Goal: Information Seeking & Learning: Learn about a topic

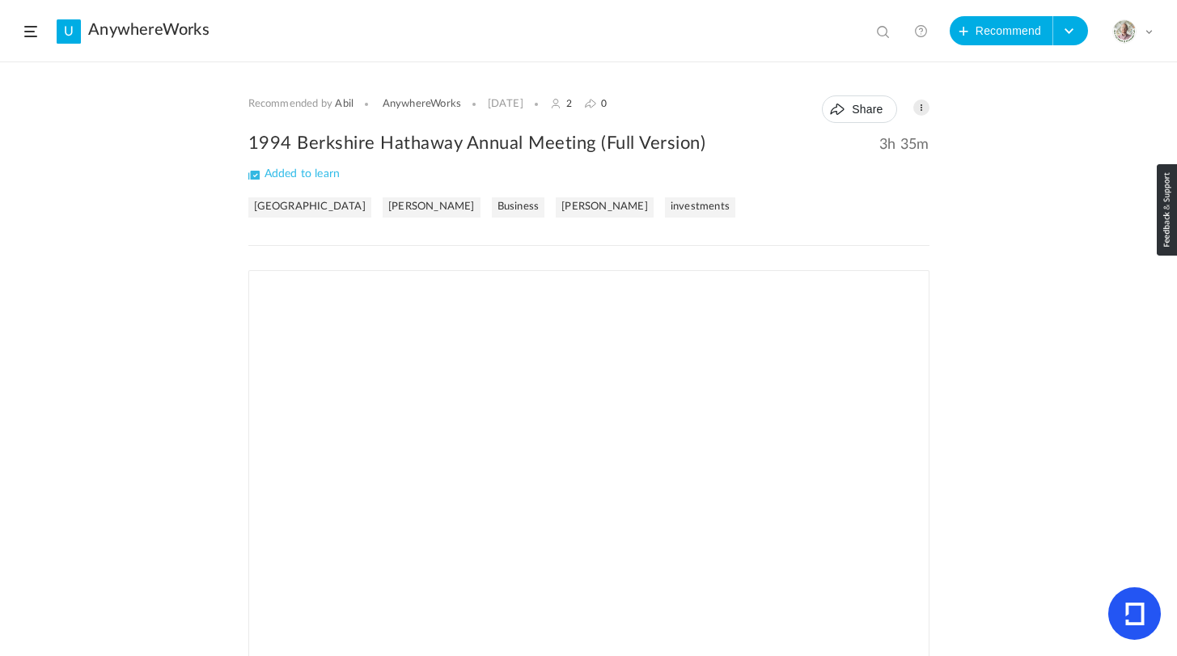
scroll to position [210, 0]
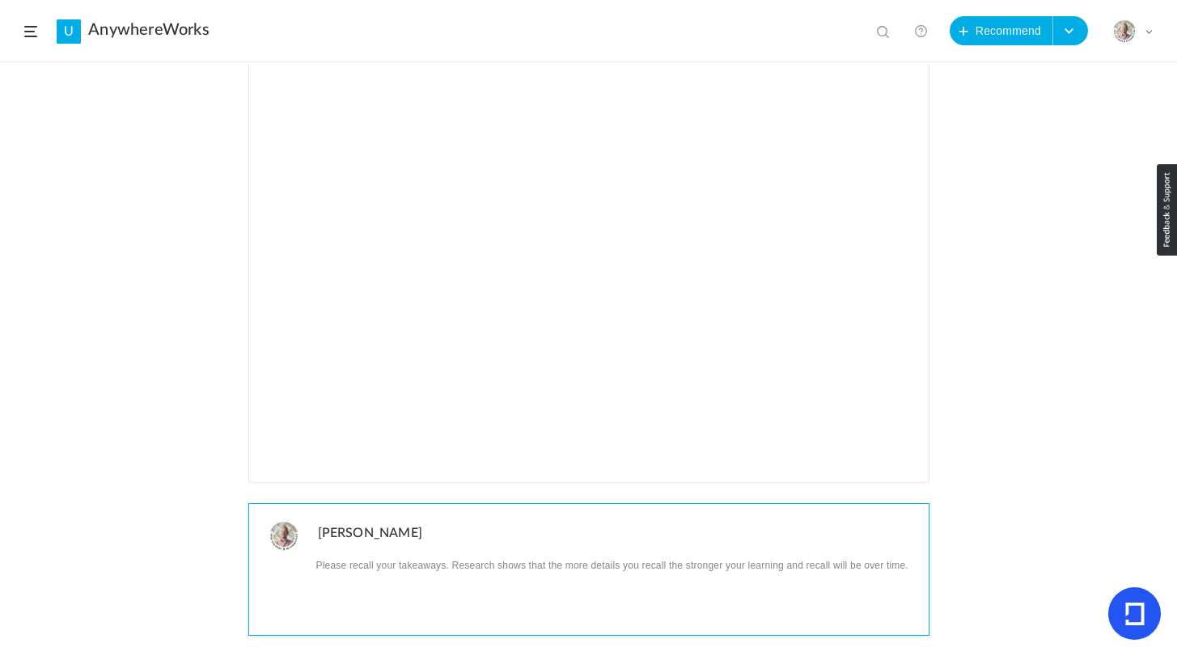
click at [409, 569] on p at bounding box center [617, 564] width 599 height 21
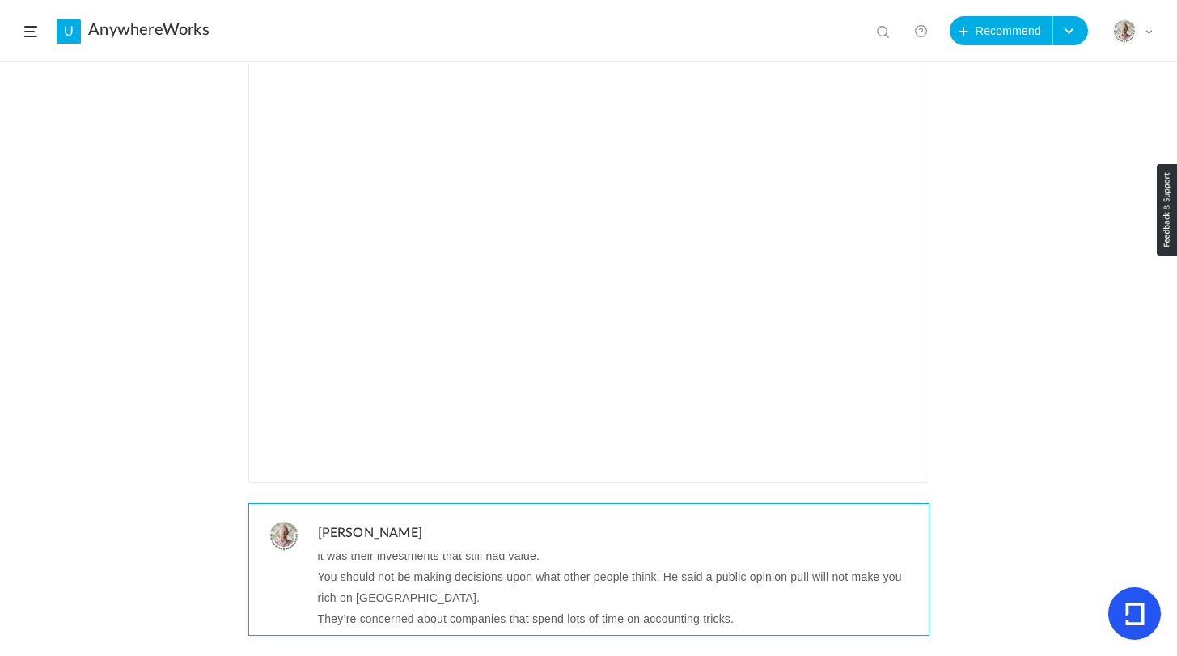
scroll to position [0, 0]
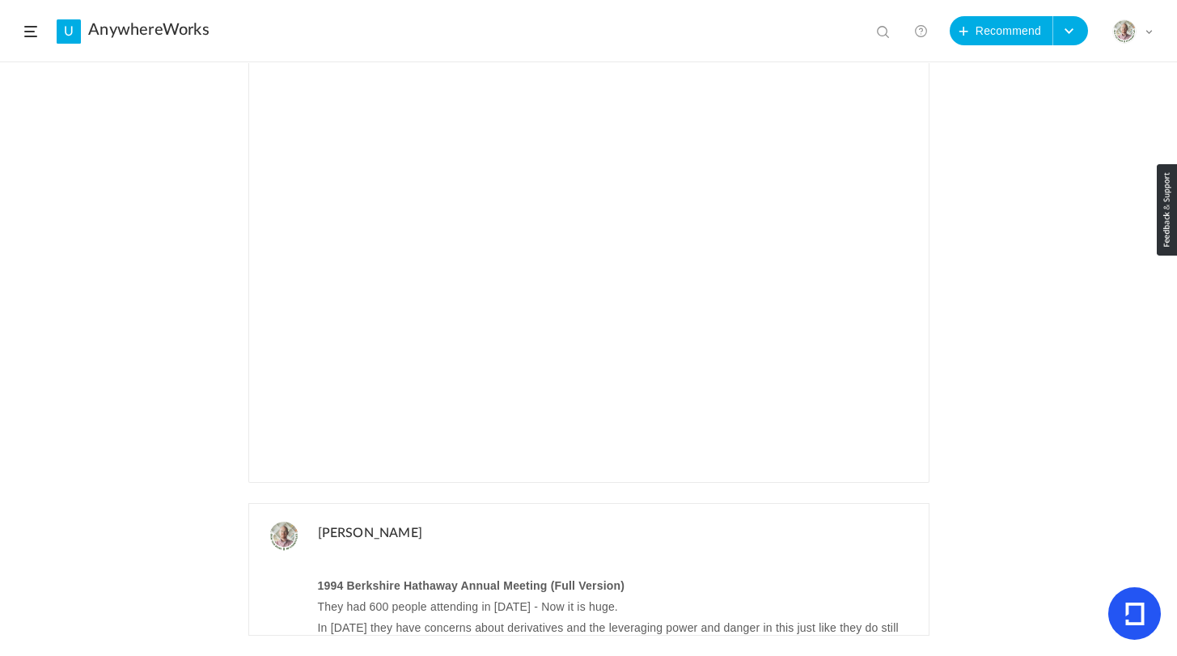
click at [142, 559] on div "Recommended by Abil AnywhereWorks 1 Jun 2 0 Share Edit Delete 3h 35m %" at bounding box center [588, 359] width 1177 height 593
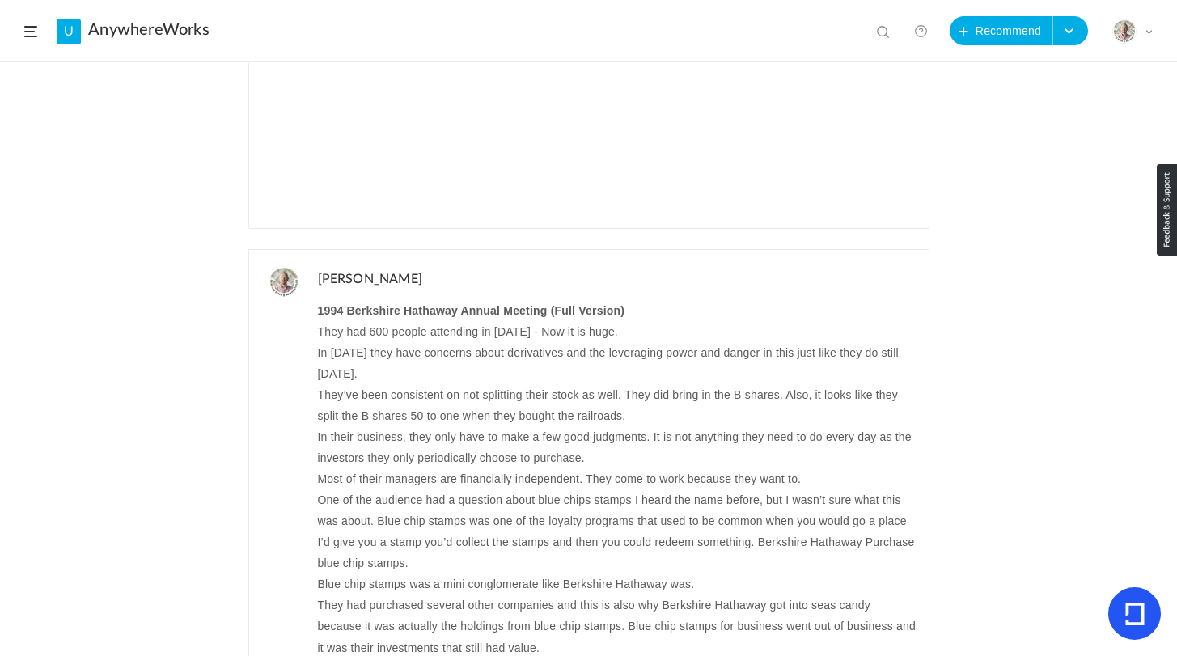
scroll to position [475, 0]
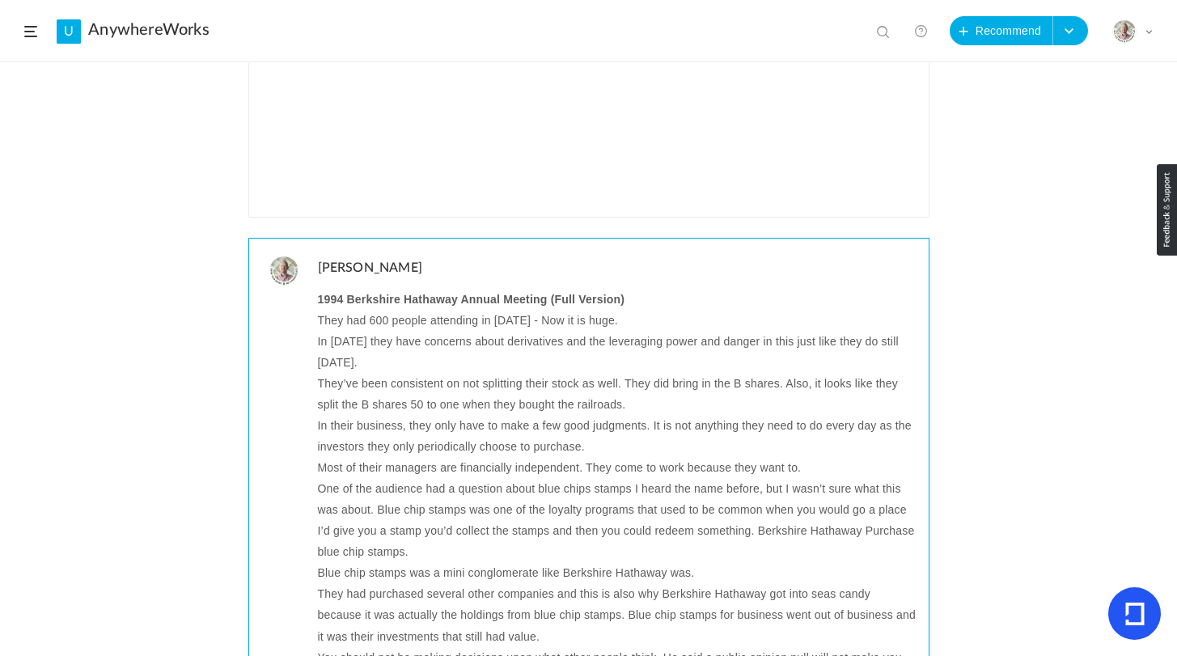
click at [387, 348] on p "In 1994 they have concerns about derivatives and the leveraging power and dange…" at bounding box center [617, 352] width 599 height 42
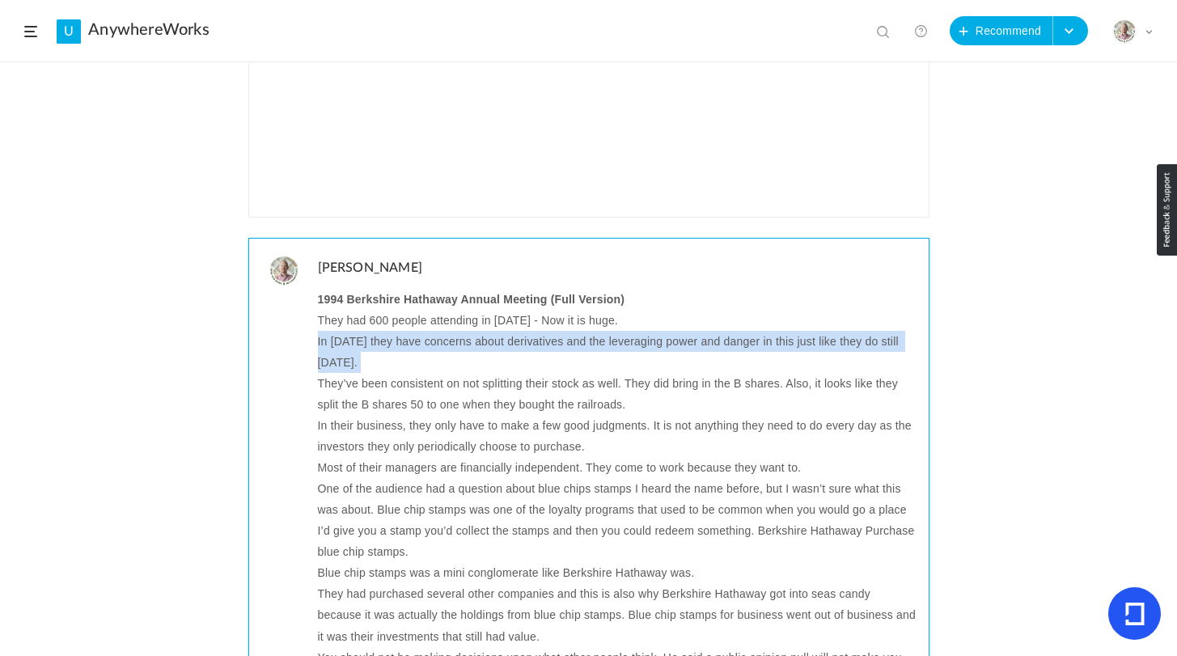
click at [387, 348] on p "In 1994 they have concerns about derivatives and the leveraging power and dange…" at bounding box center [617, 352] width 599 height 42
copy p "In 1994 they have concerns about derivatives and the leveraging power and dange…"
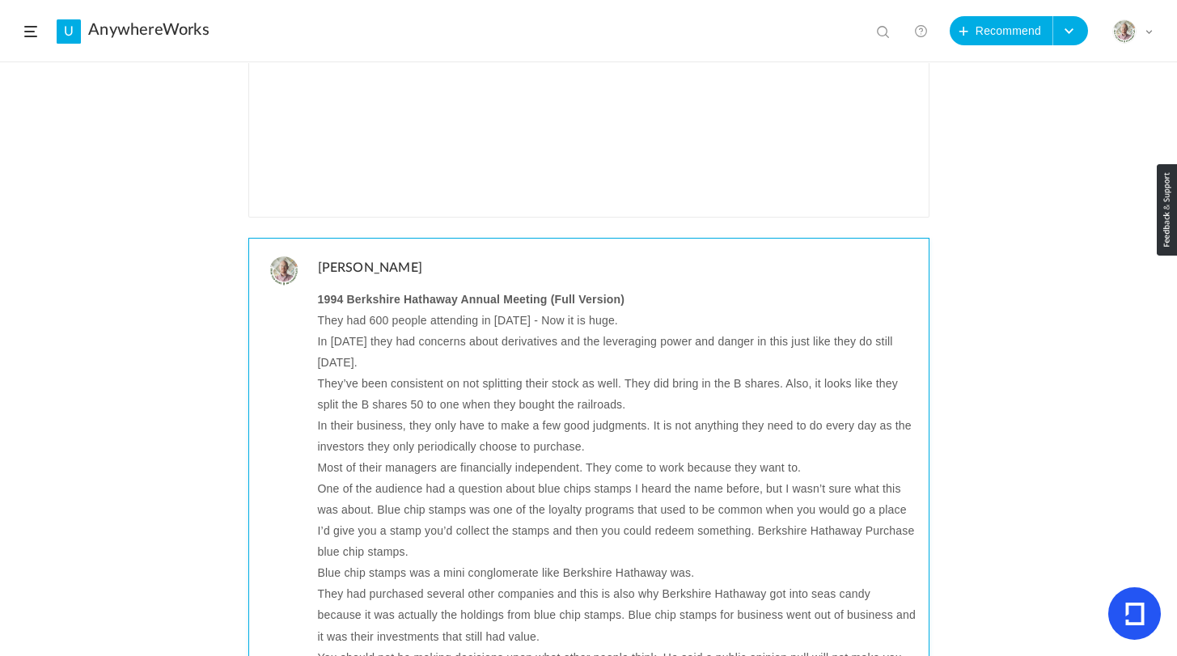
click at [383, 380] on p "They’ve been consistent on not splitting their stock as well. They did bring in…" at bounding box center [617, 394] width 599 height 42
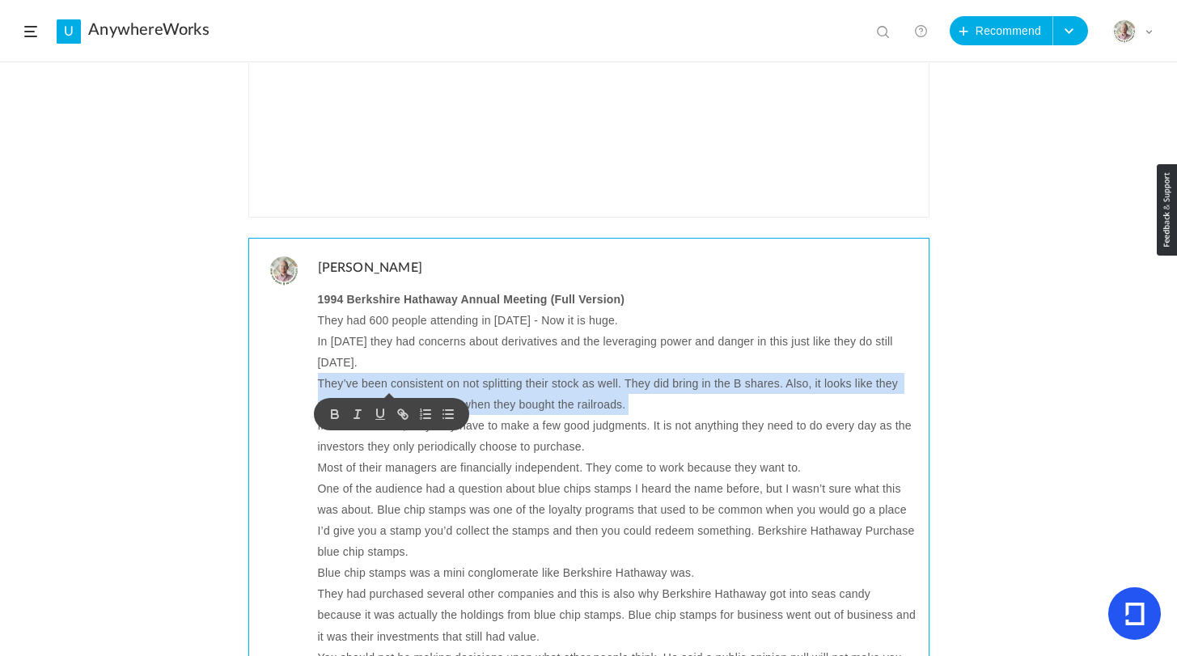
click at [383, 380] on p "They’ve been consistent on not splitting their stock as well. They did bring in…" at bounding box center [617, 394] width 599 height 42
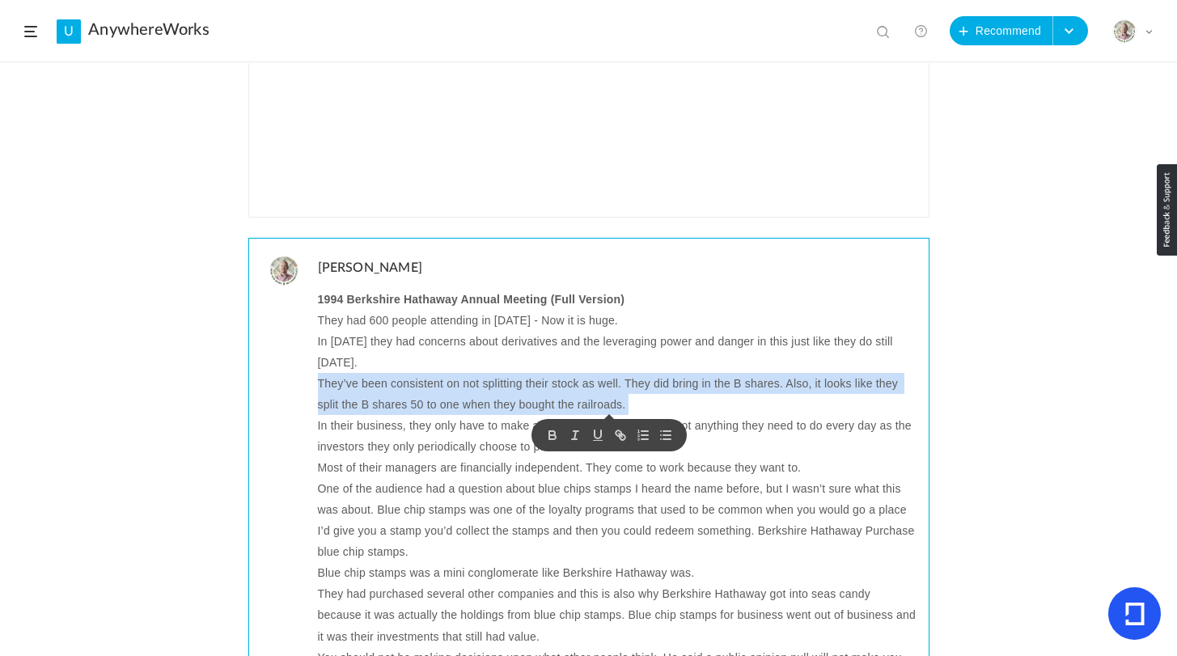
copy p "They’ve been consistent on not splitting their stock as well. They did bring in…"
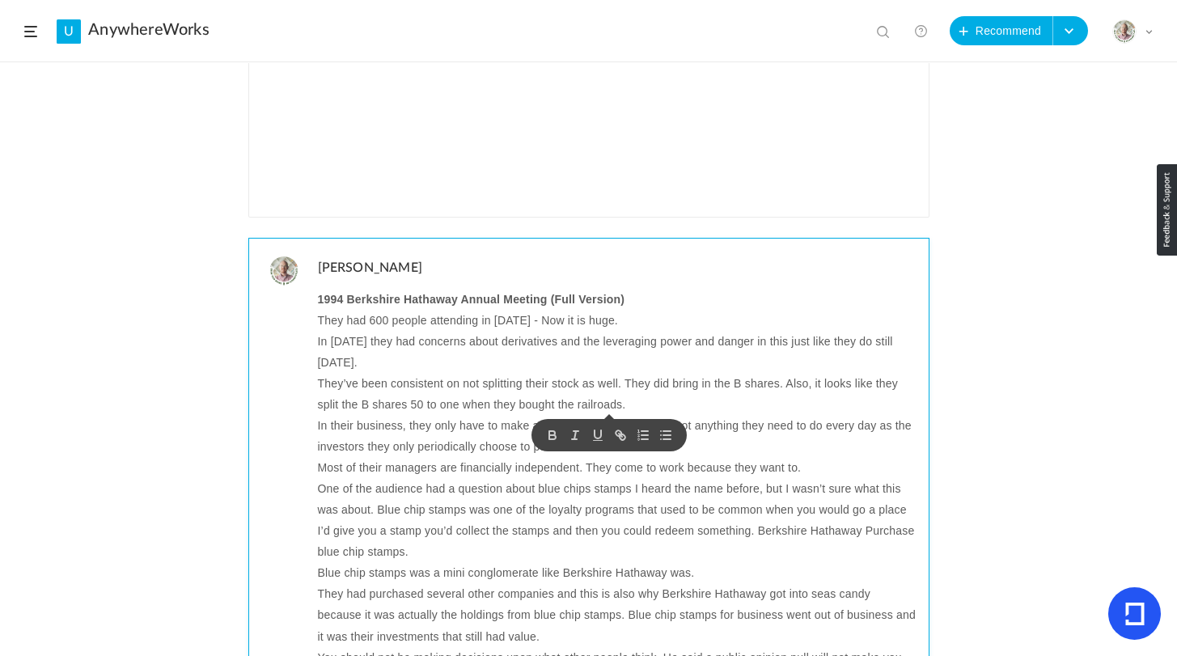
click at [346, 430] on p "In their business, they only have to make a few good judgments. It is not anyth…" at bounding box center [617, 436] width 599 height 42
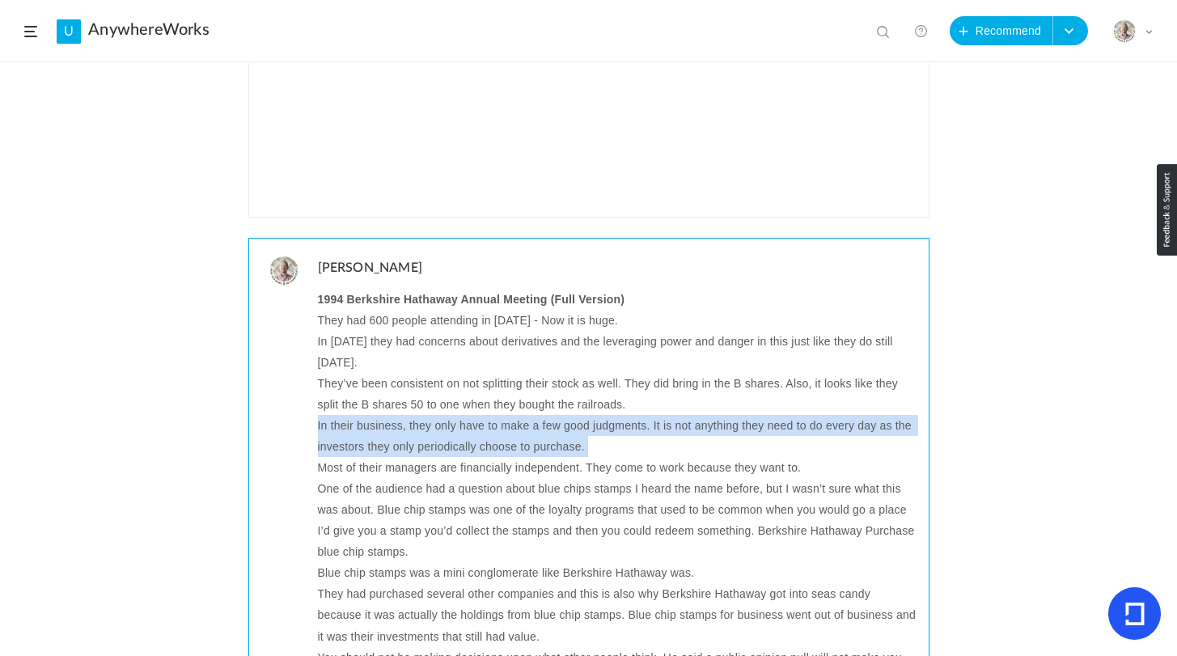
click at [346, 430] on p "In their business, they only have to make a few good judgments. It is not anyth…" at bounding box center [617, 436] width 599 height 42
copy p "In their business, they only have to make a few good judgments. It is not anyth…"
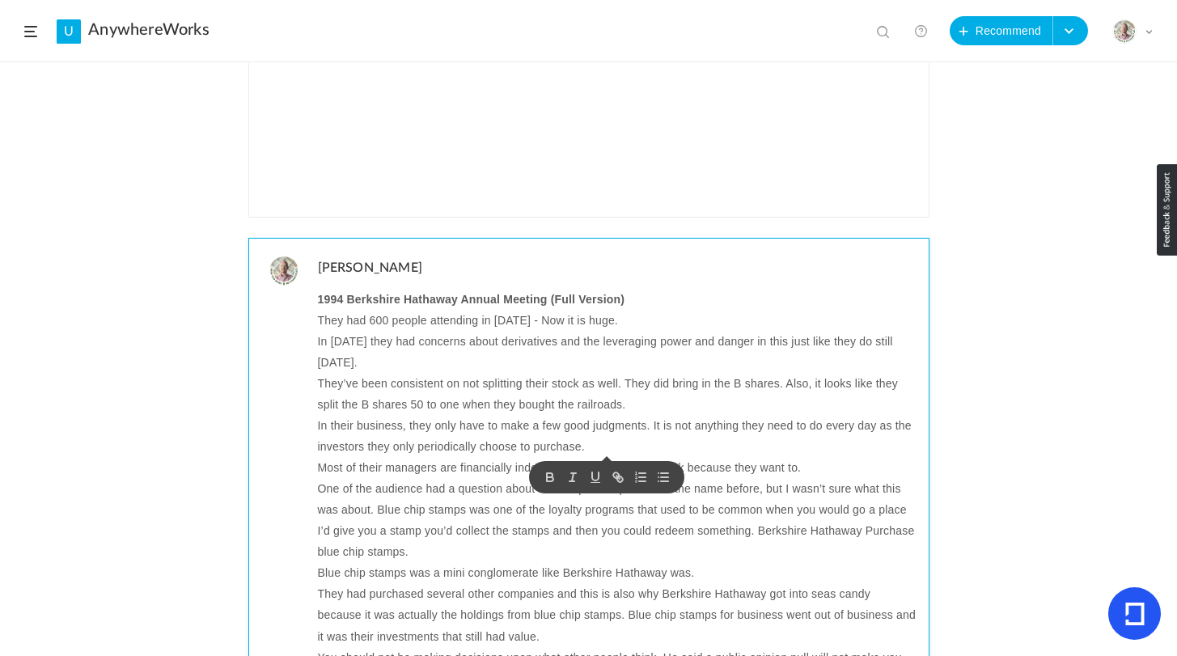
click at [341, 473] on p "Most of their managers are financially independent. They come to work because t…" at bounding box center [617, 467] width 599 height 21
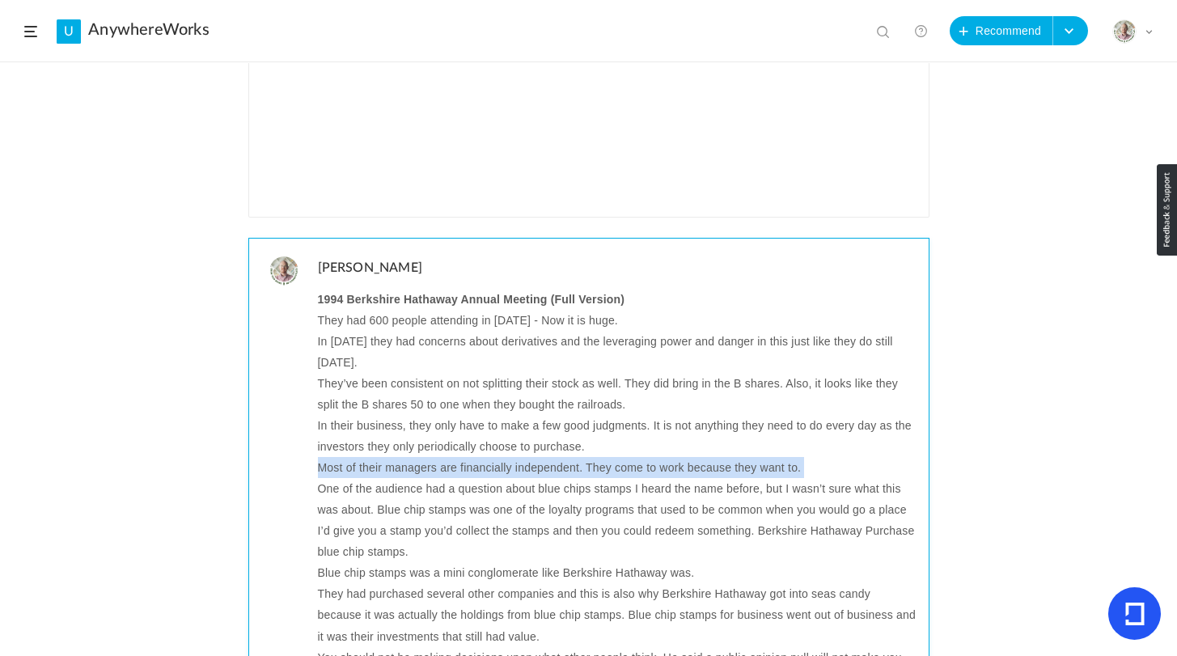
click at [341, 473] on p "Most of their managers are financially independent. They come to work because t…" at bounding box center [617, 467] width 599 height 21
copy p "Most of their managers are financially independent. They come to work because t…"
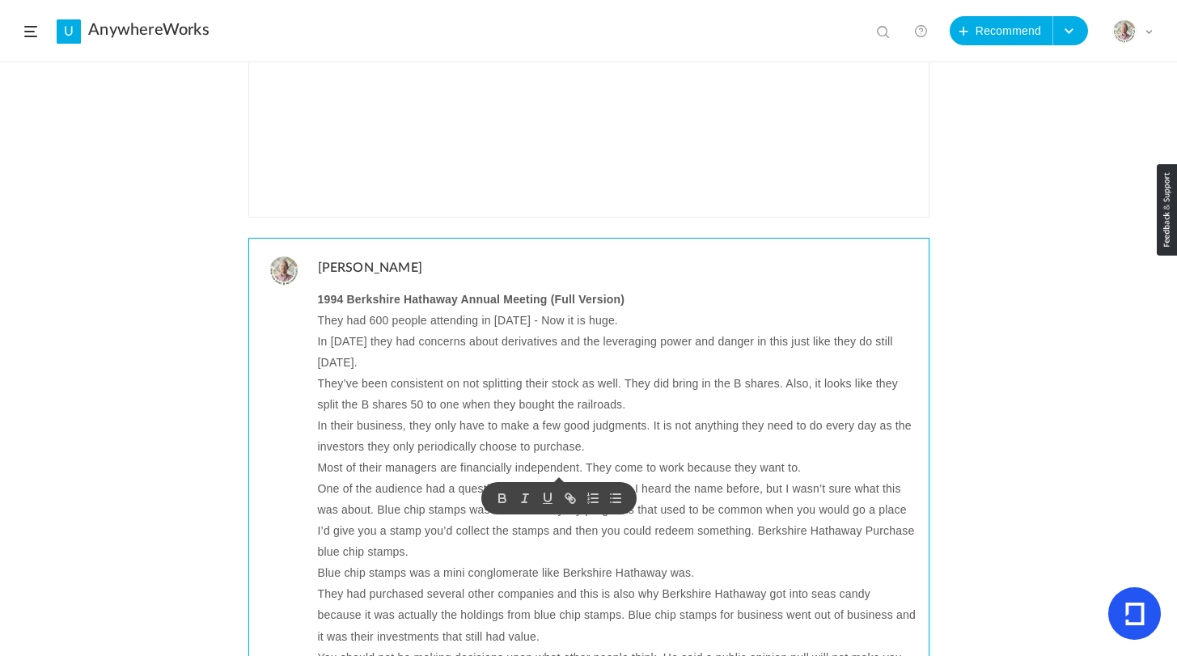
click at [345, 494] on p "One of the audience had a question about blue chips stamps I heard the name bef…" at bounding box center [617, 520] width 599 height 84
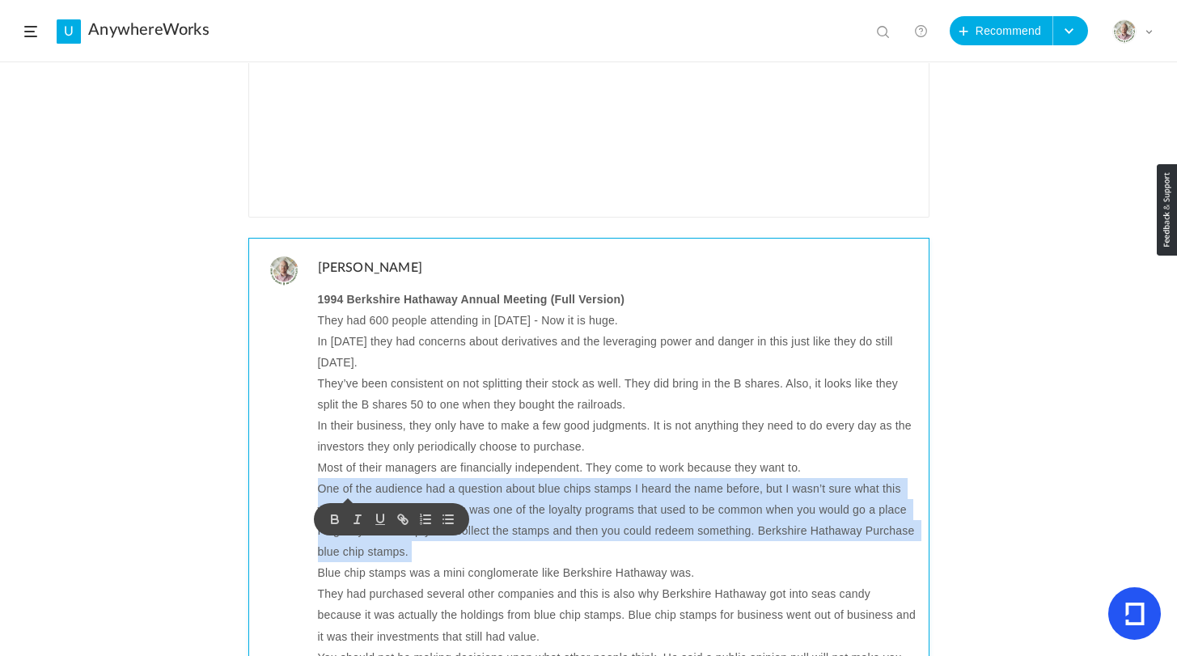
click at [345, 494] on p "One of the audience had a question about blue chips stamps I heard the name bef…" at bounding box center [617, 520] width 599 height 84
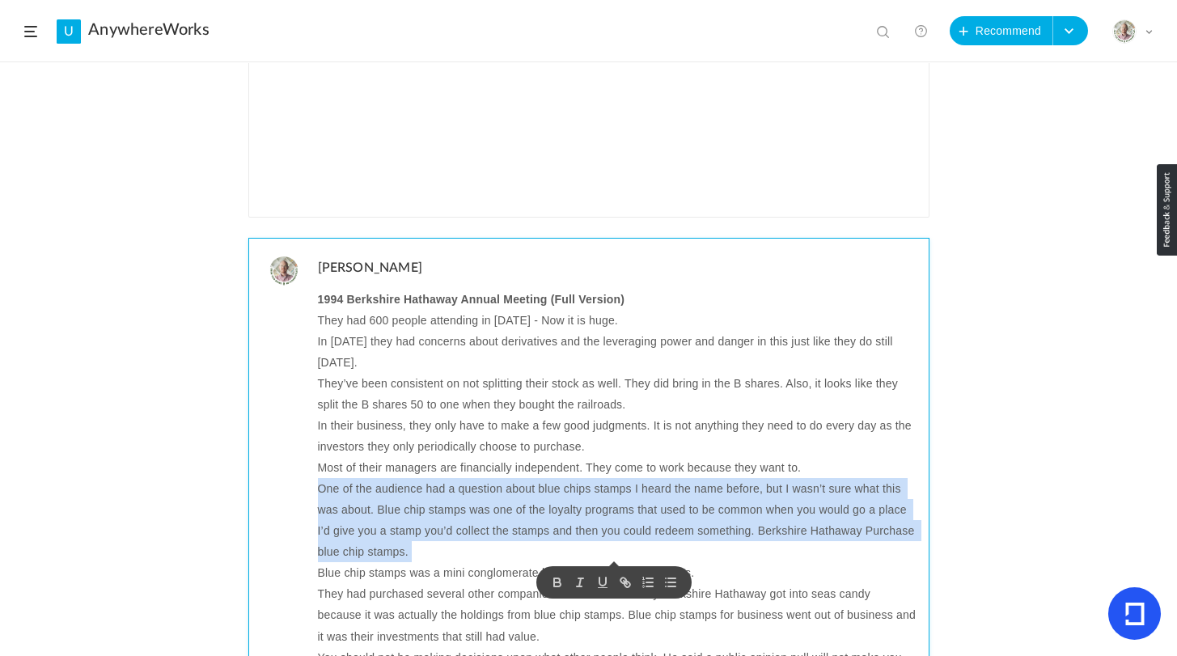
copy p "One of the audience had a question about blue chips stamps I heard the name bef…"
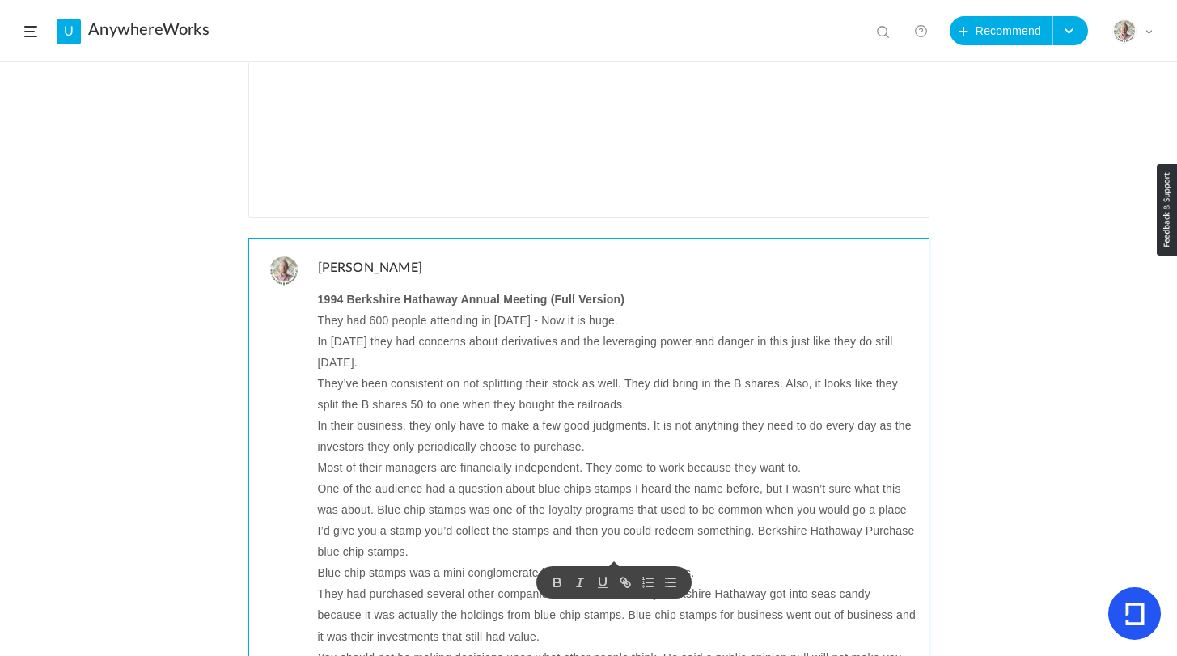
click at [323, 581] on p "Blue chip stamps was a mini conglomerate like Berkshire Hathaway was." at bounding box center [617, 572] width 599 height 21
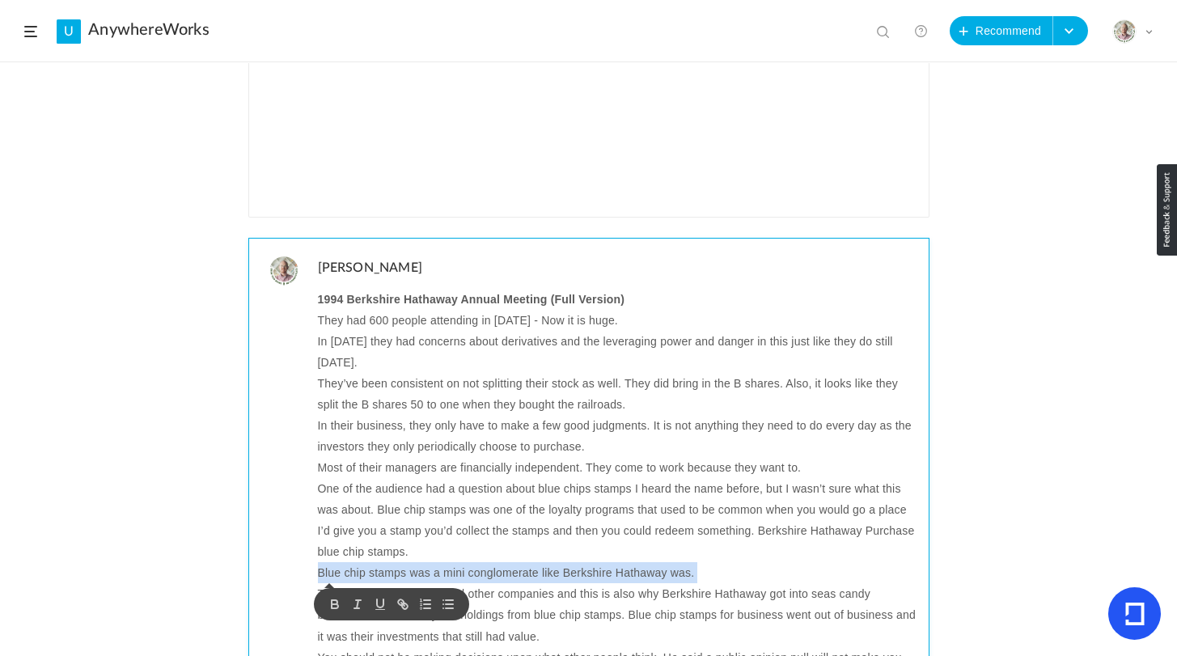
click at [323, 581] on p "Blue chip stamps was a mini conglomerate like Berkshire Hathaway was." at bounding box center [617, 572] width 599 height 21
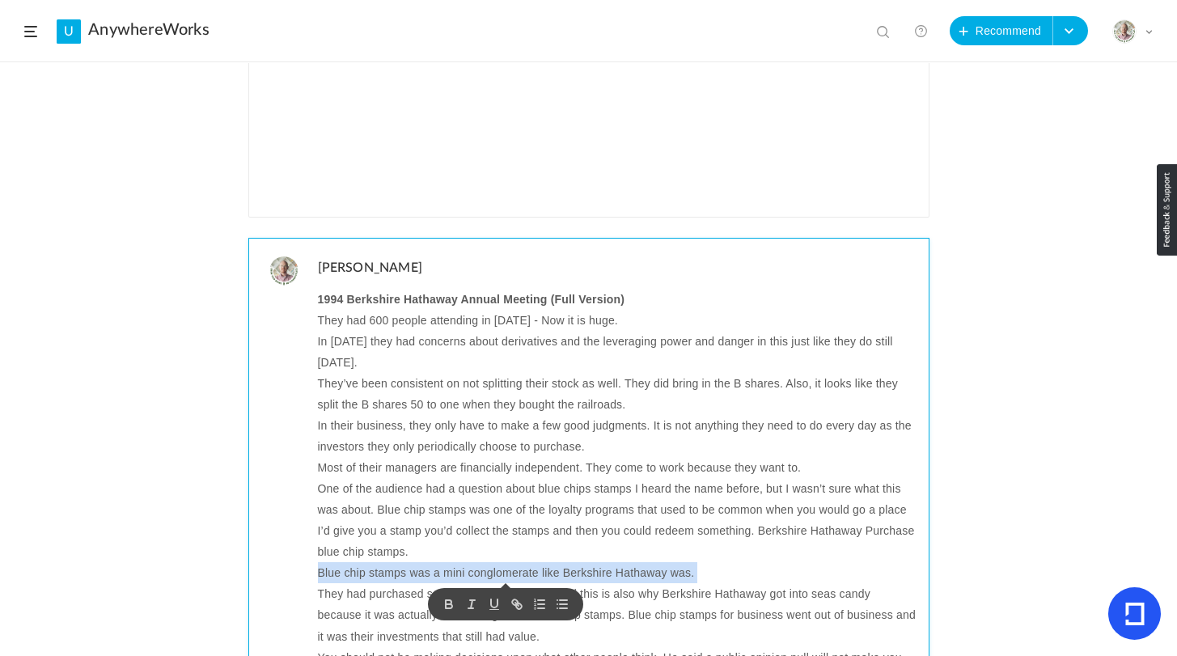
copy p "Blue chip stamps was a mini conglomerate like Berkshire Hathaway was."
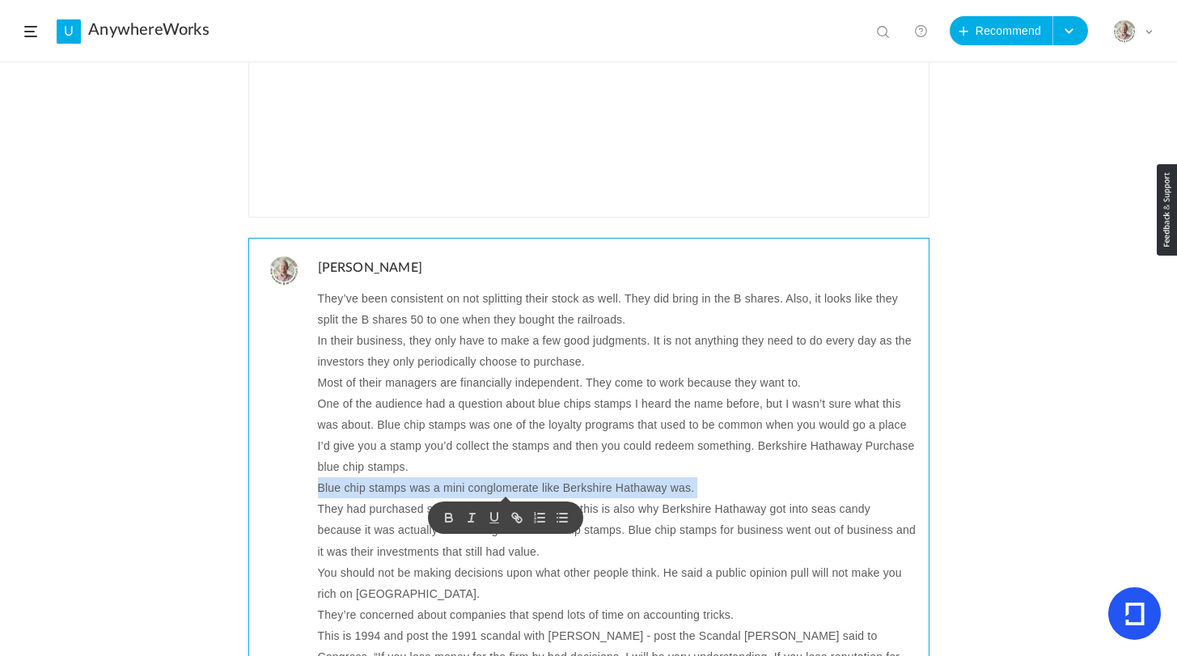
scroll to position [87, 0]
click at [793, 514] on p "They had purchased several other companies and this is also why Berkshire Hatha…" at bounding box center [617, 528] width 599 height 63
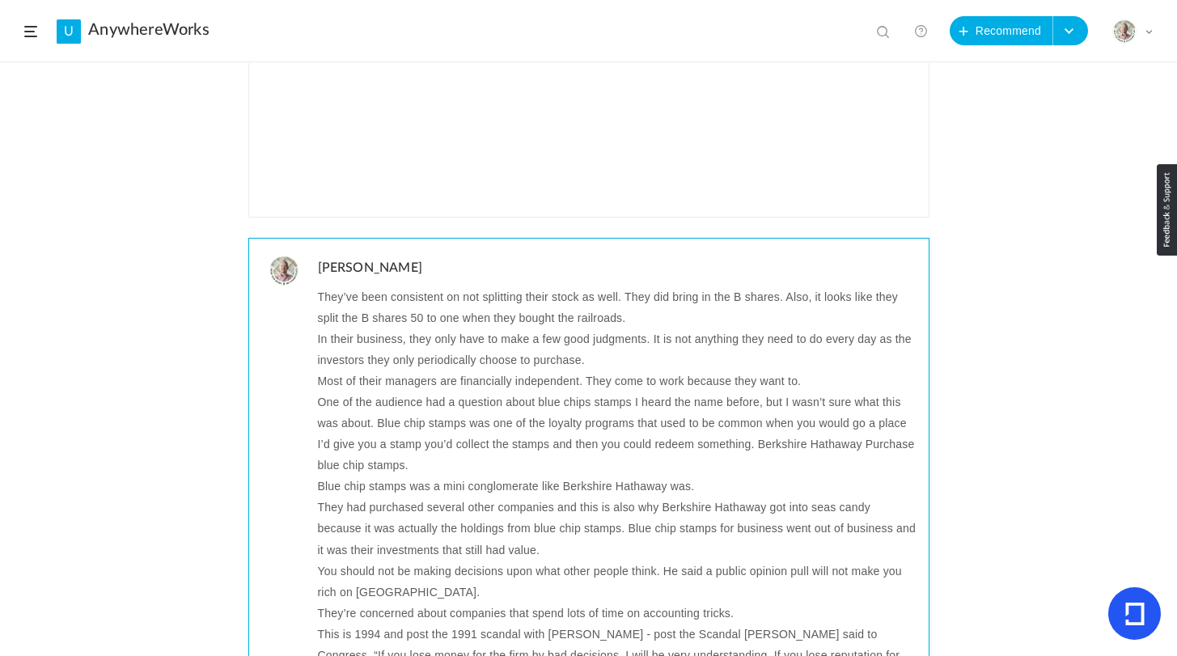
click at [346, 516] on p "They had purchased several other companies and this is also why Berkshire Hatha…" at bounding box center [617, 528] width 599 height 63
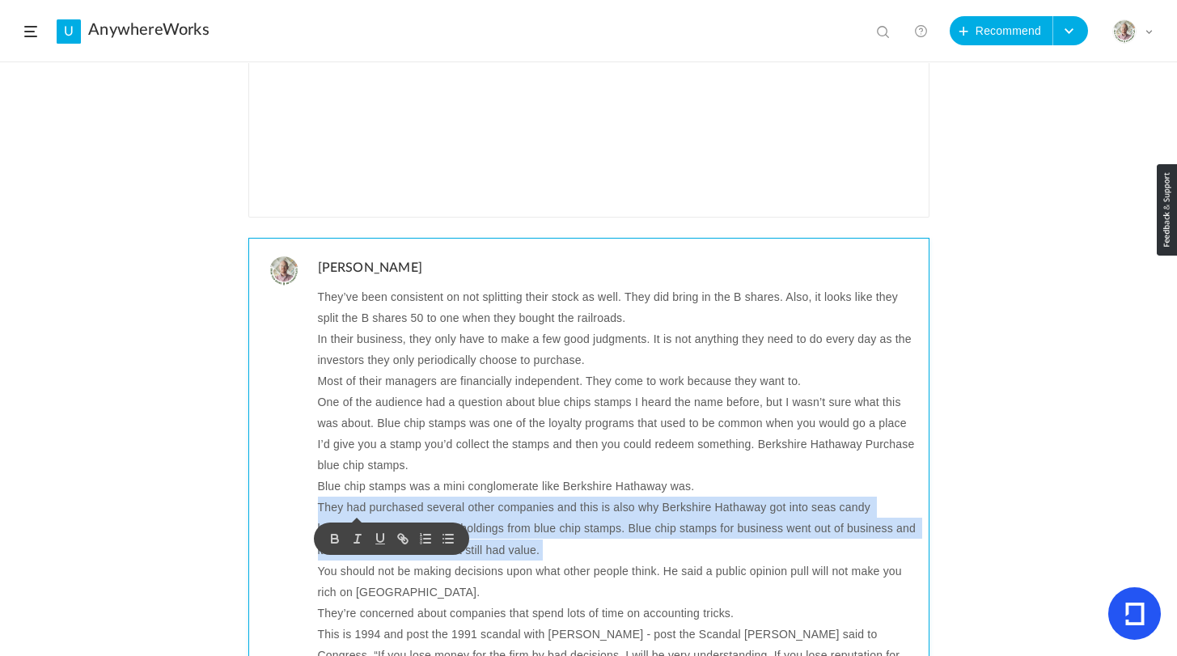
click at [346, 516] on p "They had purchased several other companies and this is also why Berkshire Hatha…" at bounding box center [617, 528] width 599 height 63
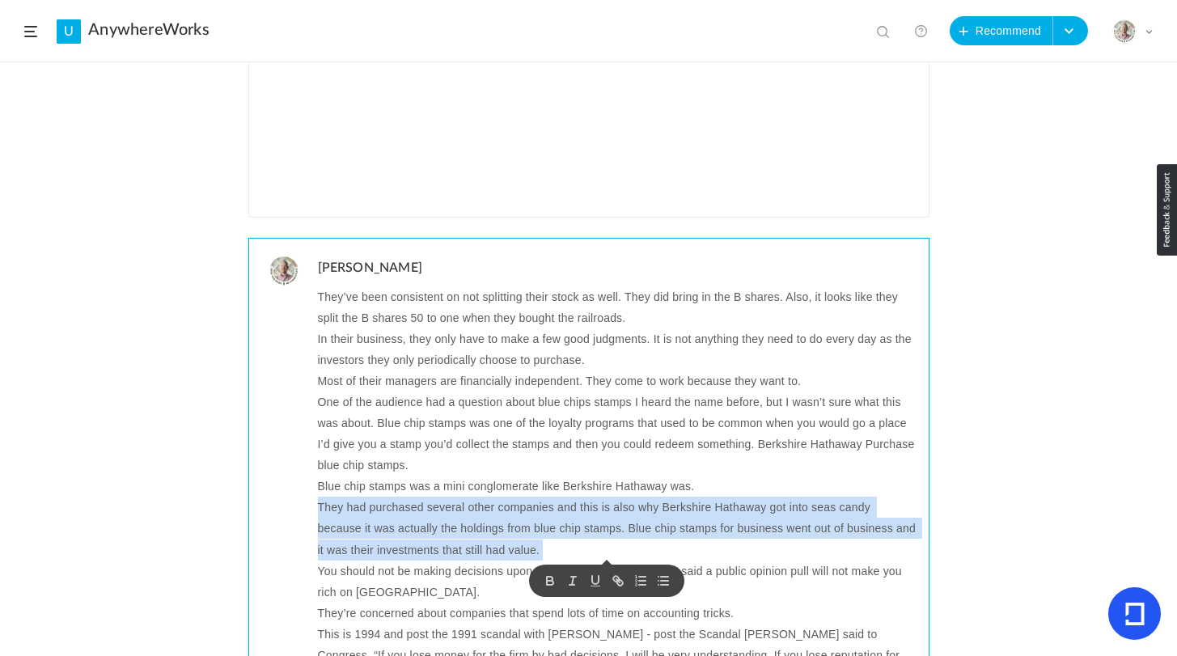
copy p "They had purchased several other companies and this is also why Berkshire Hatha…"
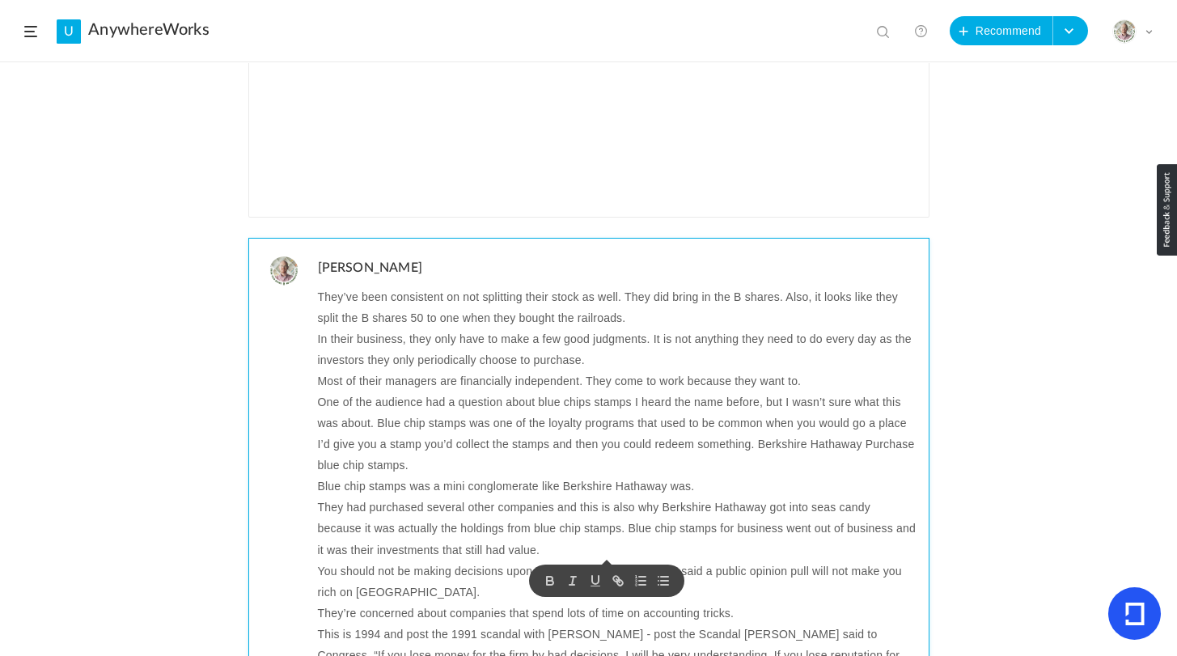
click at [384, 580] on p "You should not be making decisions upon what other people think. He said a publ…" at bounding box center [617, 582] width 599 height 42
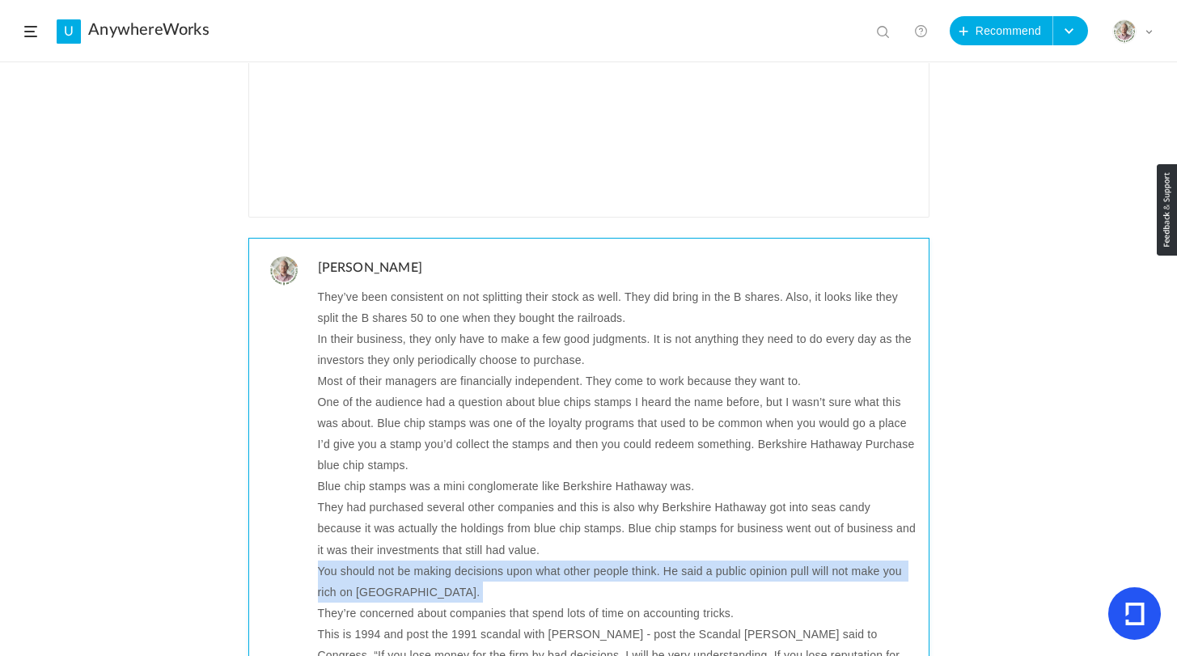
click at [384, 580] on p "You should not be making decisions upon what other people think. He said a publ…" at bounding box center [617, 582] width 599 height 42
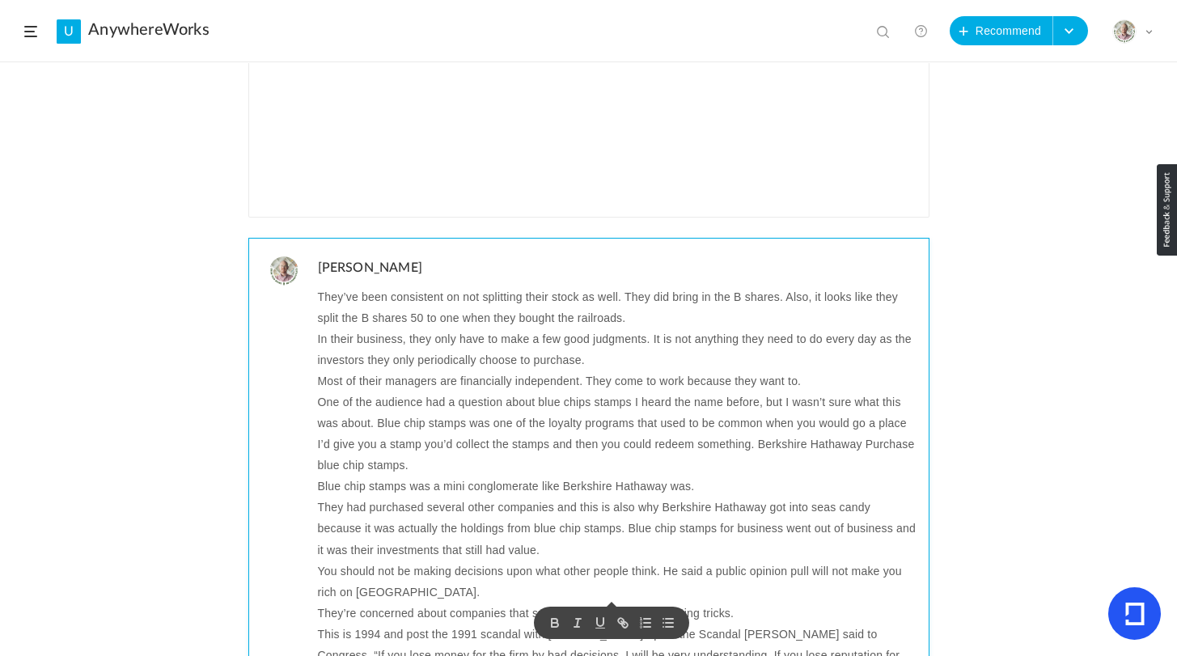
click at [725, 533] on p "They had purchased several other companies and this is also why Berkshire Hatha…" at bounding box center [617, 528] width 599 height 63
click at [570, 570] on p "You should not be making decisions upon what other people think. He said a publ…" at bounding box center [617, 582] width 599 height 42
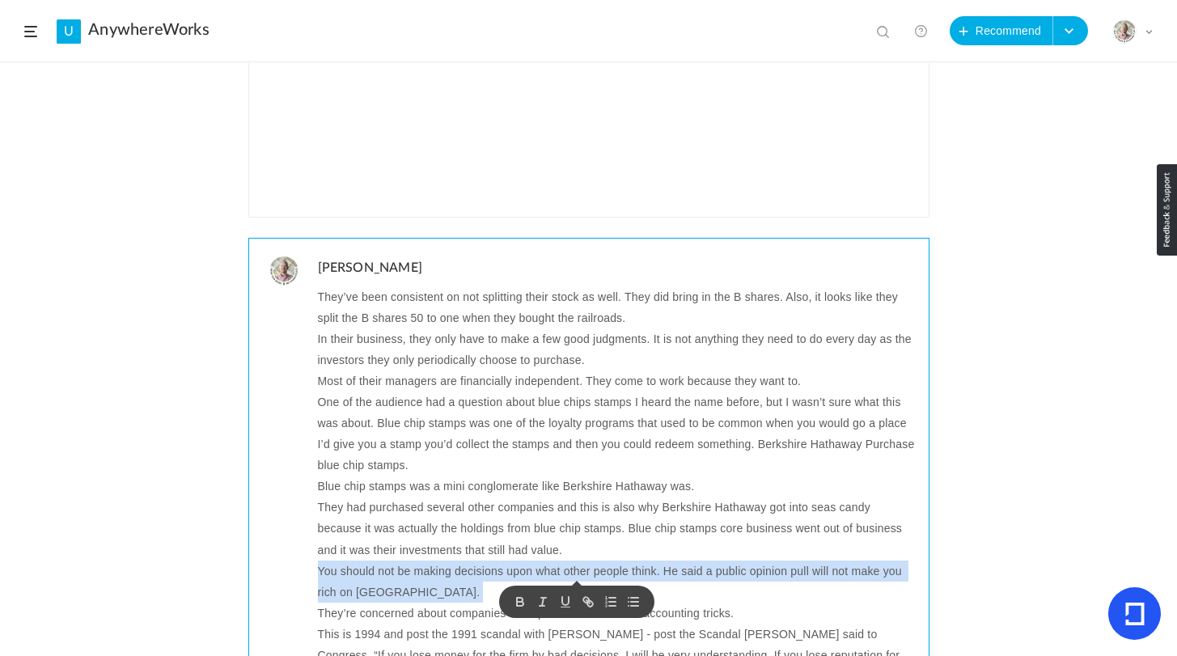
click at [570, 570] on p "You should not be making decisions upon what other people think. He said a publ…" at bounding box center [617, 582] width 599 height 42
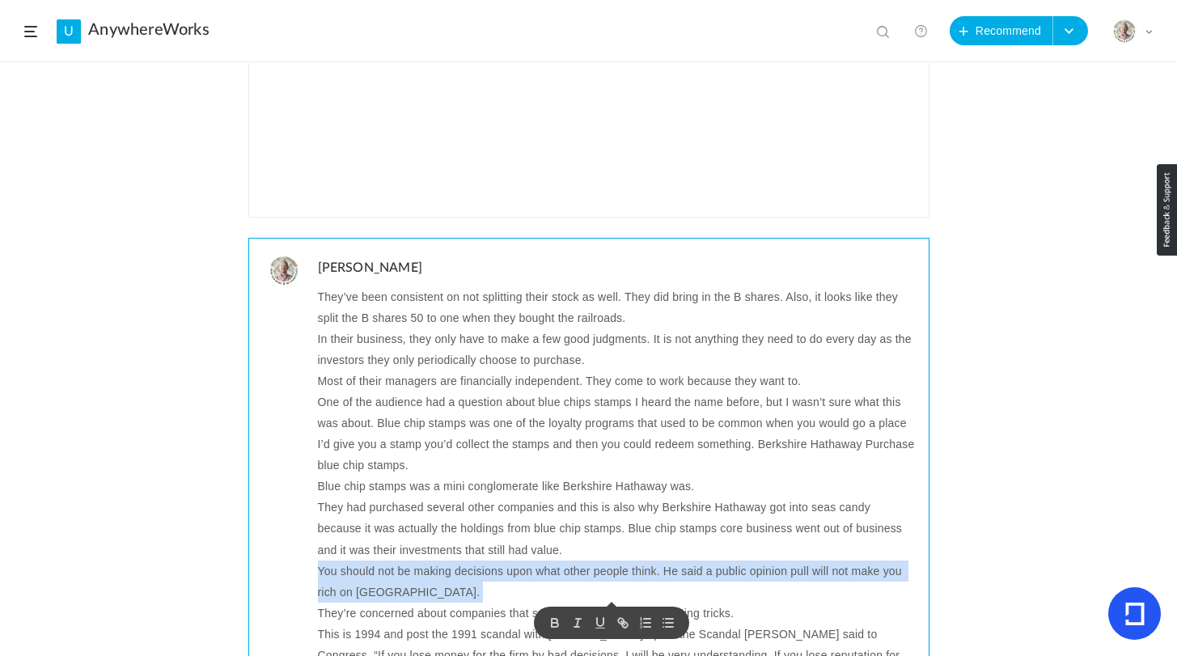
copy p "You should not be making decisions upon what other people think. He said a publ…"
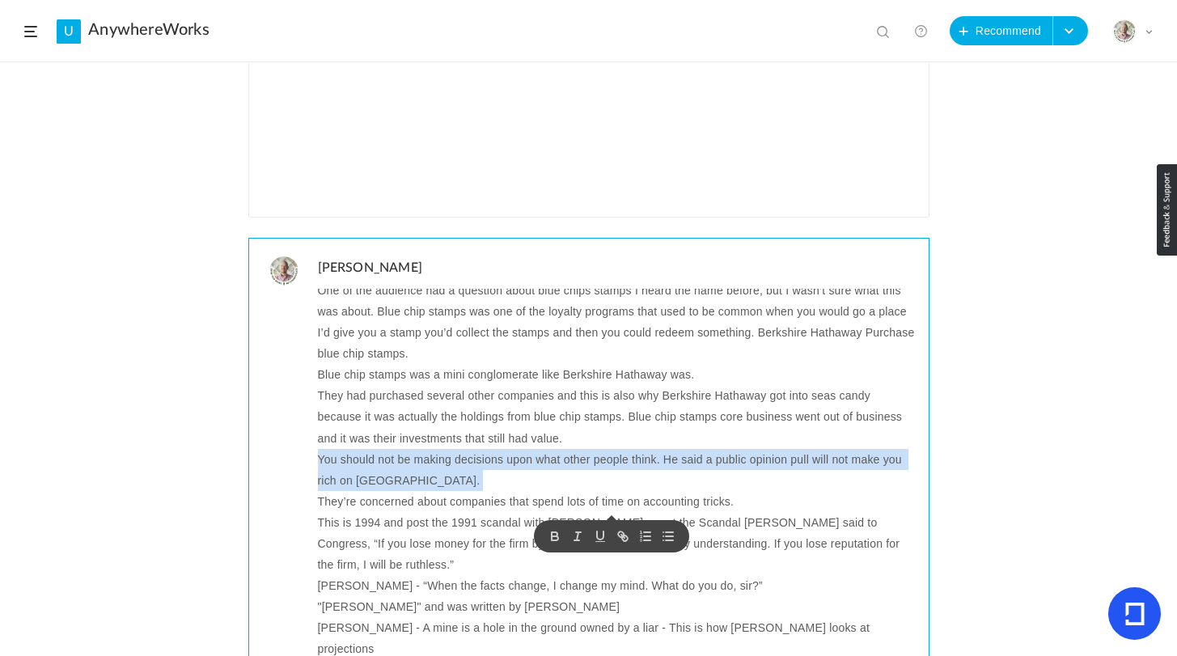
scroll to position [204, 0]
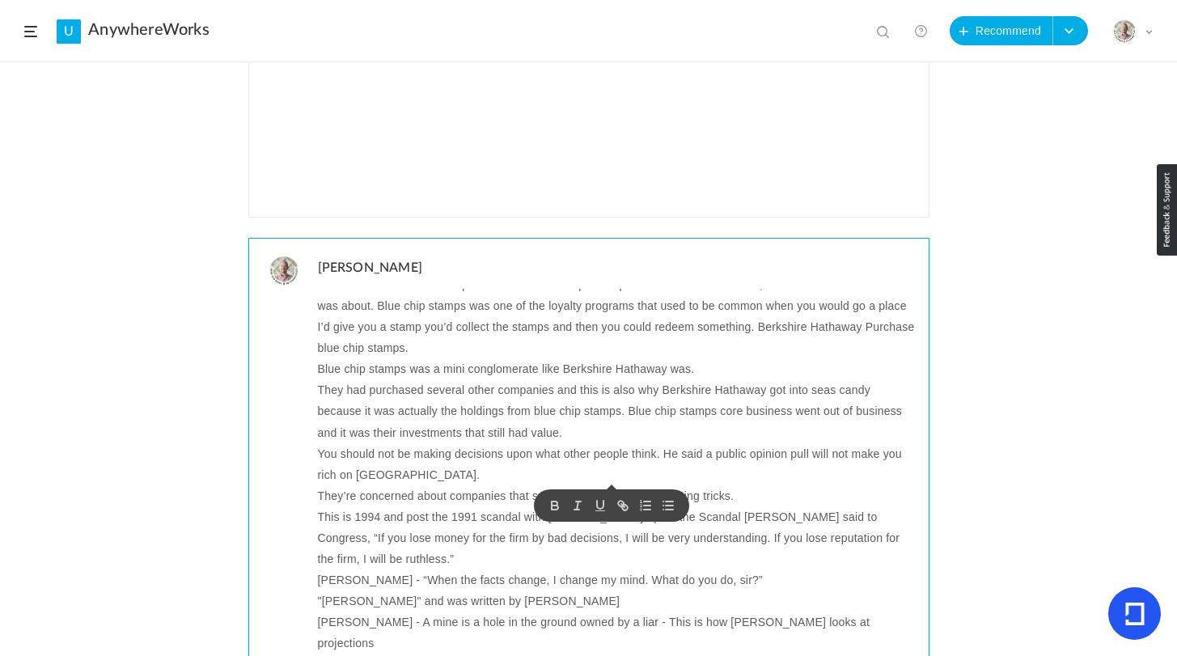
click at [393, 491] on p "They’re concerned about companies that spend lots of time on accounting tricks." at bounding box center [617, 496] width 599 height 21
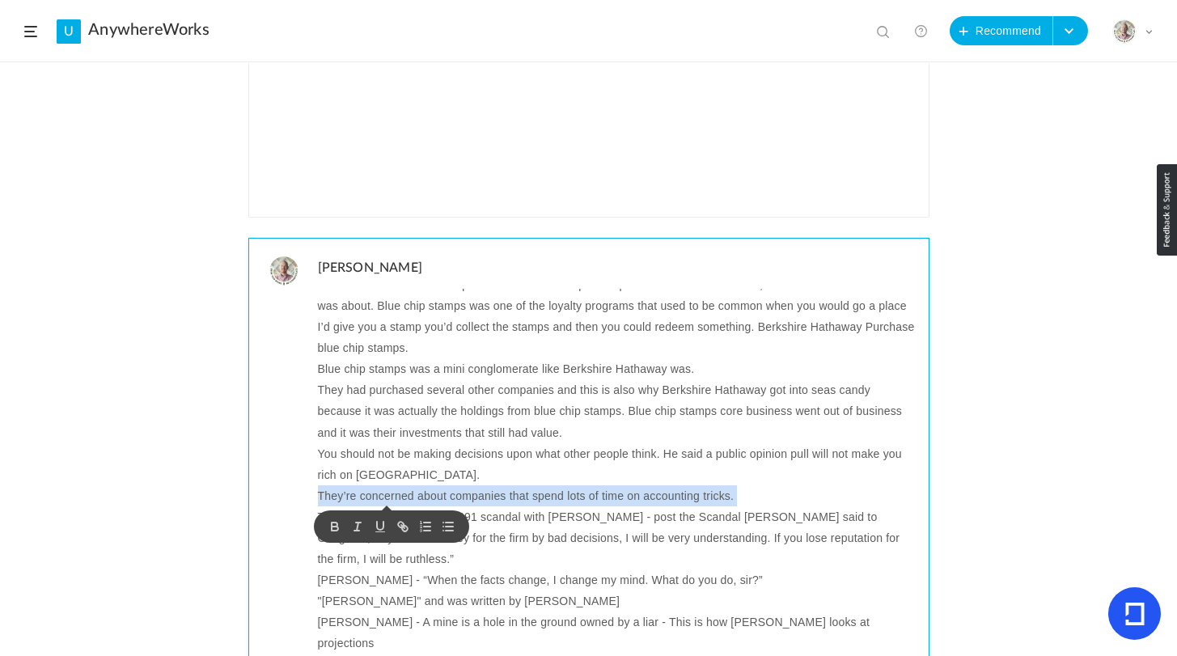
click at [393, 491] on p "They’re concerned about companies that spend lots of time on accounting tricks." at bounding box center [617, 496] width 599 height 21
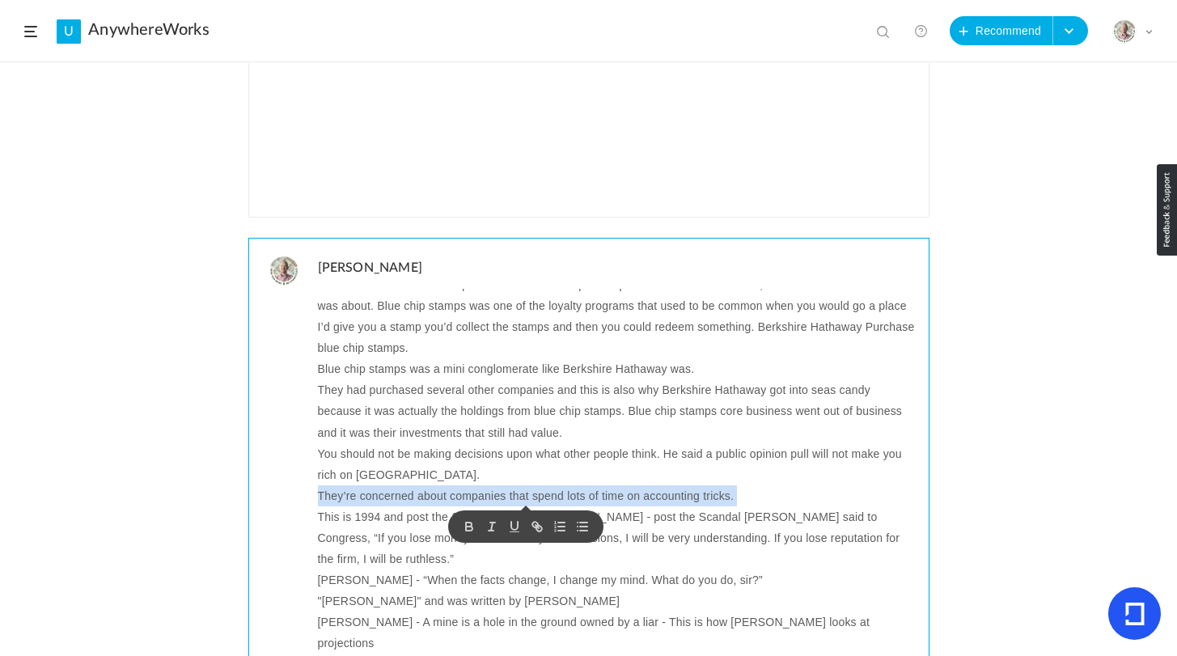
copy p "They’re concerned about companies that spend lots of time on accounting tricks."
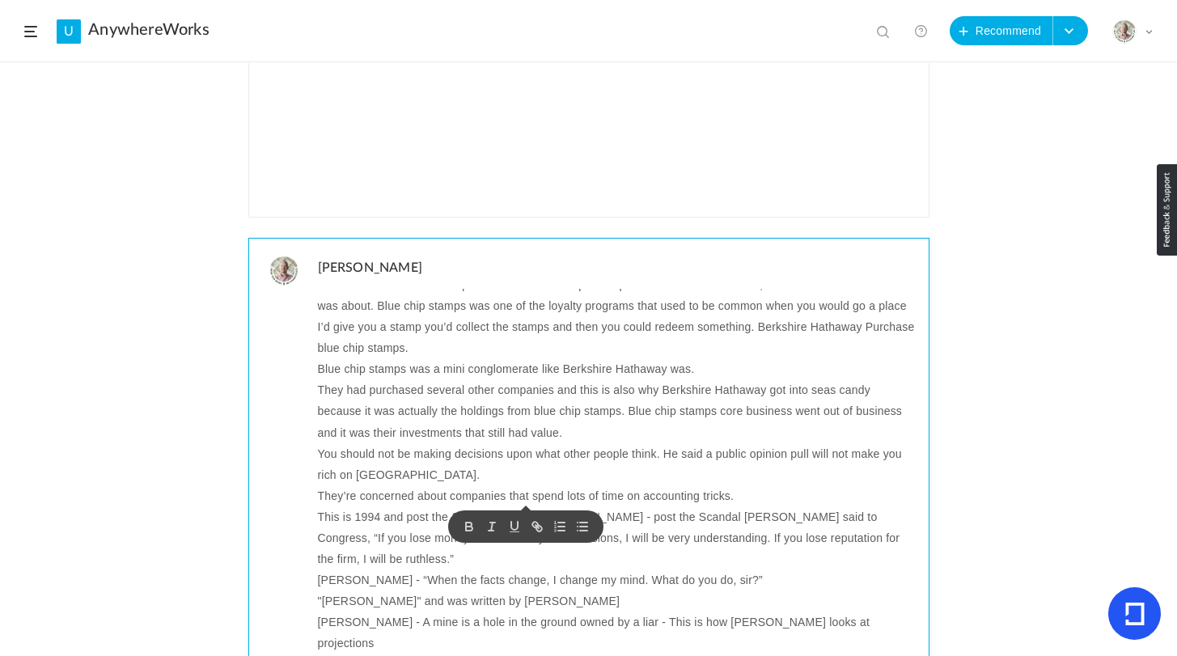
click at [342, 520] on p "This is 1994 and post the 1991 scandal with Salomon - post the Scandal Buffett …" at bounding box center [617, 538] width 599 height 63
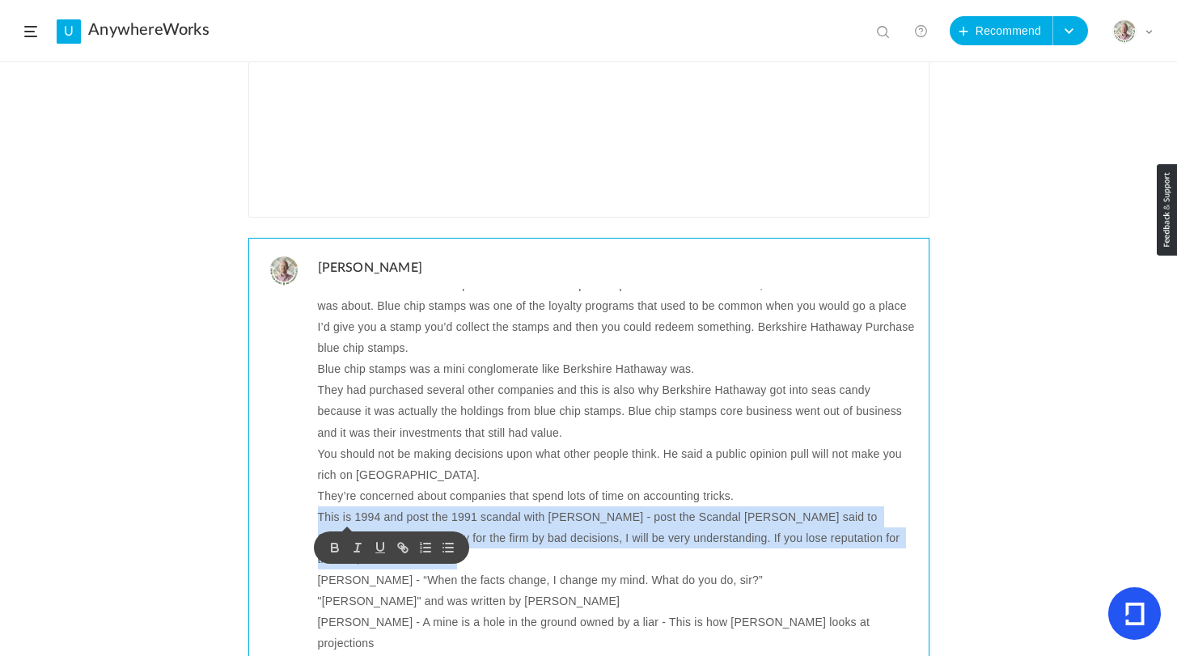
click at [342, 520] on p "This is 1994 and post the 1991 scandal with Salomon - post the Scandal Buffett …" at bounding box center [617, 538] width 599 height 63
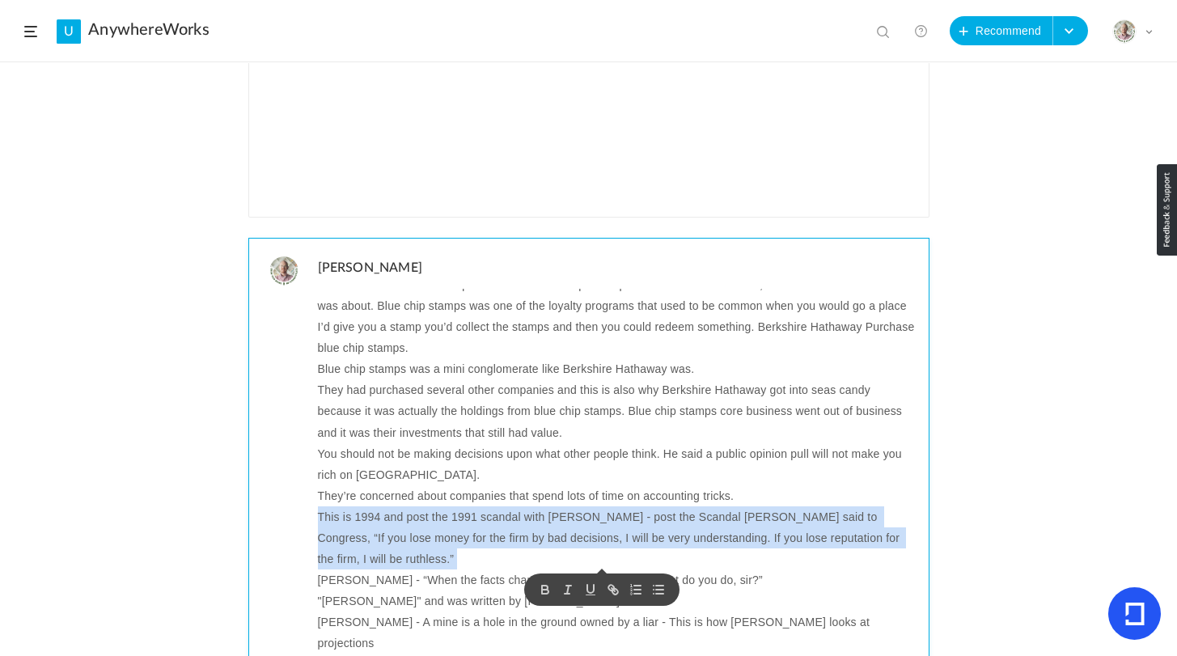
copy p "This is 1994 and post the 1991 scandal with Salomon - post the Scandal Buffett …"
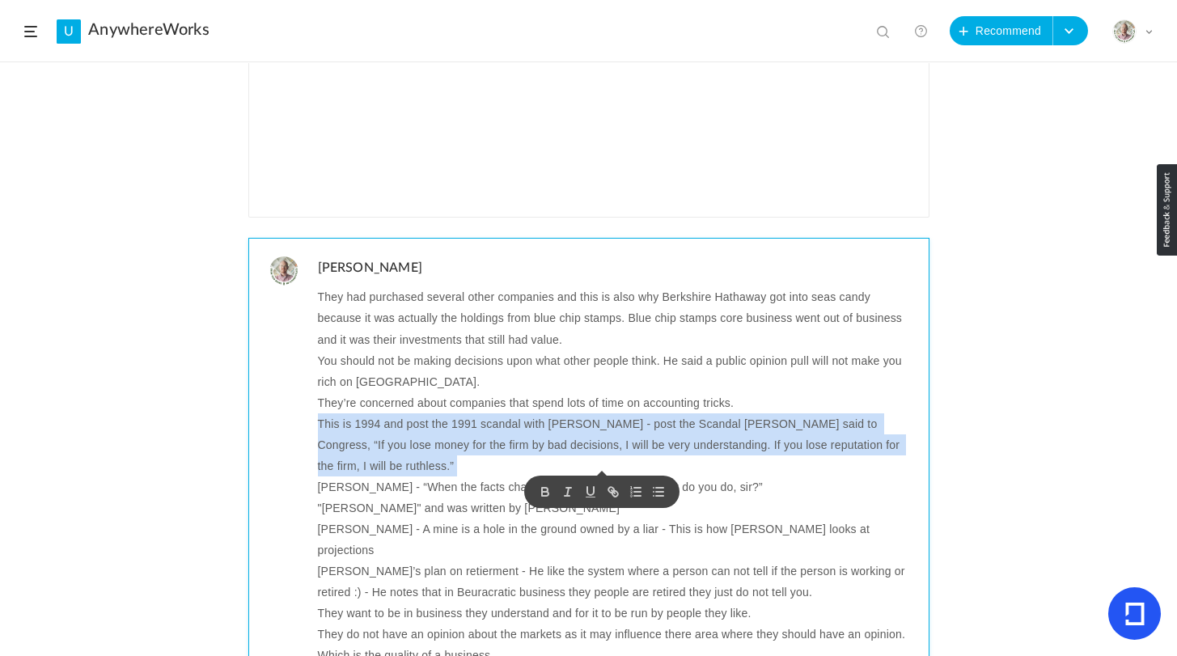
scroll to position [305, 0]
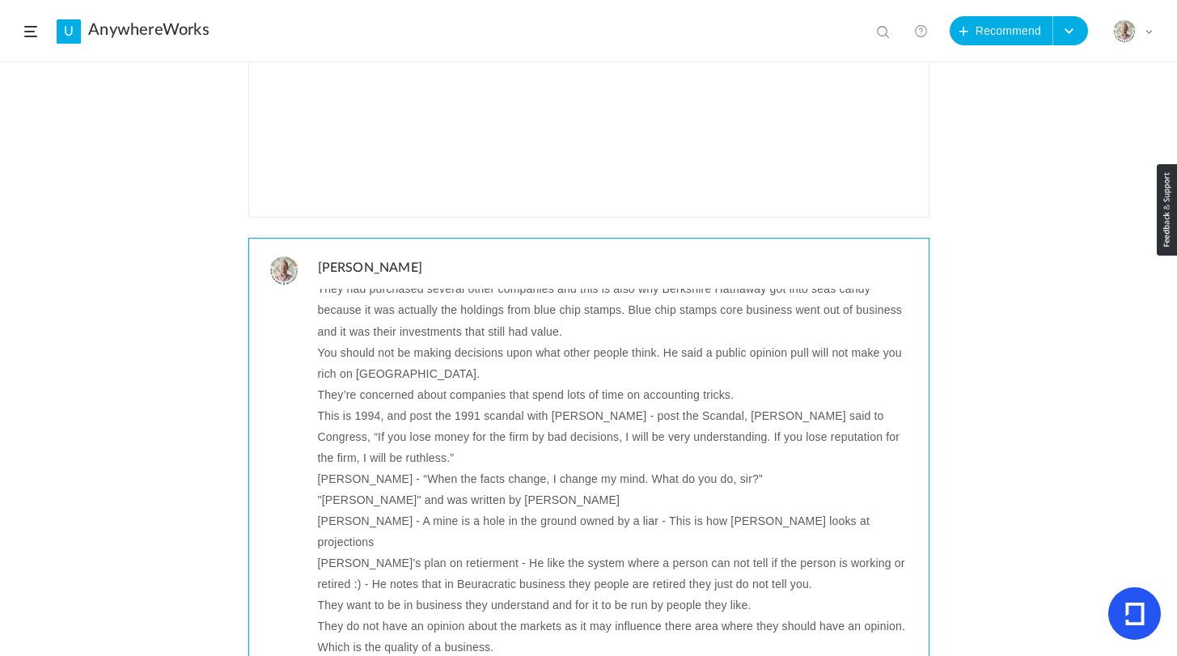
click at [477, 481] on p "John Maynard Keynes - “When the facts change, I change my mind. What do you do,…" at bounding box center [617, 479] width 599 height 21
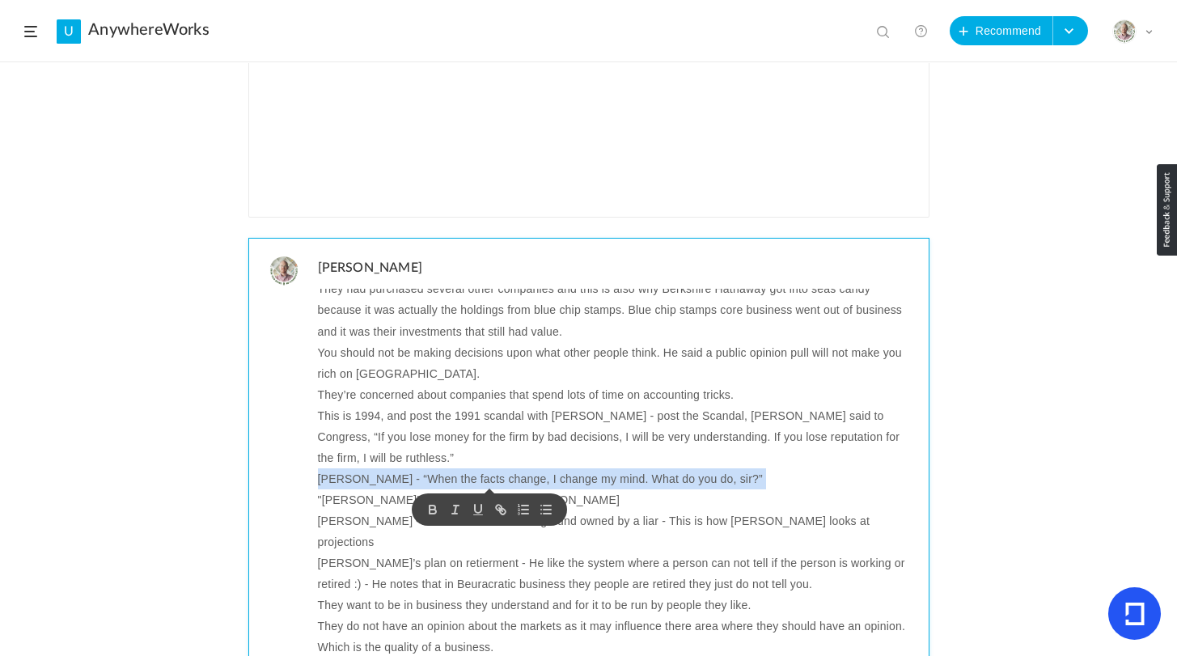
click at [477, 481] on p "John Maynard Keynes - “When the facts change, I change my mind. What do you do,…" at bounding box center [617, 479] width 599 height 21
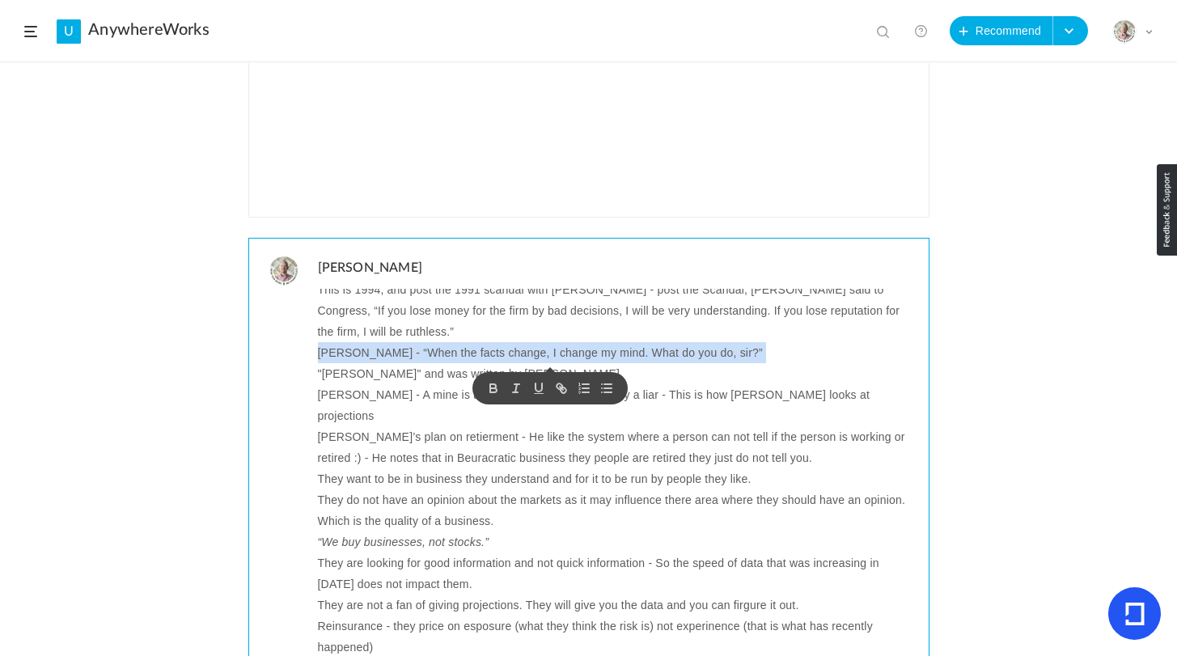
scroll to position [437, 0]
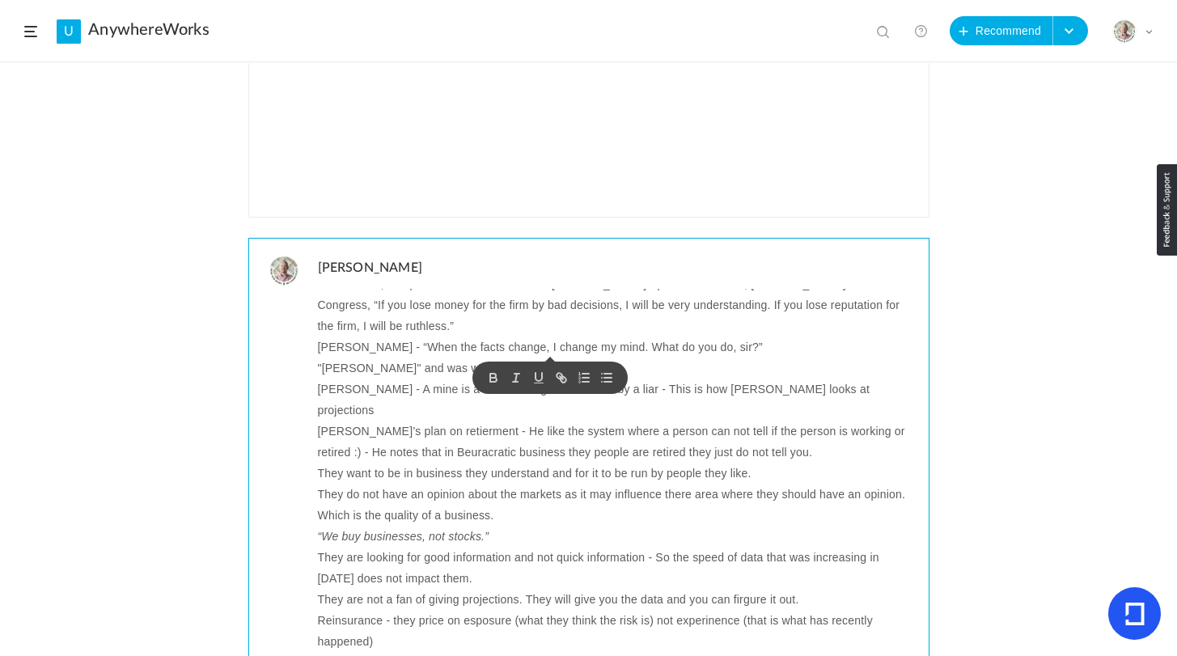
click at [334, 367] on p ""Benjamin Franklin" and was written by Carl Van Doren" at bounding box center [617, 368] width 599 height 21
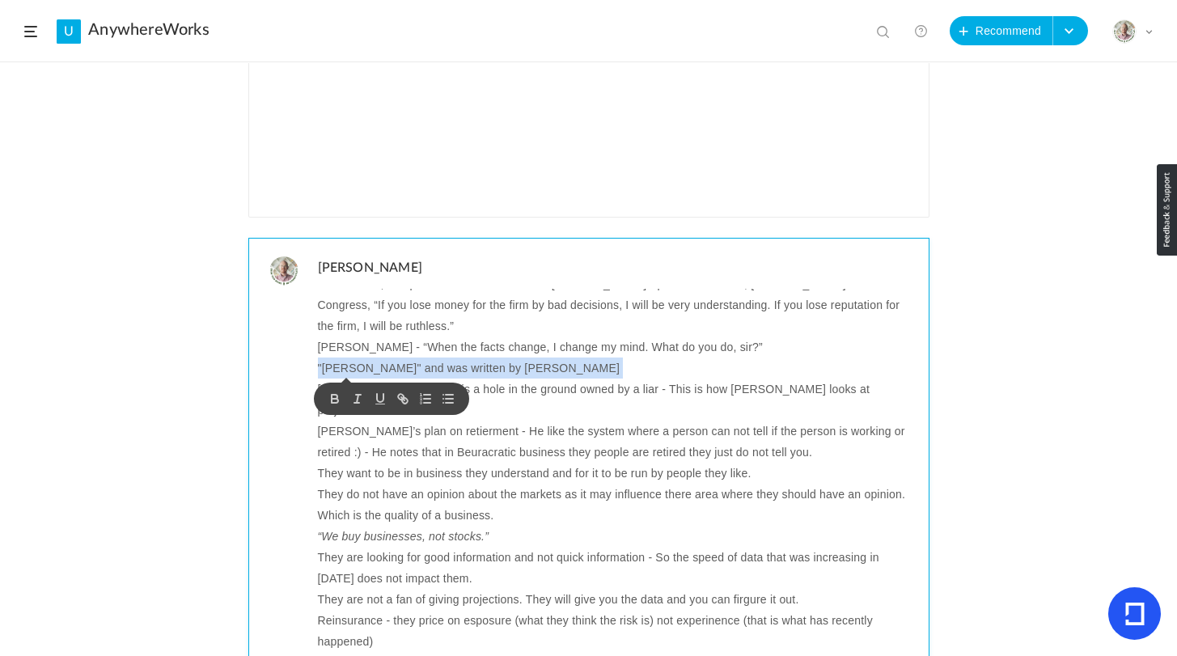
click at [334, 367] on p ""Benjamin Franklin" and was written by Carl Van Doren" at bounding box center [617, 368] width 599 height 21
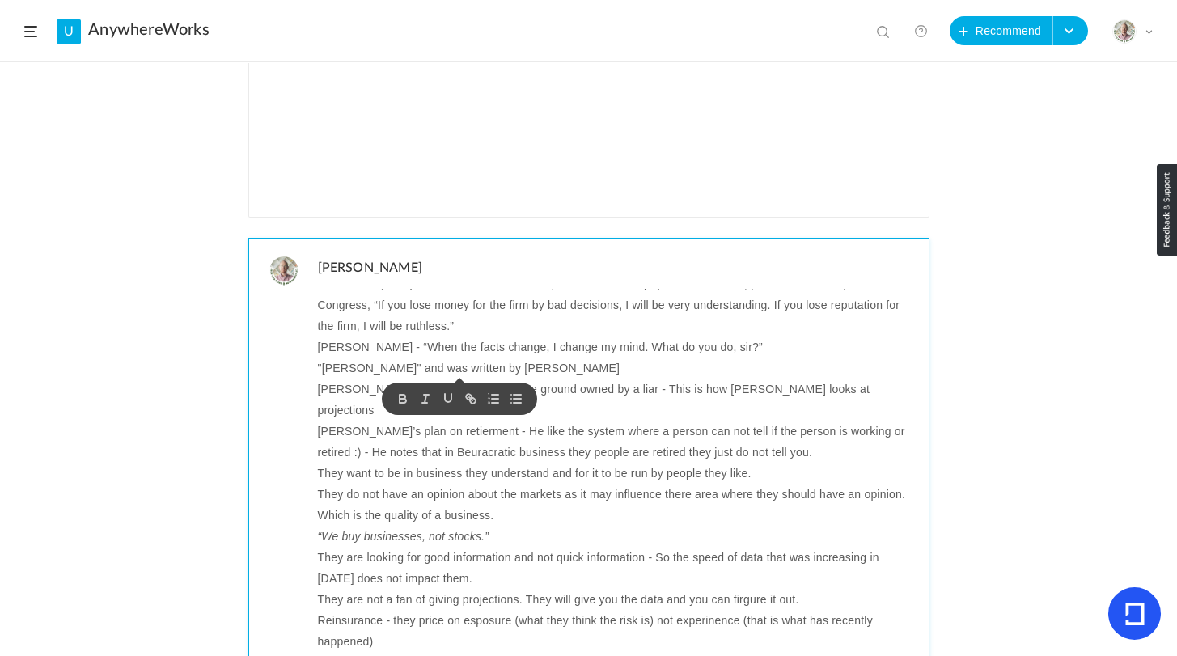
click at [793, 392] on p "Mark Twain - A mine is a hole in the ground owned by a liar - This is how Charl…" at bounding box center [617, 400] width 599 height 42
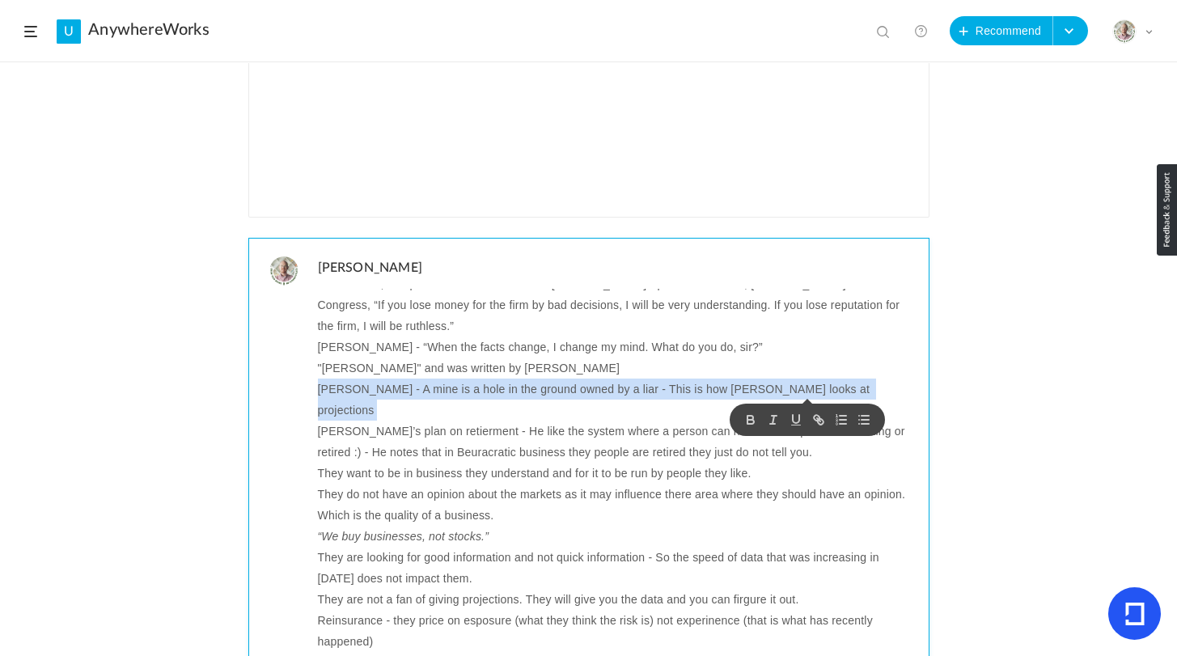
click at [793, 392] on p "Mark Twain - A mine is a hole in the ground owned by a liar - This is how Charl…" at bounding box center [617, 400] width 599 height 42
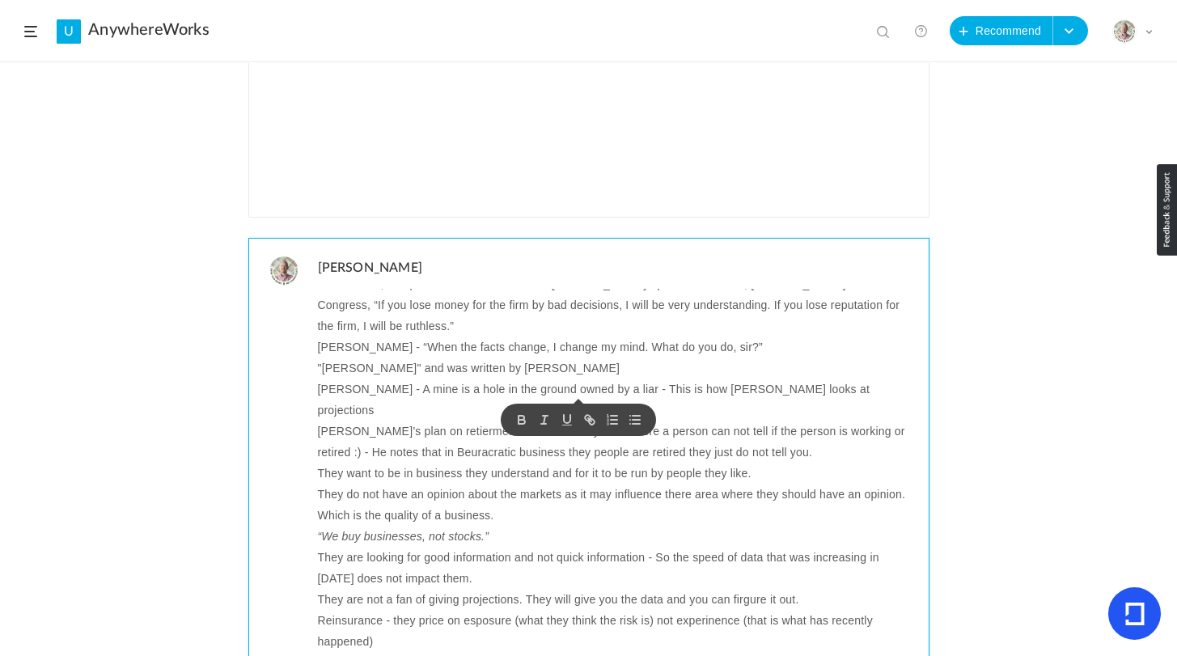
click at [733, 421] on p "Charlie’s plan on retierment - He like the system where a person can not tell i…" at bounding box center [617, 442] width 599 height 42
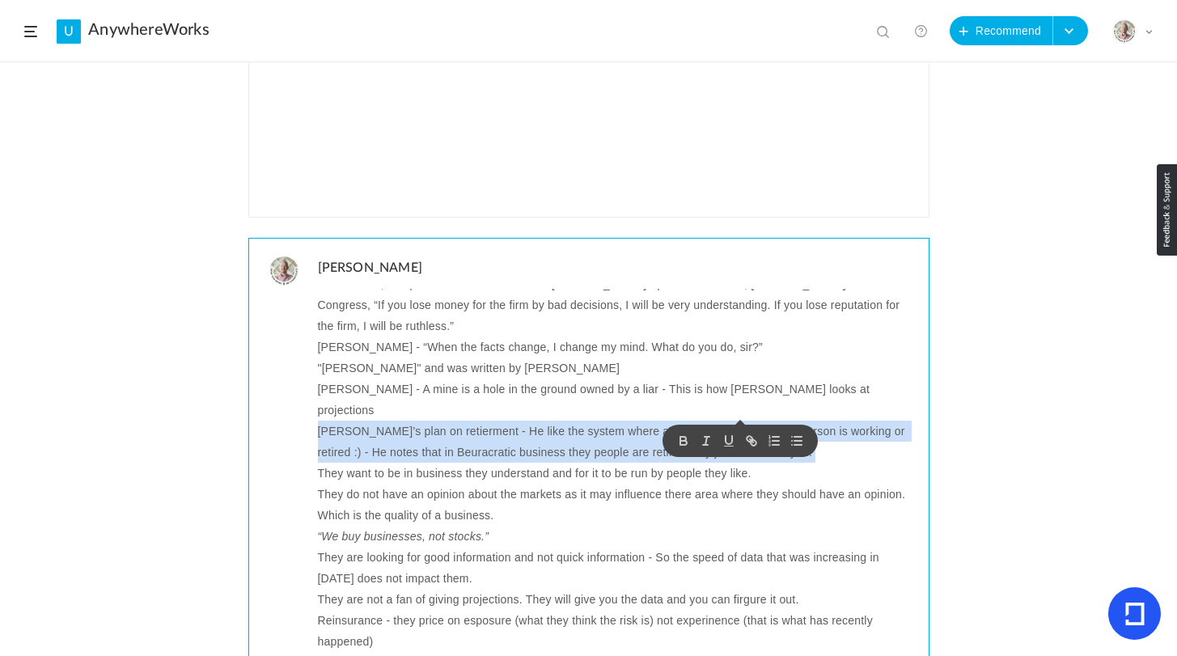
click at [733, 421] on p "Charlie’s plan on retierment - He like the system where a person can not tell i…" at bounding box center [617, 442] width 599 height 42
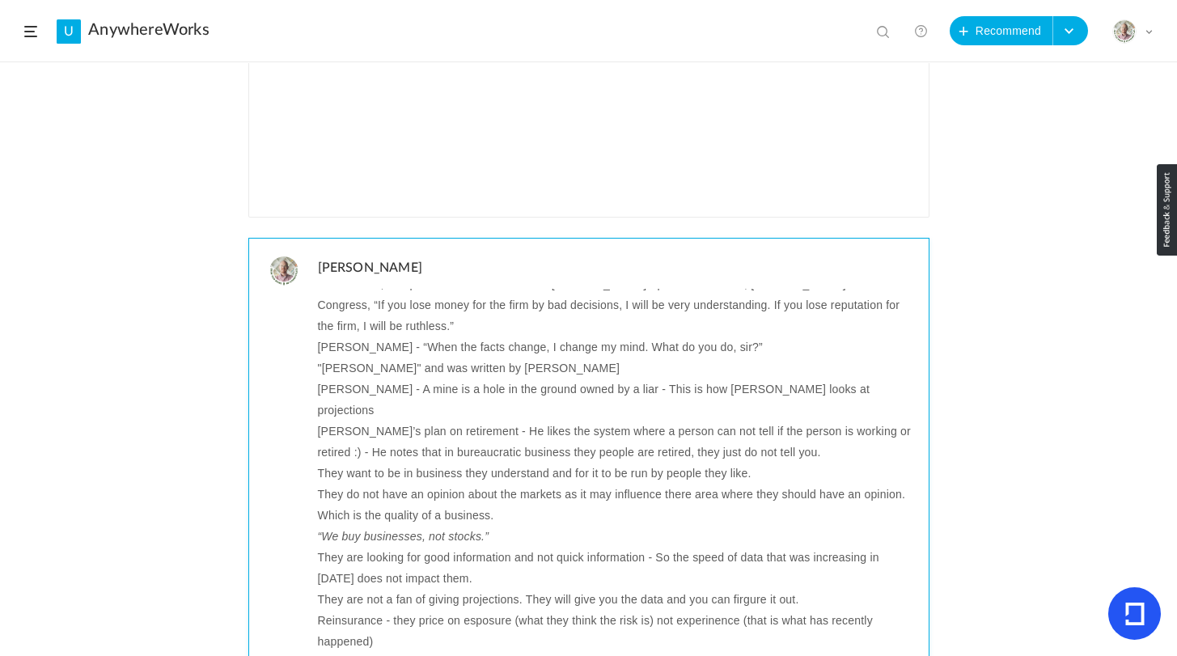
click at [383, 463] on p "They want to be in business they understand and for it to be run by people they…" at bounding box center [617, 473] width 599 height 21
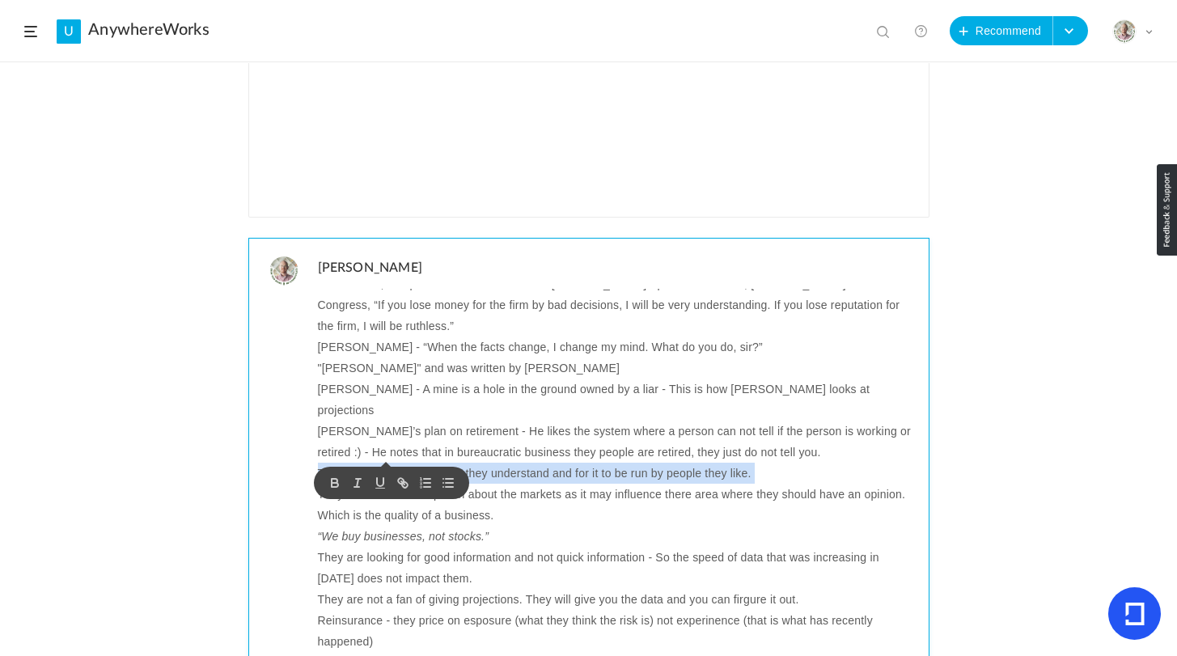
click at [383, 463] on p "They want to be in business they understand and for it to be run by people they…" at bounding box center [617, 473] width 599 height 21
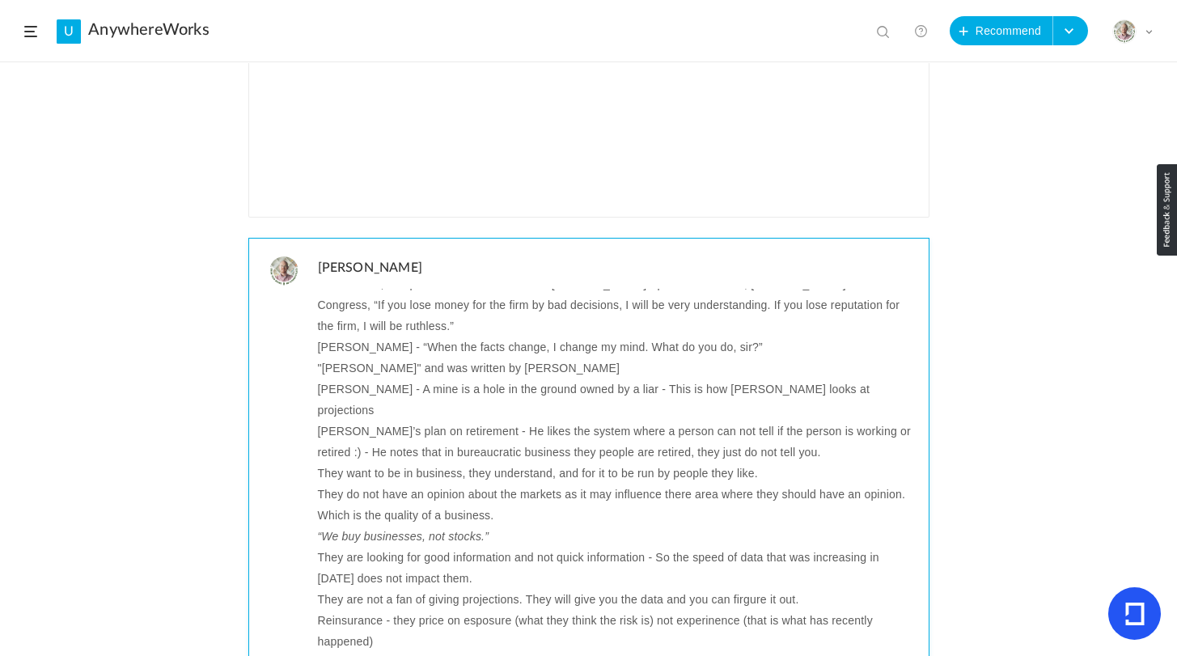
click at [605, 484] on p "They do not have an opinion about the markets as it may influence there area wh…" at bounding box center [617, 505] width 599 height 42
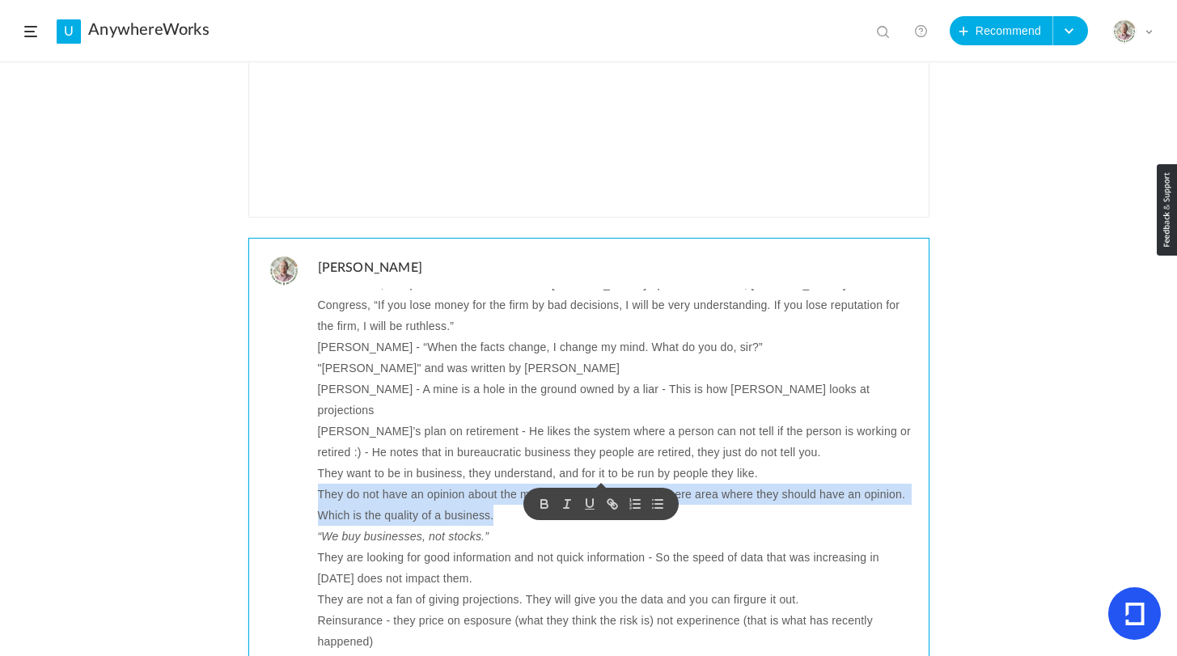
click at [605, 484] on p "They do not have an opinion about the markets as it may influence there area wh…" at bounding box center [617, 505] width 599 height 42
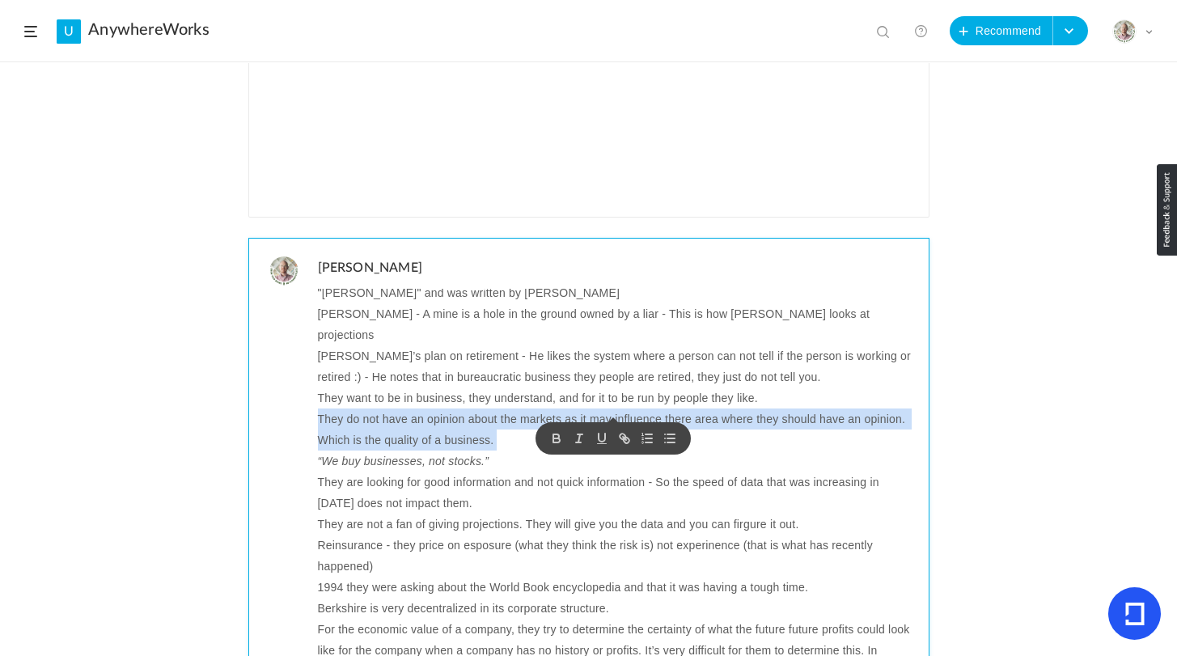
scroll to position [534, 0]
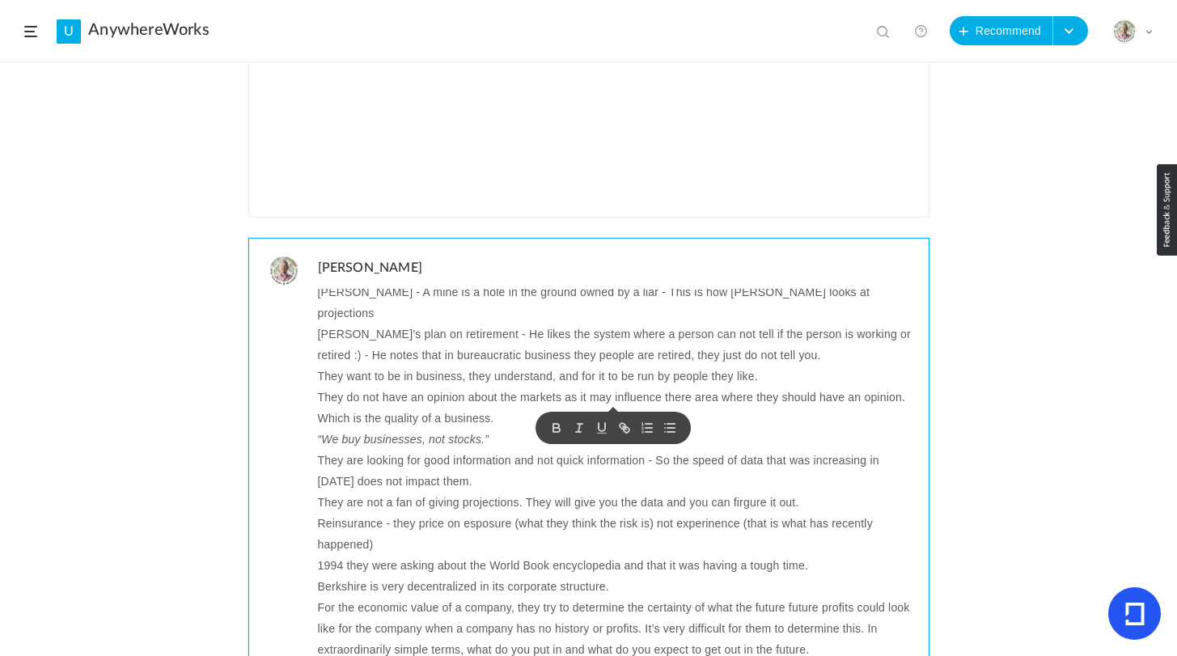
click at [380, 429] on em "“We buy businesses, not stocks.”" at bounding box center [404, 439] width 172 height 21
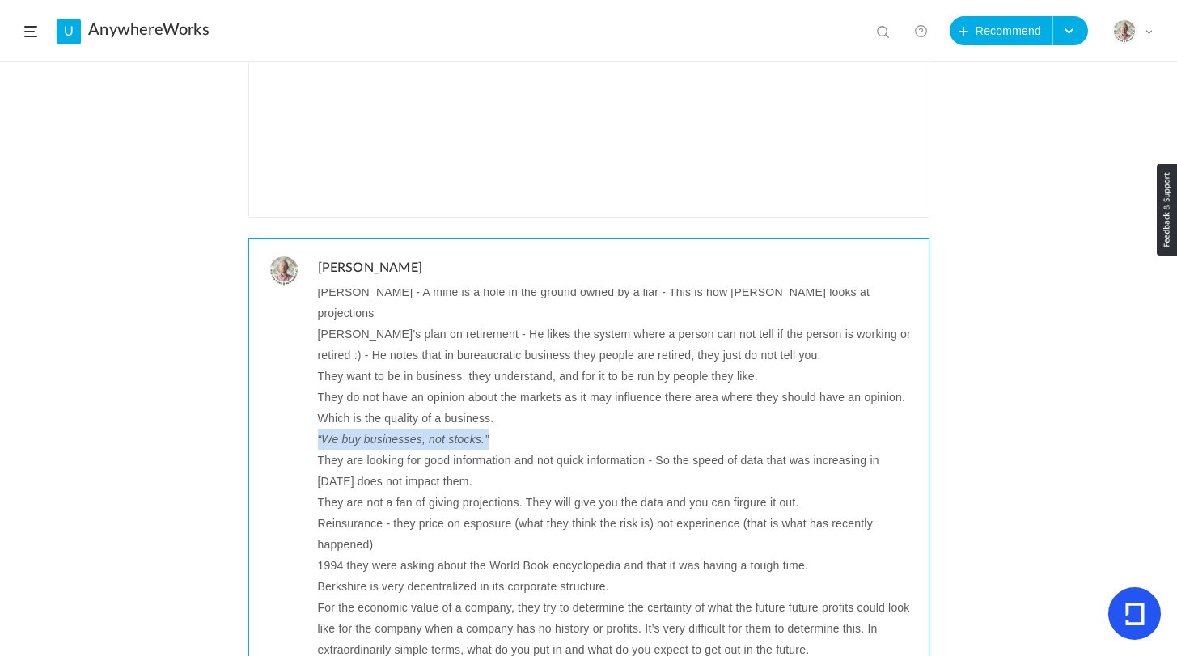
click at [380, 429] on em "“We buy businesses, not stocks.”" at bounding box center [404, 439] width 172 height 21
click at [548, 450] on p "They are looking for good information and not quick information - So the speed …" at bounding box center [617, 471] width 599 height 42
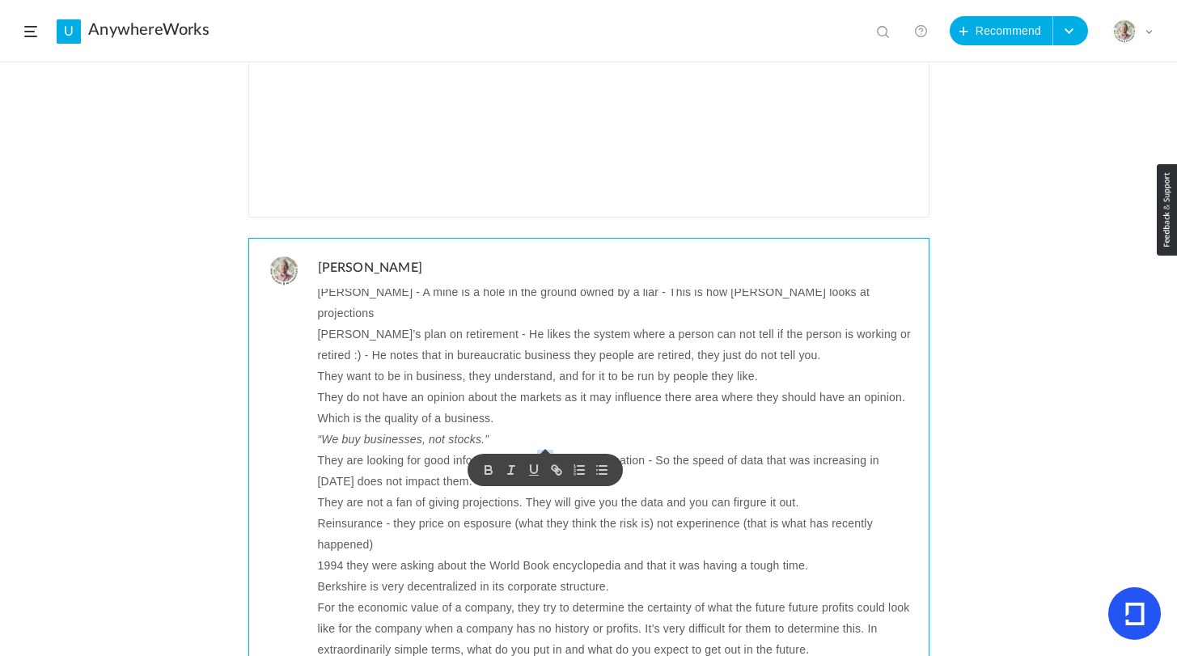
click at [548, 450] on p "They are looking for good information and not quick information - So the speed …" at bounding box center [617, 471] width 599 height 42
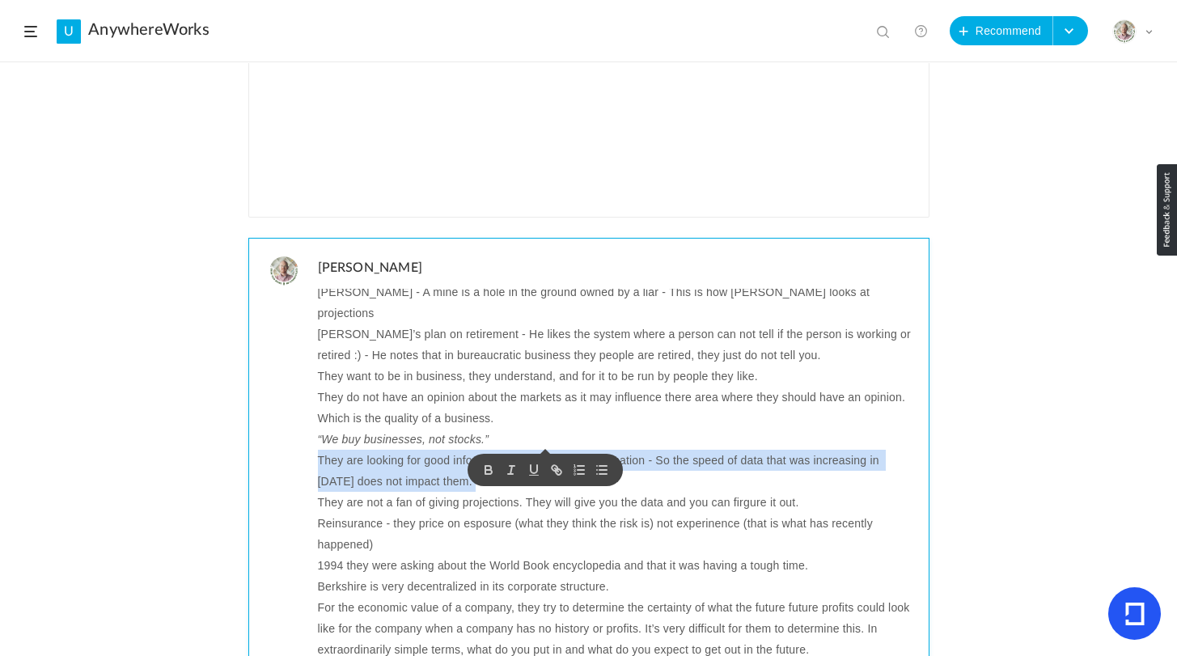
click at [548, 450] on p "They are looking for good information and not quick information - So the speed …" at bounding box center [617, 471] width 599 height 42
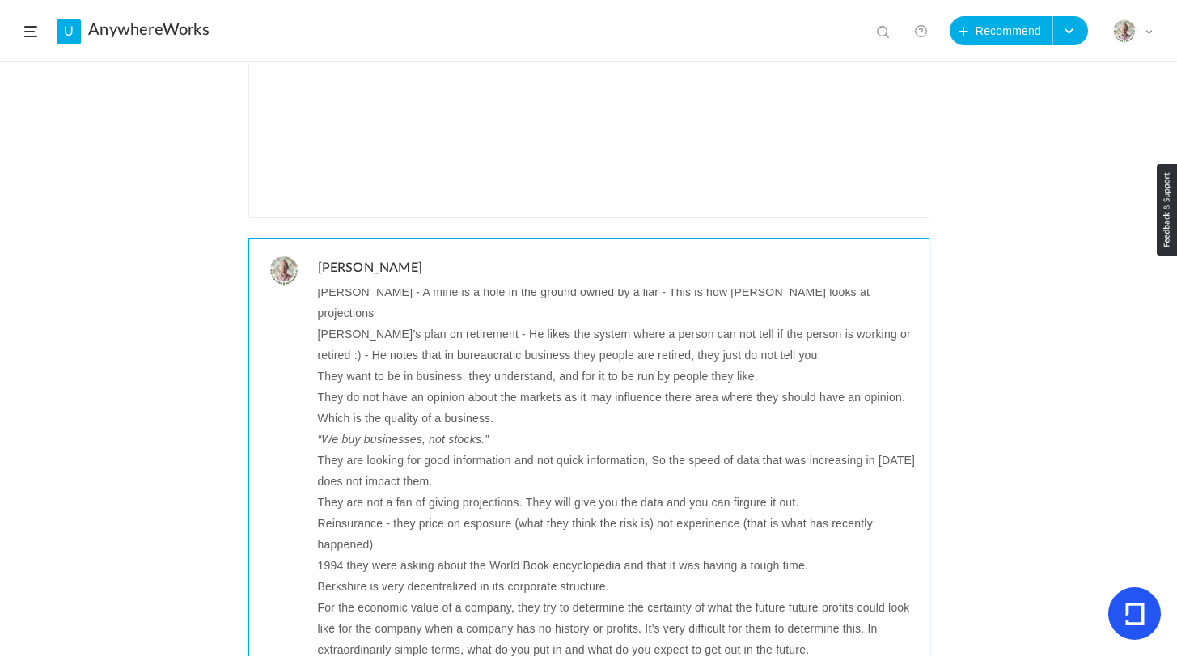
click at [401, 492] on p "They are not a fan of giving projections. They will give you the data and you c…" at bounding box center [617, 502] width 599 height 21
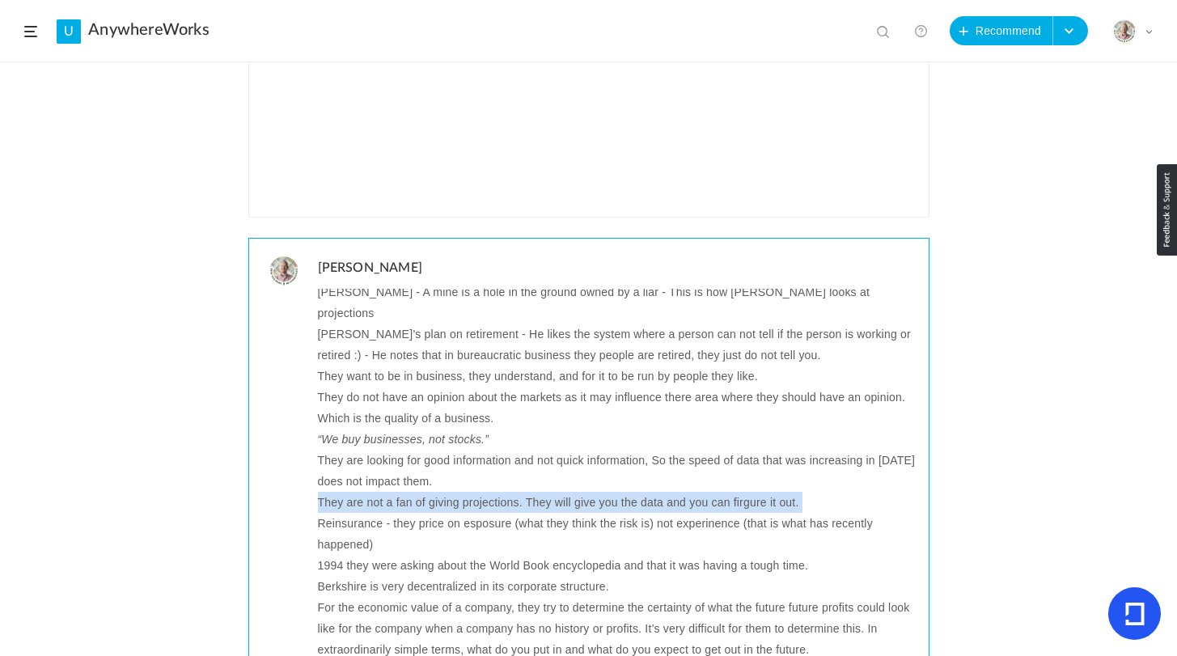
click at [401, 492] on p "They are not a fan of giving projections. They will give you the data and you c…" at bounding box center [617, 502] width 599 height 21
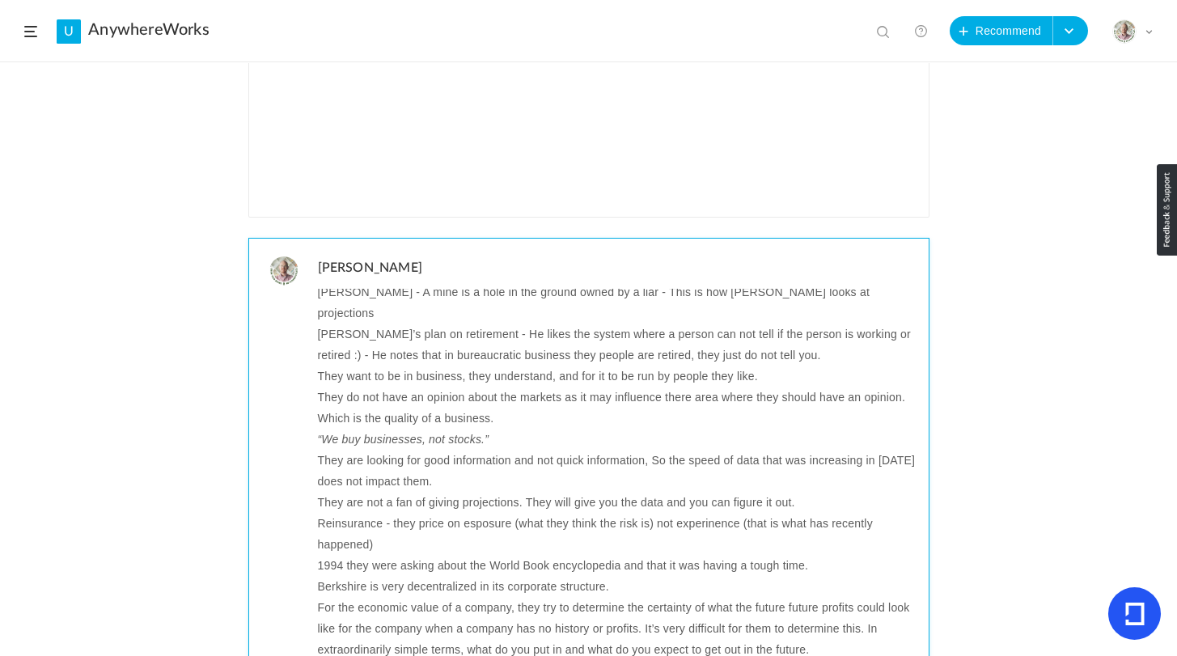
click at [786, 513] on p "Reinsurance - they price on esposure (what they think the risk is) not experine…" at bounding box center [617, 534] width 599 height 42
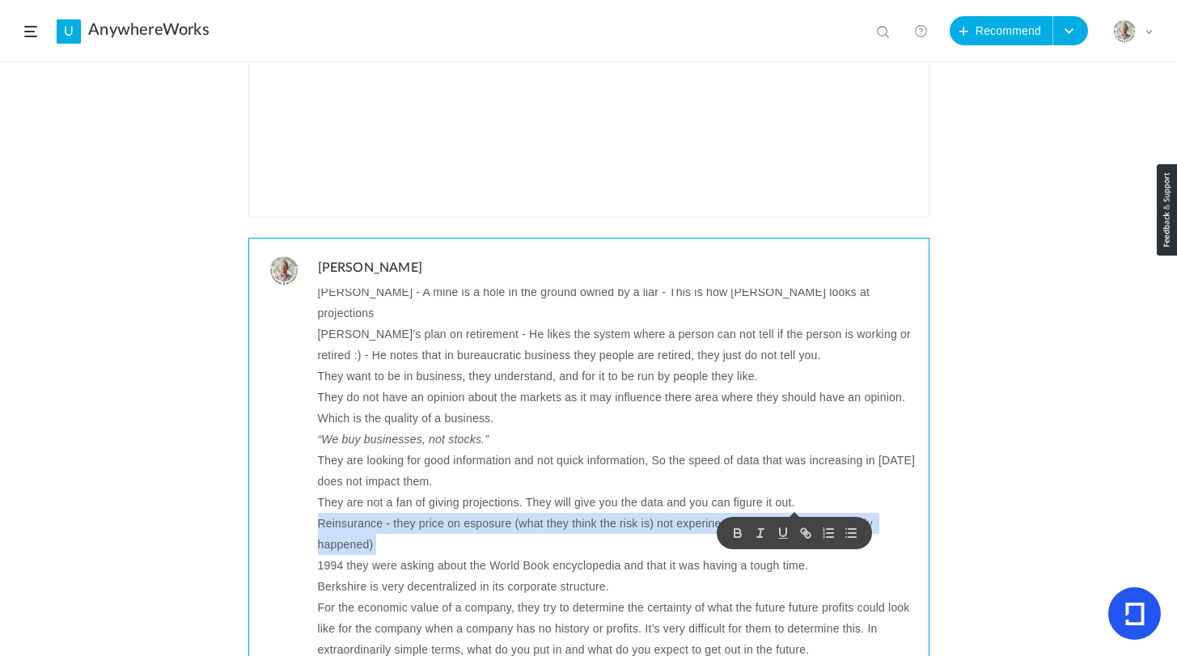
click at [786, 513] on p "Reinsurance - they price on esposure (what they think the risk is) not experine…" at bounding box center [617, 534] width 599 height 42
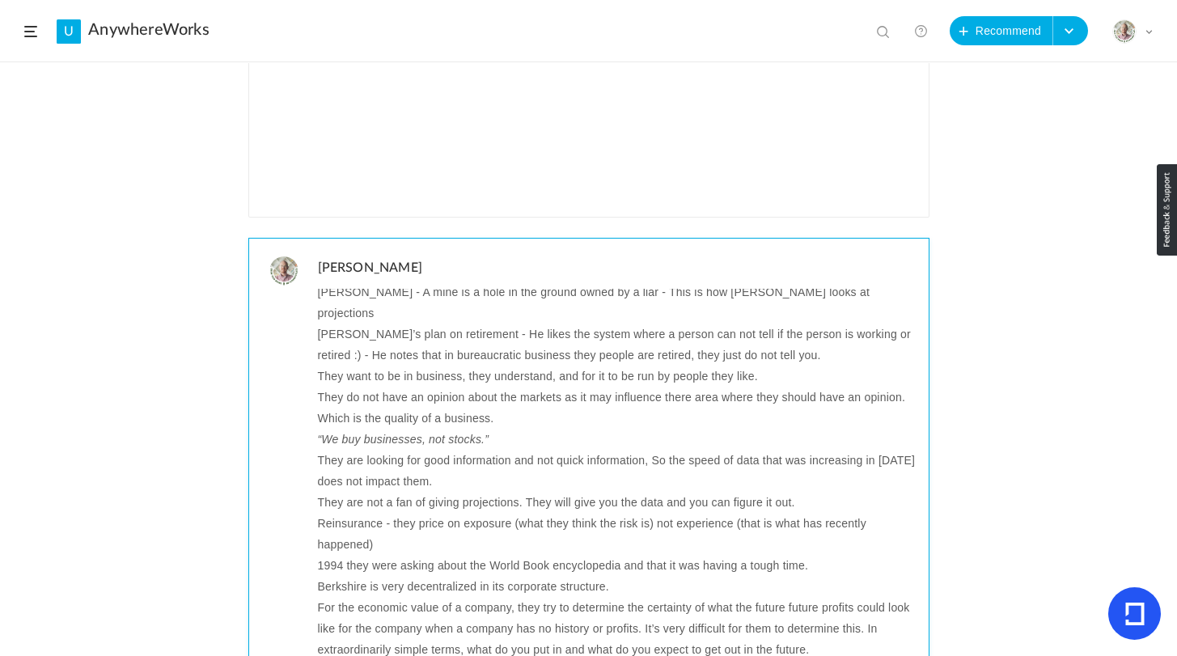
click at [388, 555] on p "1994 they were asking about the World Book encyclopedia and that it was having …" at bounding box center [617, 565] width 599 height 21
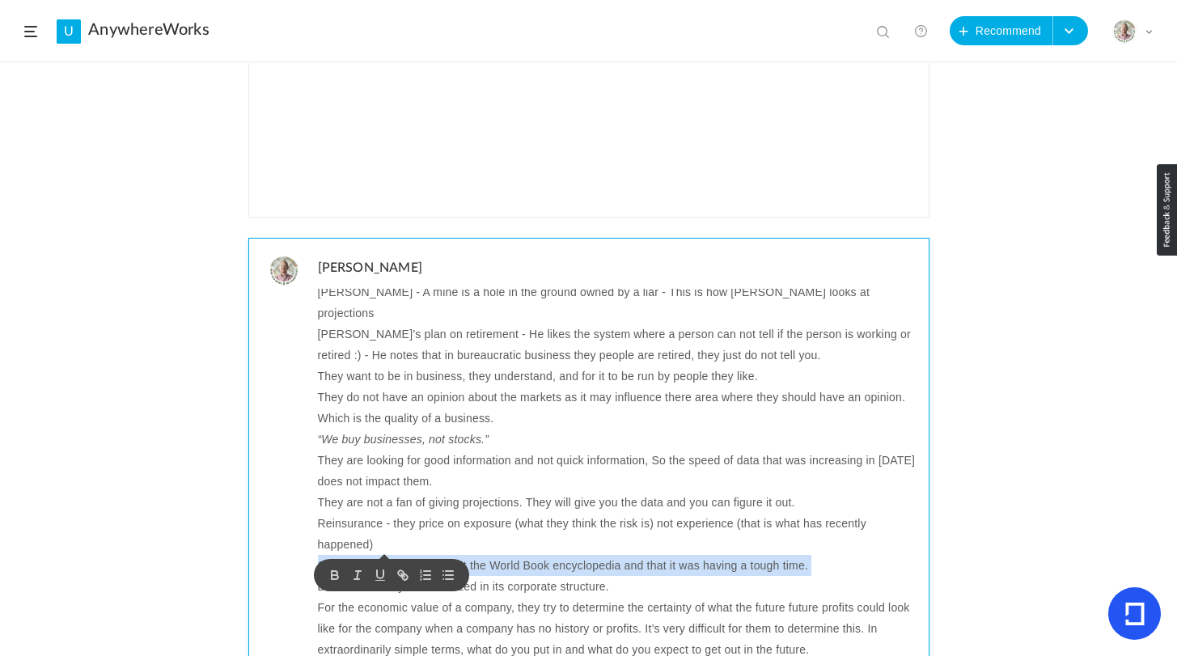
click at [388, 555] on p "1994 they were asking about the World Book encyclopedia and that it was having …" at bounding box center [617, 565] width 599 height 21
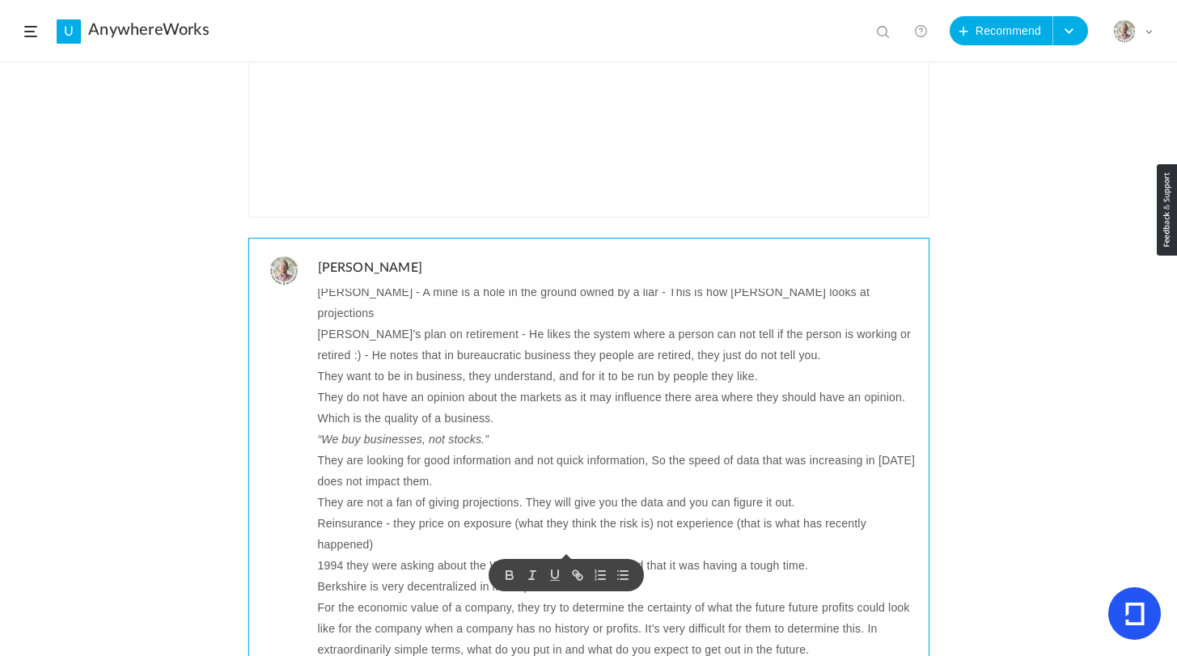
click at [409, 576] on p "Berkshire is very decentralized in its corporate structure." at bounding box center [617, 586] width 599 height 21
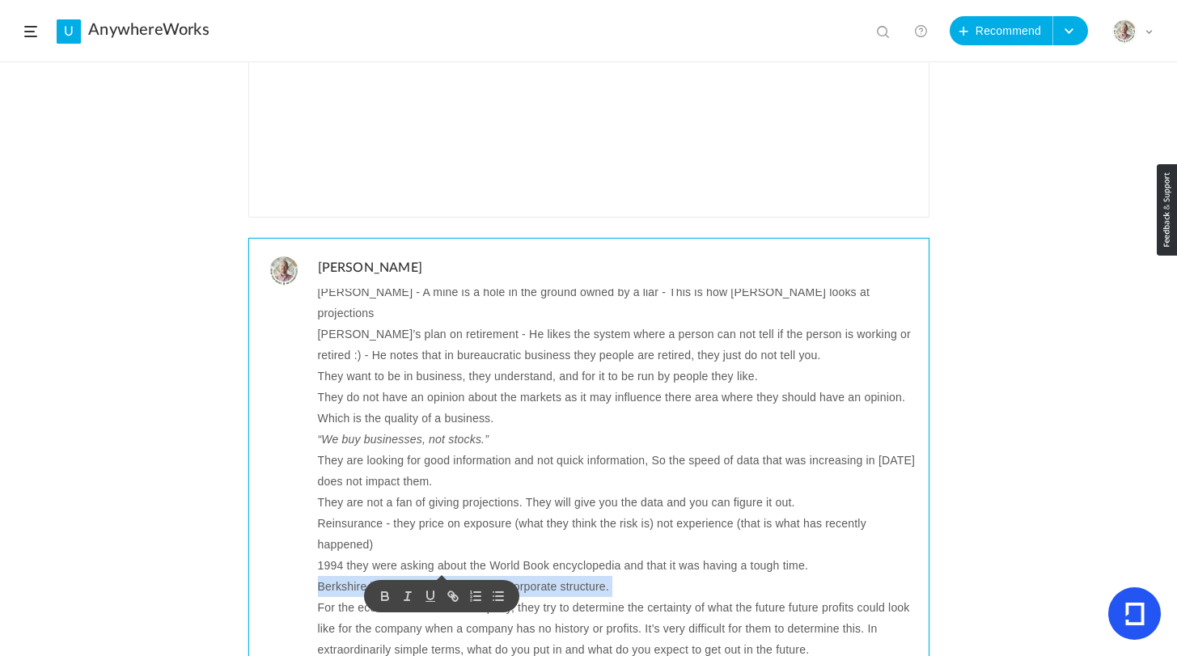
click at [409, 576] on p "Berkshire is very decentralized in its corporate structure." at bounding box center [617, 586] width 599 height 21
click at [638, 597] on p "For the economic value of a company, they try to determine the certainty of wha…" at bounding box center [617, 628] width 599 height 63
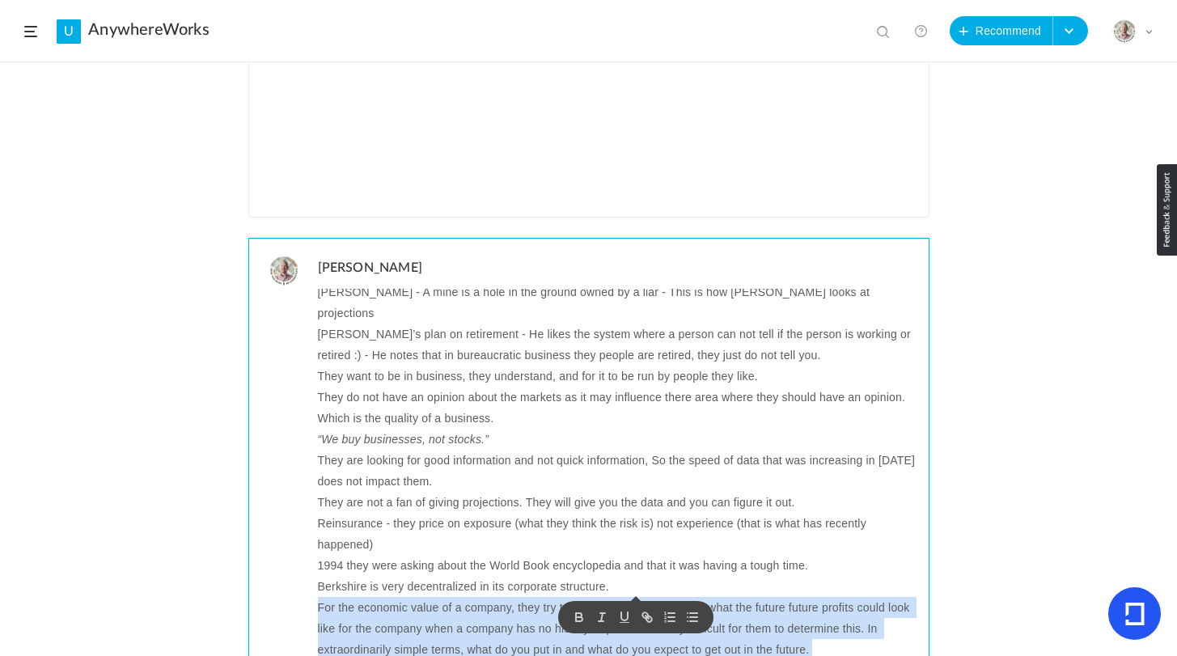
click at [638, 597] on p "For the economic value of a company, they try to determine the certainty of wha…" at bounding box center [617, 628] width 599 height 63
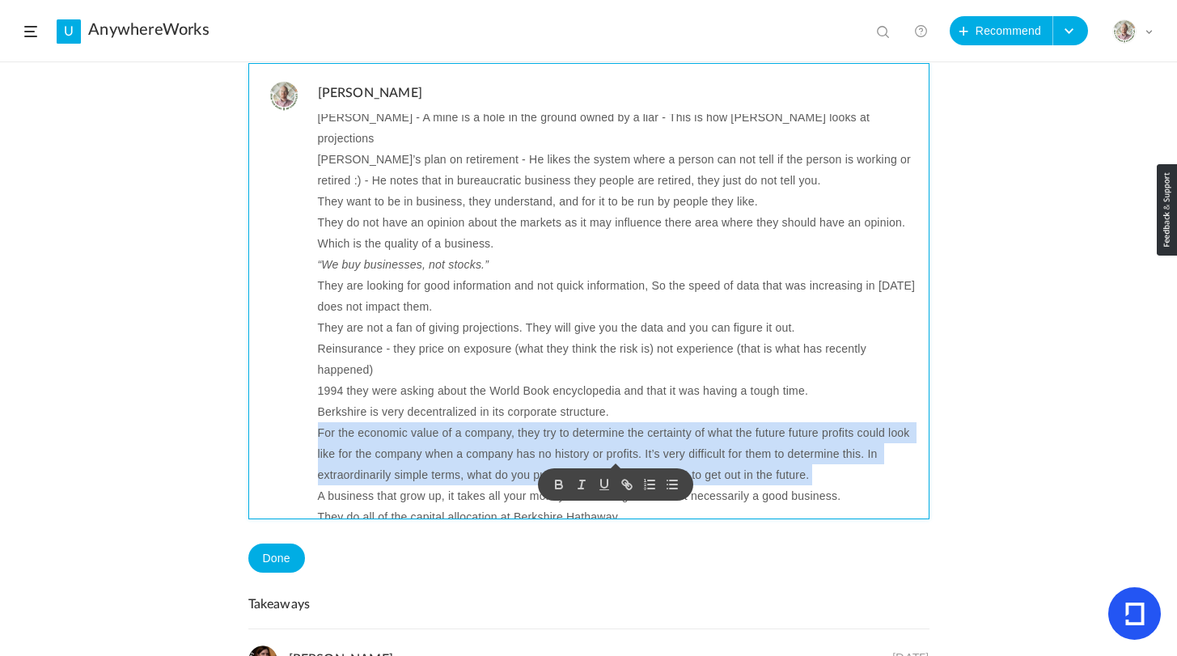
scroll to position [656, 0]
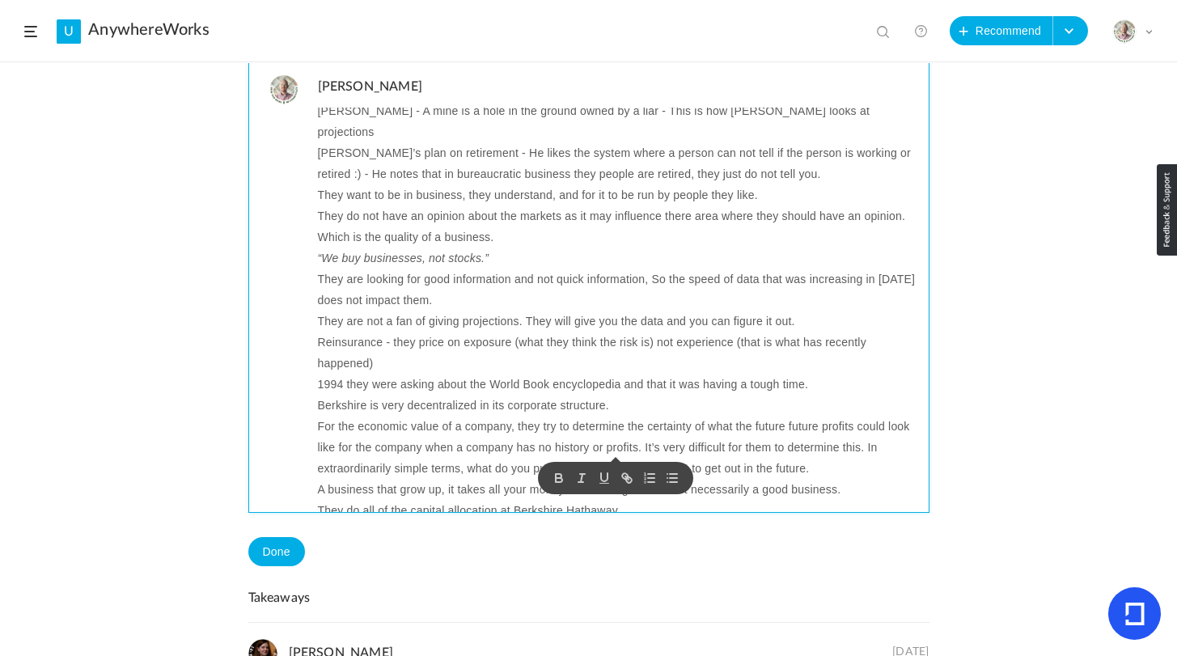
click at [460, 479] on p "A business that grow up, it takes all your money to make it grow. It’s not nece…" at bounding box center [617, 489] width 599 height 21
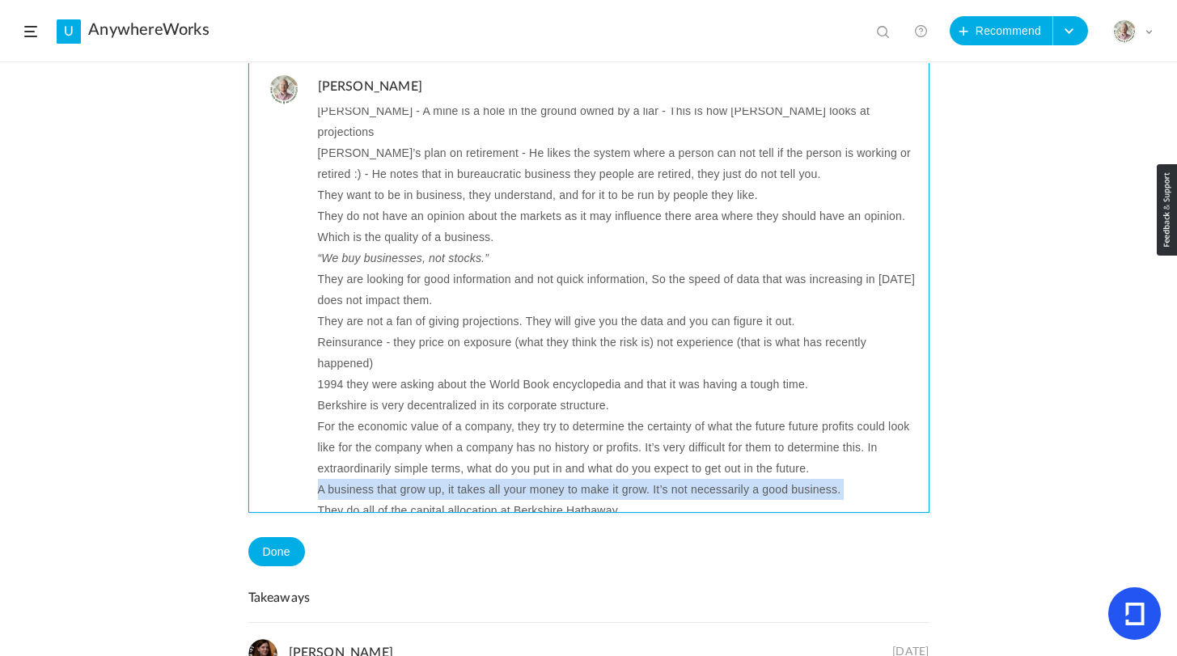
click at [460, 479] on p "A business that grow up, it takes all your money to make it grow. It’s not nece…" at bounding box center [617, 489] width 599 height 21
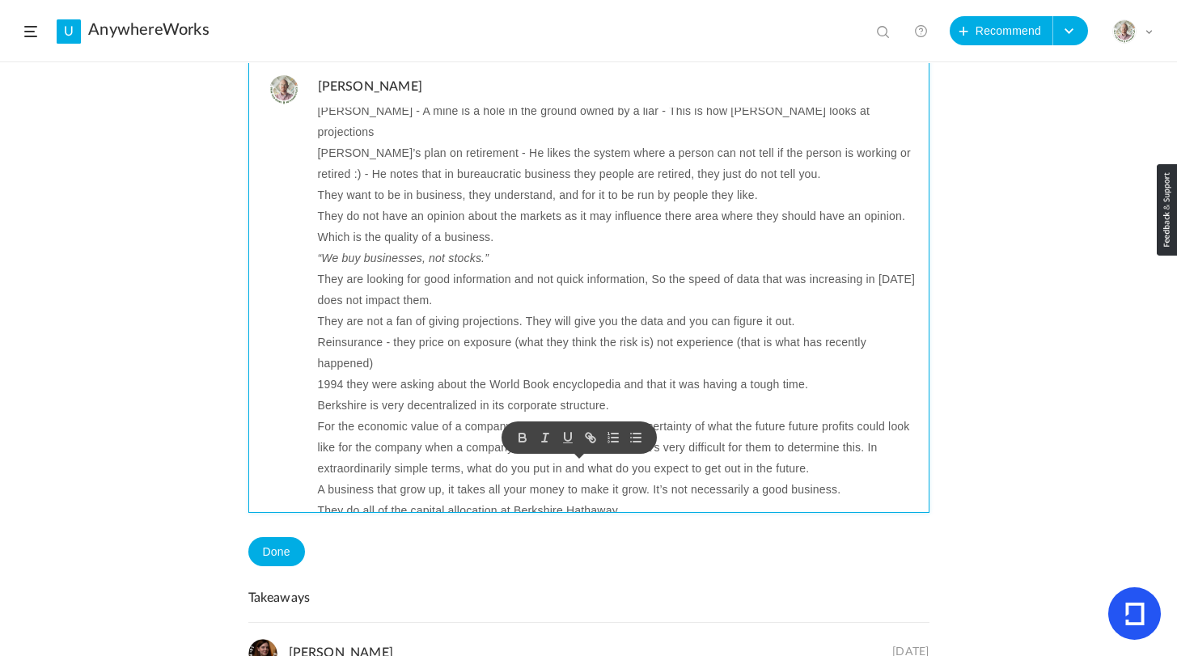
click at [480, 500] on p "They do all of the capital allocation at Berkshire Hathaway" at bounding box center [617, 510] width 599 height 21
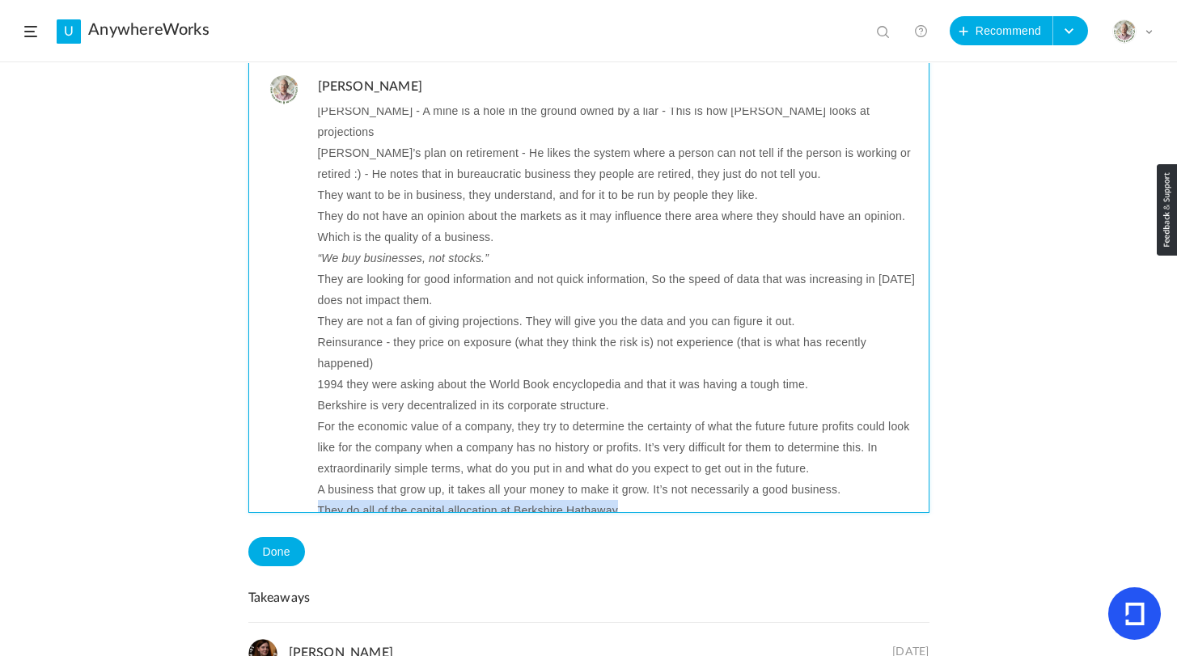
click at [480, 500] on p "They do all of the capital allocation at Berkshire Hathaway" at bounding box center [617, 510] width 599 height 21
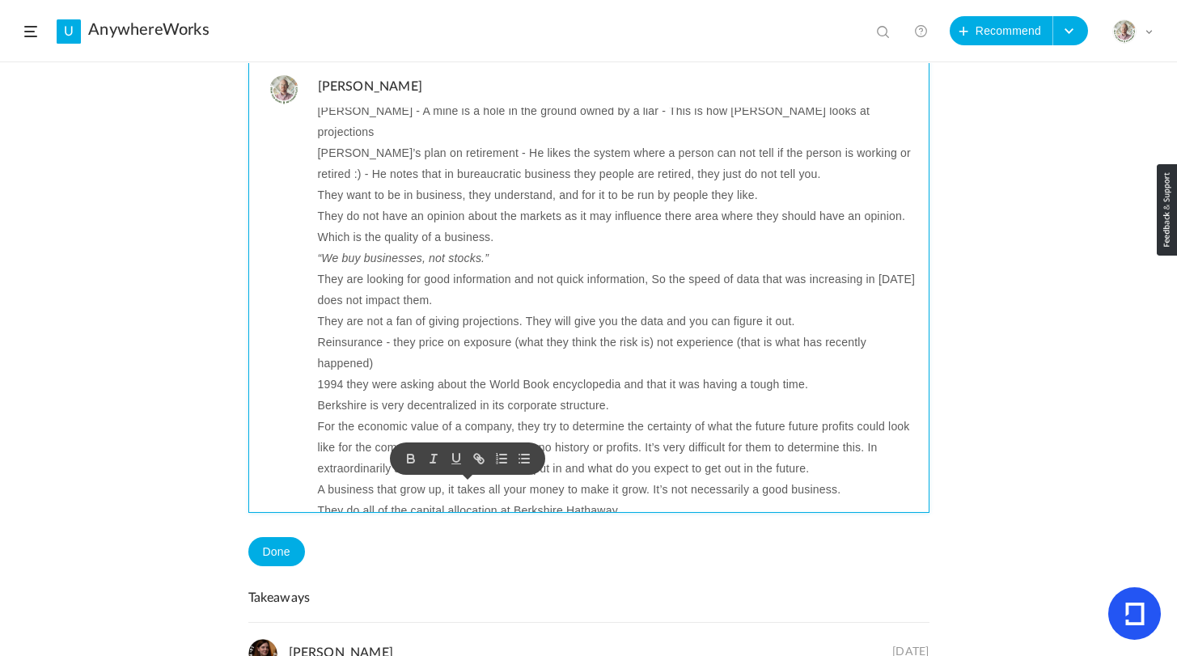
click at [363, 479] on p "A business that grow up, it takes all your money to make it grow. It’s not nece…" at bounding box center [617, 489] width 599 height 21
click at [396, 479] on p "A business that grow up, it takes all your money to make it grow. It’s not nece…" at bounding box center [617, 489] width 599 height 21
click at [479, 500] on p "They do all of the capital allocation at Berkshire Hathaway" at bounding box center [617, 510] width 599 height 21
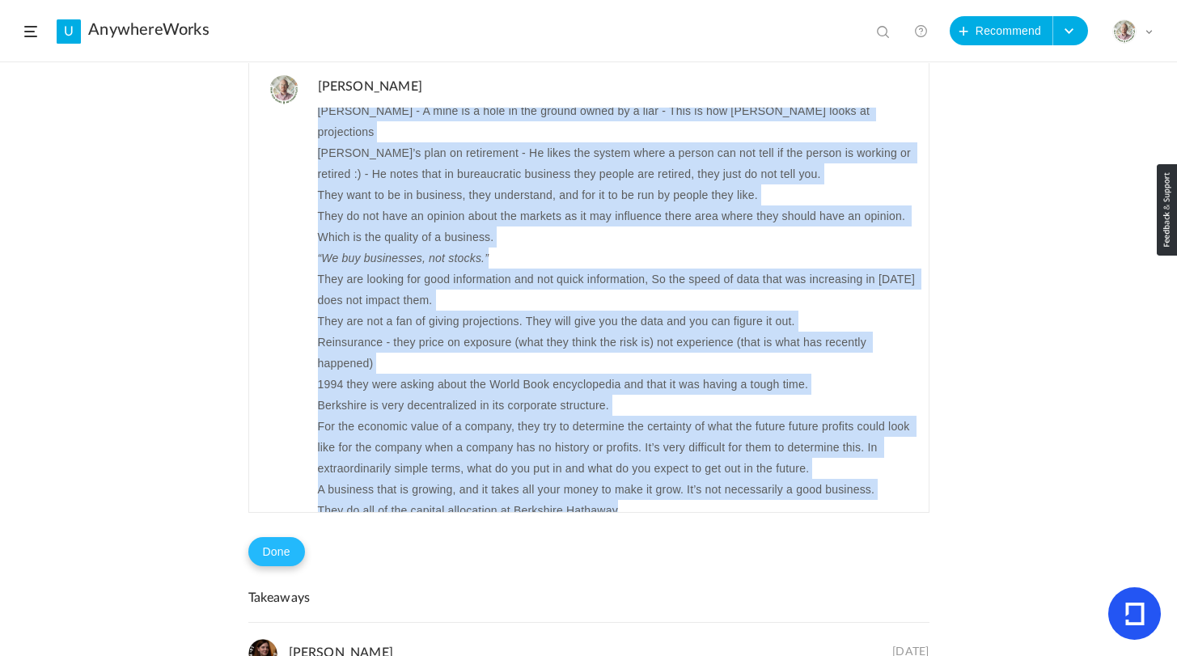
click at [286, 549] on button "Done" at bounding box center [276, 551] width 57 height 29
click at [379, 558] on button "Problem in completion?" at bounding box center [372, 553] width 134 height 28
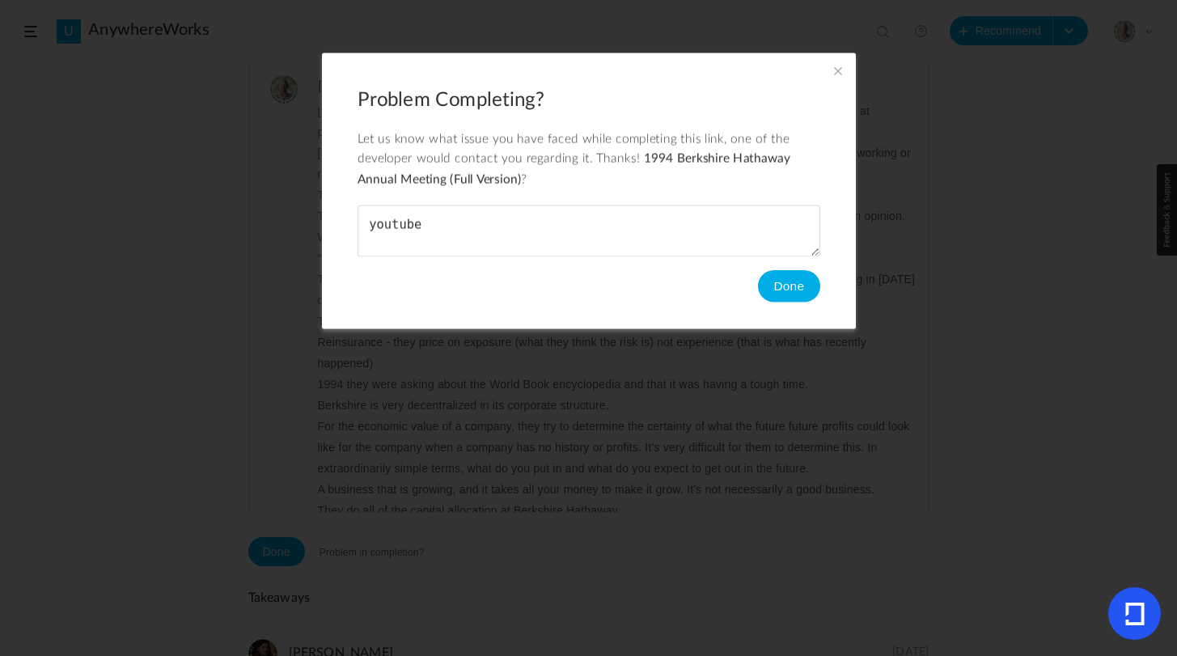
type textarea "youtube"
click at [789, 288] on button "Done" at bounding box center [788, 286] width 62 height 32
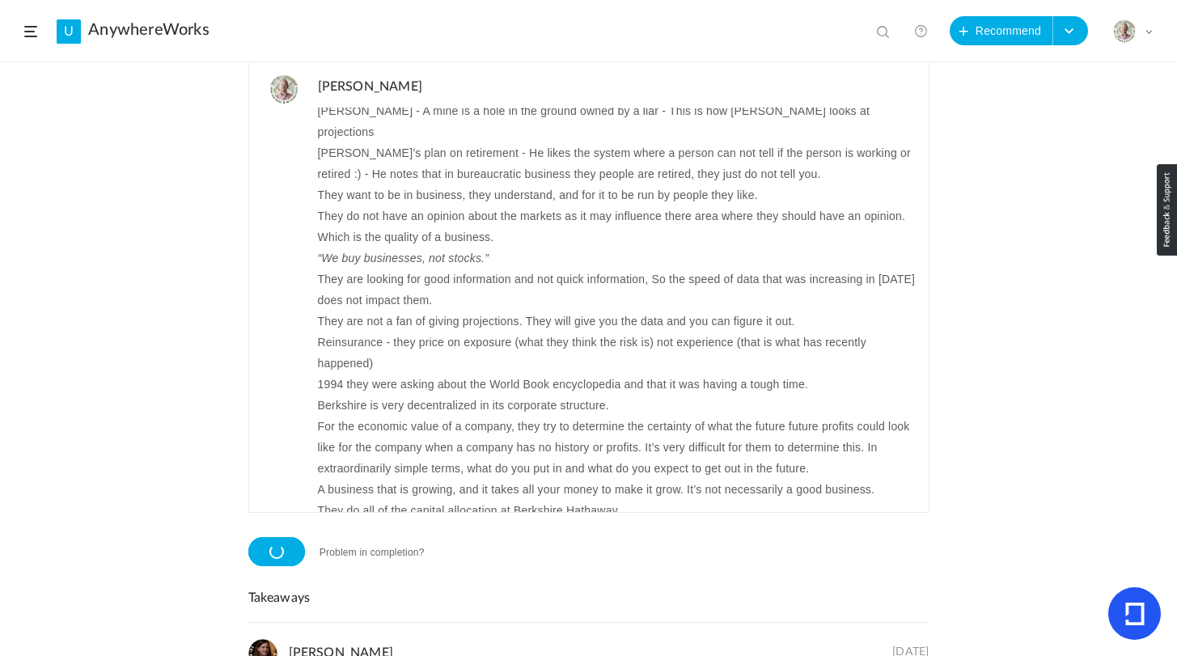
click at [25, 34] on span at bounding box center [30, 31] width 13 height 11
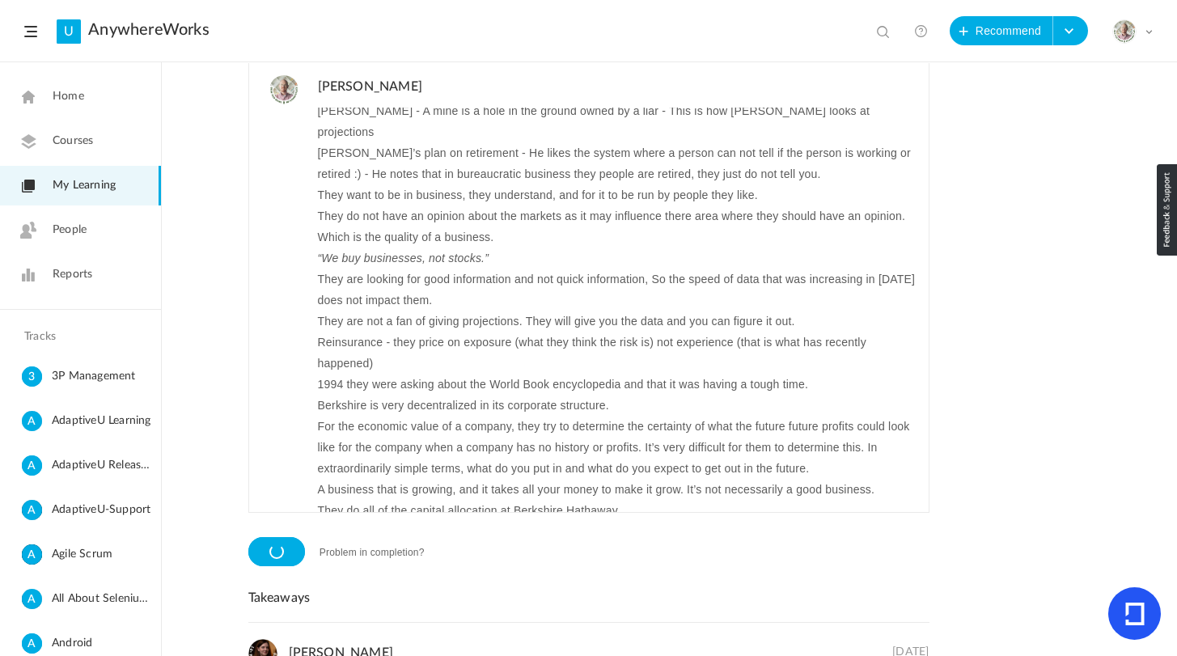
click at [71, 179] on span "My Learning" at bounding box center [84, 185] width 63 height 17
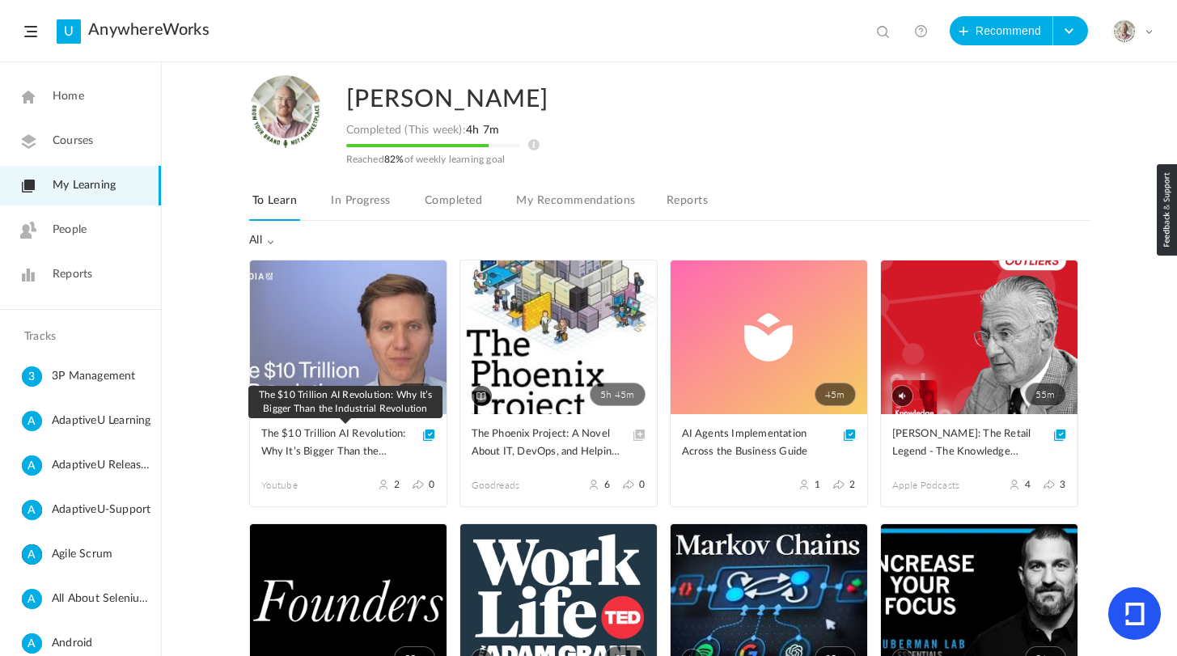
click at [326, 444] on span "The $10 Trillion AI Revolution: Why It’s Bigger Than the Industrial Revolution" at bounding box center [336, 444] width 150 height 36
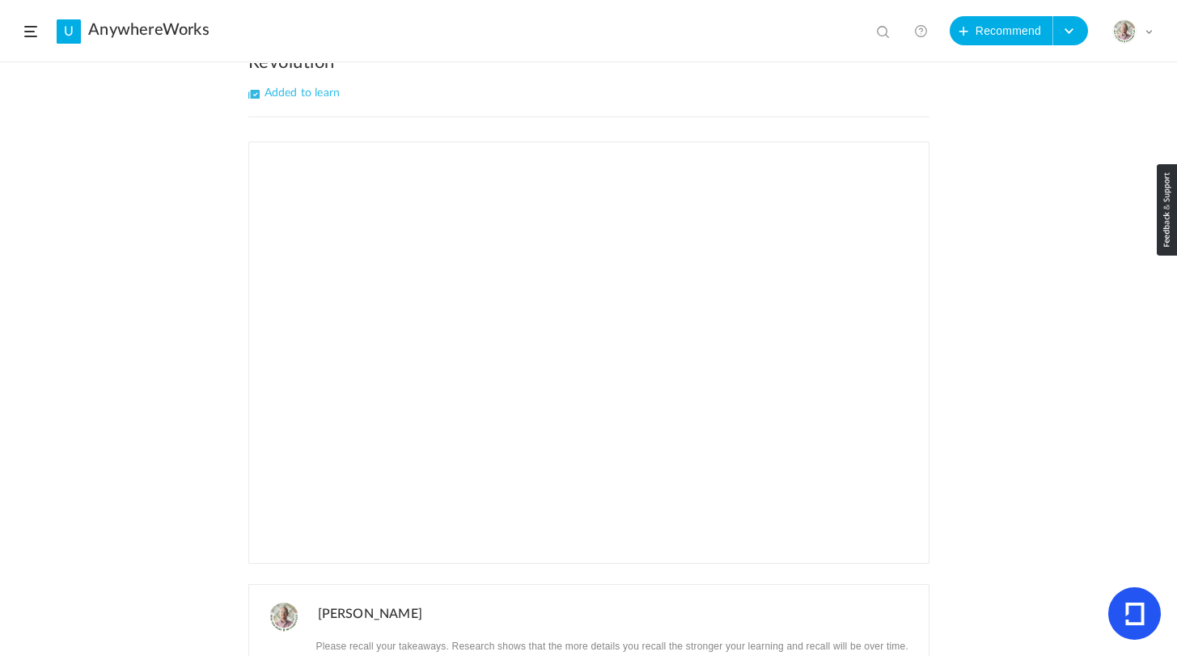
scroll to position [142, 0]
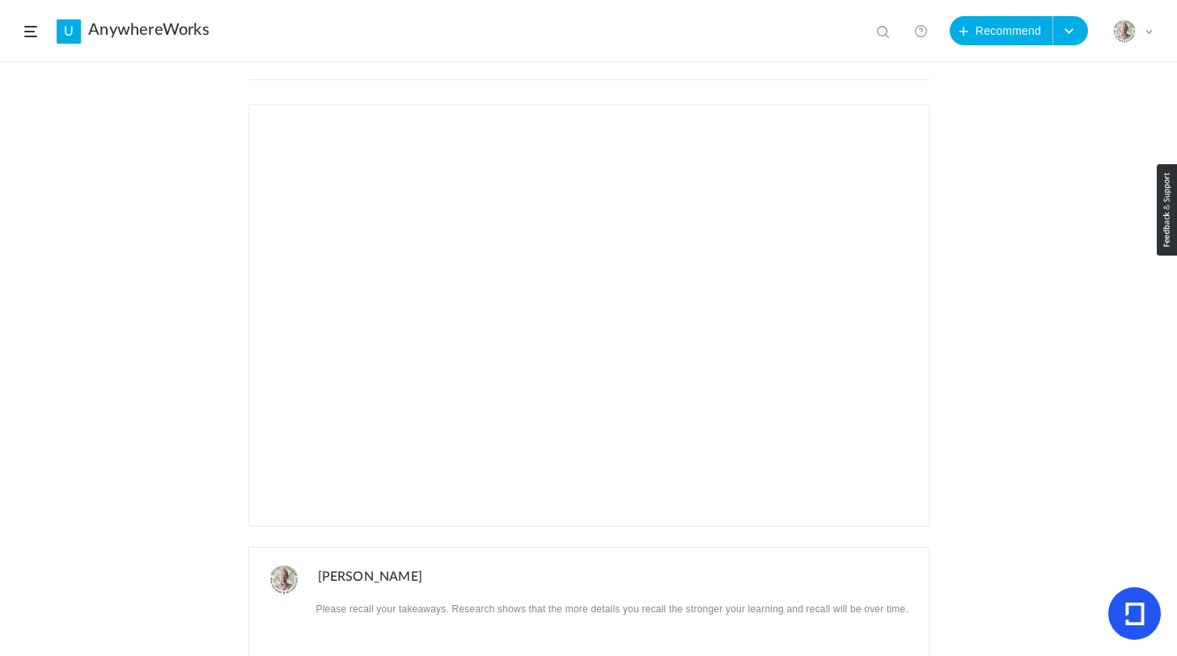
click at [1010, 377] on div "Recommended by Suga AnywhereWorks 29 Aug 2 0 Share Edit Delete 17m %" at bounding box center [588, 359] width 1177 height 593
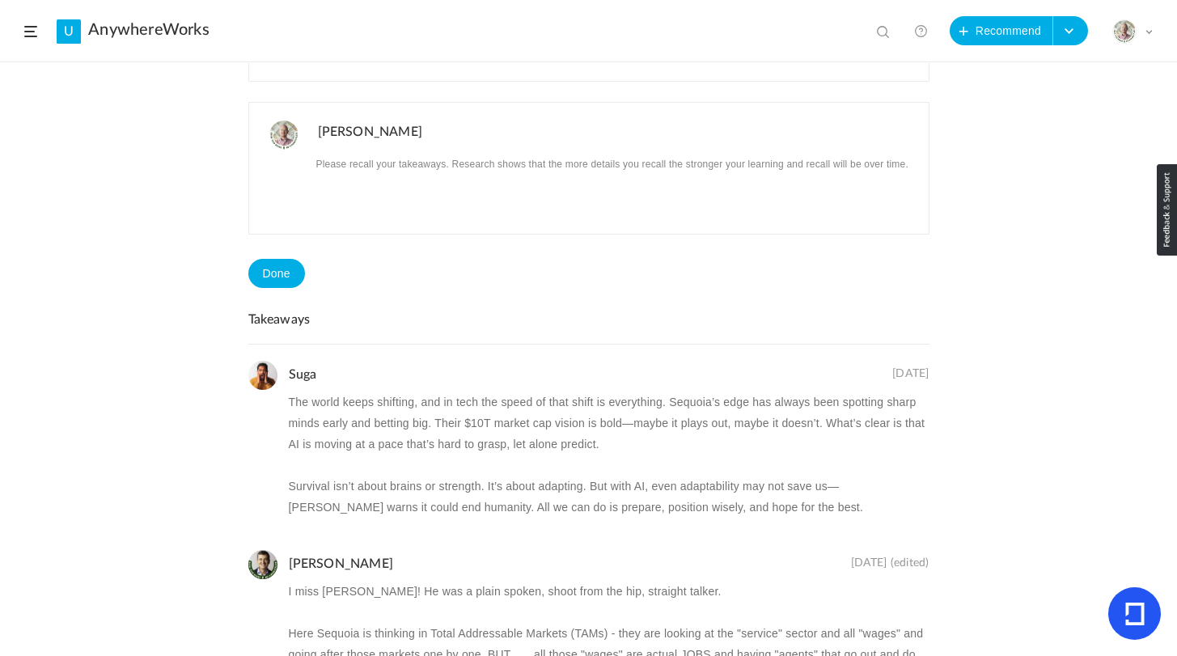
scroll to position [949, 0]
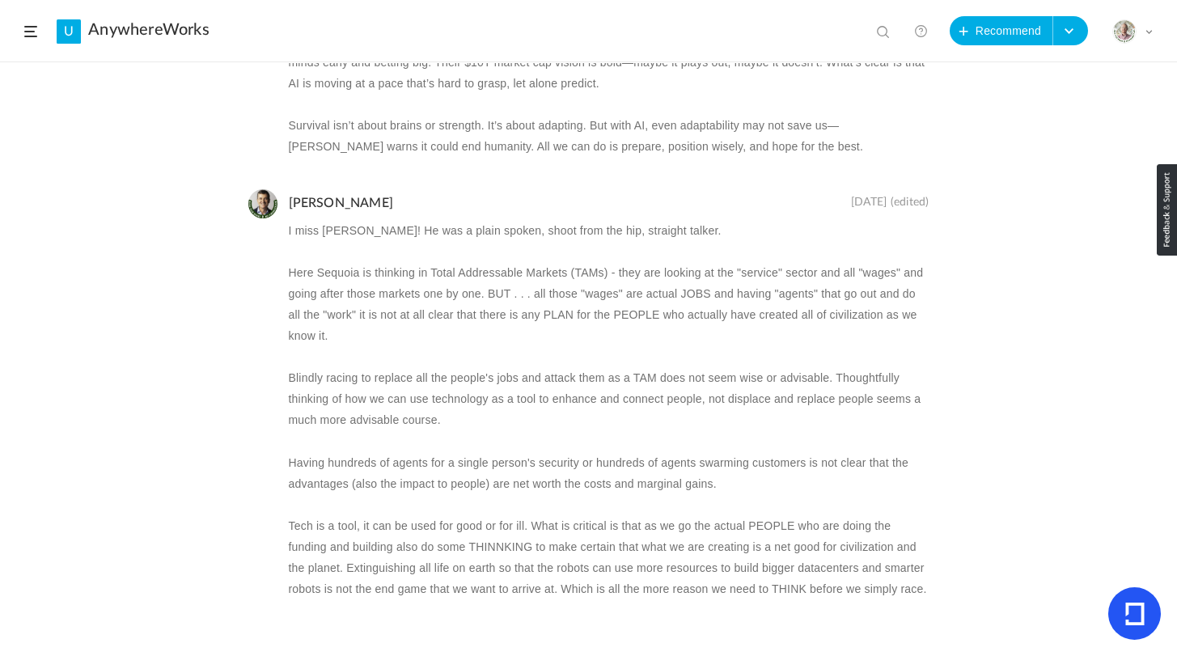
click at [425, 281] on p "Here Sequoia is thinking in Total Addressable Markets (TAMs) - they are looking…" at bounding box center [609, 304] width 641 height 84
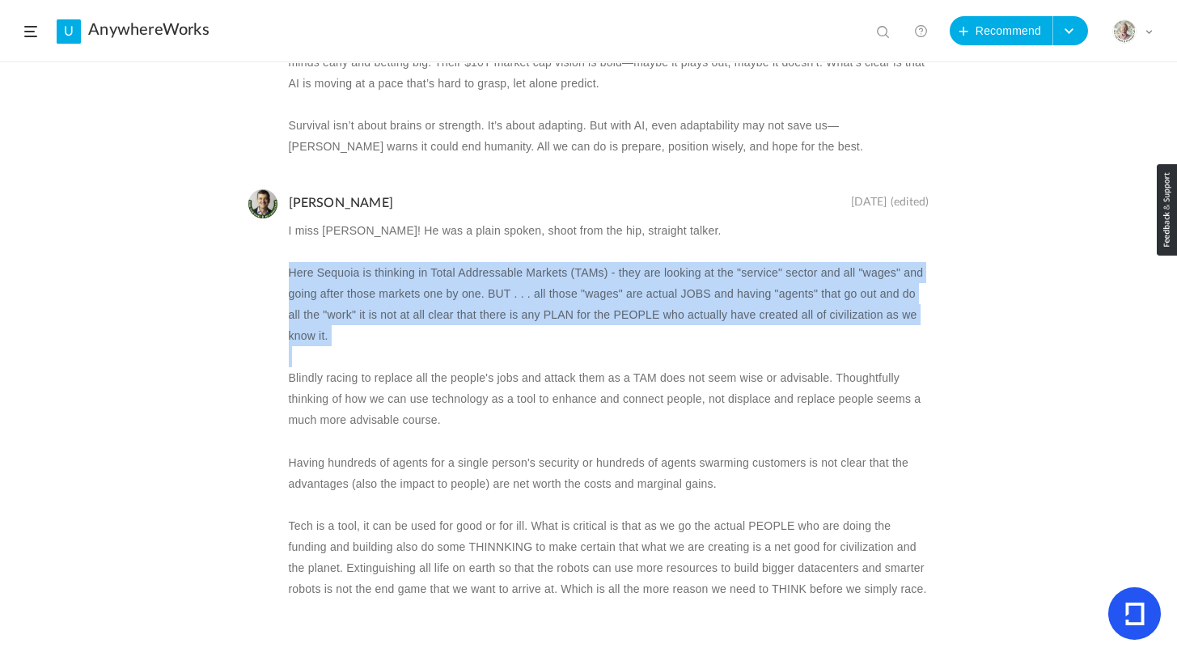
click at [425, 281] on p "Here Sequoia is thinking in Total Addressable Markets (TAMs) - they are looking…" at bounding box center [609, 304] width 641 height 84
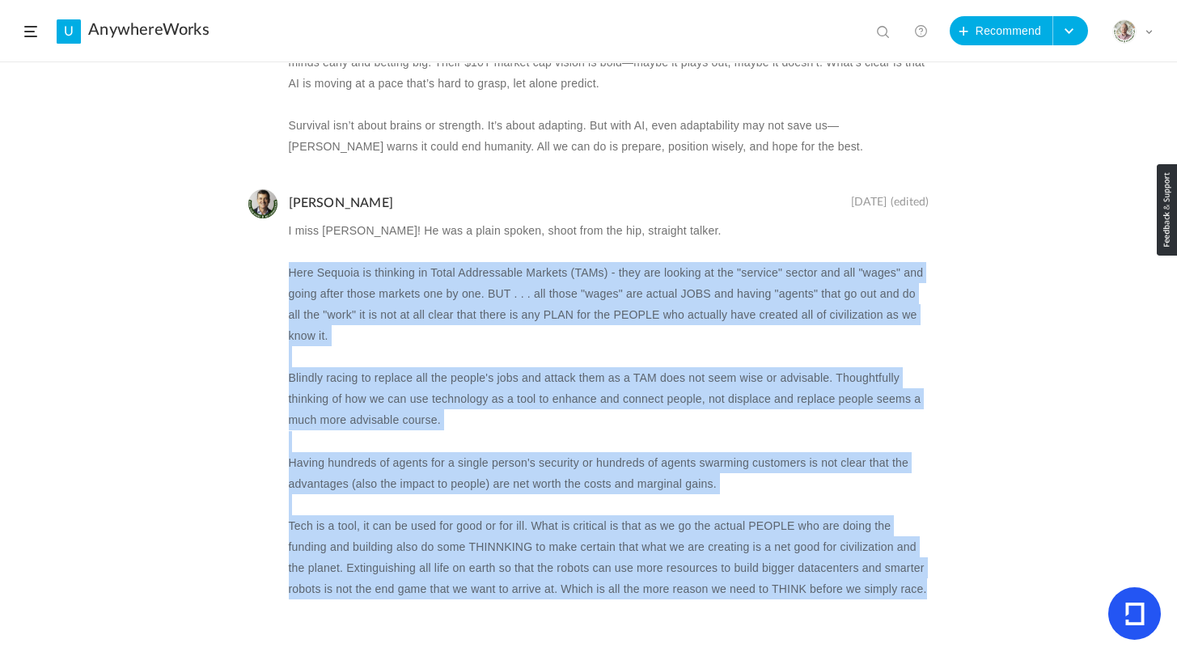
click at [962, 594] on div "Recommended by Suga AnywhereWorks 29 Aug 2 0 Share Edit Delete 17m 1 %" at bounding box center [588, 359] width 1177 height 593
copy p "Here Sequoia is thinking in Total Addressable Markets (TAMs) - they are looking…"
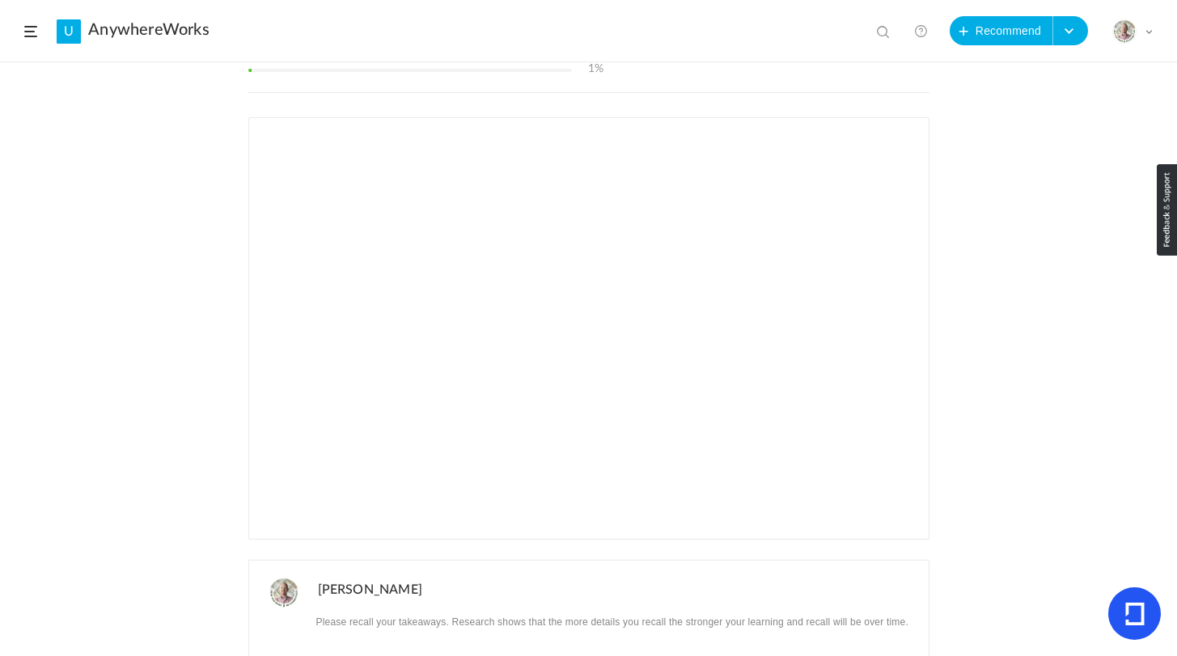
scroll to position [159, 0]
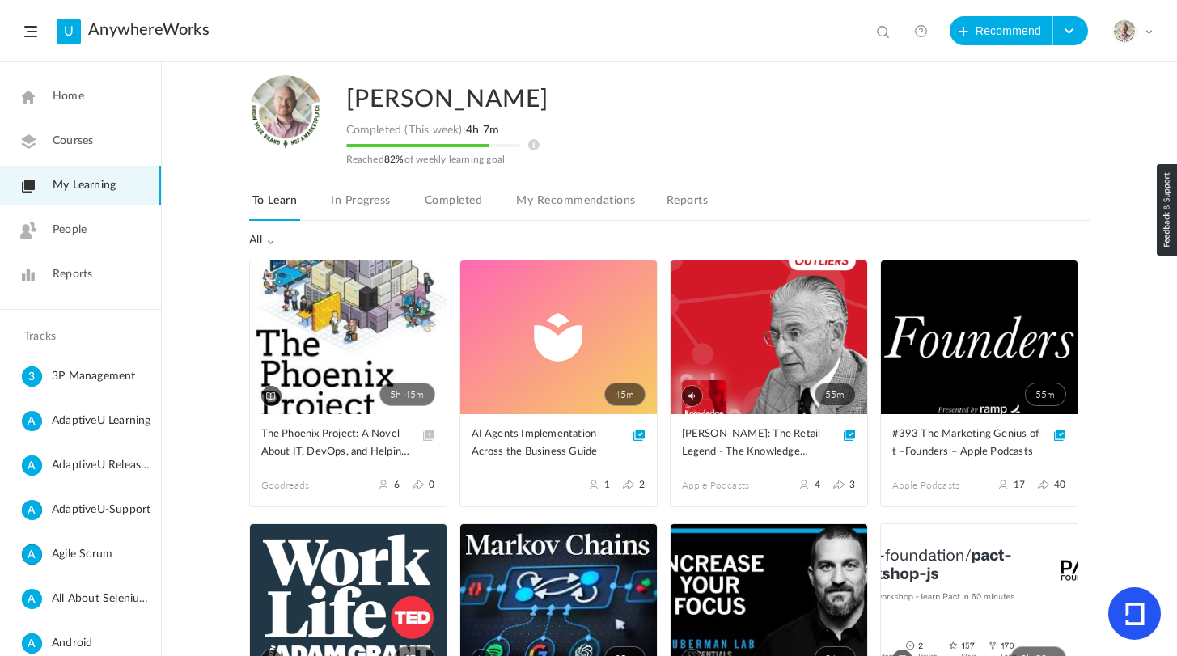
click at [358, 199] on link "In Progress" at bounding box center [361, 205] width 66 height 31
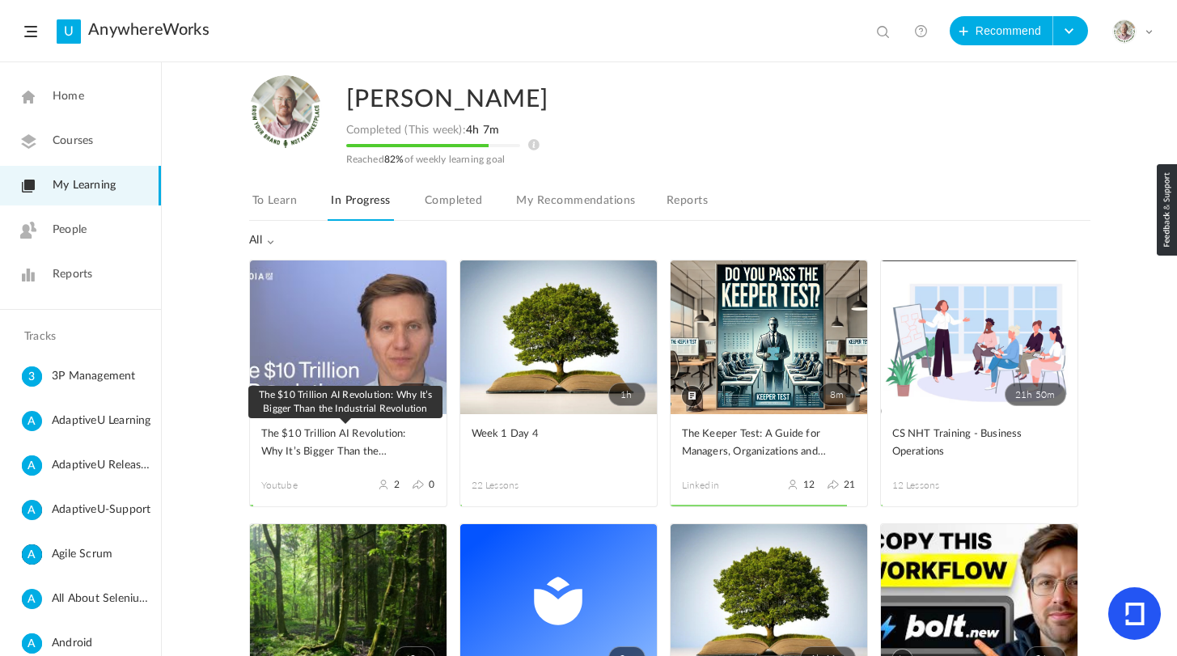
click at [333, 432] on span "The $10 Trillion AI Revolution: Why It’s Bigger Than the Industrial Revolution" at bounding box center [336, 444] width 150 height 36
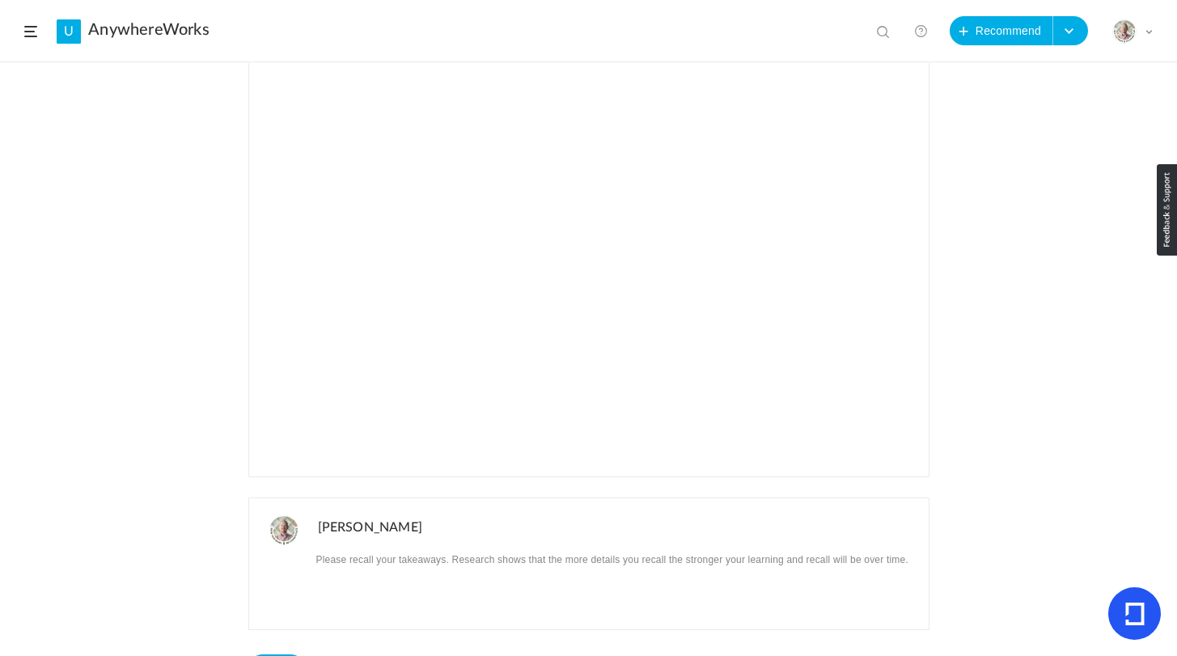
scroll to position [194, 0]
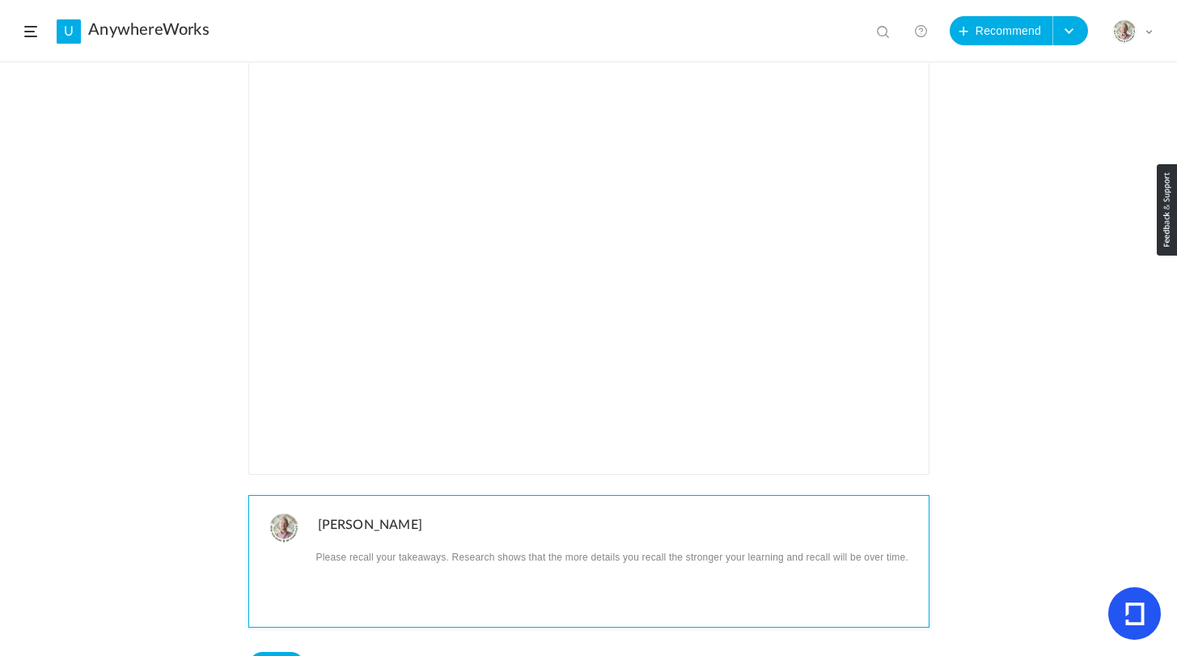
click at [411, 570] on div at bounding box center [621, 586] width 615 height 81
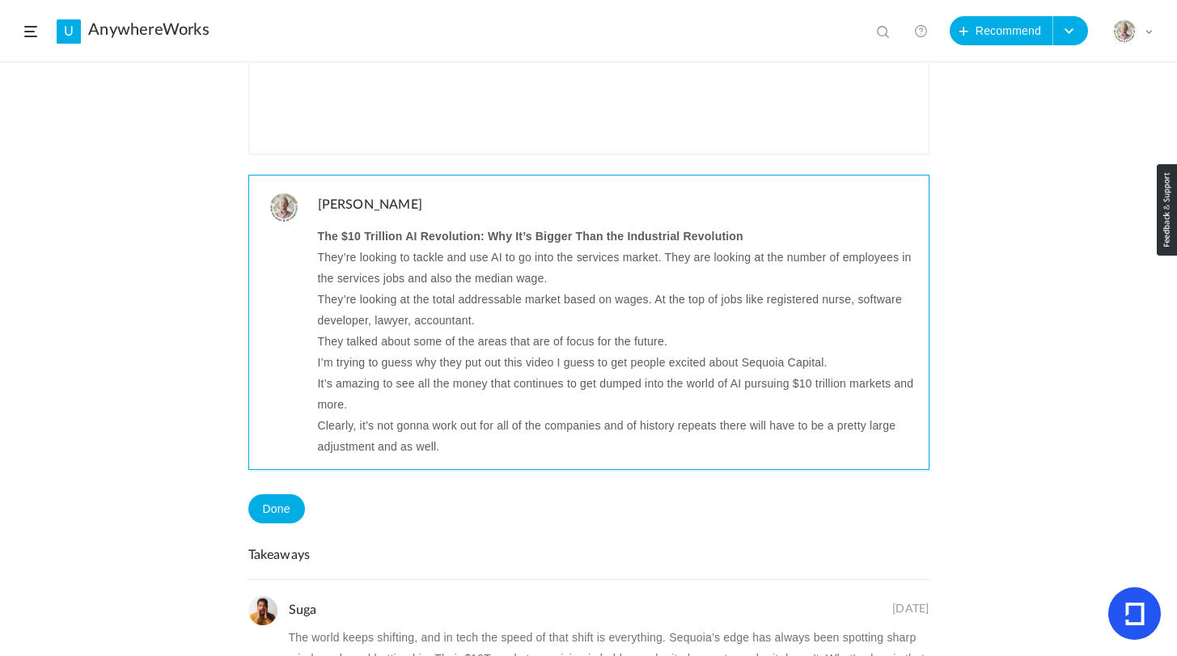
scroll to position [515, 0]
click at [438, 257] on p "They’re looking to tackle and use AI to go into the services market. They are l…" at bounding box center [617, 267] width 599 height 42
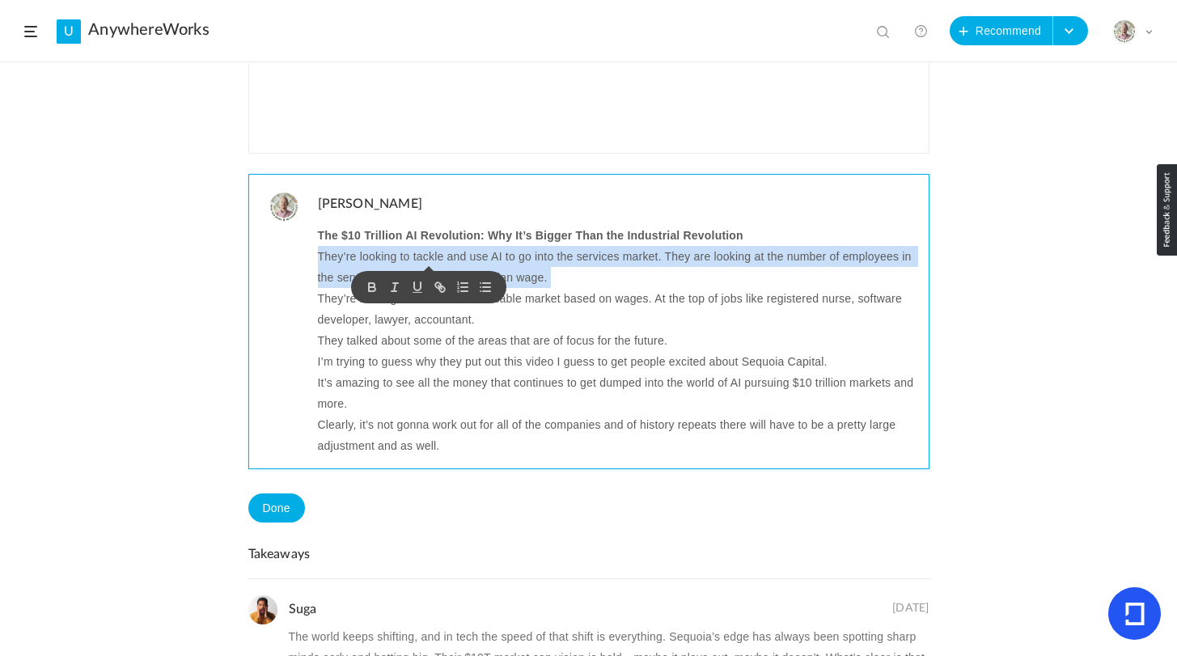
click at [438, 257] on p "They’re looking to tackle and use AI to go into the services market. They are l…" at bounding box center [617, 267] width 599 height 42
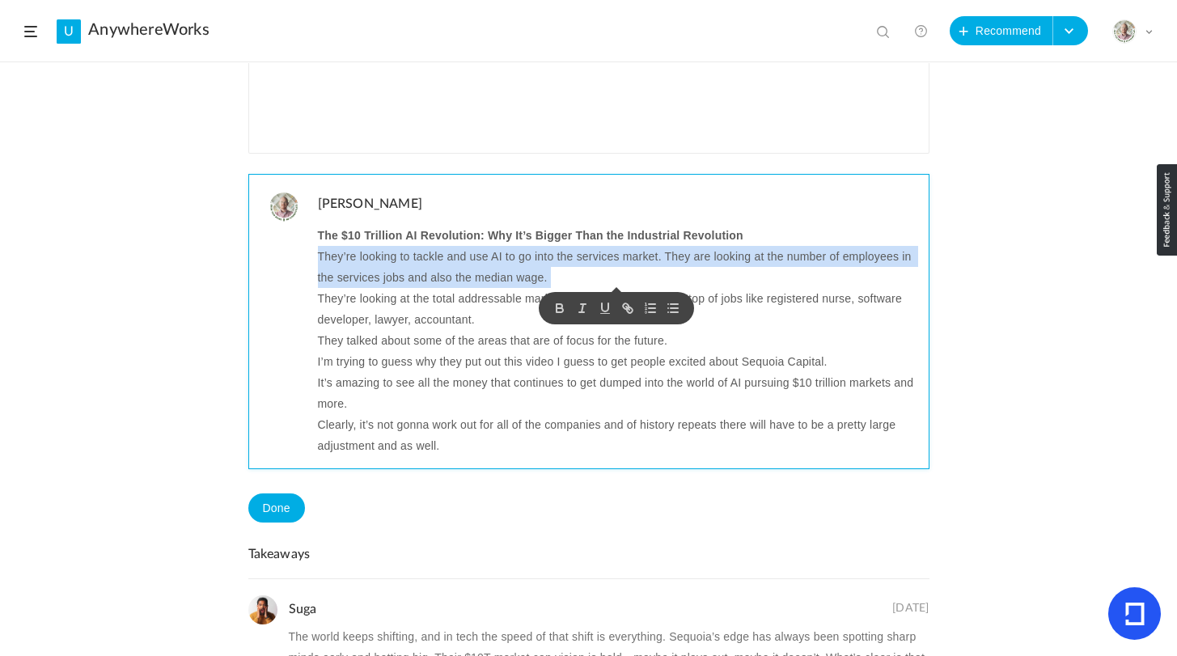
copy p "They’re looking to tackle and use AI to go into the services market. They are l…"
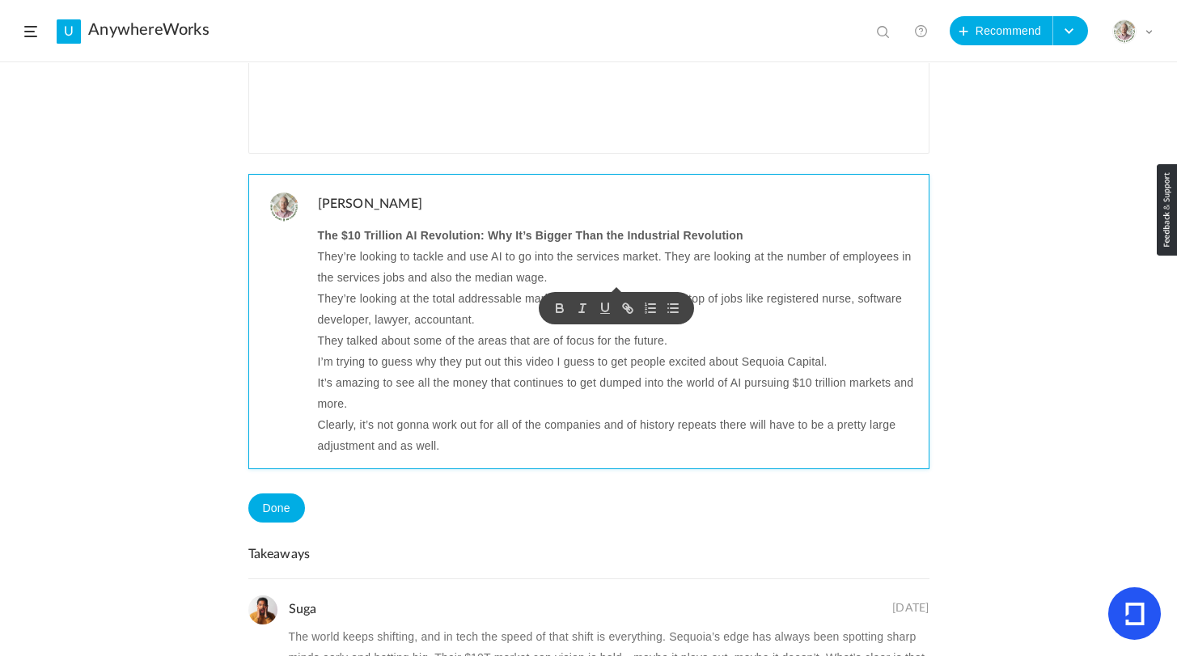
click at [505, 297] on p "They’re looking at the total addressable market based on wages. At the top of j…" at bounding box center [617, 309] width 599 height 42
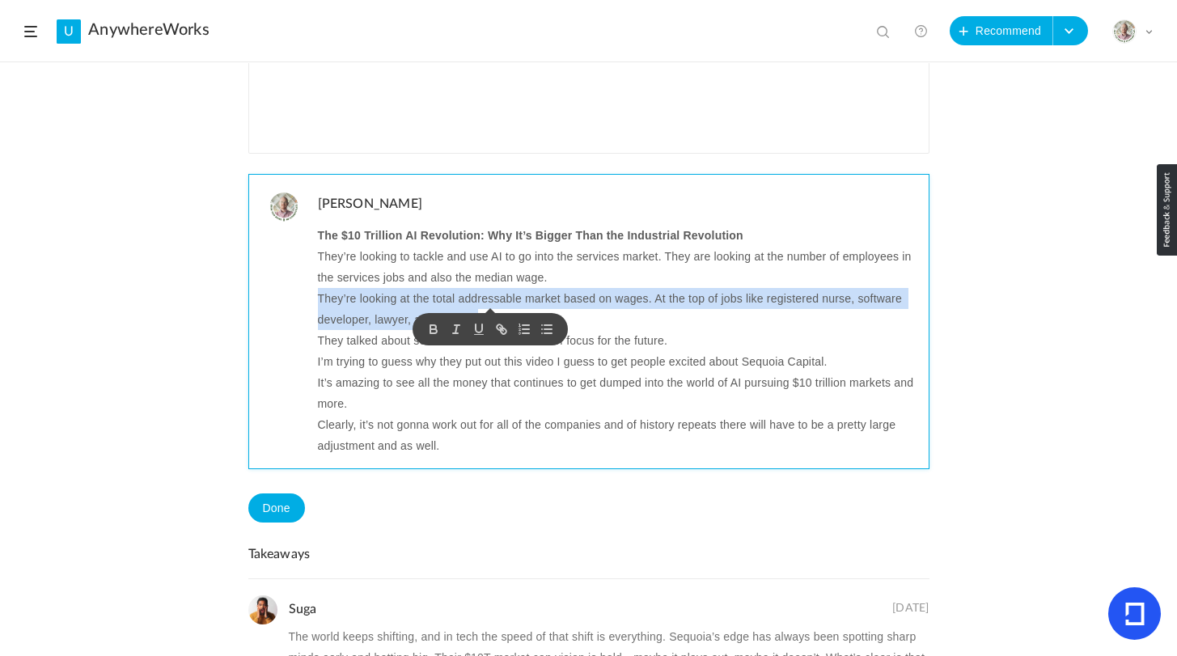
click at [505, 297] on p "They’re looking at the total addressable market based on wages. At the top of j…" at bounding box center [617, 309] width 599 height 42
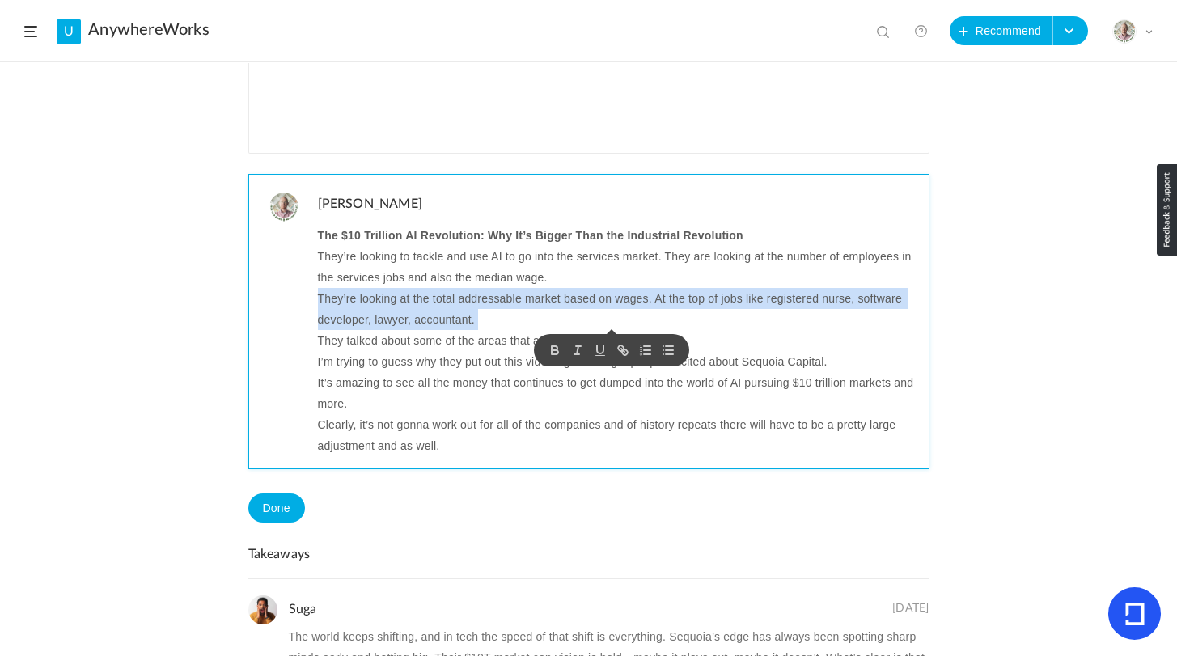
copy p "They’re looking at the total addressable market based on wages. At the top of j…"
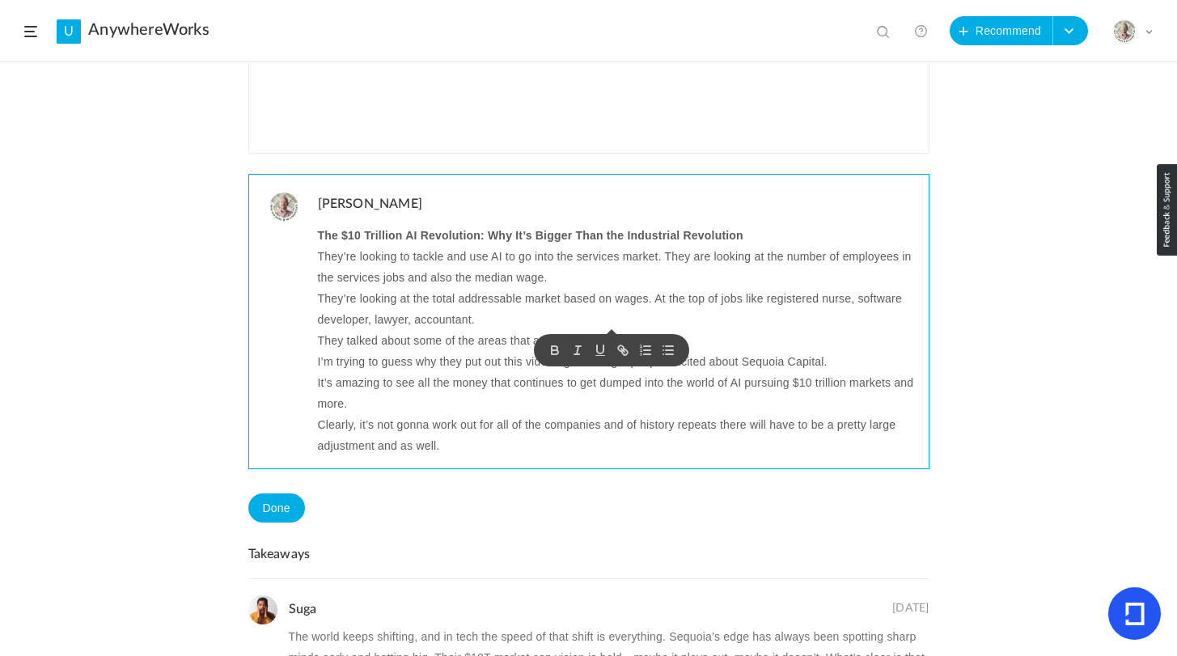
click at [449, 342] on p "They talked about some of the areas that are of focus for the future." at bounding box center [617, 340] width 599 height 21
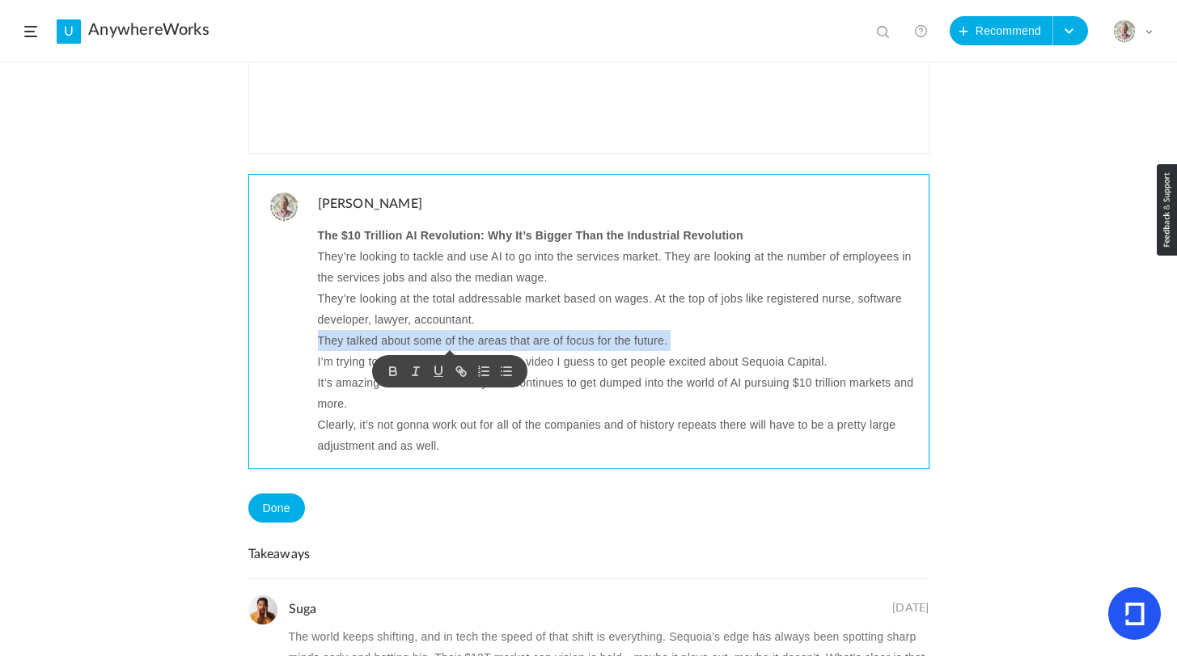
click at [449, 342] on p "They talked about some of the areas that are of focus for the future." at bounding box center [617, 340] width 599 height 21
copy p "They talked about some of the areas that are of focus for the future."
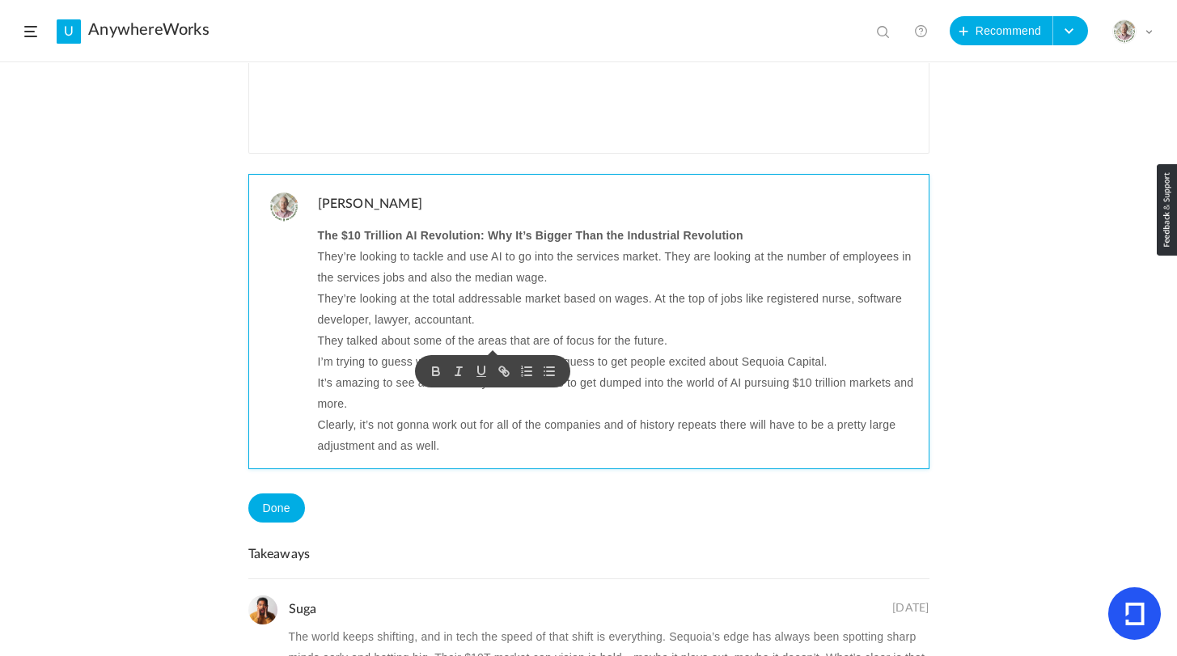
click at [484, 324] on p "They’re looking at the total addressable market based on wages. At the top of j…" at bounding box center [617, 309] width 599 height 42
click at [469, 366] on p "I’m trying to guess why they put out this video I guess to get people excited a…" at bounding box center [617, 361] width 599 height 21
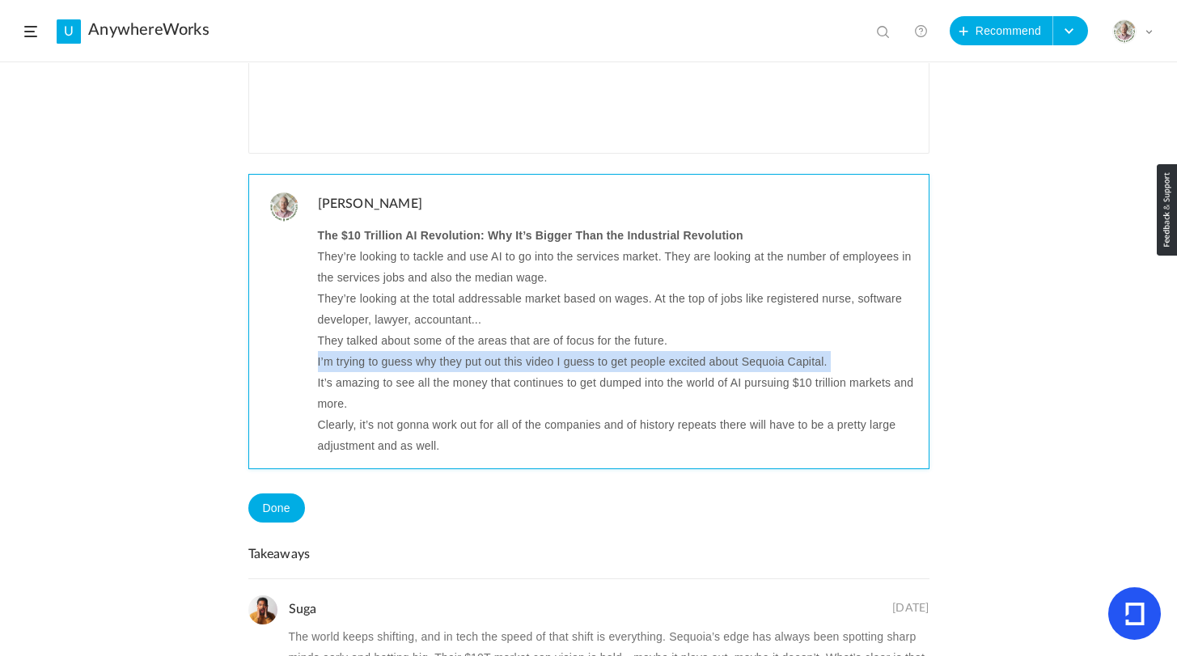
click at [469, 366] on p "I’m trying to guess why they put out this video I guess to get people excited a…" at bounding box center [617, 361] width 599 height 21
copy p "I’m trying to guess why they put out this video I guess to get people excited a…"
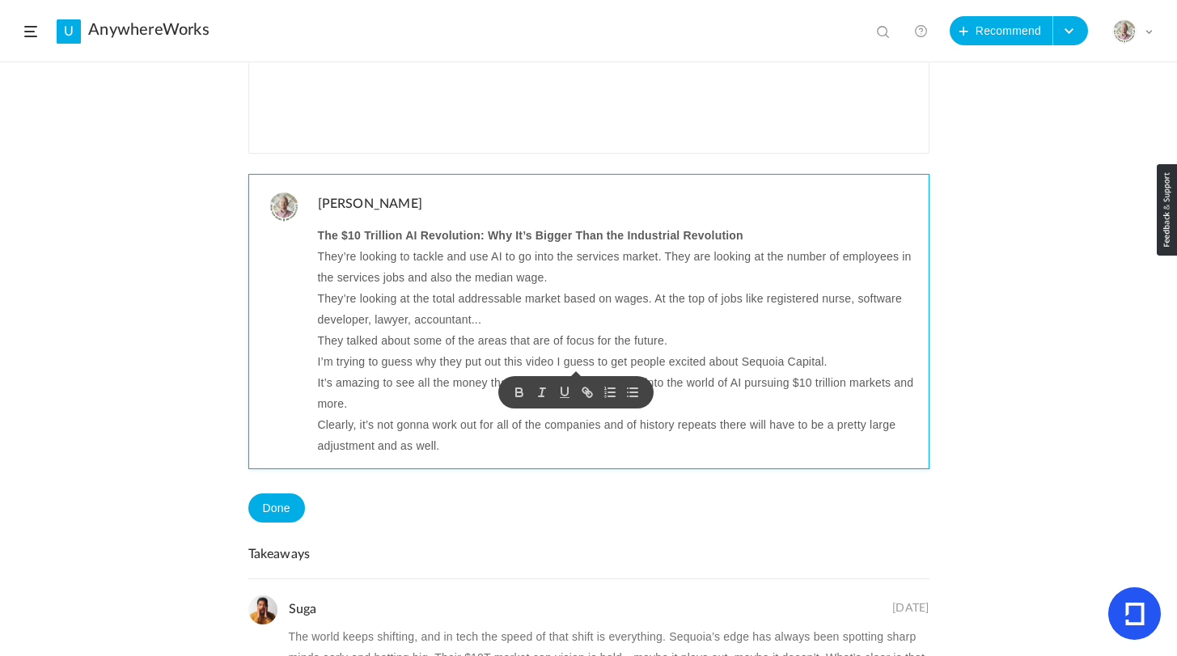
click at [456, 376] on p "It’s amazing to see all the money that continues to get dumped into the world o…" at bounding box center [617, 393] width 599 height 42
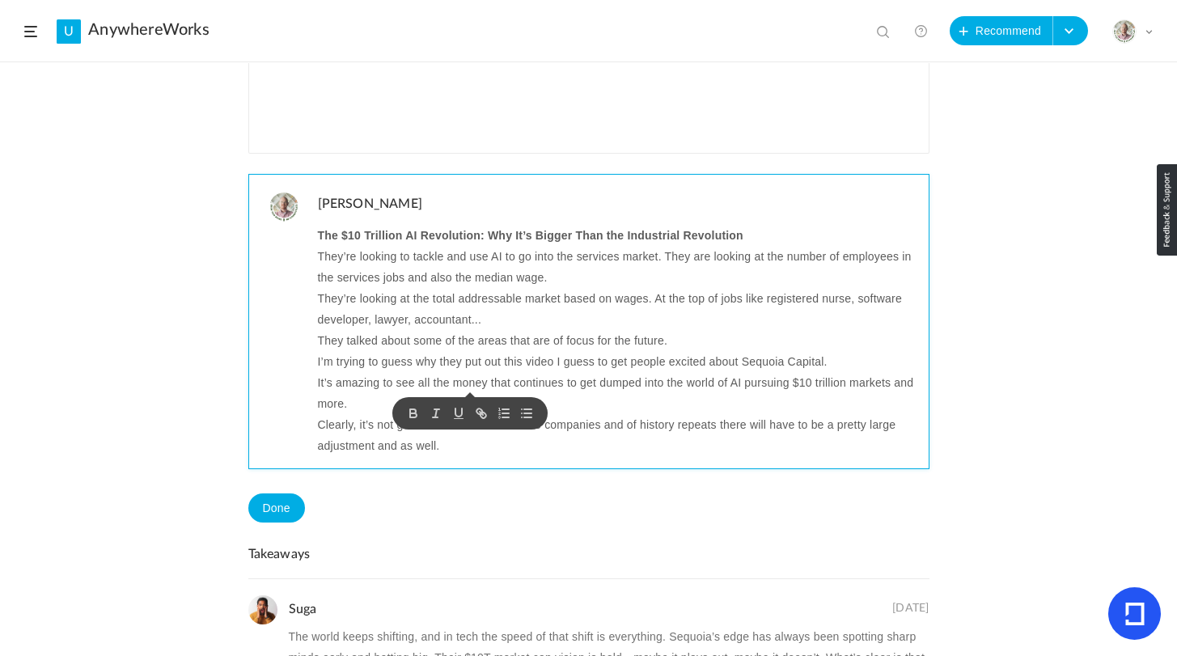
click at [829, 362] on p "I’m trying to guess why they put out this video I guess to get people excited a…" at bounding box center [617, 361] width 599 height 21
click at [554, 362] on p "I’m trying to guess why they put out this video I guess to get people excited a…" at bounding box center [617, 361] width 599 height 21
click at [578, 364] on p "I’m trying to guess why they put out this video I guess to get people excited a…" at bounding box center [617, 361] width 599 height 21
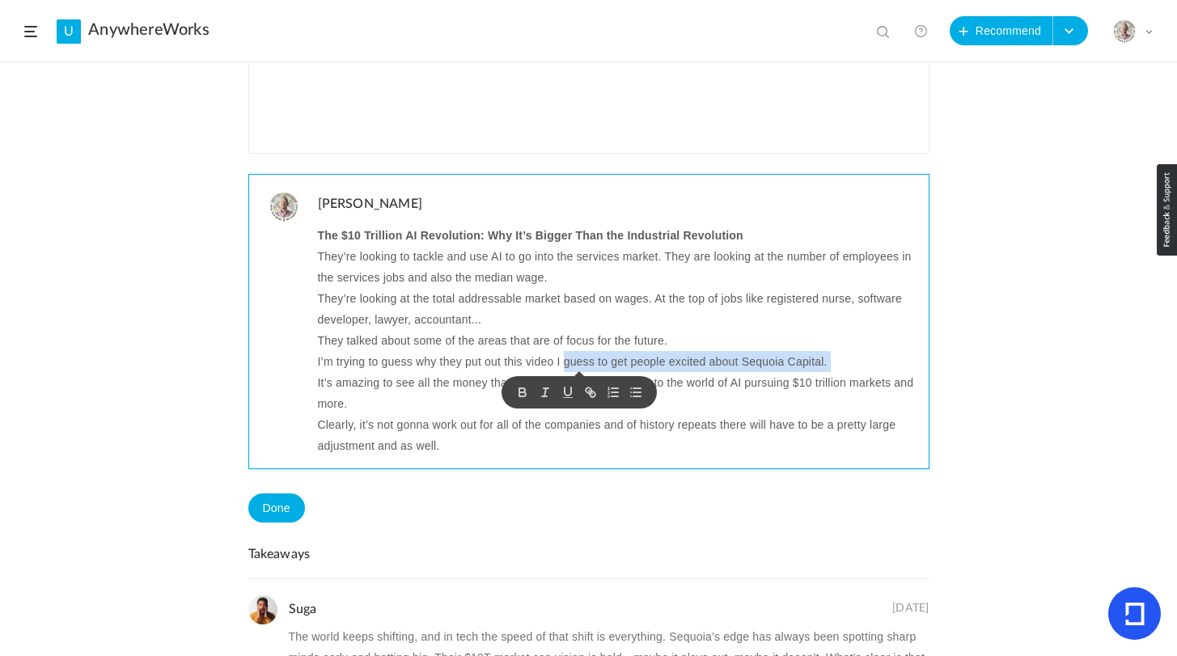
click at [844, 364] on p "I’m trying to guess why they put out this video I guess to get people excited a…" at bounding box center [617, 361] width 599 height 21
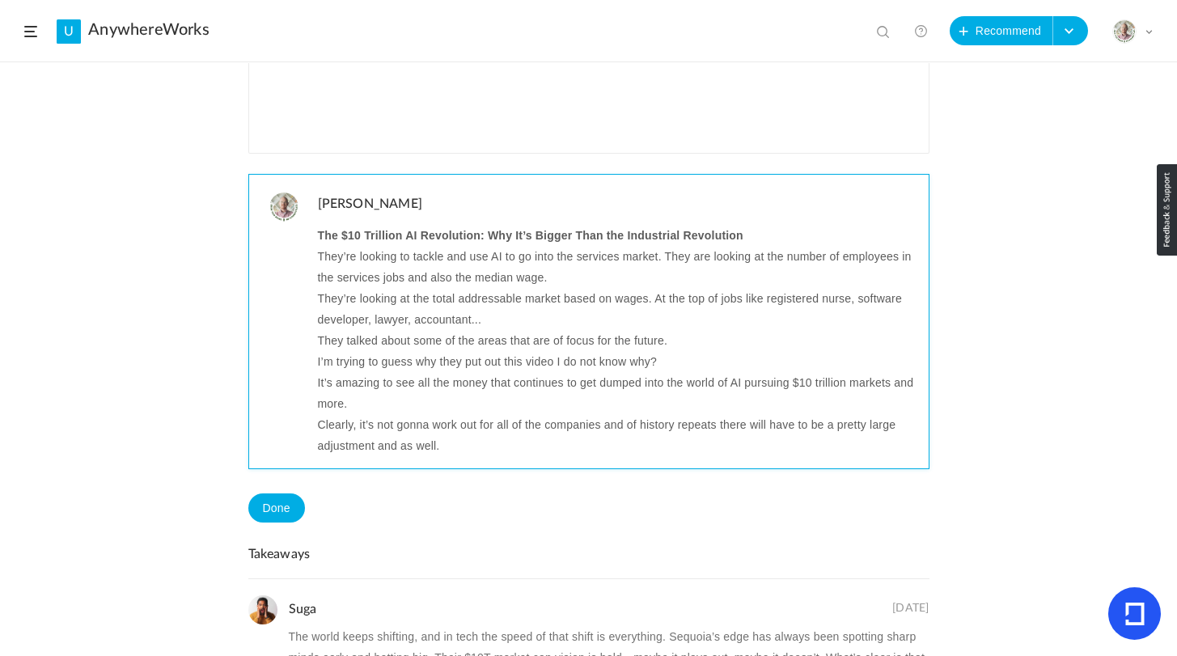
click at [684, 358] on p "I’m trying to guess why they put out this video I do not know why?" at bounding box center [617, 361] width 599 height 21
click at [646, 392] on p "It’s amazing to see all the money that continues to get dumped into the world o…" at bounding box center [617, 393] width 599 height 42
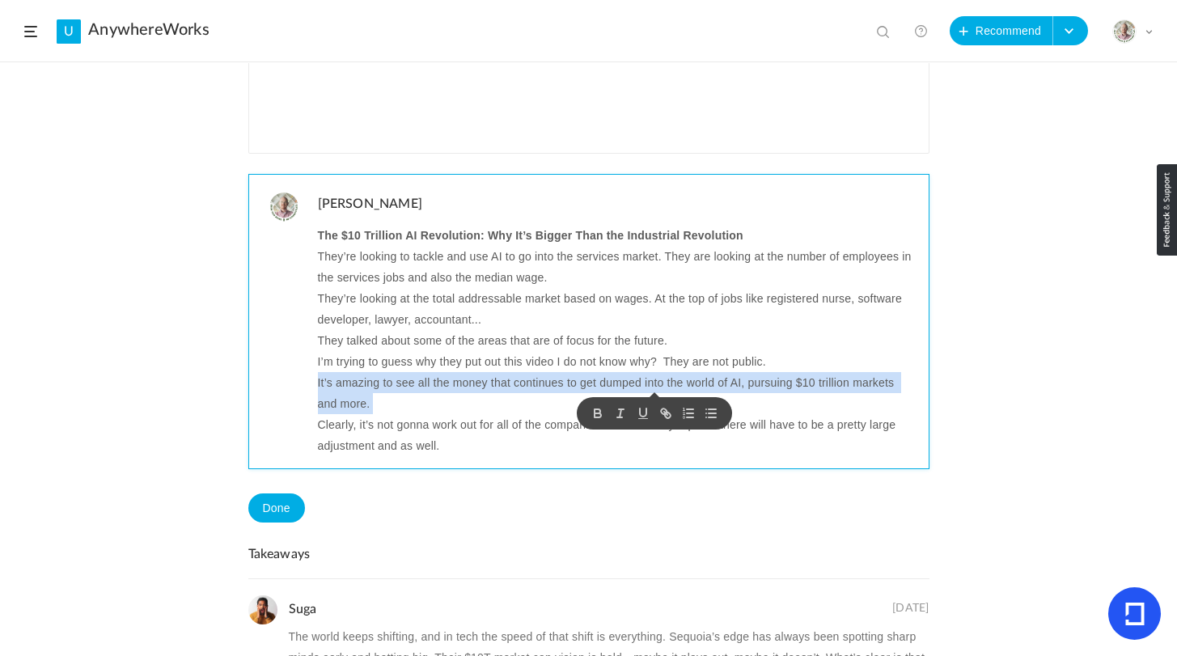
click at [646, 392] on p "It’s amazing to see all the money that continues to get dumped into the world o…" at bounding box center [617, 393] width 599 height 42
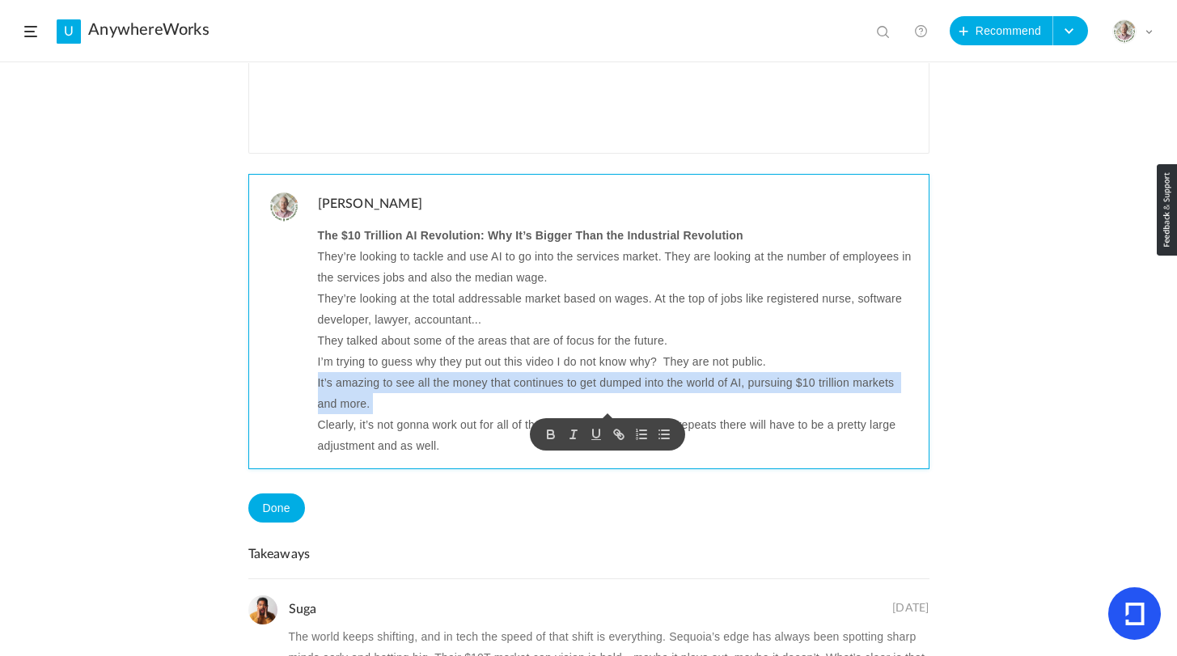
copy p "It’s amazing to see all the money that continues to get dumped into the world o…"
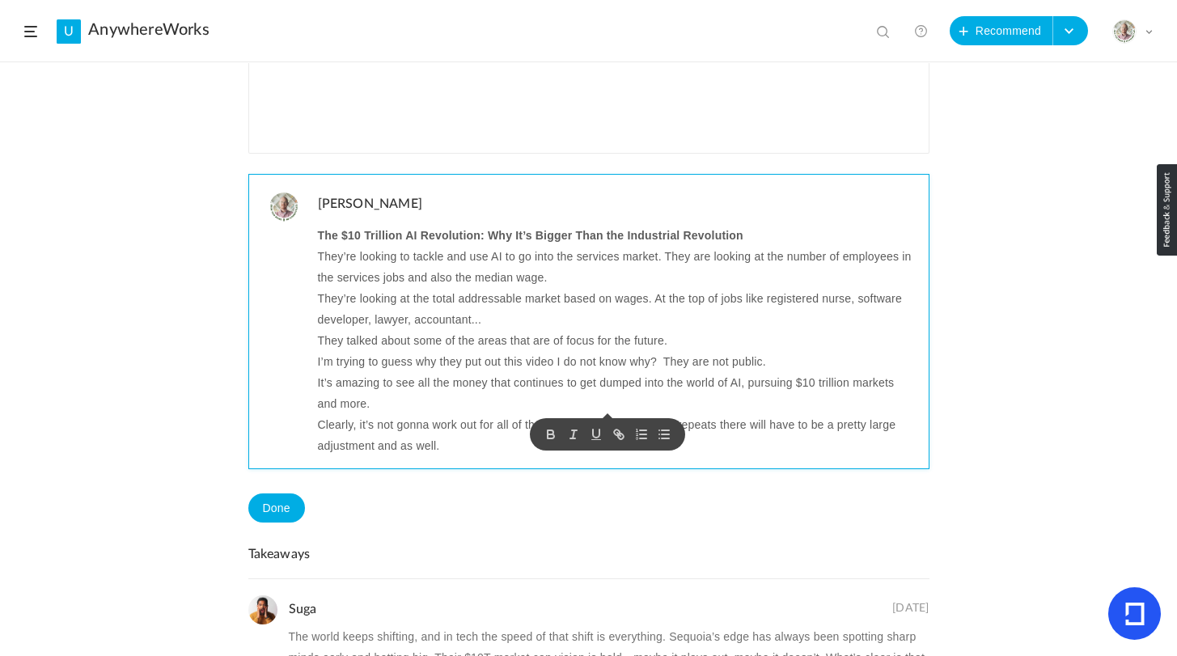
click at [793, 357] on p "I’m trying to guess why they put out this video I do not know why? They are not…" at bounding box center [617, 361] width 599 height 21
click at [795, 385] on p "It’s amazing to see all the money that continues to get dumped into the world o…" at bounding box center [617, 393] width 599 height 42
click at [318, 426] on p "Clearly, it’s not gonna work out for all of the companies and of history repeat…" at bounding box center [617, 435] width 599 height 42
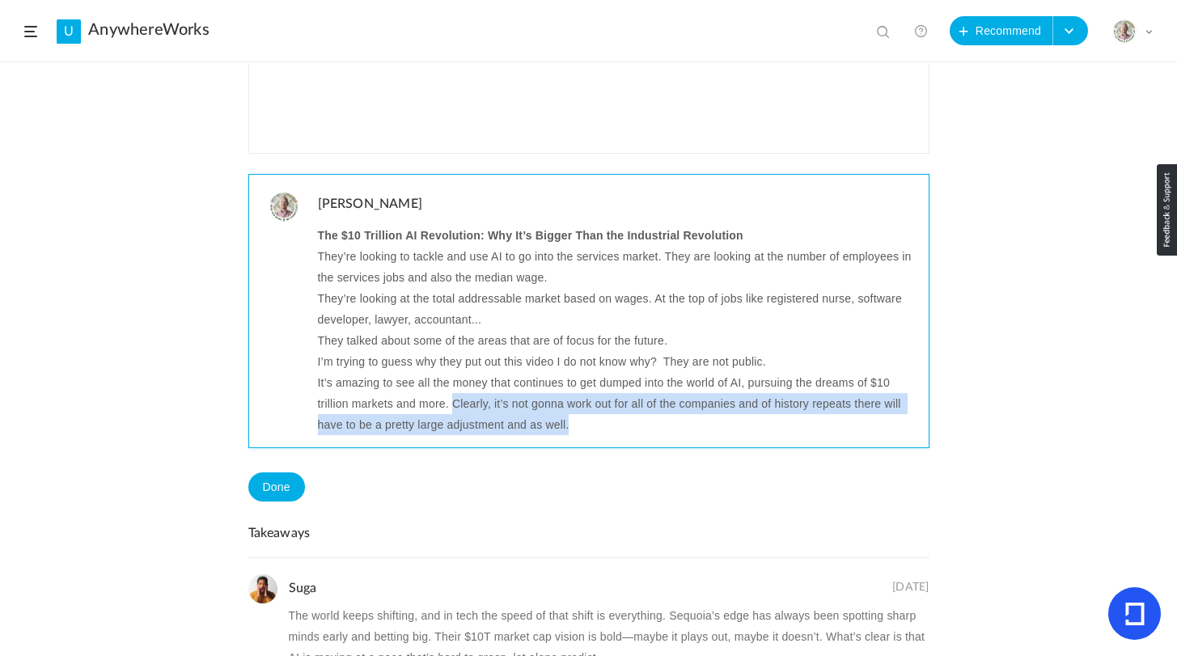
click at [597, 431] on p "It’s amazing to see all the money that continues to get dumped into the world o…" at bounding box center [617, 403] width 599 height 63
copy p "Clearly, it’s not gonna work out for all of the companies and of history repeat…"
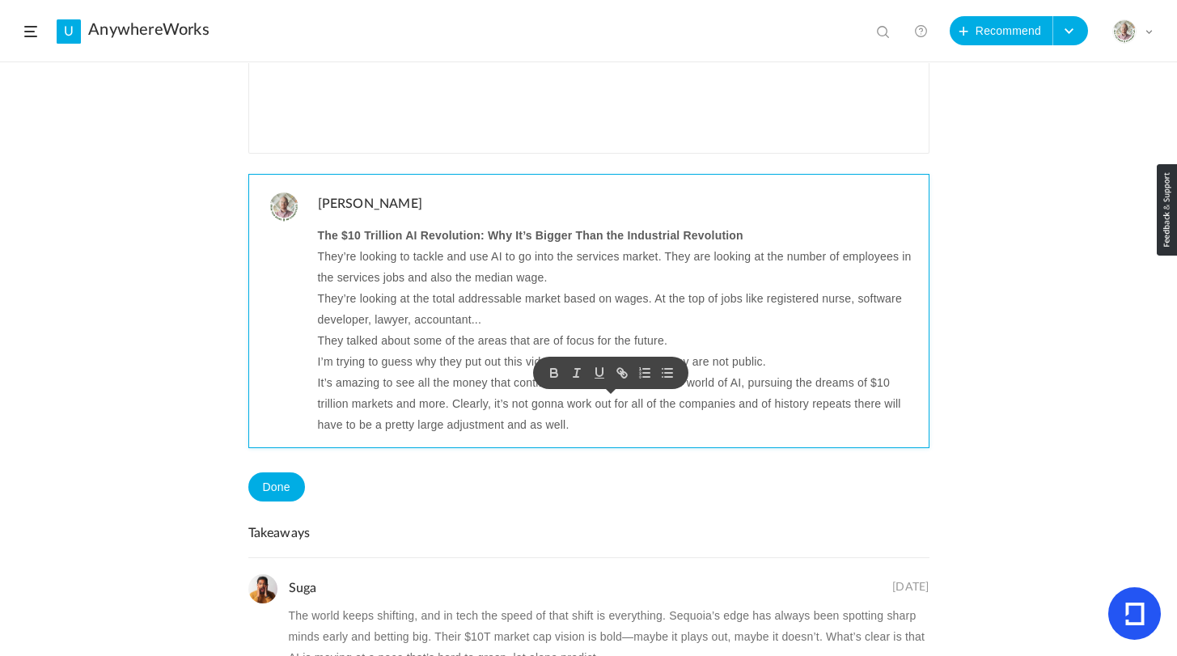
click at [689, 432] on p "It’s amazing to see all the money that continues to get dumped into the world o…" at bounding box center [617, 403] width 599 height 63
click at [597, 432] on p "It’s amazing to see all the money that continues to get dumped into the world o…" at bounding box center [617, 403] width 599 height 63
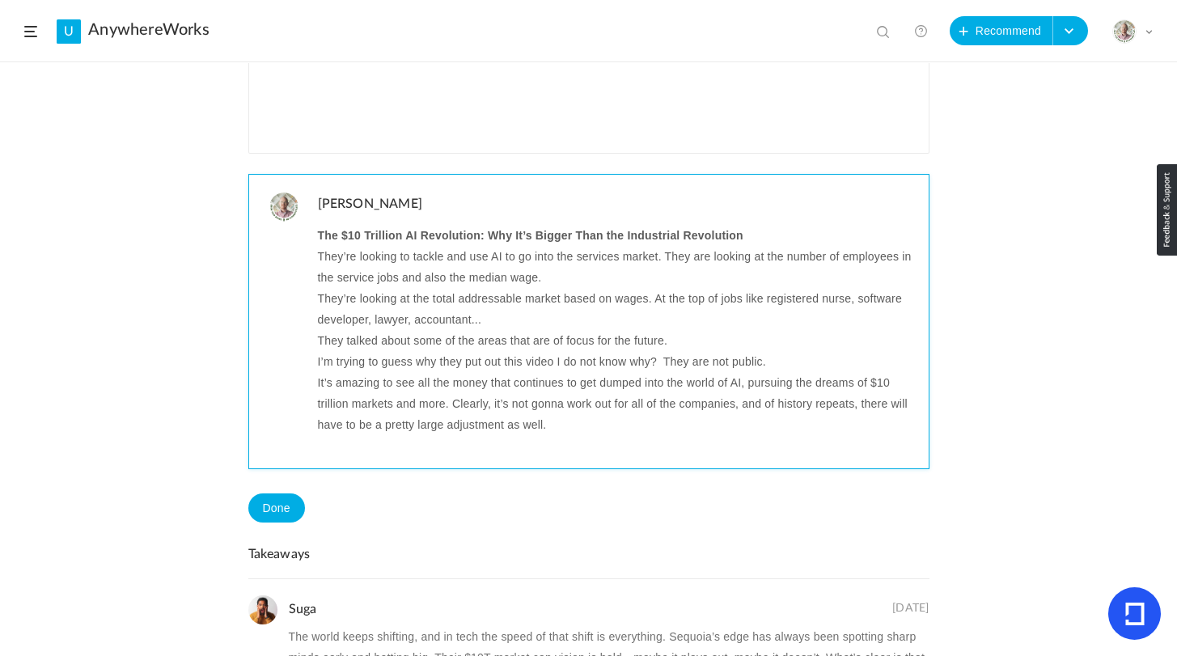
click at [354, 437] on p at bounding box center [617, 445] width 599 height 21
click at [398, 449] on p "If the think it will be larger than the ind" at bounding box center [617, 445] width 599 height 21
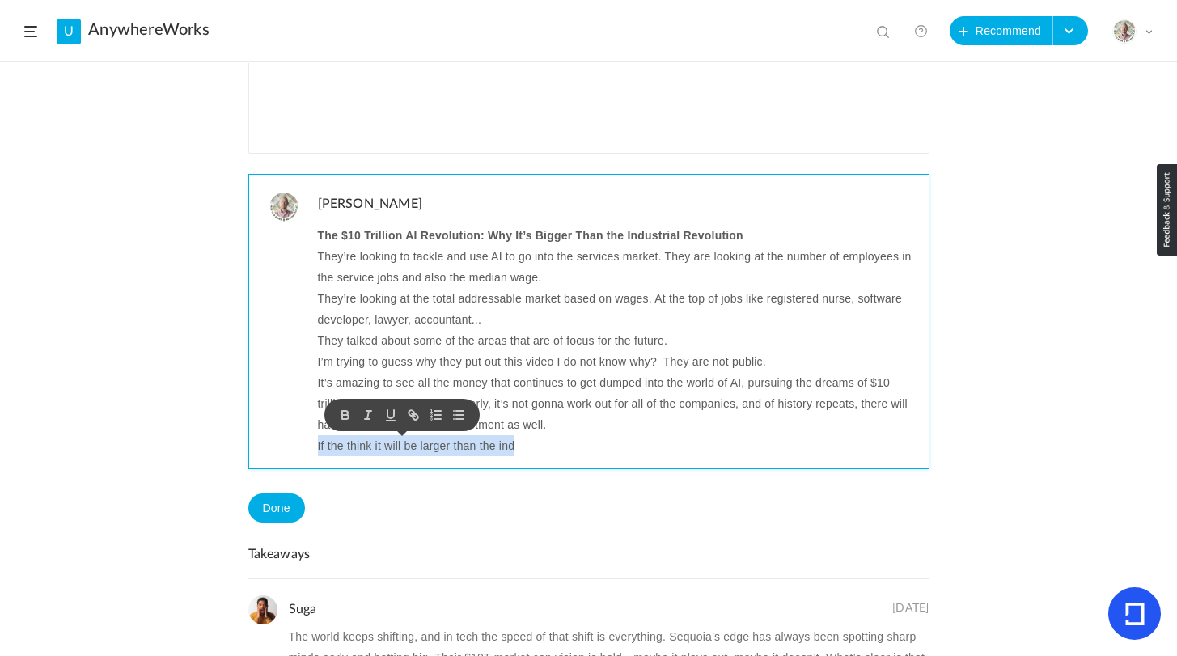
click at [398, 449] on p "If the think it will be larger than the ind" at bounding box center [617, 445] width 599 height 21
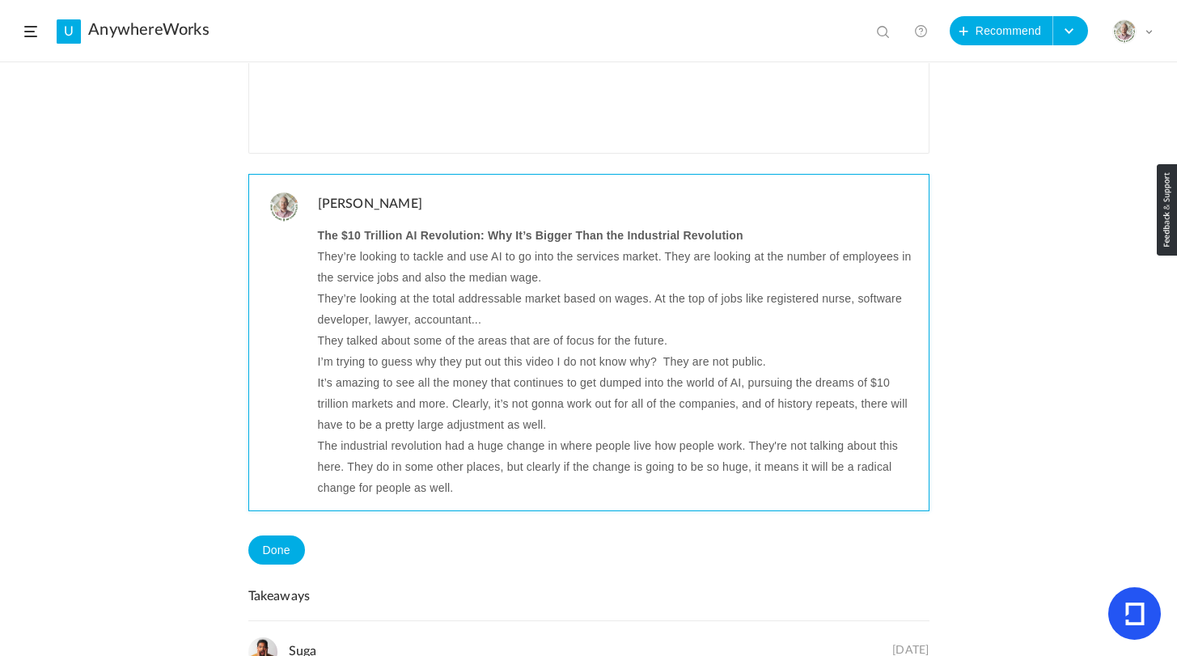
click at [408, 462] on p "The industrial revolution had a huge change in where people live how people wor…" at bounding box center [617, 466] width 599 height 63
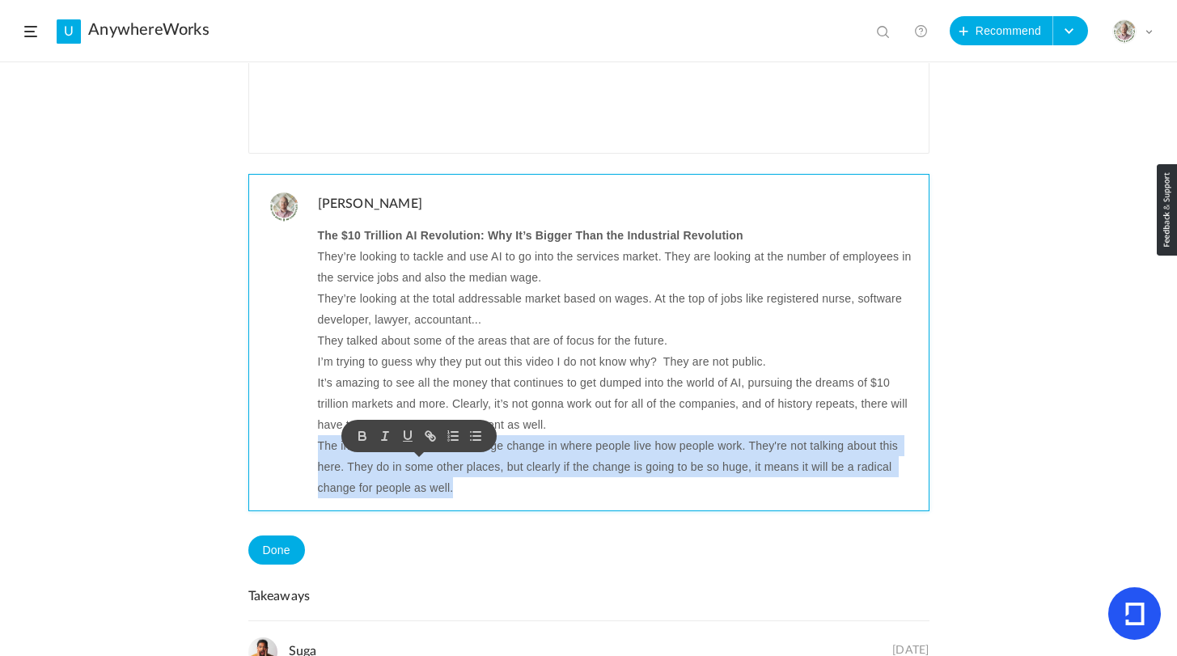
click at [408, 462] on p "The industrial revolution had a huge change in where people live how people wor…" at bounding box center [617, 466] width 599 height 63
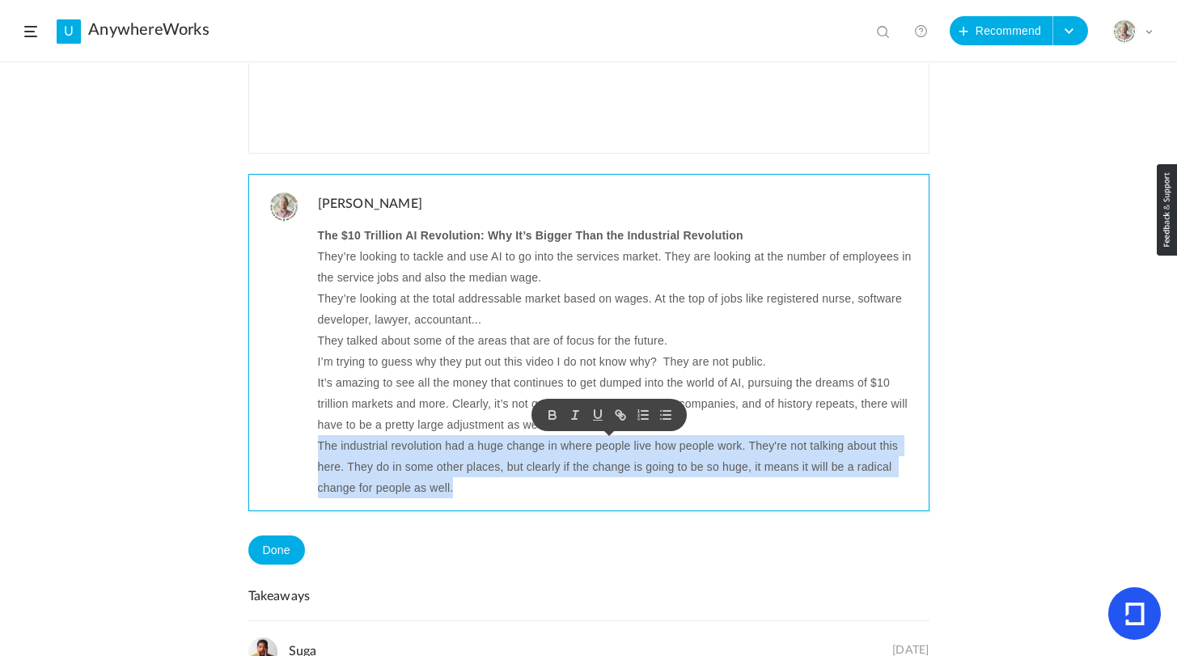
copy p "The industrial revolution had a huge change in where people live how people wor…"
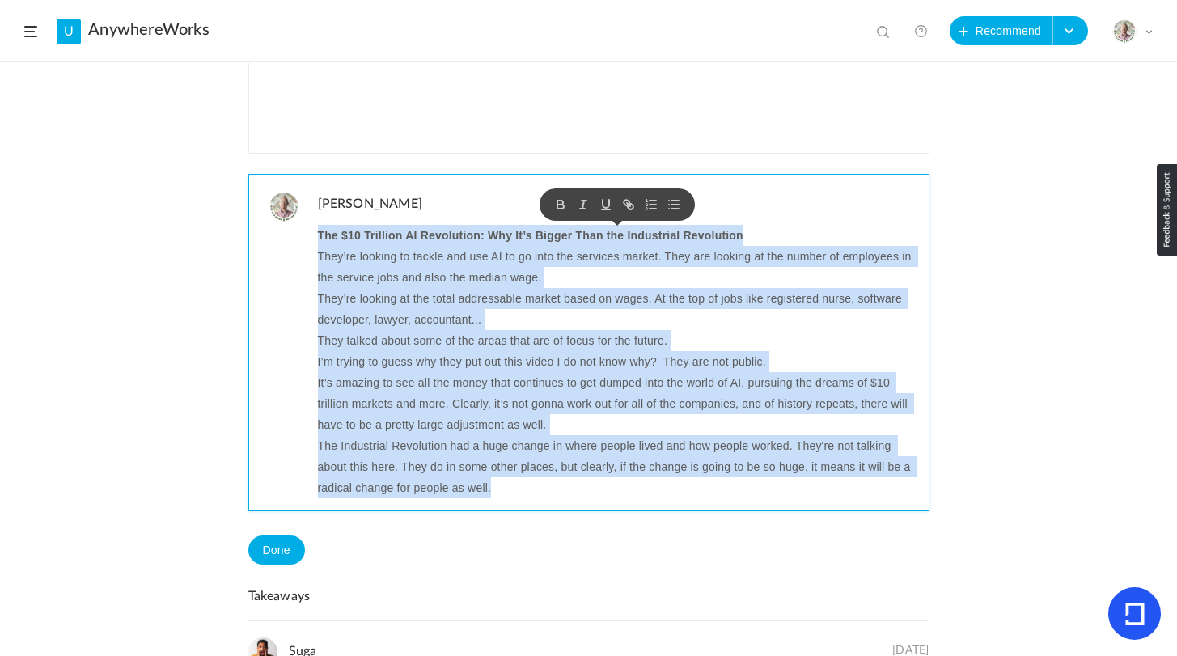
copy div "The $10 Trillion AI Revolution: Why It’s Bigger Than the Industrial Revolution …"
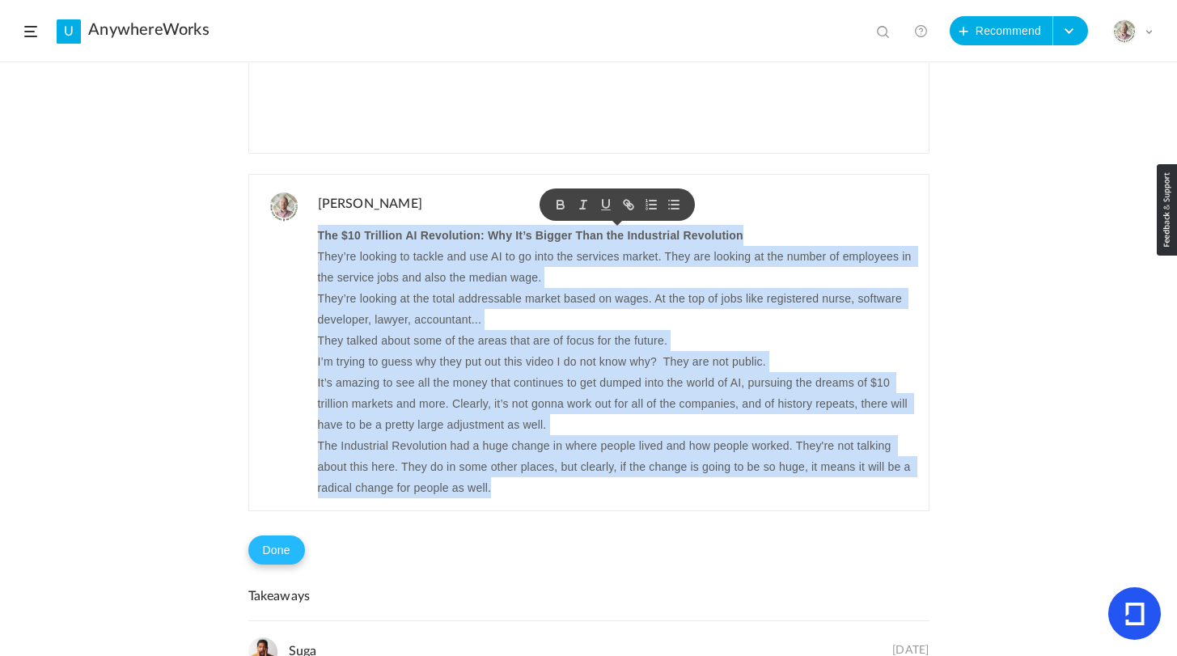
click at [269, 554] on button "Done" at bounding box center [276, 550] width 57 height 29
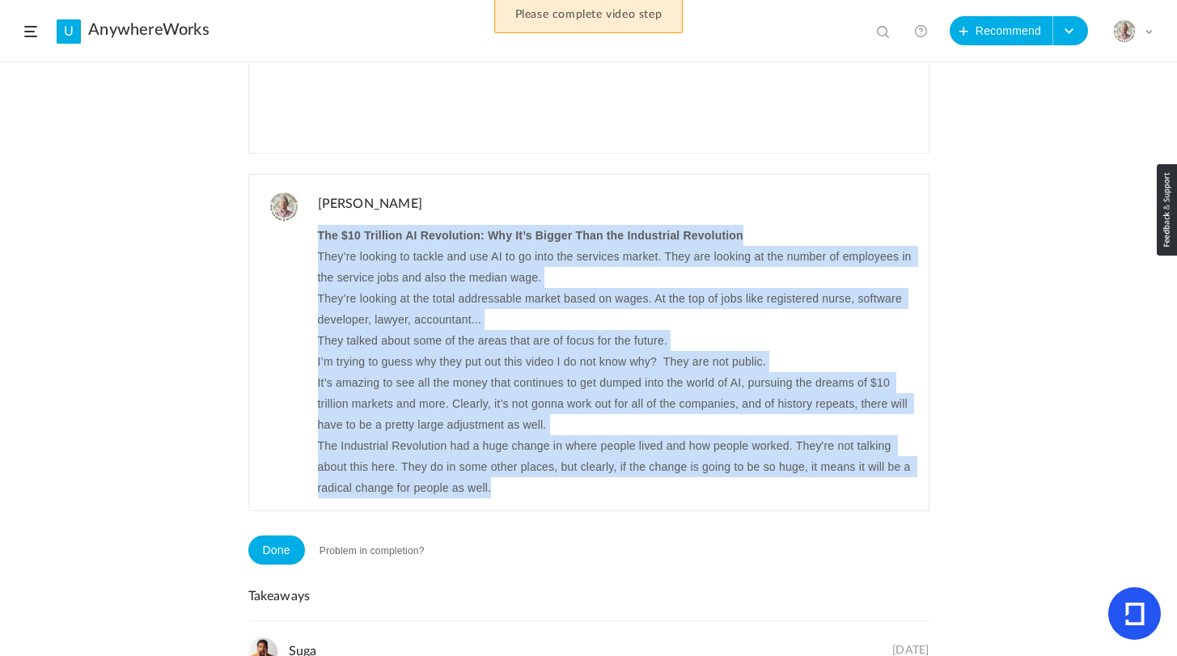
click at [381, 552] on button "Problem in completion?" at bounding box center [372, 551] width 134 height 28
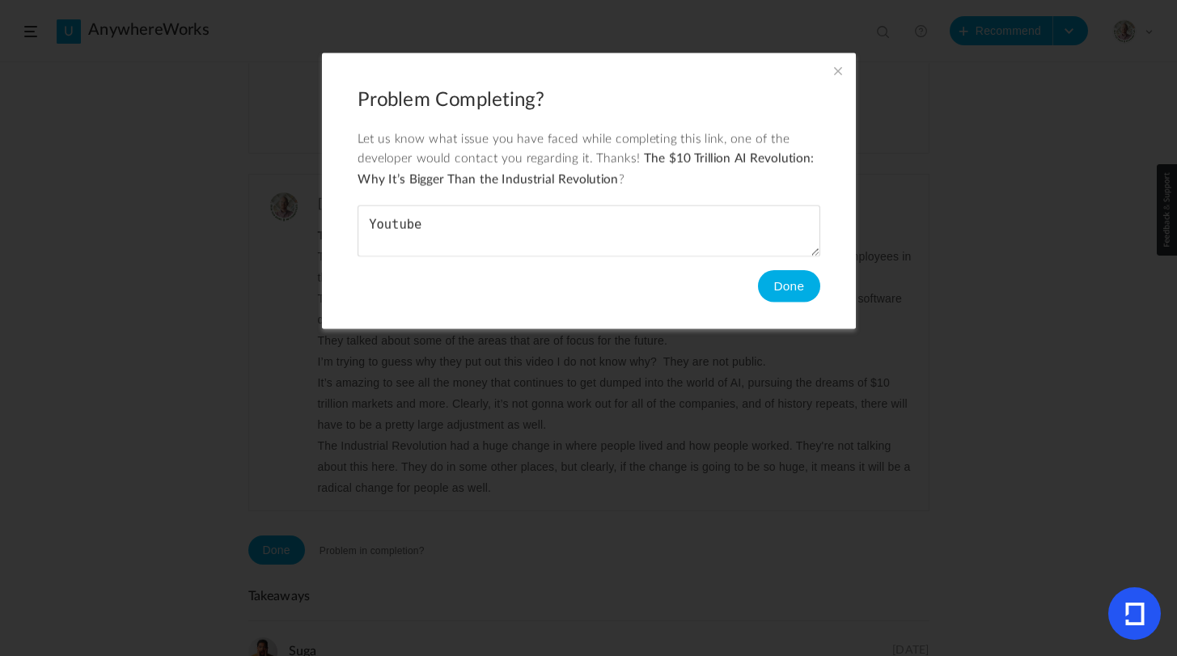
type textarea "Youtube"
click at [786, 284] on button "Done" at bounding box center [788, 286] width 62 height 32
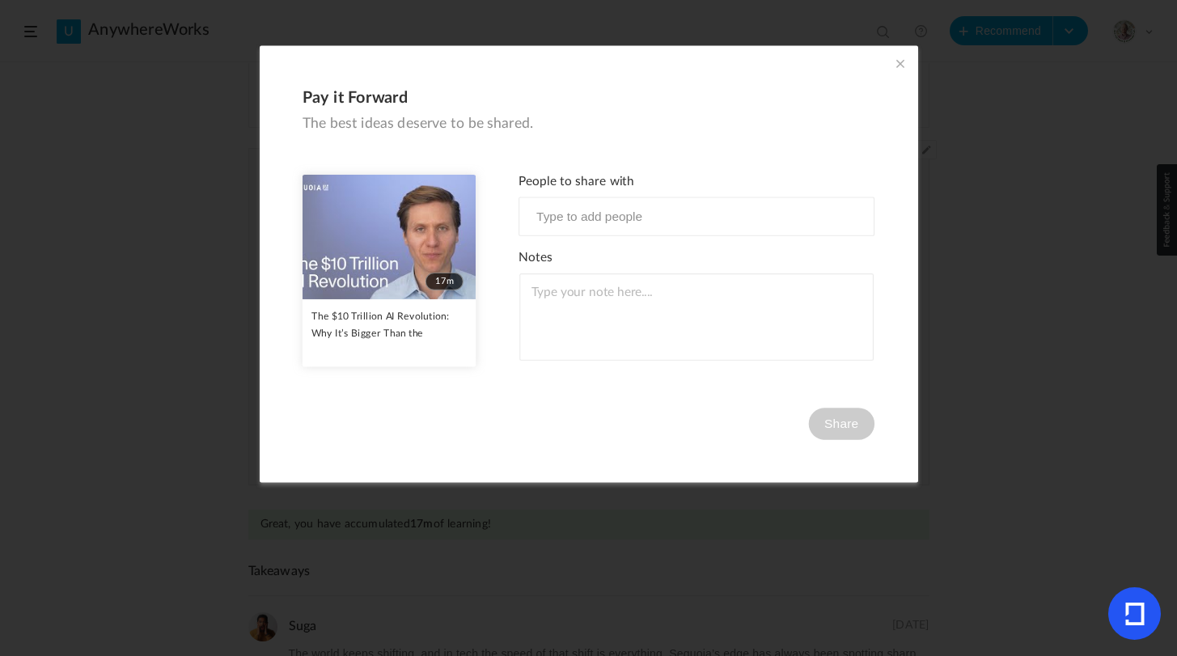
scroll to position [490, 0]
click at [894, 66] on span at bounding box center [901, 64] width 18 height 18
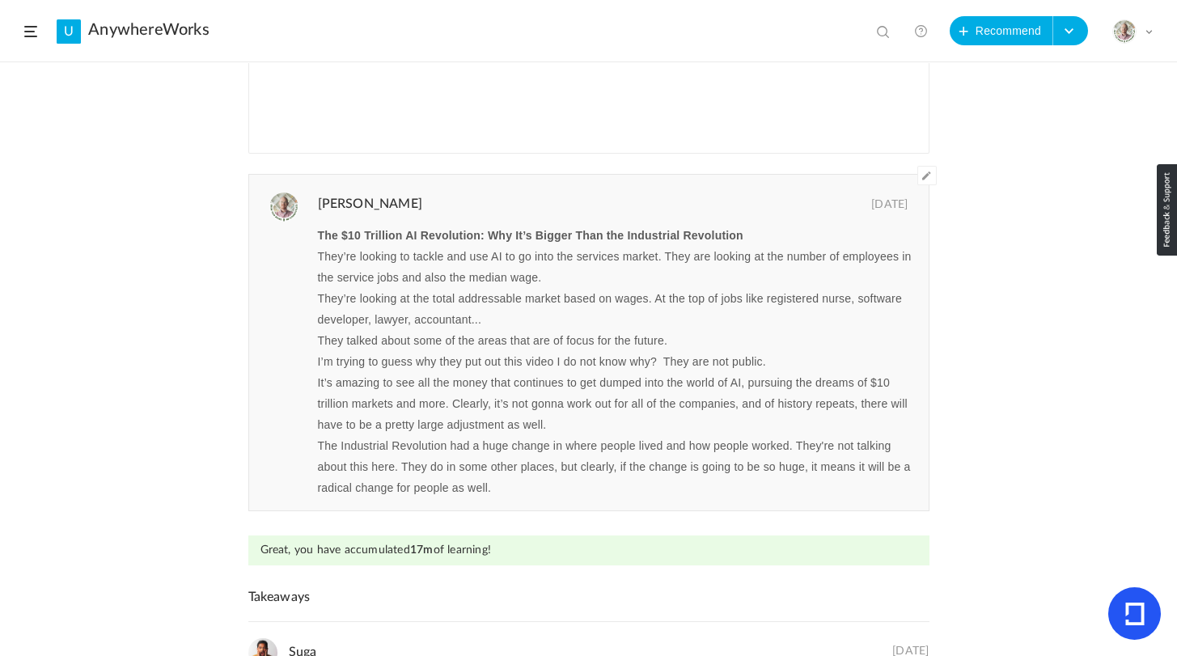
click at [38, 37] on header "U AnywhereWorks View all No results Recommend Create Course My Profile Universi…" at bounding box center [588, 31] width 1177 height 62
click at [32, 33] on span at bounding box center [30, 31] width 13 height 11
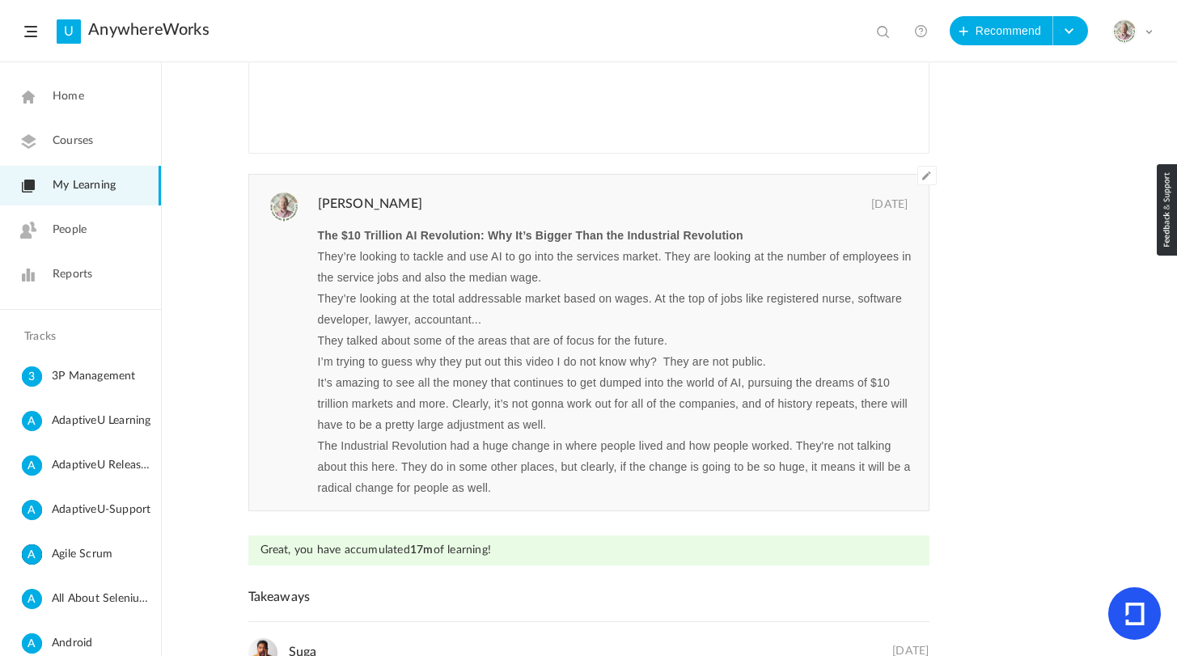
click at [91, 190] on span "My Learning" at bounding box center [84, 185] width 63 height 17
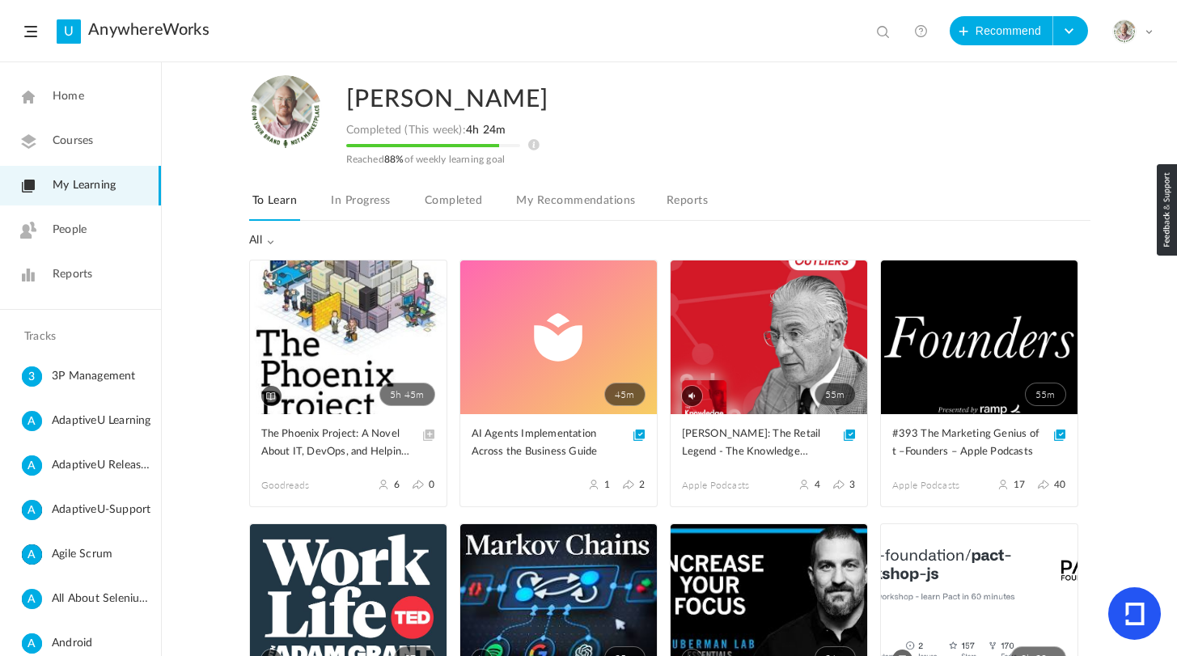
click at [0, 0] on span at bounding box center [0, 0] width 0 height 0
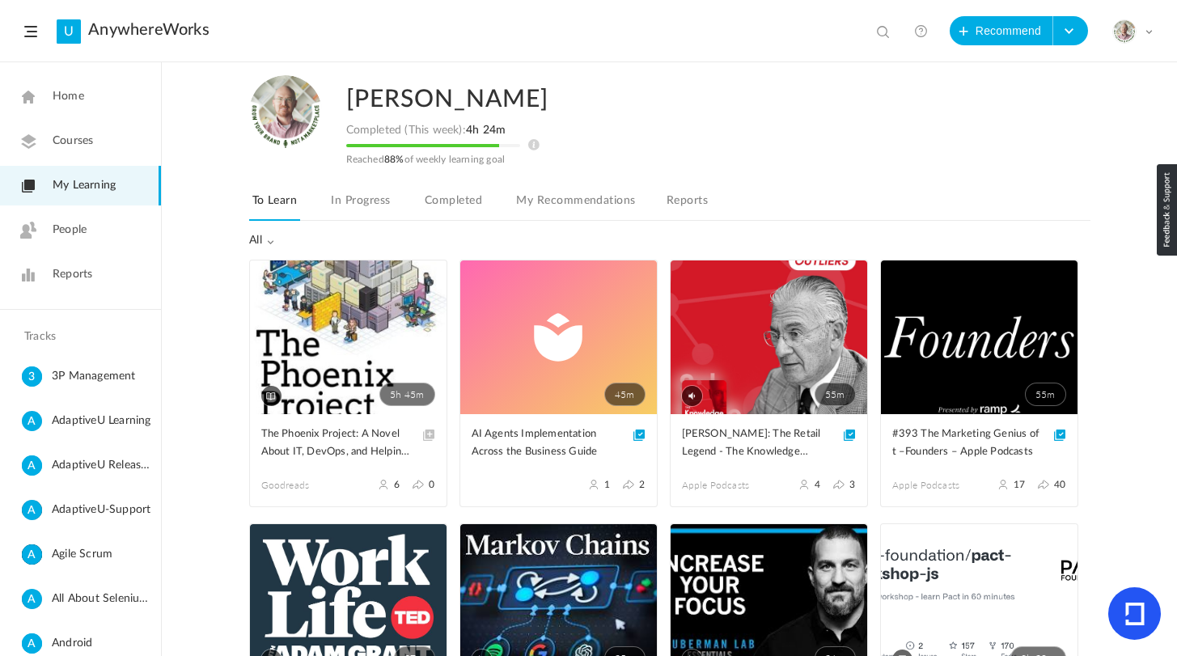
click at [244, 337] on div "5h 45m Edit Delete Share The Phoenix Project: A Novel About IT, DevOps, and Hel…" at bounding box center [670, 458] width 1016 height 396
click at [426, 435] on span at bounding box center [429, 436] width 12 height 12
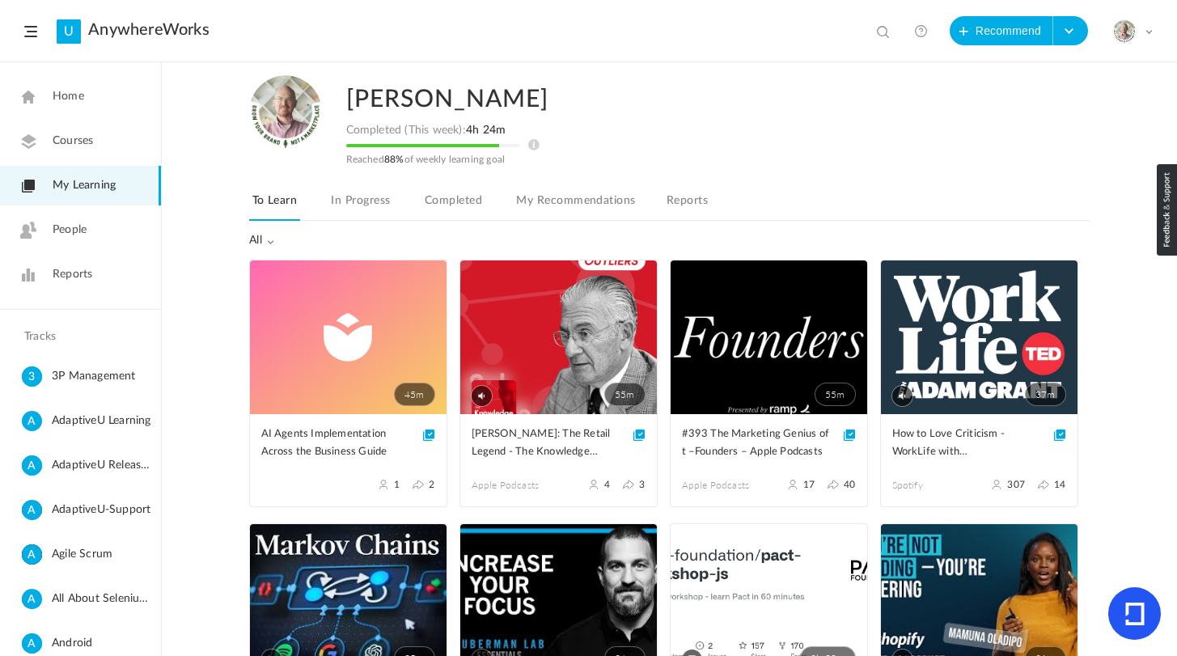
click at [108, 184] on span "My Learning" at bounding box center [84, 185] width 63 height 17
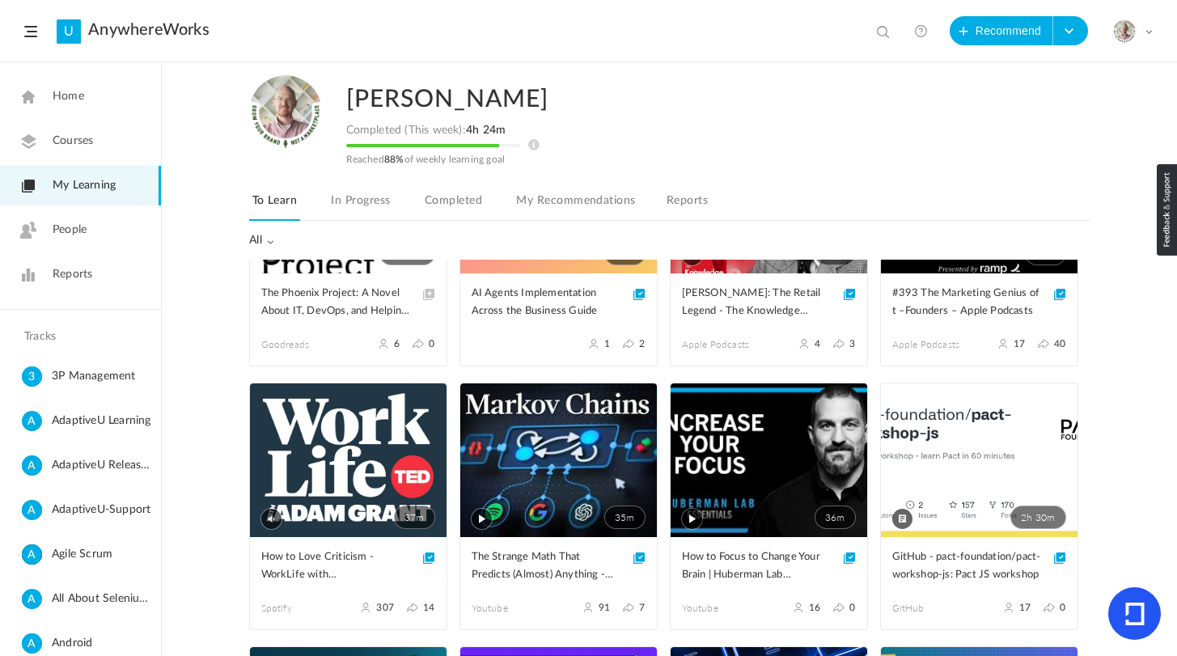
scroll to position [154, 0]
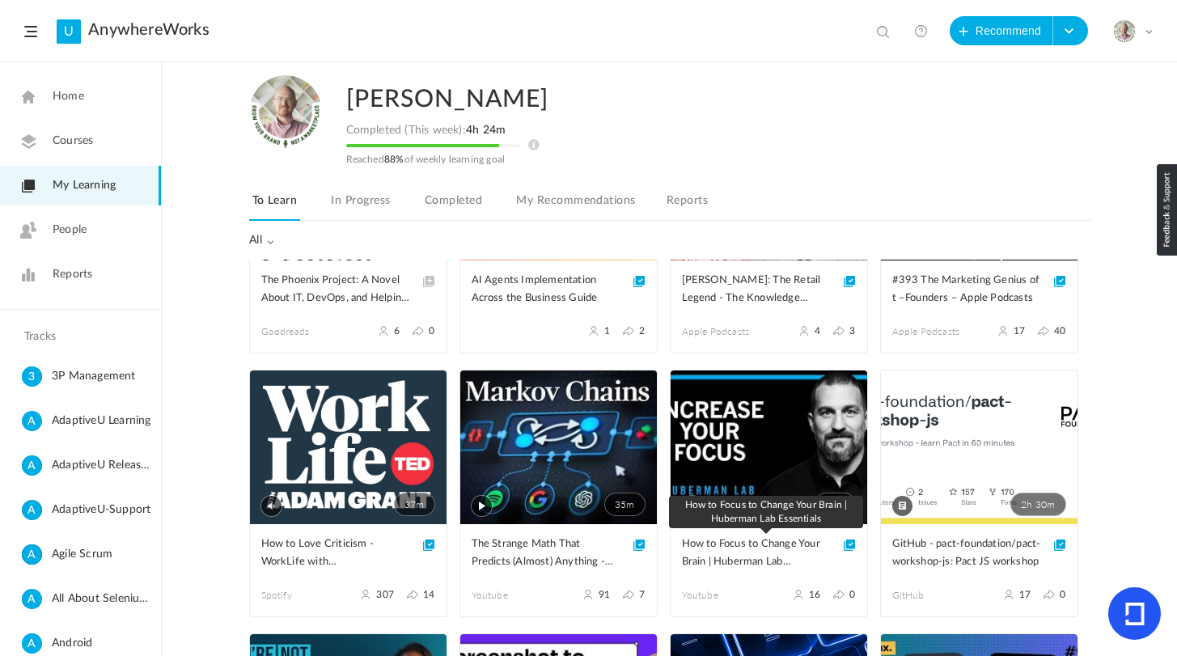
click at [779, 553] on span "How to Focus to Change Your Brain | Huberman Lab Essentials" at bounding box center [757, 554] width 150 height 36
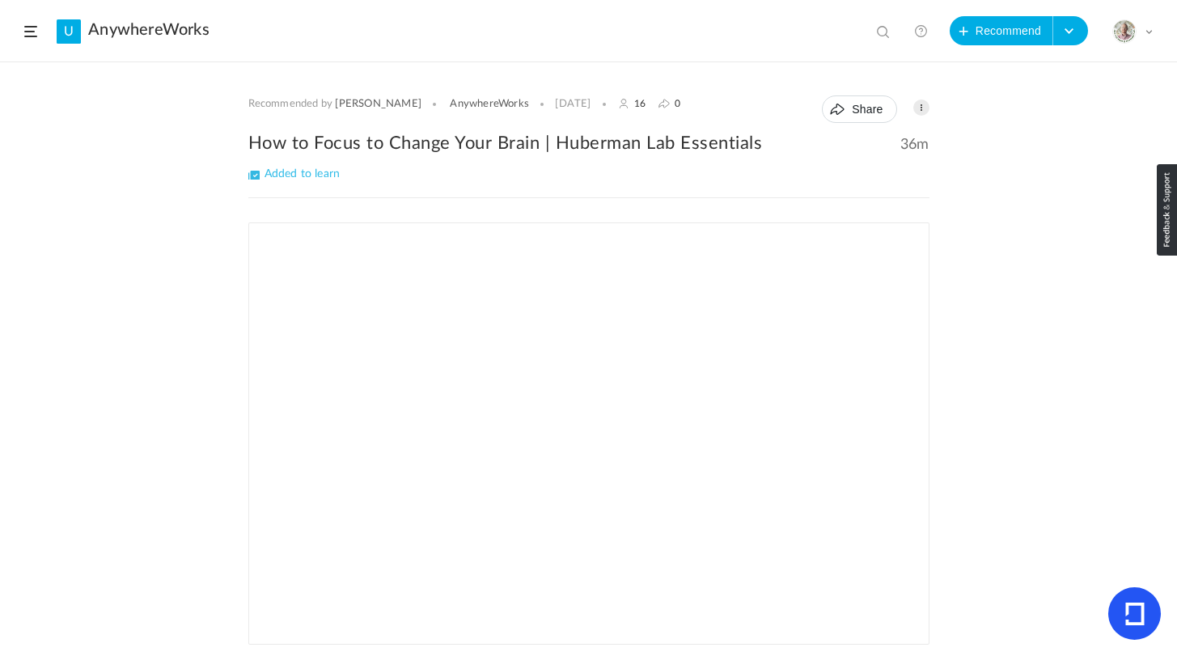
click at [103, 349] on div "Recommended by Gina AnywhereWorks 7 Jul 16 0 Share Edit Delete 36m %" at bounding box center [588, 359] width 1177 height 593
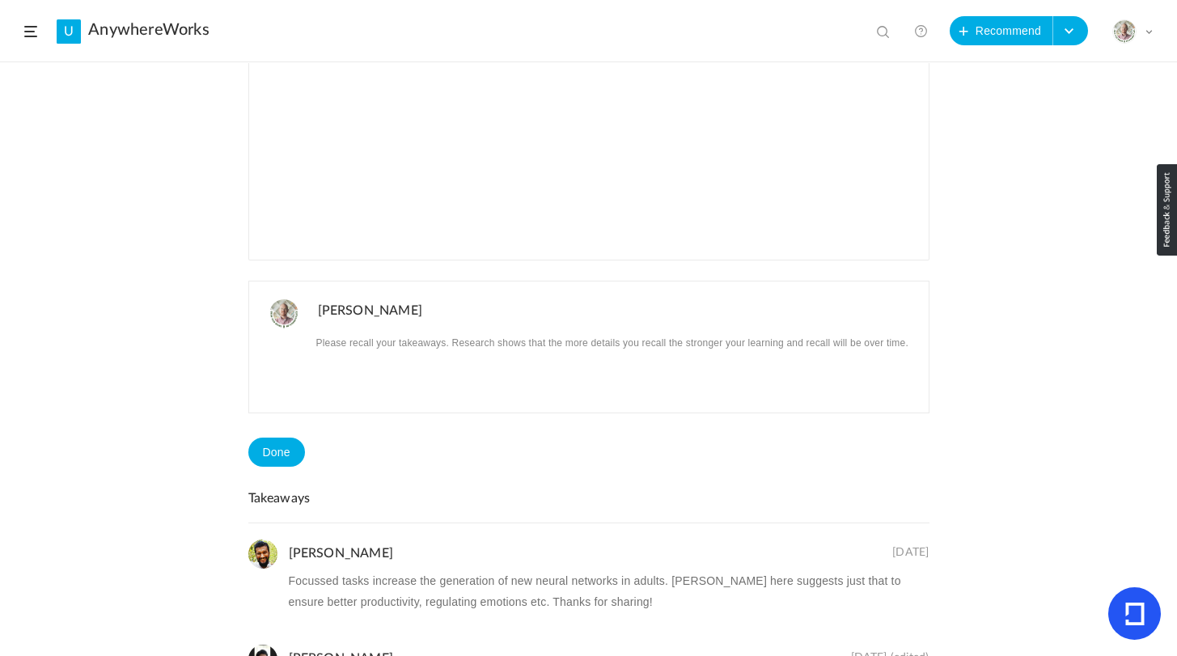
scroll to position [447, 0]
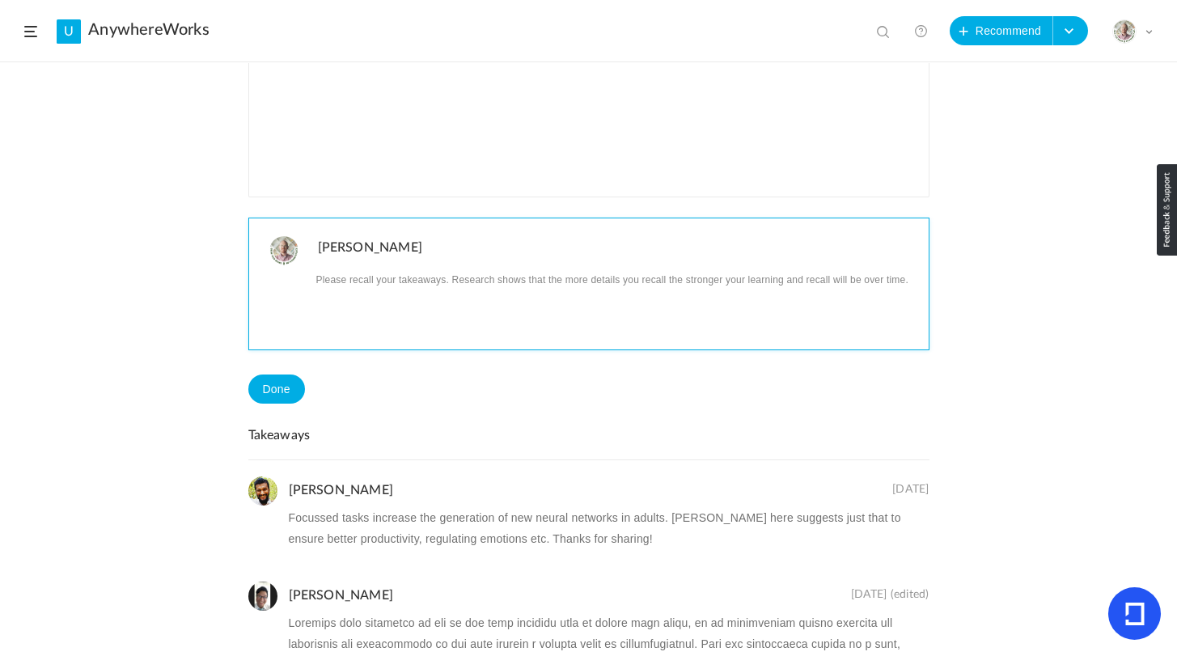
click at [375, 287] on p at bounding box center [617, 279] width 599 height 21
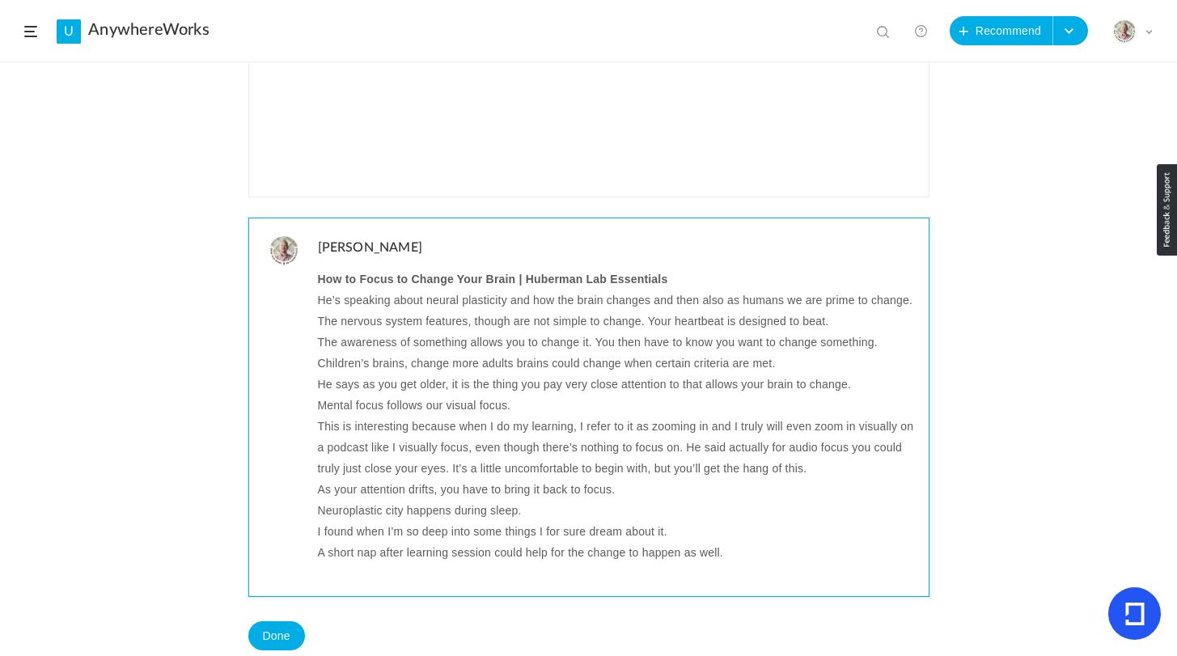
click at [493, 304] on p "He’s speaking about neural plasticity and how the brain changes and then also a…" at bounding box center [617, 300] width 599 height 21
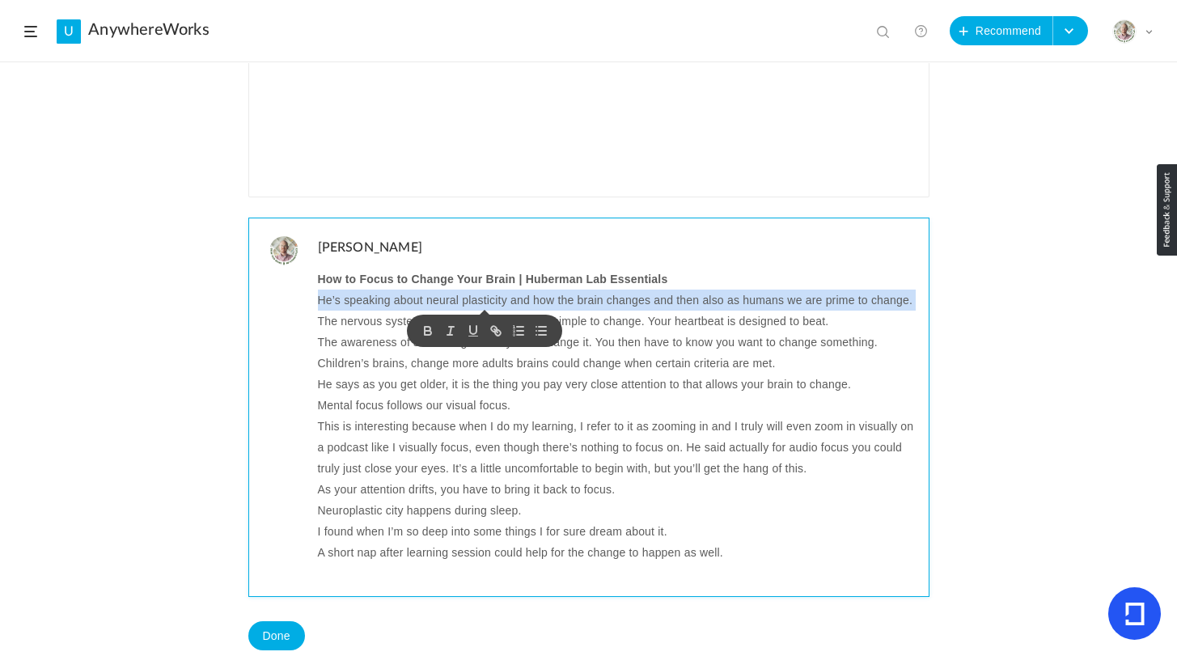
click at [493, 304] on p "He’s speaking about neural plasticity and how the brain changes and then also a…" at bounding box center [617, 300] width 599 height 21
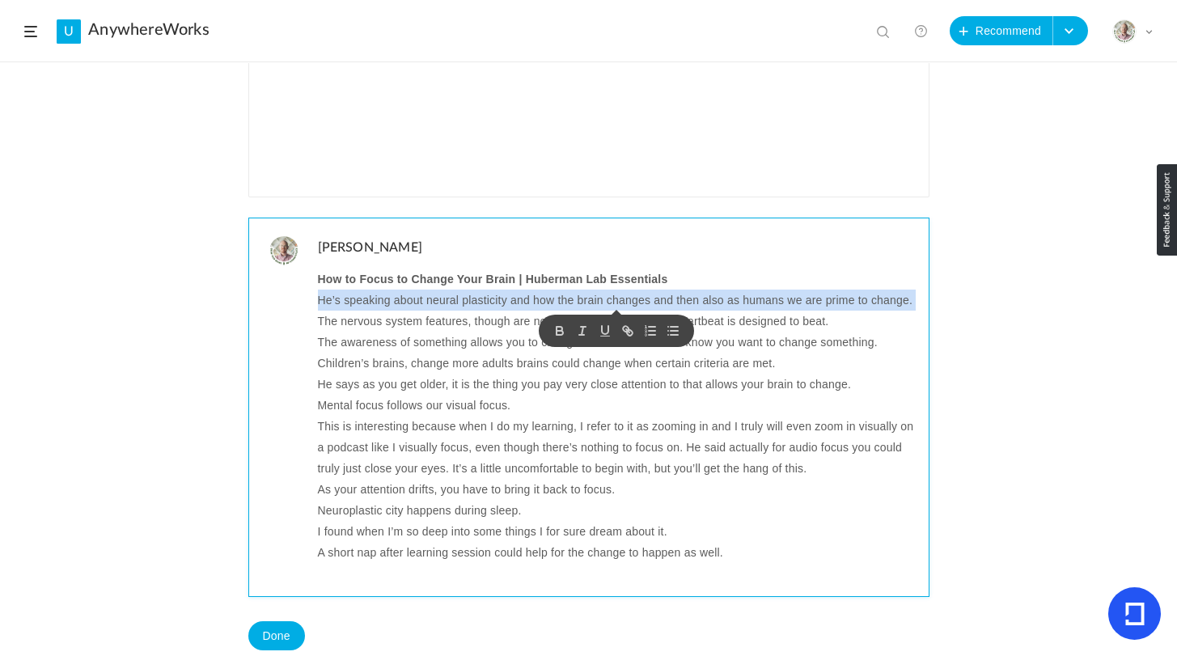
copy p "He’s speaking about neural plasticity and how the brain changes and then also a…"
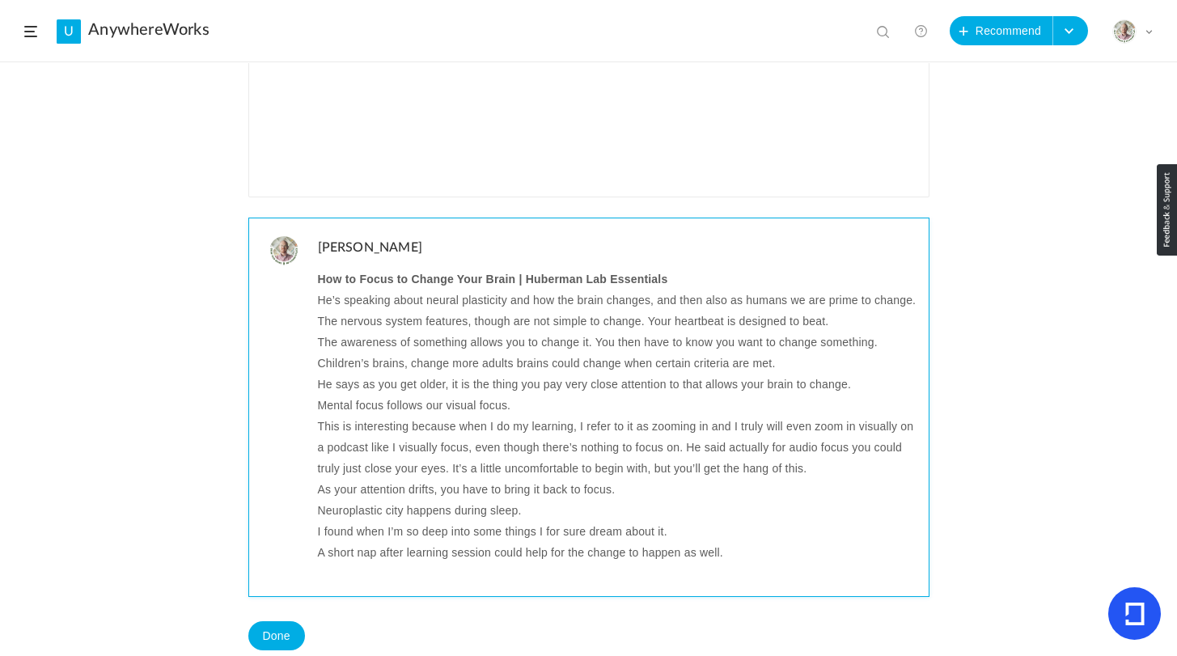
click at [346, 332] on p "The nervous system features, though are not simple to change. Your heartbeat is…" at bounding box center [617, 321] width 599 height 21
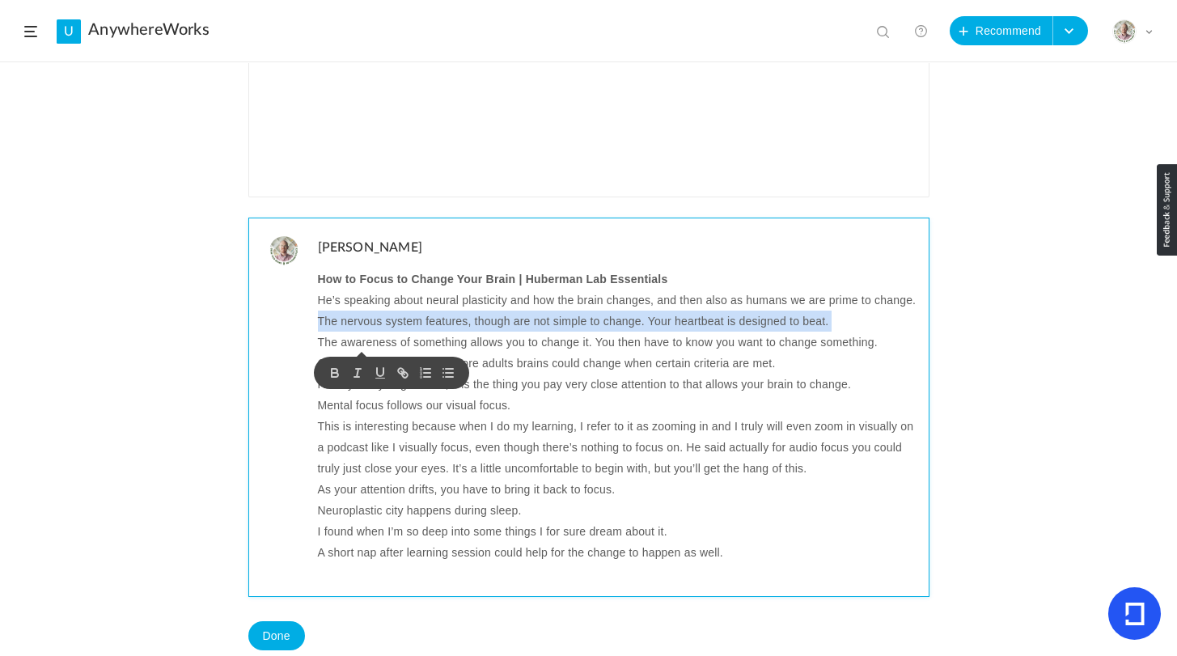
click at [346, 332] on p "The nervous system features, though are not simple to change. Your heartbeat is…" at bounding box center [617, 321] width 599 height 21
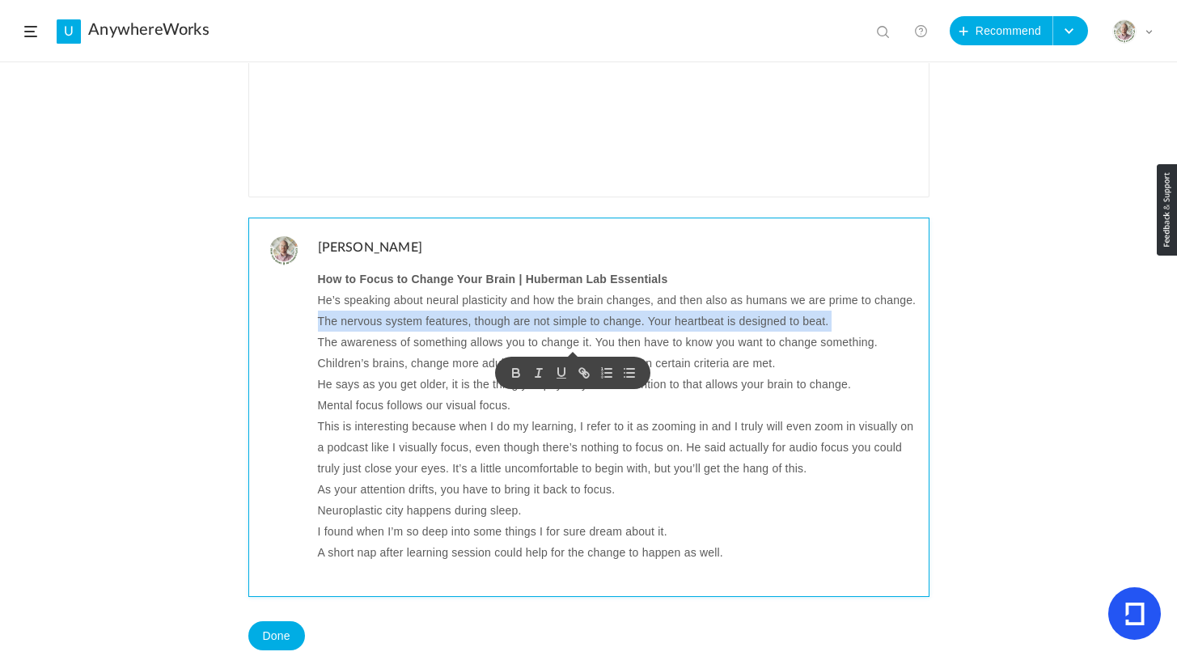
copy p "The nervous system features, though are not simple to change. Your heartbeat is…"
click at [494, 332] on p "The nervous system features, though are not simple to change. Your heartbeat is…" at bounding box center [617, 321] width 599 height 21
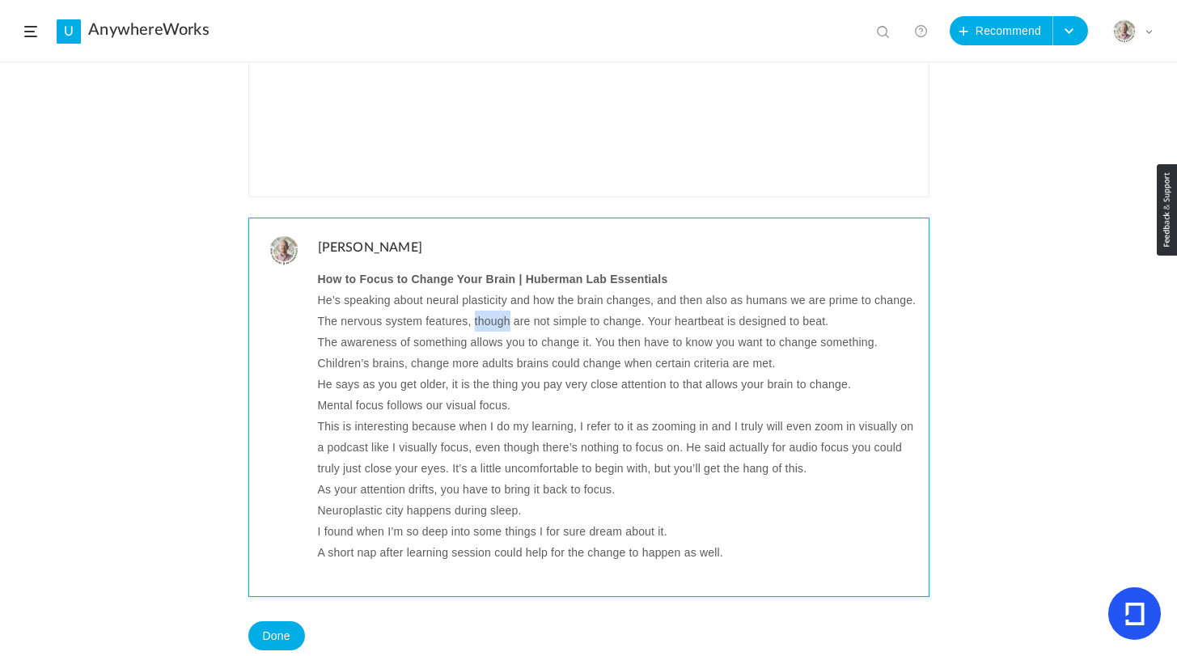
click at [494, 332] on p "The nervous system features, though are not simple to change. Your heartbeat is…" at bounding box center [617, 321] width 599 height 21
click at [460, 353] on p "The awareness of something allows you to change it. You then have to know you w…" at bounding box center [617, 342] width 599 height 21
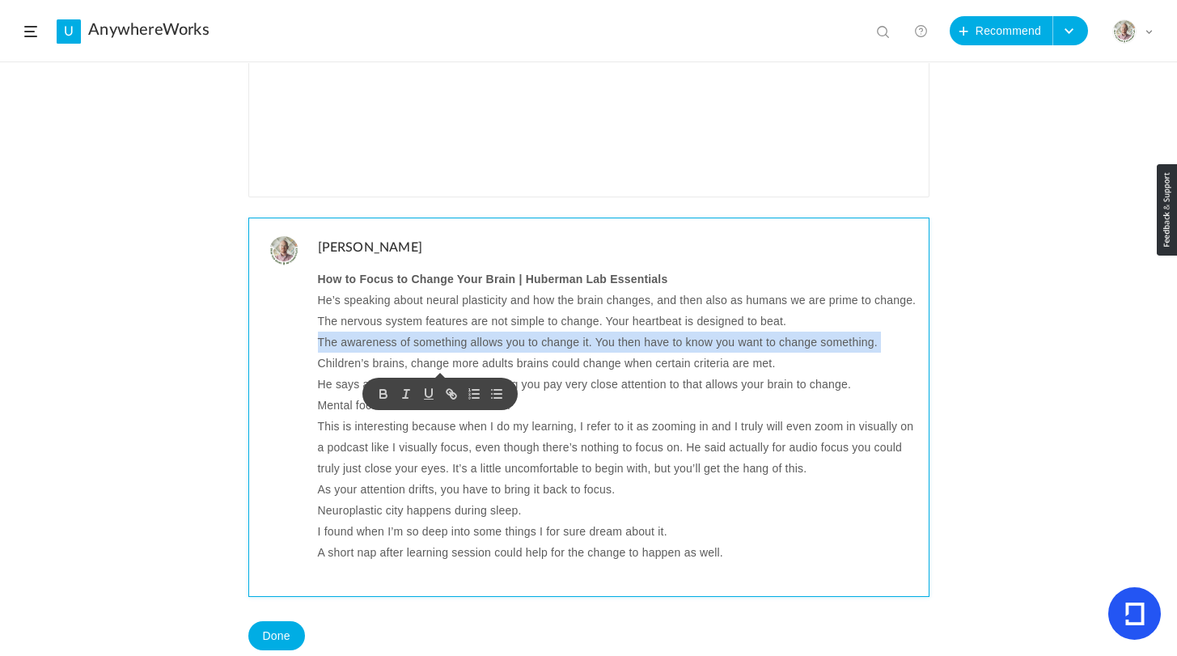
click at [460, 353] on p "The awareness of something allows you to change it. You then have to know you w…" at bounding box center [617, 342] width 599 height 21
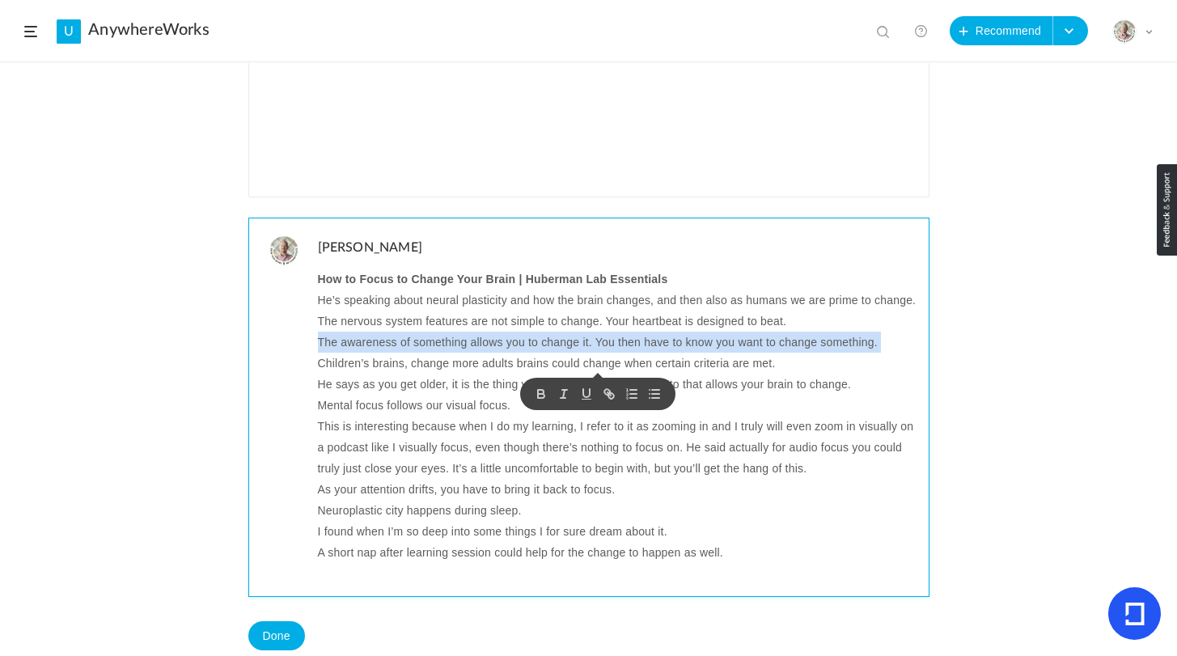
copy p "The awareness of something allows you to change it. You then have to know you w…"
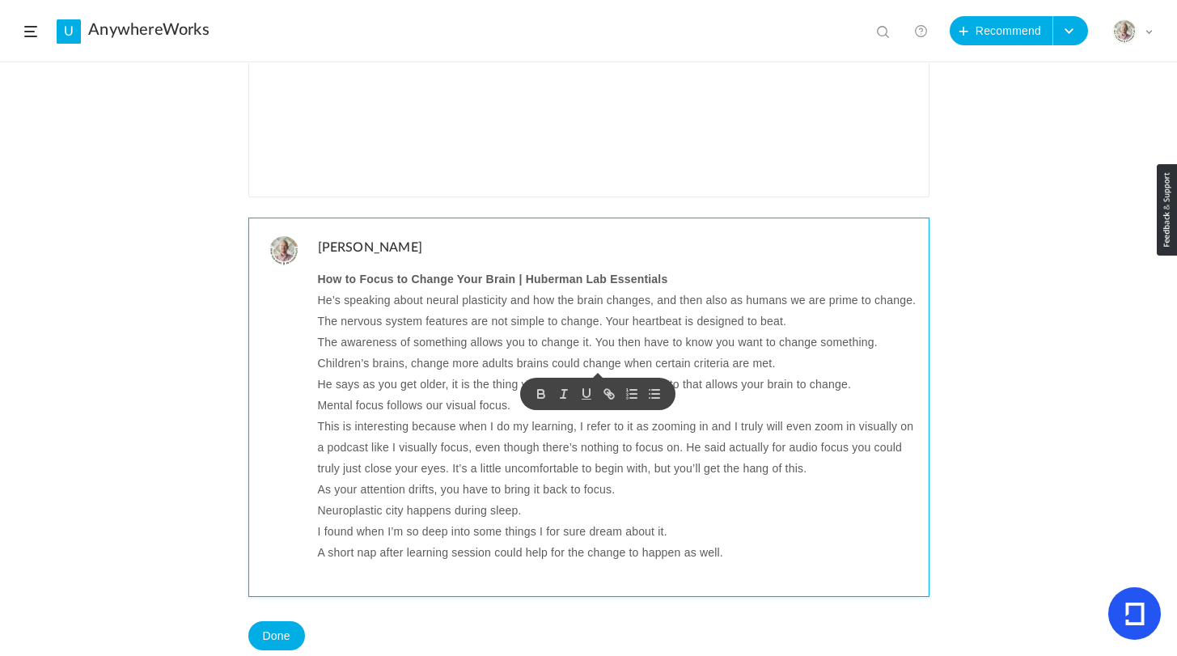
click at [709, 374] on p "Children’s brains, change more adults brains could change when certain criteria…" at bounding box center [617, 363] width 599 height 21
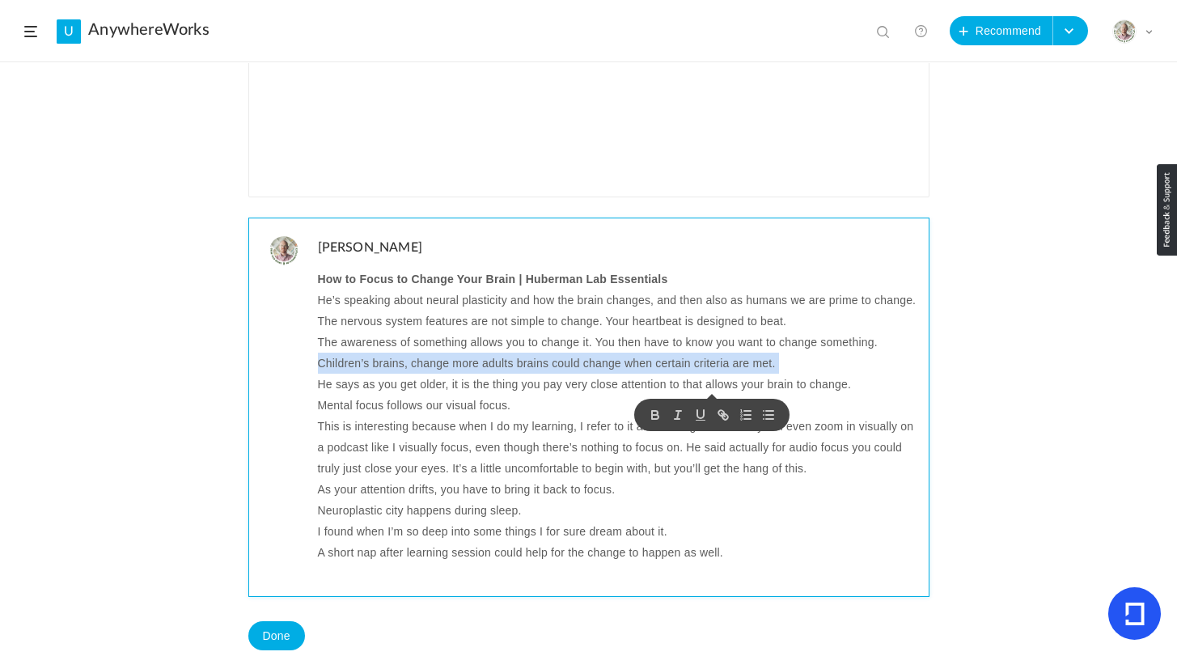
click at [709, 374] on p "Children’s brains, change more adults brains could change when certain criteria…" at bounding box center [617, 363] width 599 height 21
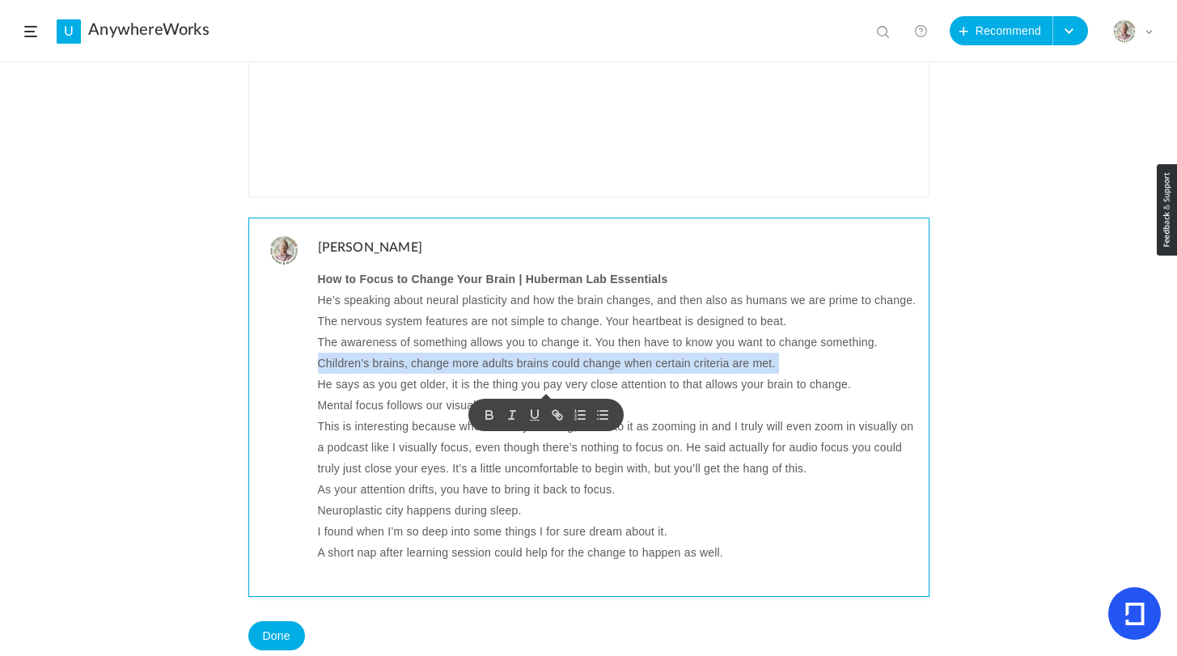
copy p "Children’s brains, change more adults brains could change when certain criteria…"
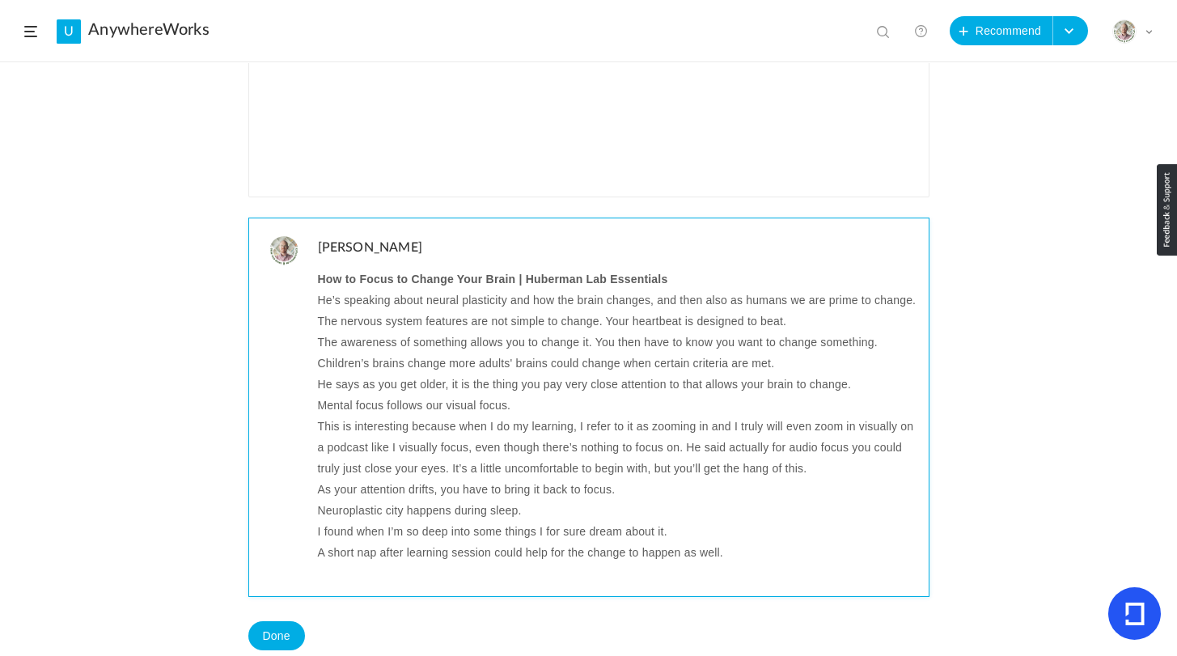
click at [604, 395] on p "He says as you get older, it is the thing you pay very close attention to that …" at bounding box center [617, 384] width 599 height 21
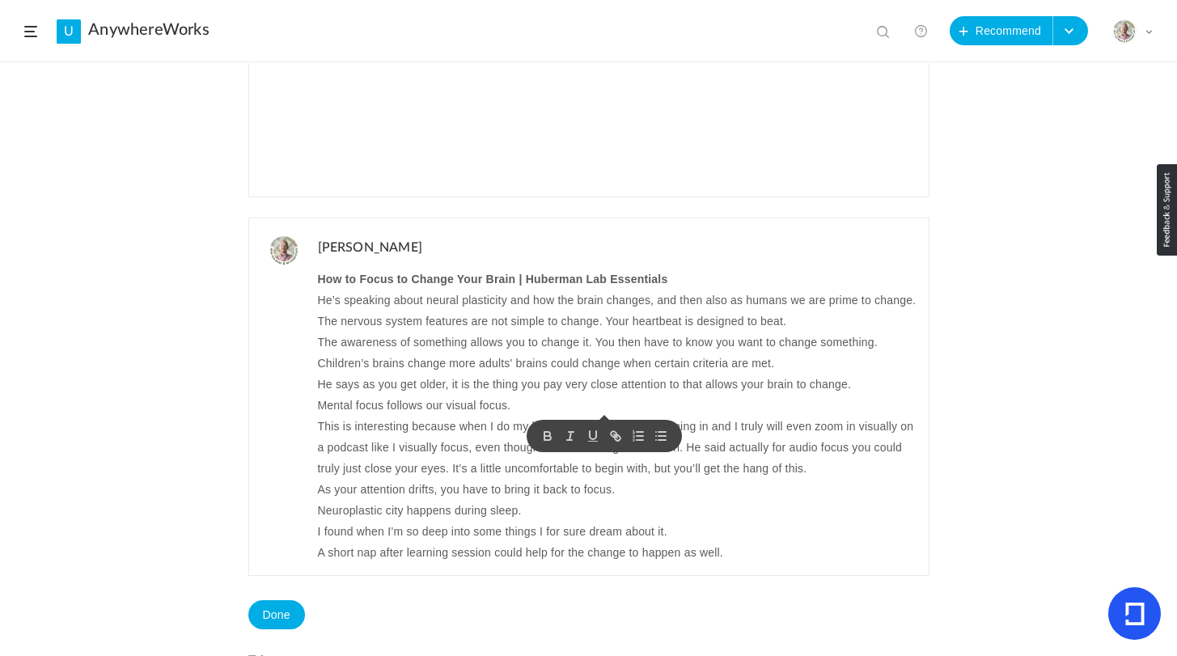
click at [604, 416] on span at bounding box center [605, 417] width 10 height 5
copy div "Save Cancel Done"
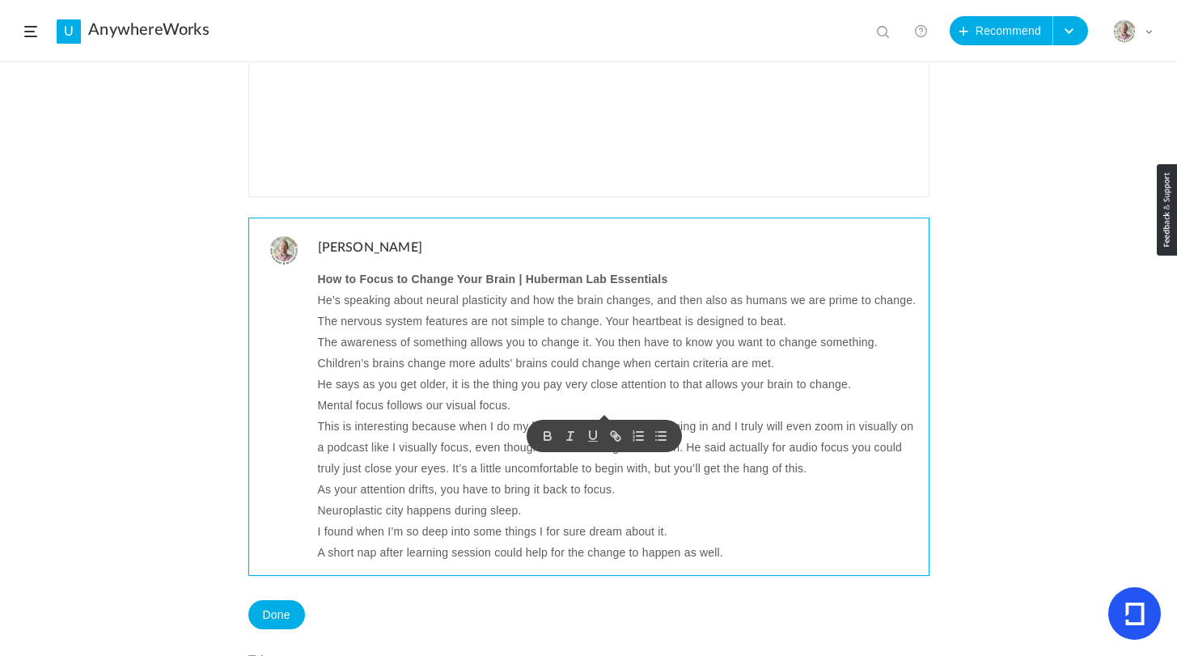
click at [590, 395] on p "He says as you get older, it is the thing you pay very close attention to that …" at bounding box center [617, 384] width 599 height 21
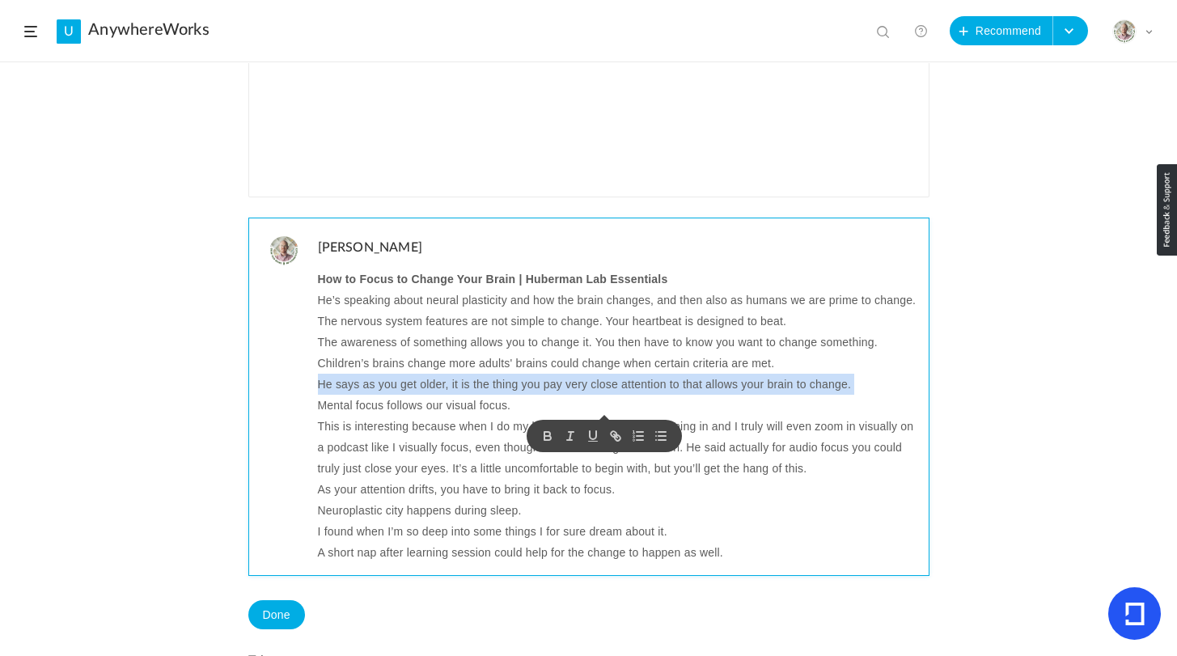
click at [590, 395] on p "He says as you get older, it is the thing you pay very close attention to that …" at bounding box center [617, 384] width 599 height 21
copy p "He says as you get older, it is the thing you pay very close attention to that …"
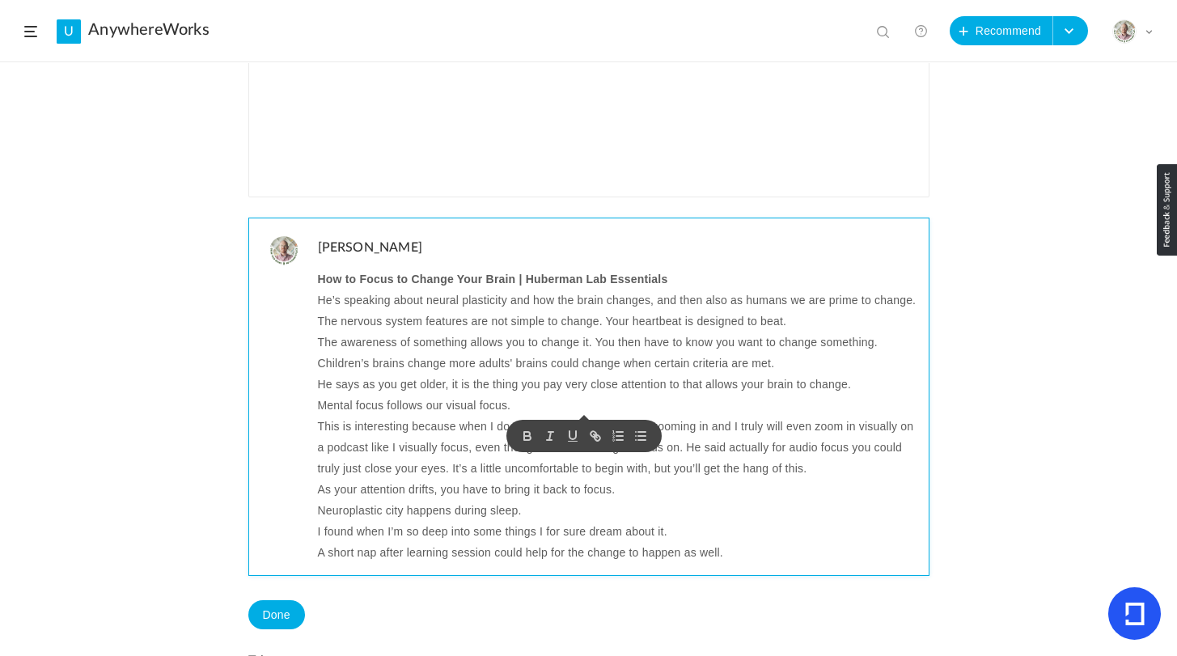
click at [396, 416] on p "Mental focus follows our visual focus." at bounding box center [617, 405] width 599 height 21
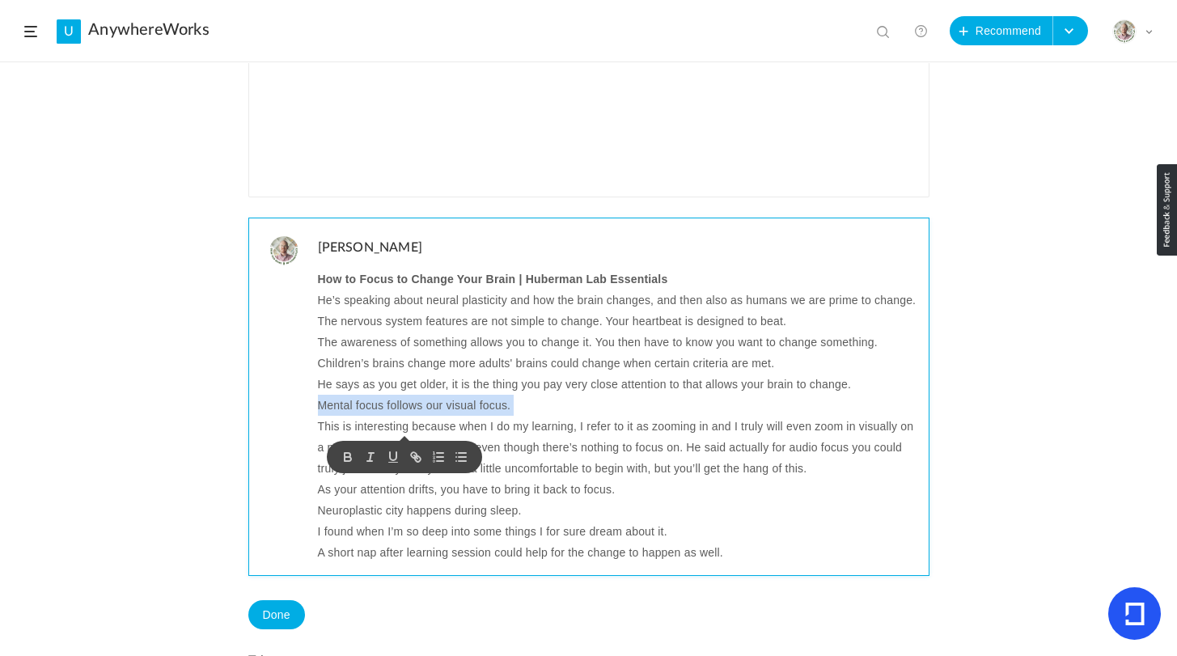
click at [396, 416] on p "Mental focus follows our visual focus." at bounding box center [617, 405] width 599 height 21
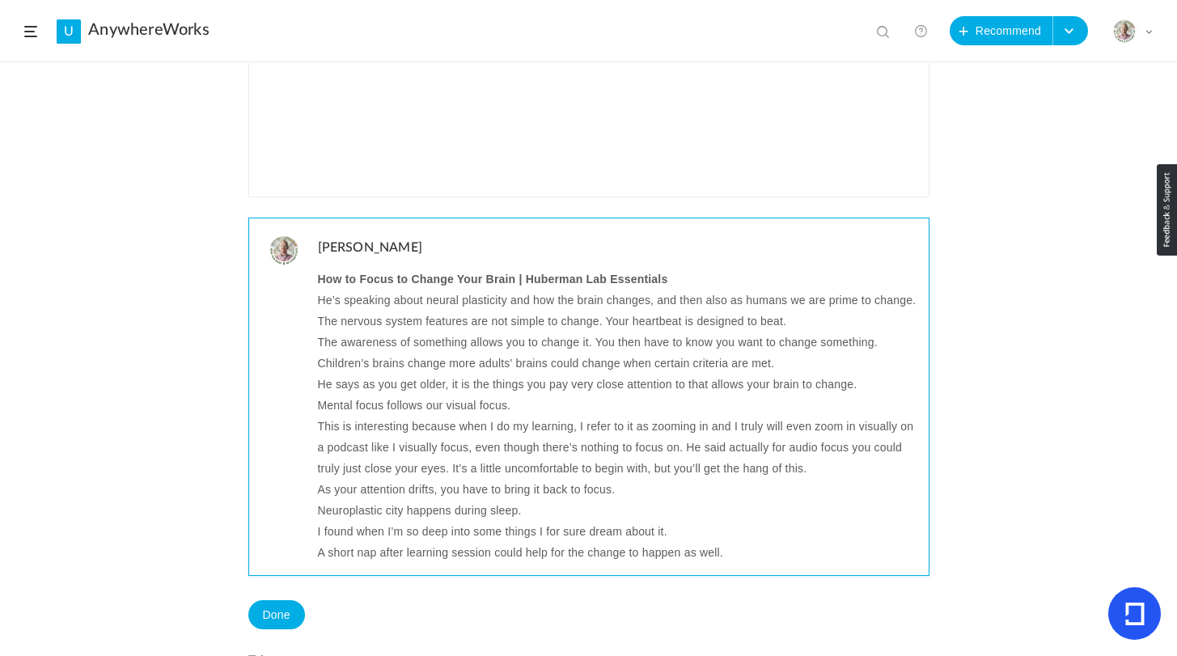
click at [429, 454] on p "This is interesting because when I do my learning, I refer to it as zooming in …" at bounding box center [617, 447] width 599 height 63
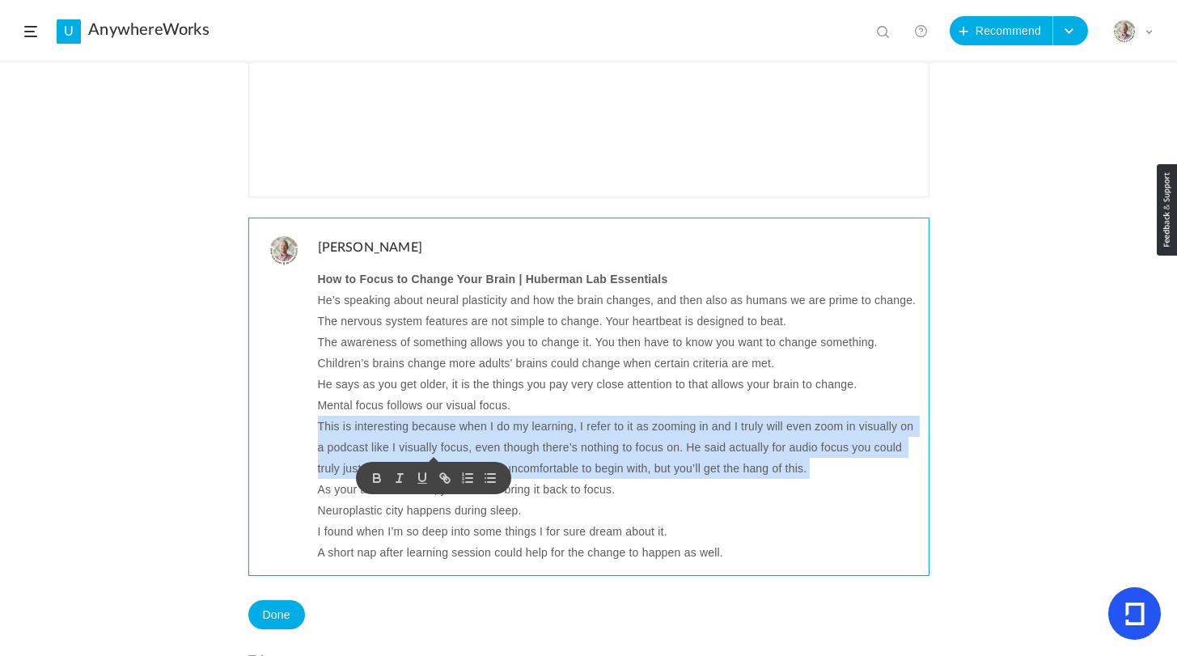
click at [429, 454] on p "This is interesting because when I do my learning, I refer to it as zooming in …" at bounding box center [617, 447] width 599 height 63
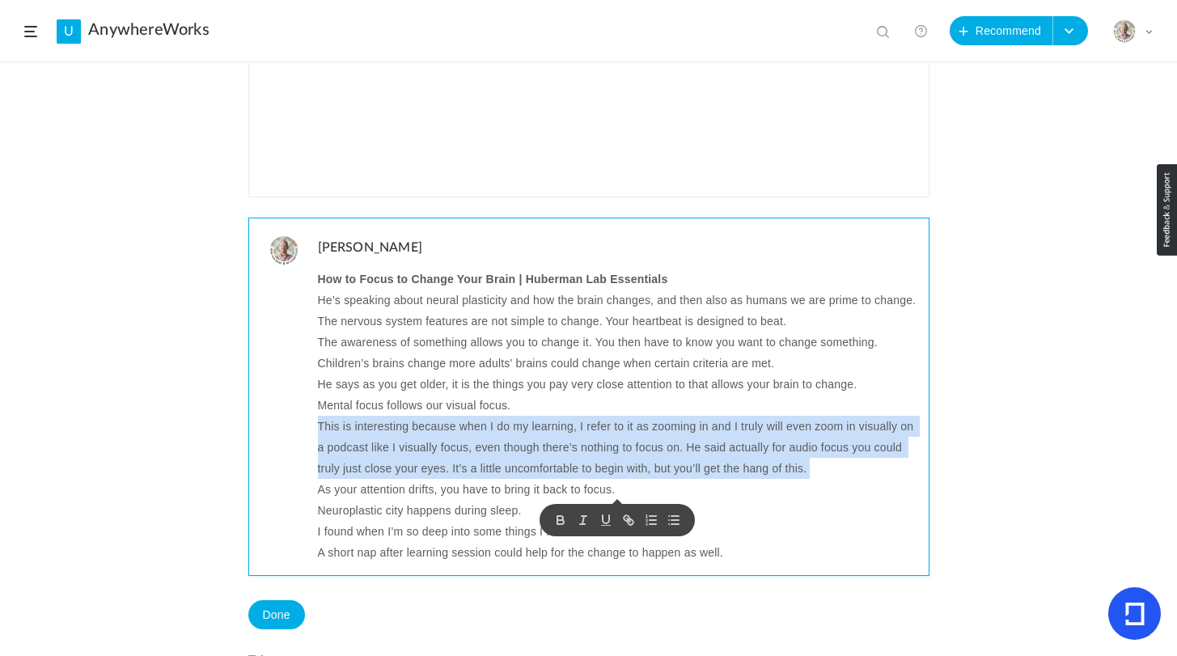
copy p "This is interesting because when I do my learning, I refer to it as zooming in …"
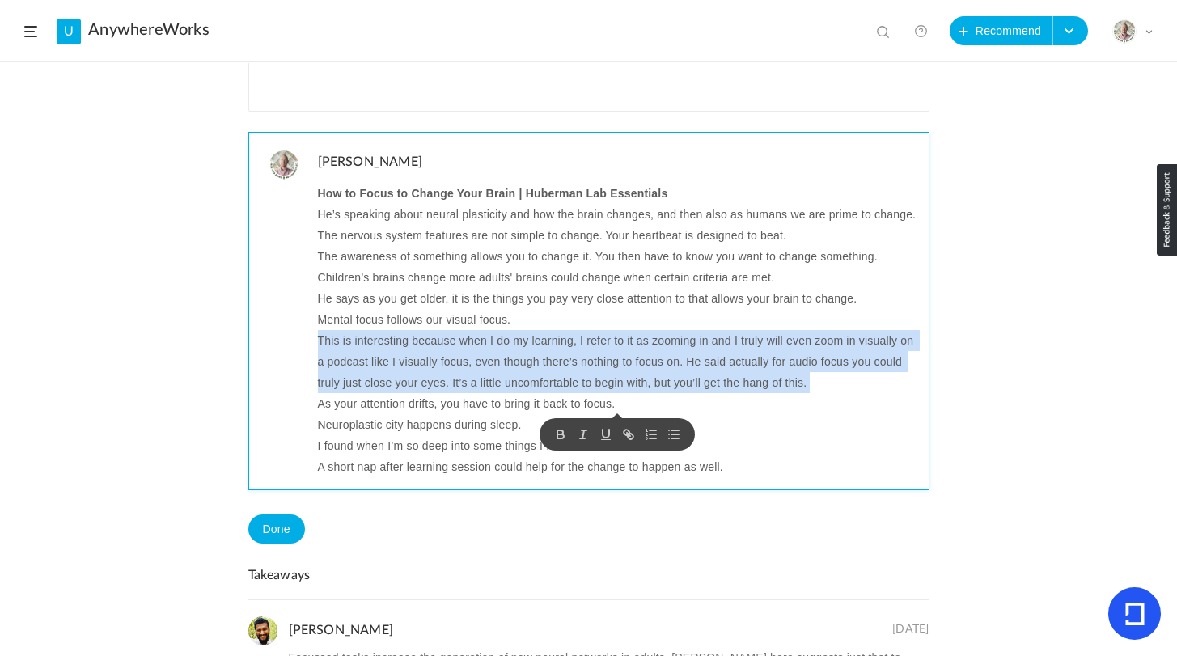
scroll to position [560, 0]
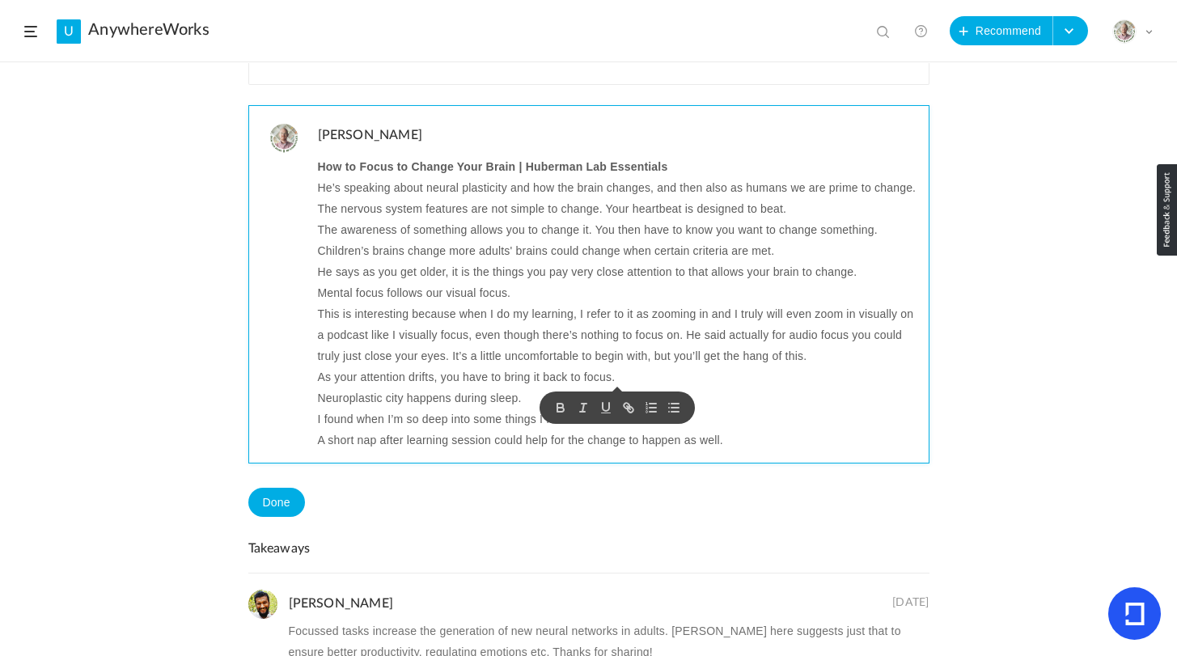
click at [376, 388] on p "As your attention drifts, you have to bring it back to focus." at bounding box center [617, 377] width 599 height 21
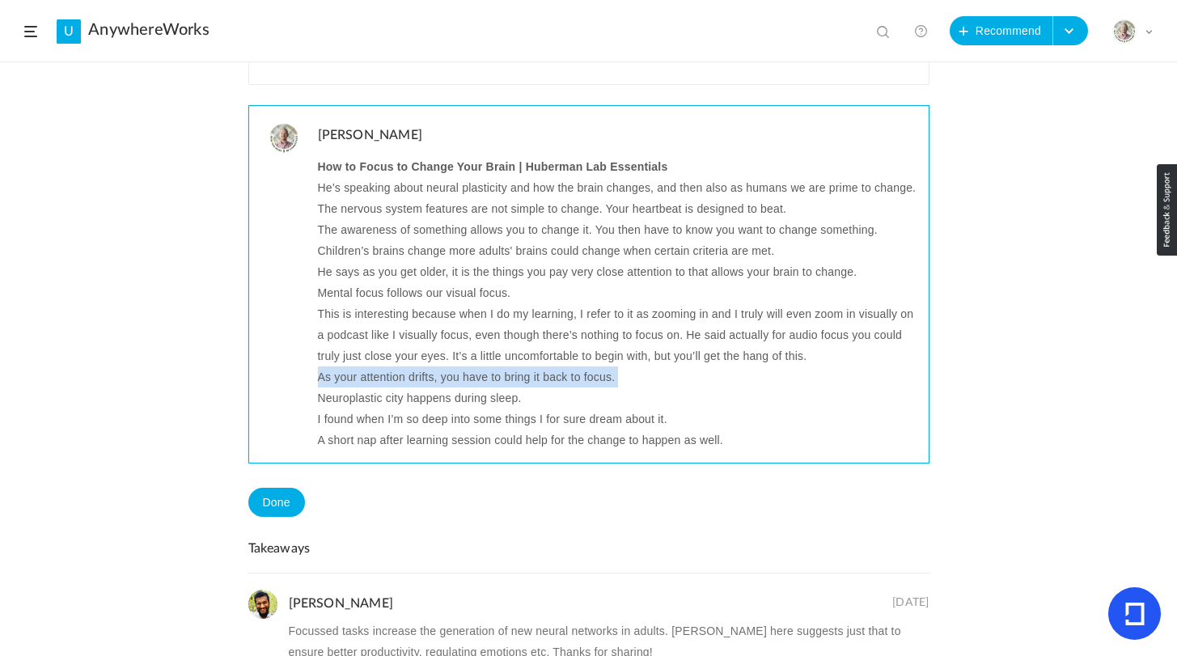
click at [376, 388] on p "As your attention drifts, you have to bring it back to focus." at bounding box center [617, 377] width 599 height 21
click at [413, 388] on p "As your attention drifts, you have to bring it back to focus." at bounding box center [617, 377] width 599 height 21
copy p "As your attention drifts, you have to bring it back to focus."
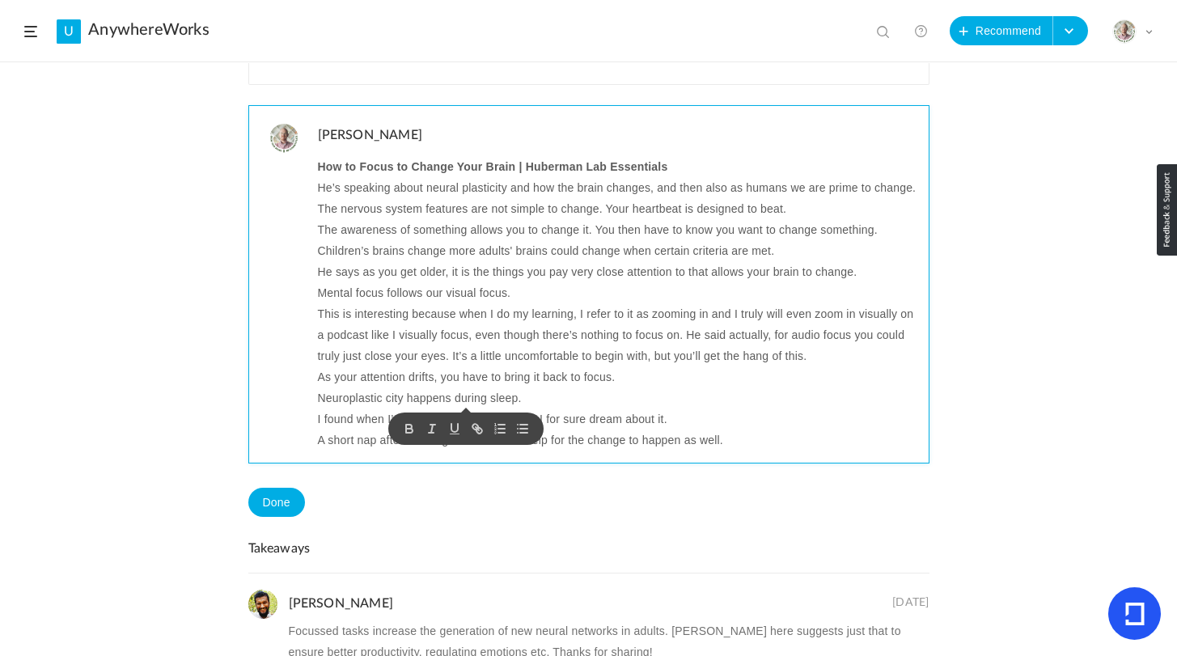
click at [351, 409] on p "Neuroplastic city happens during sleep." at bounding box center [617, 398] width 599 height 21
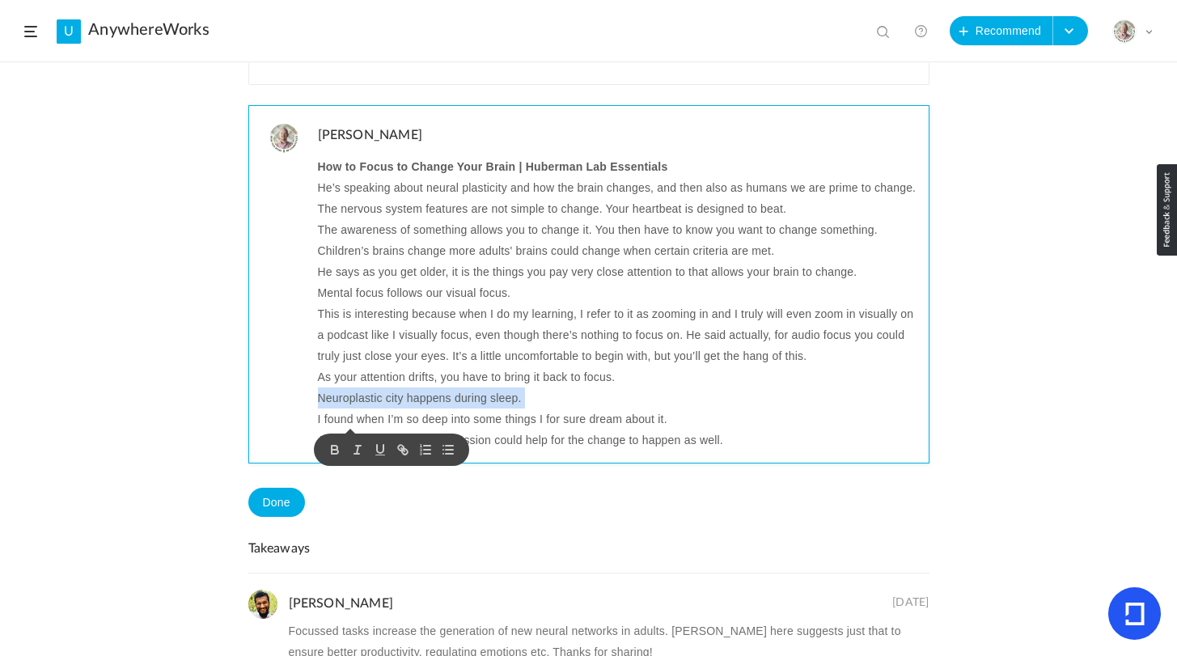
click at [351, 409] on p "Neuroplastic city happens during sleep." at bounding box center [617, 398] width 599 height 21
copy p "Neuroplastic city happens during sleep."
click at [388, 409] on p "Neuroplastic city happens during sleep." at bounding box center [617, 398] width 599 height 21
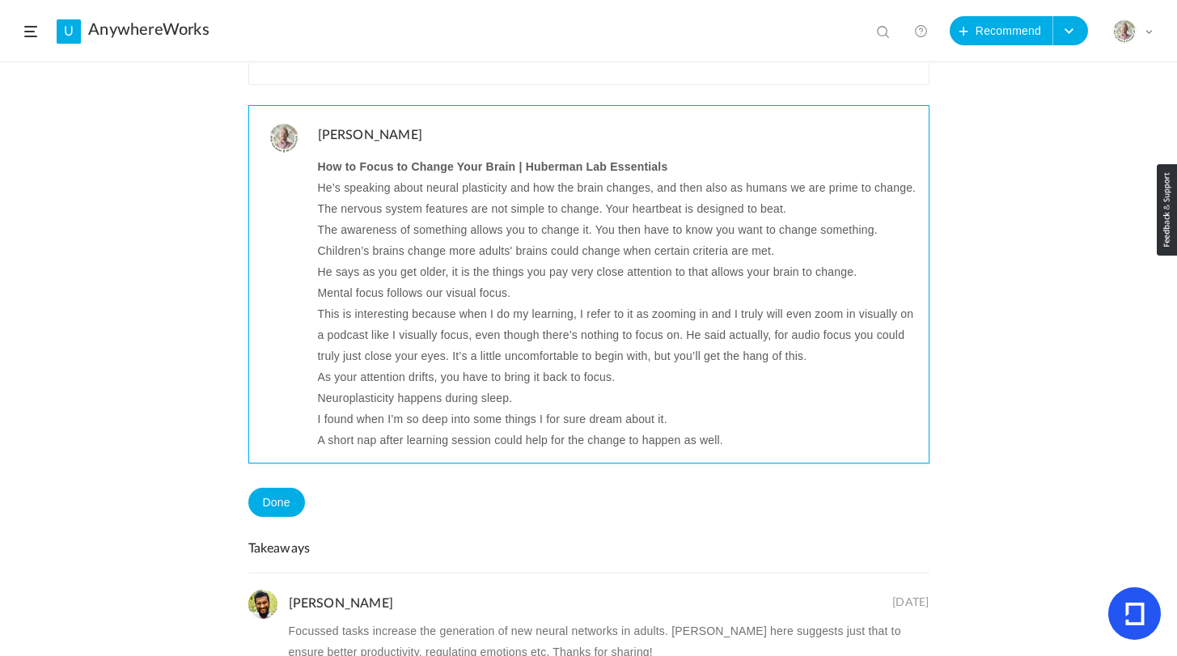
click at [450, 430] on p "I found when I’m so deep into some things I for sure dream about it." at bounding box center [617, 419] width 599 height 21
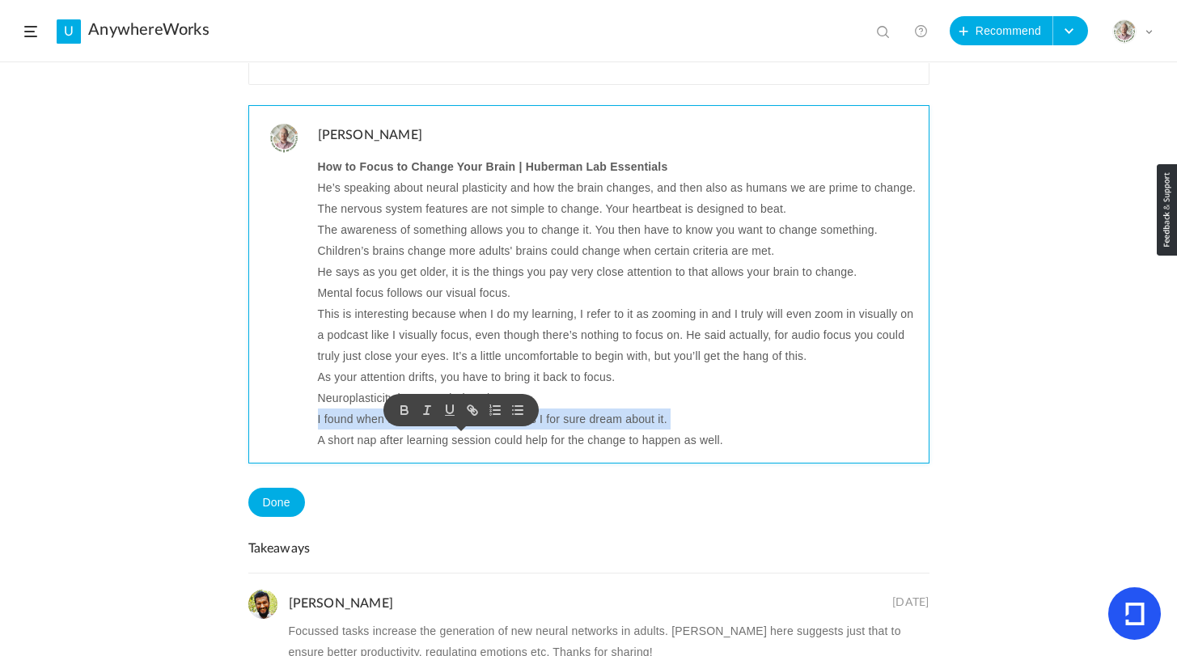
click at [450, 430] on p "I found when I’m so deep into some things I for sure dream about it." at bounding box center [617, 419] width 599 height 21
copy p "I found when I’m so deep into some things I for sure dream about it."
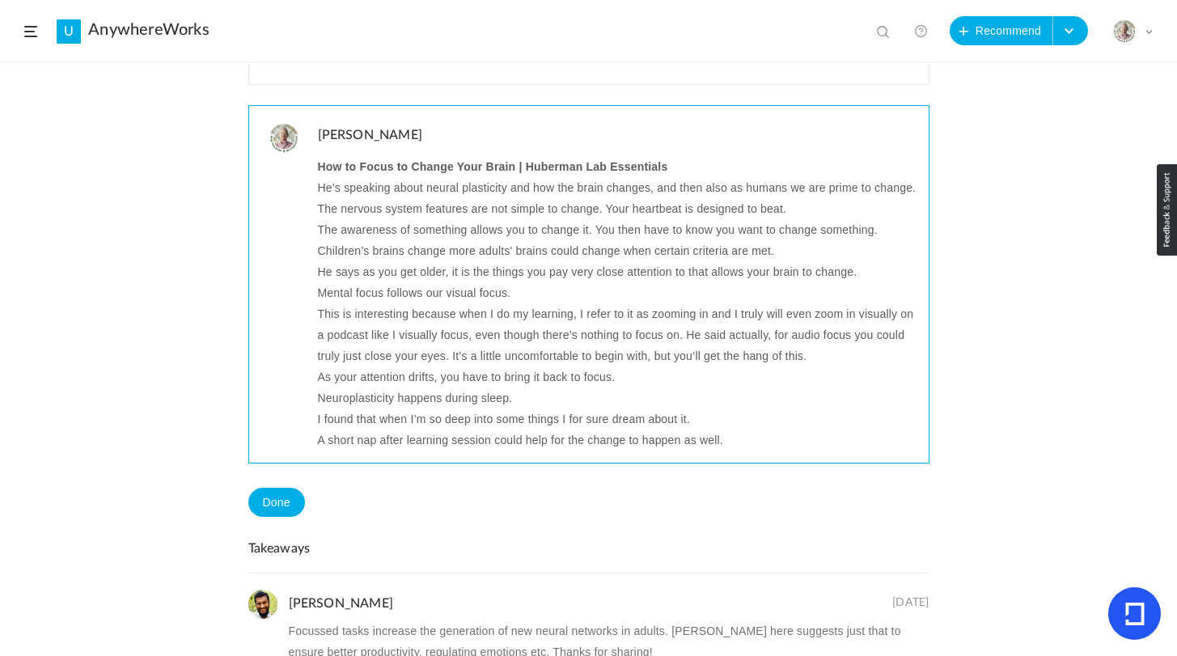
click at [367, 451] on p "A short nap after learning session could help for the change to happen as well." at bounding box center [617, 440] width 599 height 21
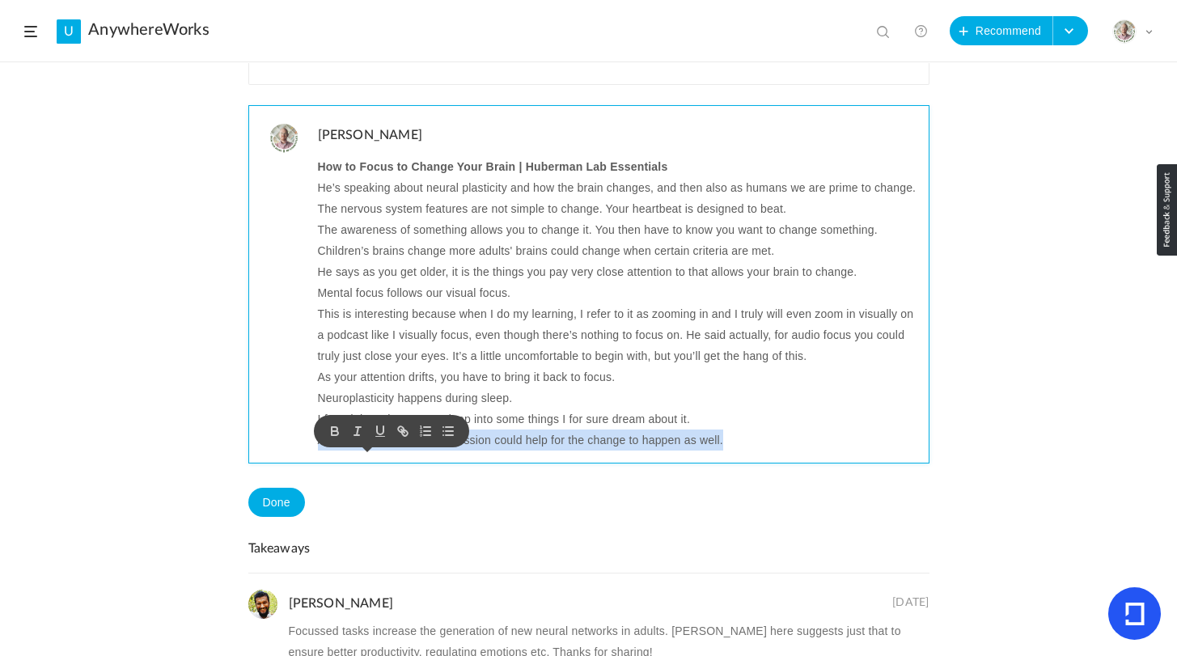
click at [367, 451] on p "A short nap after learning session could help for the change to happen as well." at bounding box center [617, 440] width 599 height 21
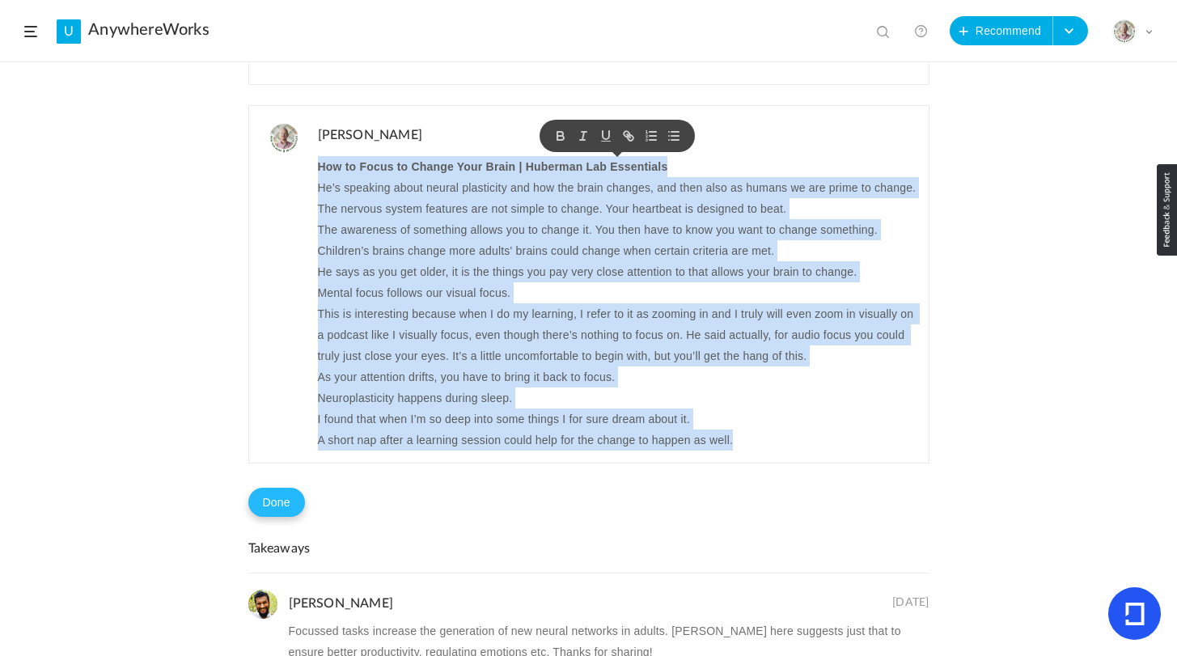
click at [282, 517] on button "Done" at bounding box center [276, 502] width 57 height 29
click at [376, 517] on button "Problem in completion?" at bounding box center [372, 504] width 134 height 28
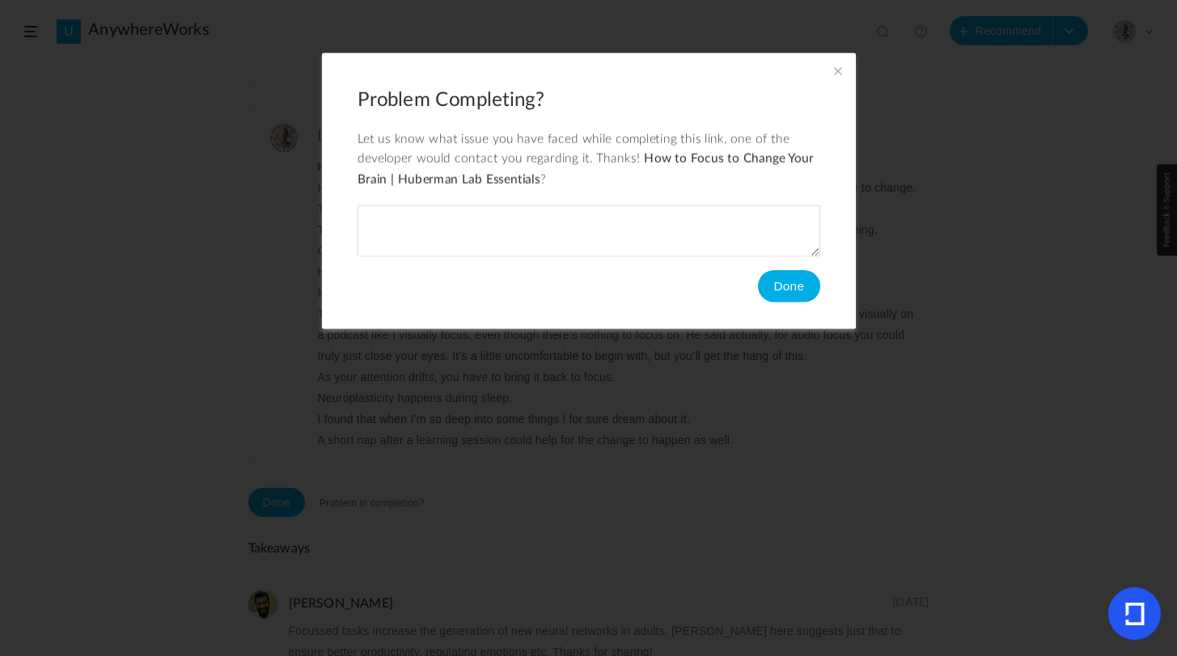
type textarea "o"
type textarea "youtube"
click at [787, 289] on button "Done" at bounding box center [788, 286] width 62 height 32
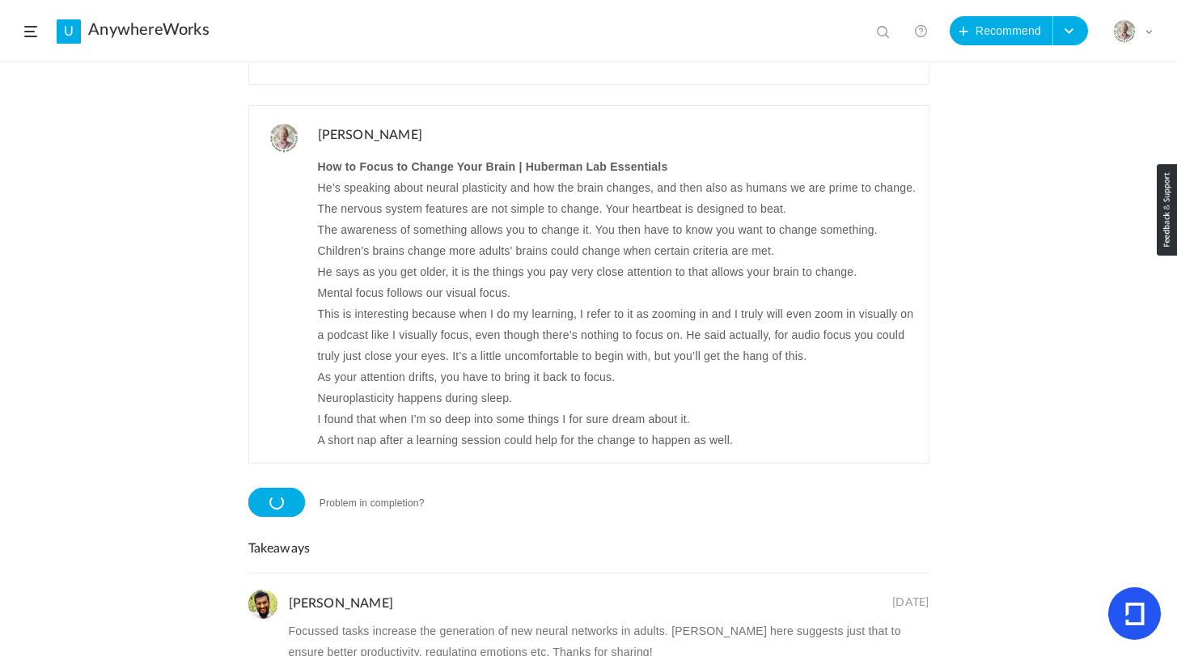
click at [83, 352] on div "Recommended by Gina AnywhereWorks 7 Jul 16 0 Share Edit Delete 36m 45 %" at bounding box center [588, 359] width 1177 height 593
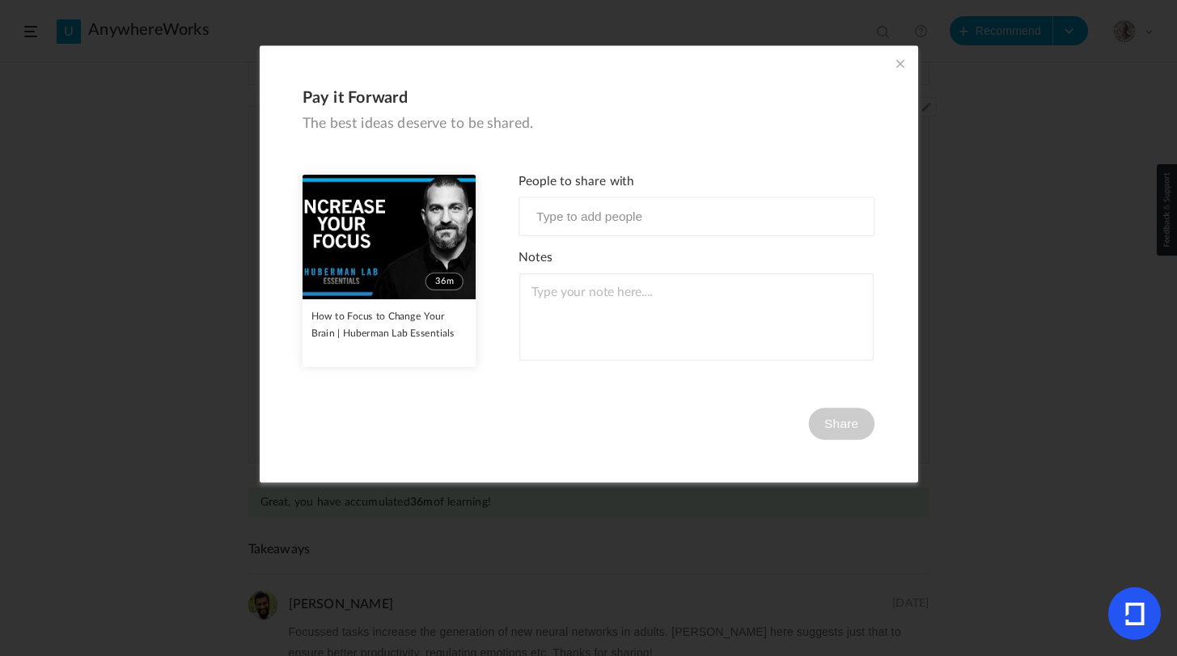
click at [897, 64] on span at bounding box center [901, 64] width 18 height 18
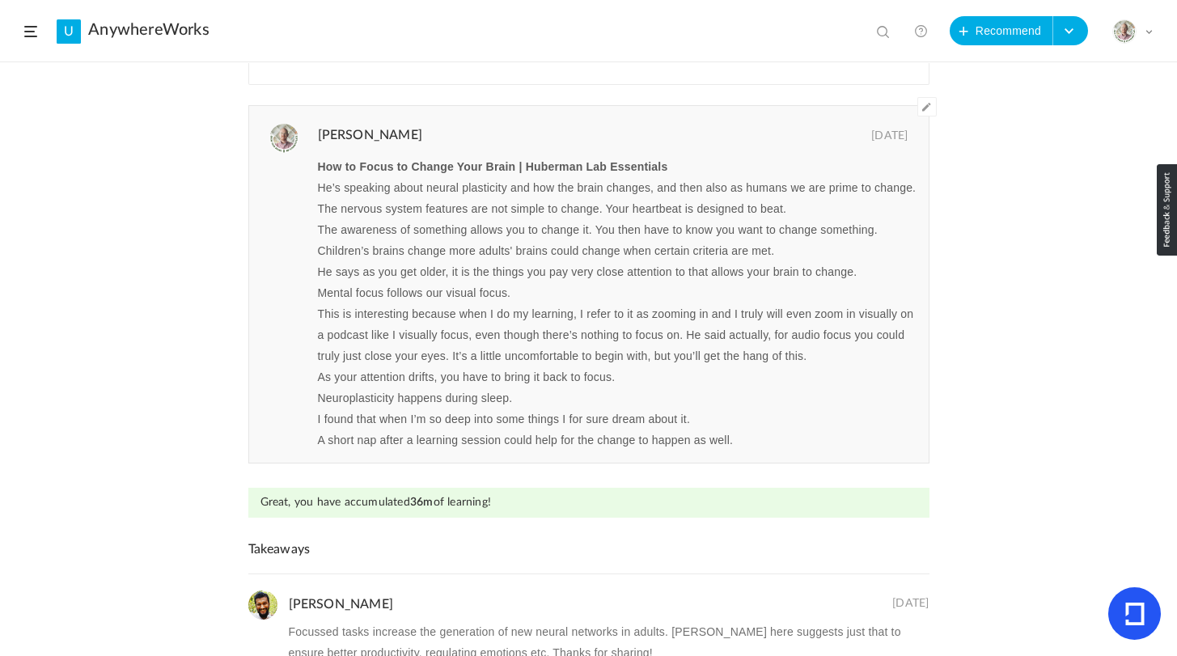
click at [124, 36] on link "AnywhereWorks" at bounding box center [148, 29] width 121 height 19
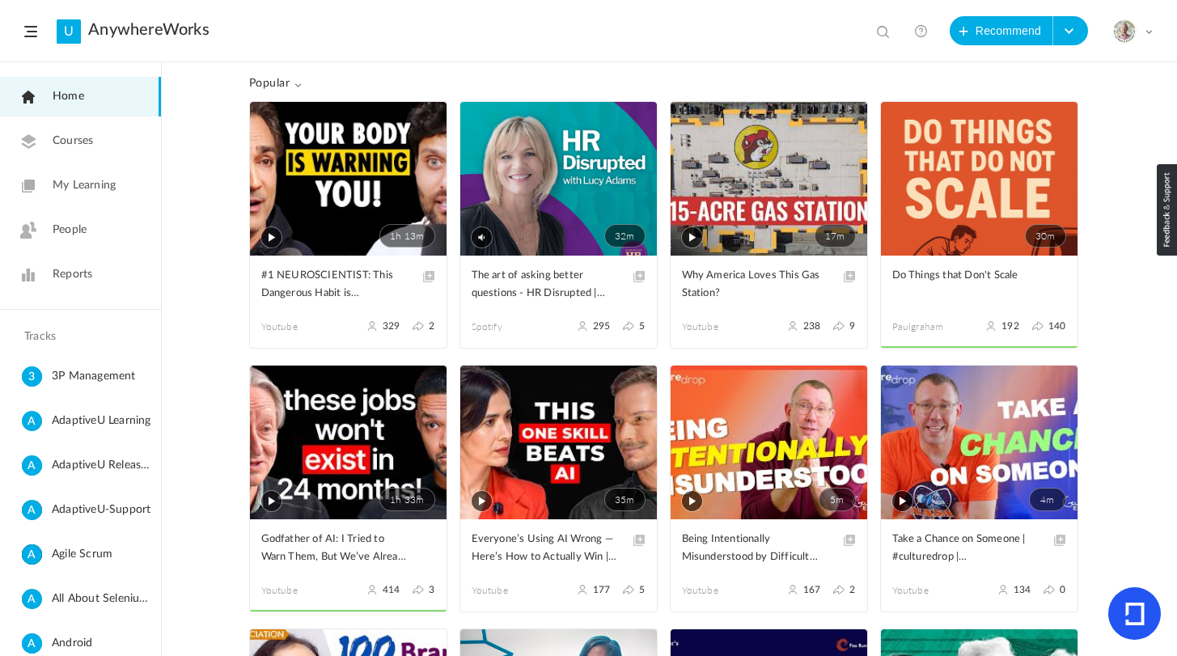
click at [86, 182] on span "My Learning" at bounding box center [84, 185] width 63 height 17
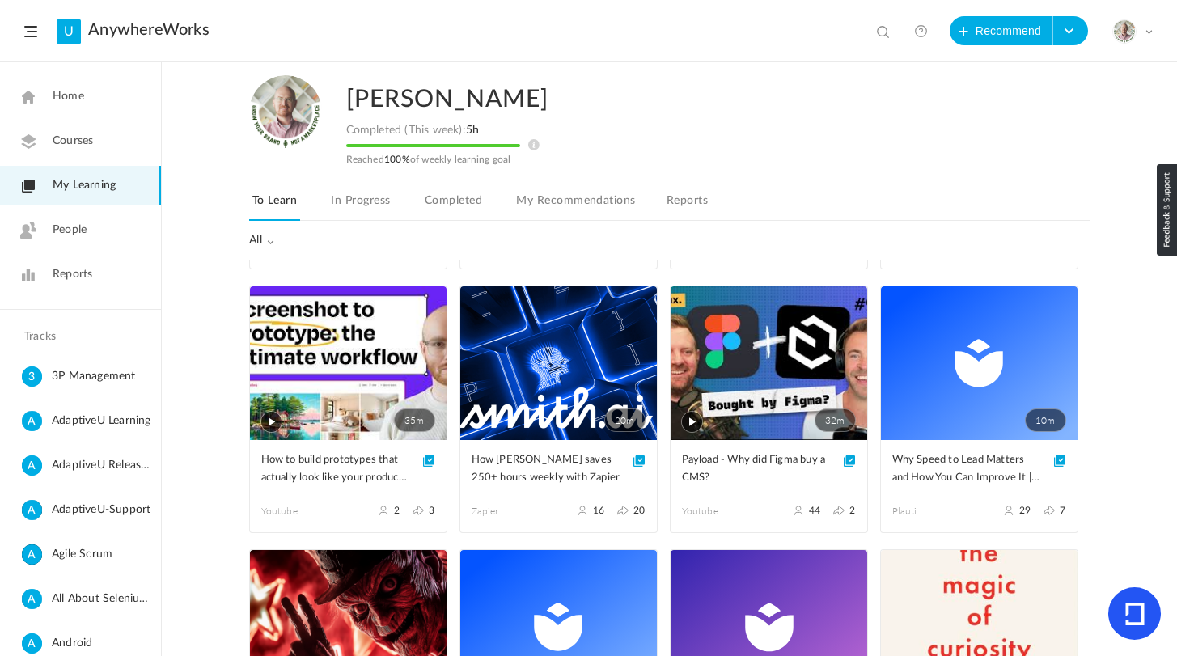
scroll to position [509, 0]
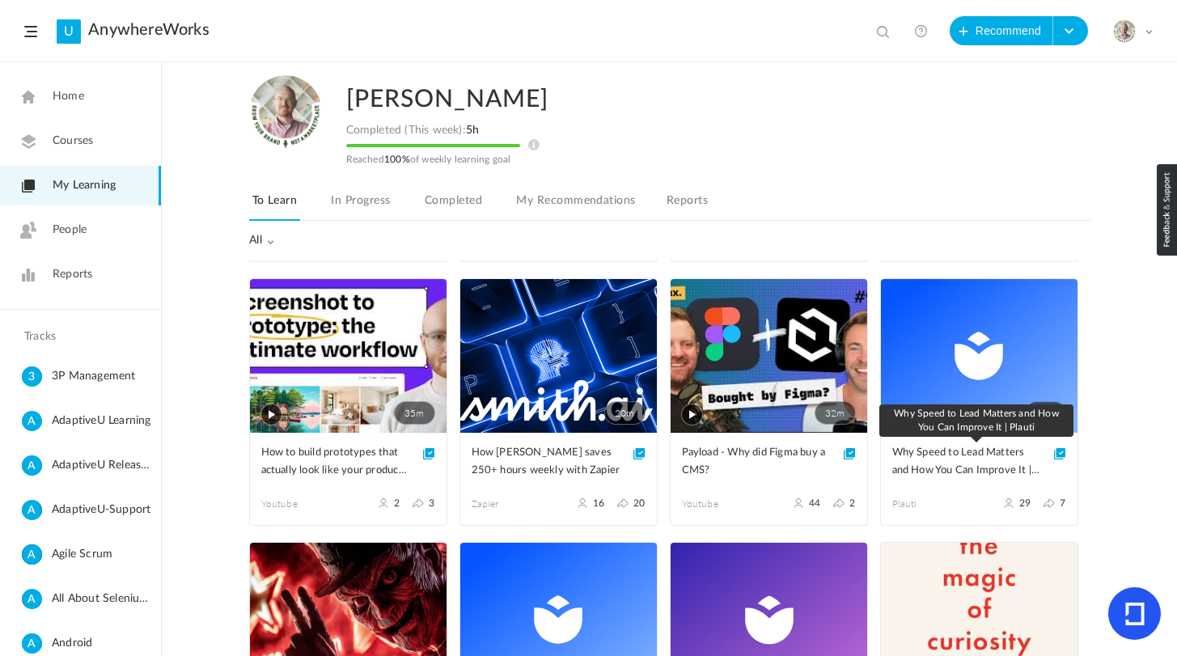
click at [987, 466] on span "Why Speed to Lead Matters and How You Can Improve It | Plauti" at bounding box center [968, 462] width 150 height 36
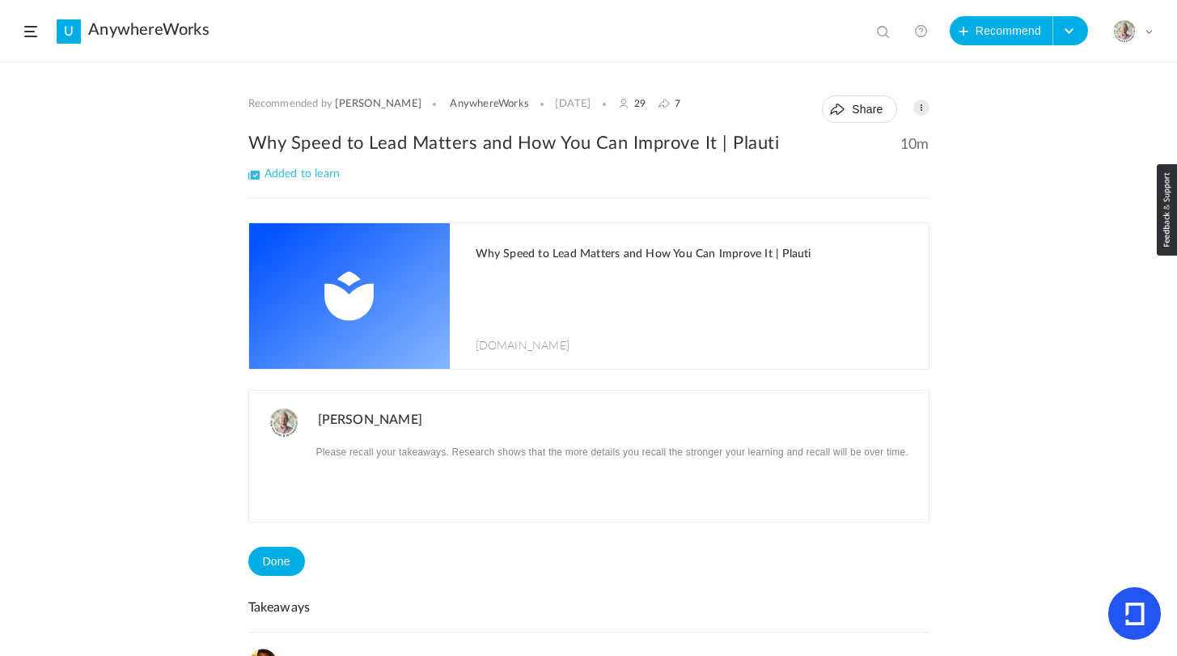
click at [372, 293] on img at bounding box center [349, 296] width 201 height 146
click at [528, 141] on h2 "Why Speed to Lead Matters and How You Can Improve It | Plauti" at bounding box center [588, 143] width 681 height 24
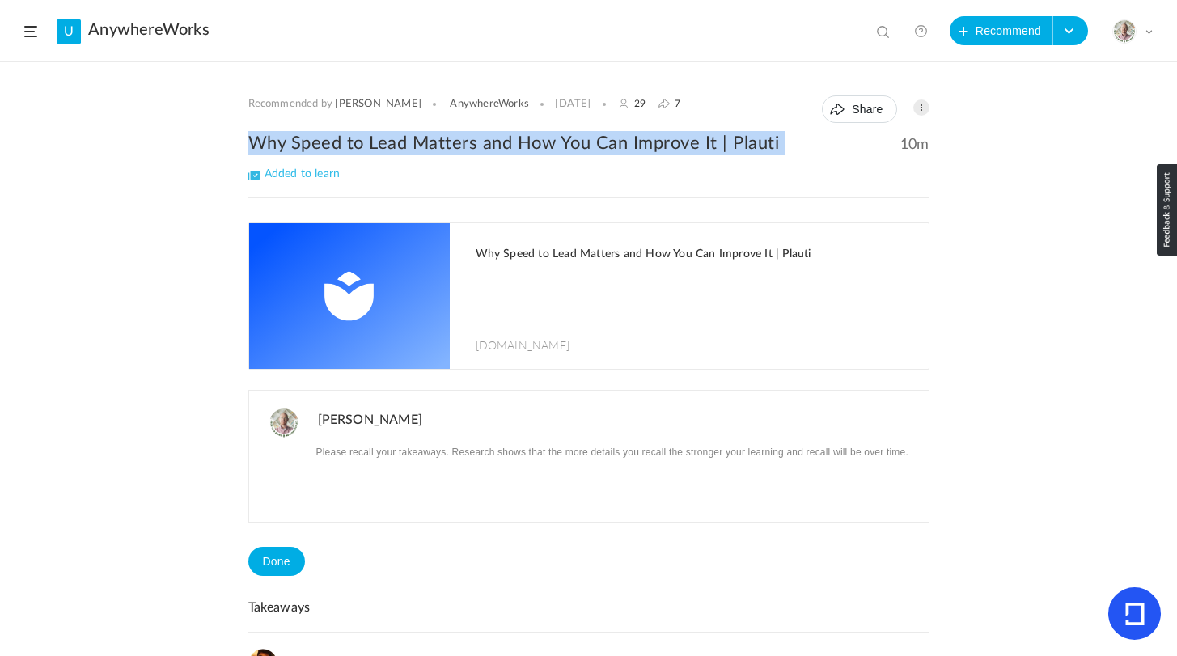
click at [528, 141] on h2 "Why Speed to Lead Matters and How You Can Improve It | Plauti" at bounding box center [588, 143] width 681 height 24
copy div "Why Speed to Lead Matters and How You Can Improve It | Plauti"
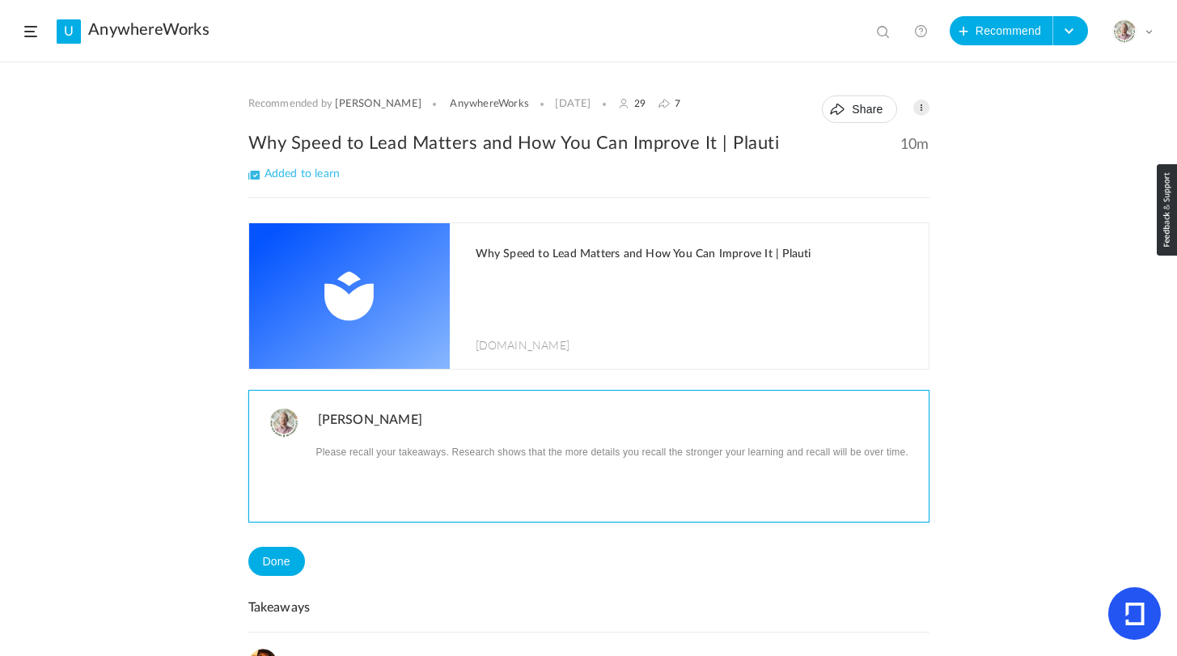
click at [513, 455] on p at bounding box center [617, 451] width 599 height 21
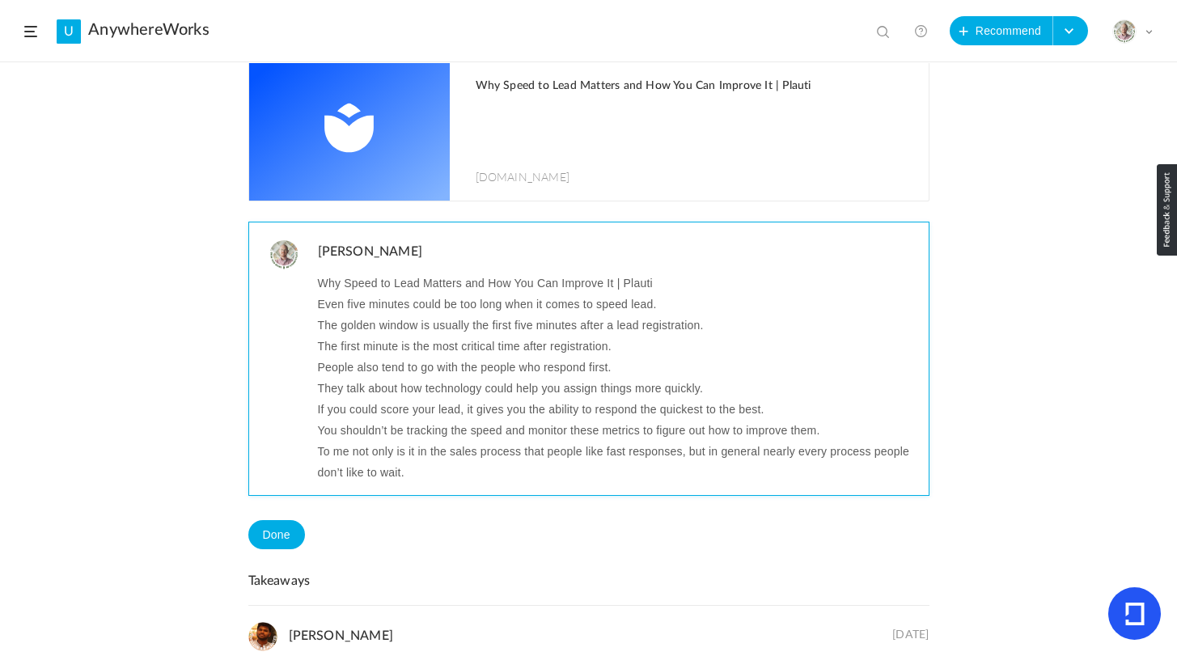
scroll to position [185, 0]
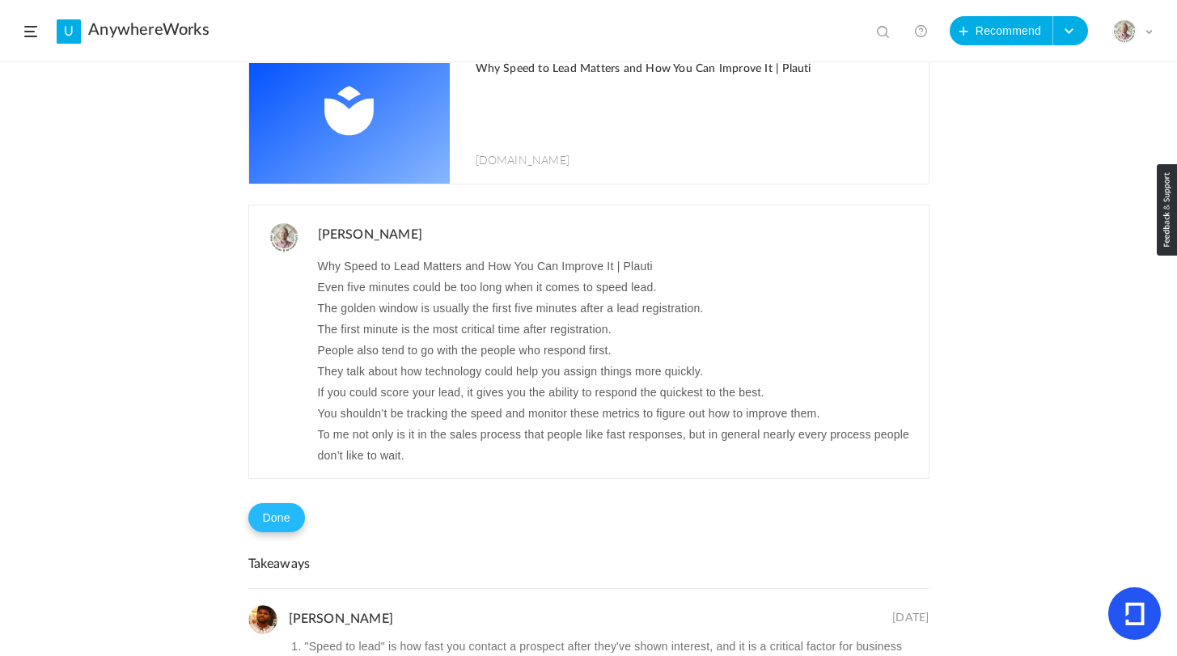
click at [299, 517] on button "Done" at bounding box center [276, 517] width 57 height 29
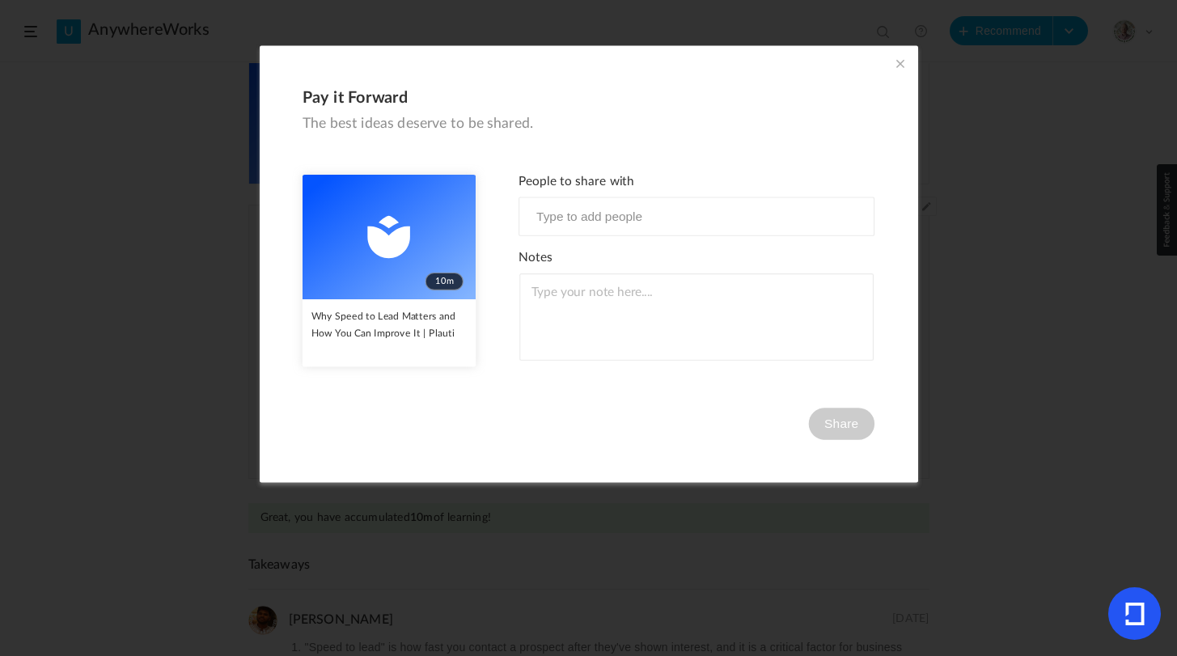
click at [899, 65] on span at bounding box center [901, 64] width 18 height 18
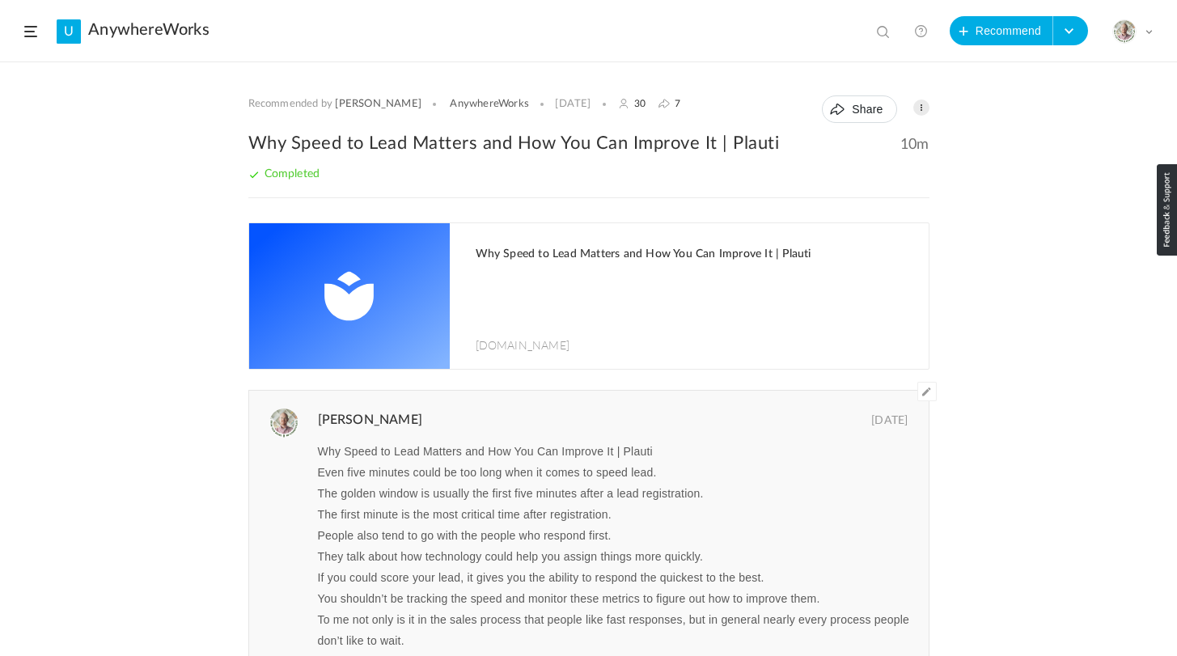
click at [33, 35] on span at bounding box center [30, 31] width 13 height 11
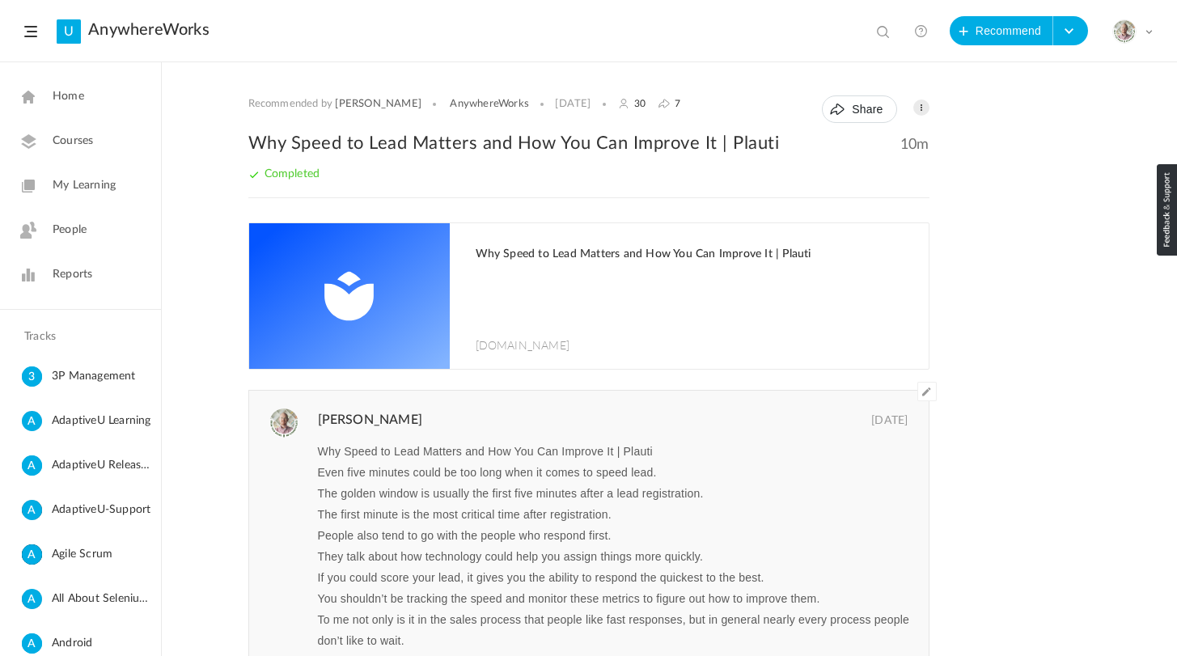
click at [88, 181] on span "My Learning" at bounding box center [84, 185] width 63 height 17
